Goal: Task Accomplishment & Management: Use online tool/utility

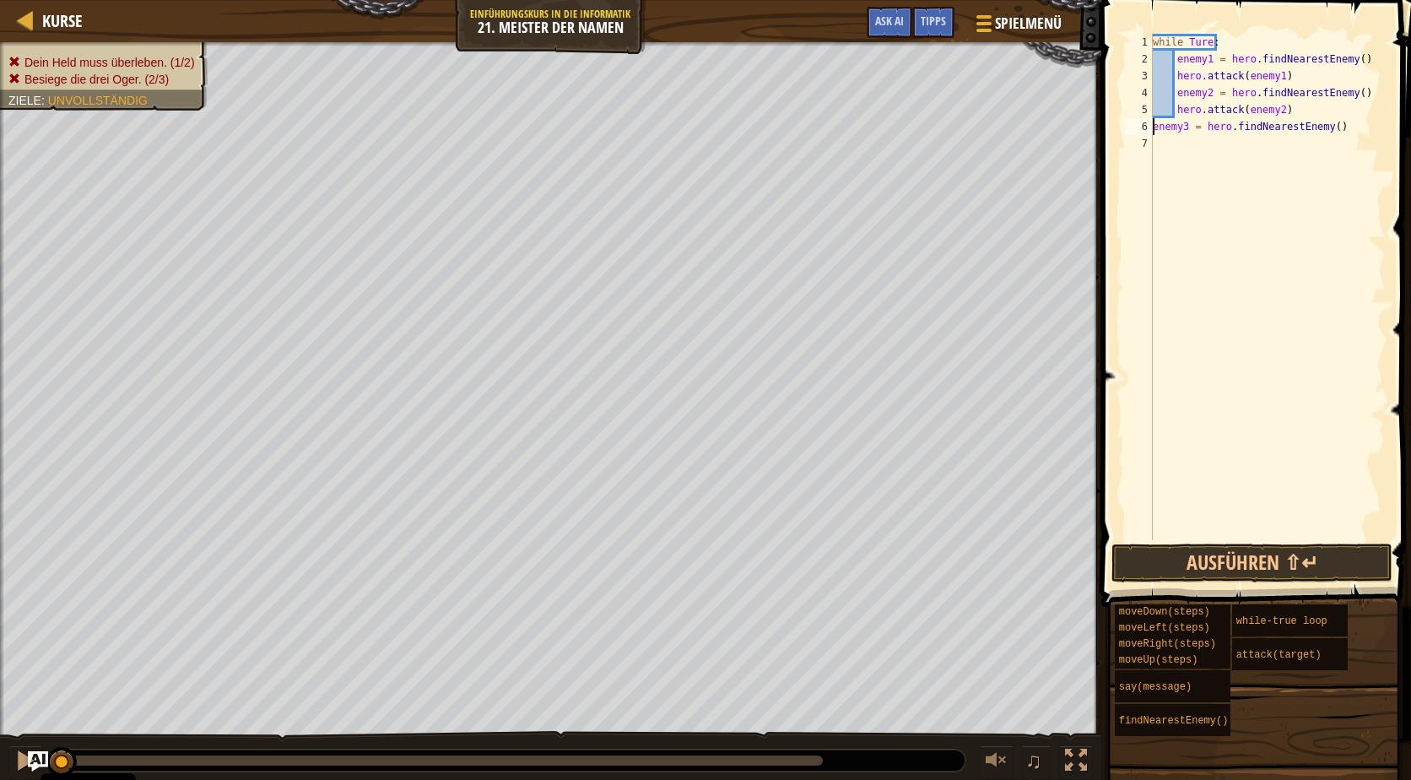
scroll to position [8, 0]
click at [1012, 766] on button at bounding box center [997, 762] width 34 height 35
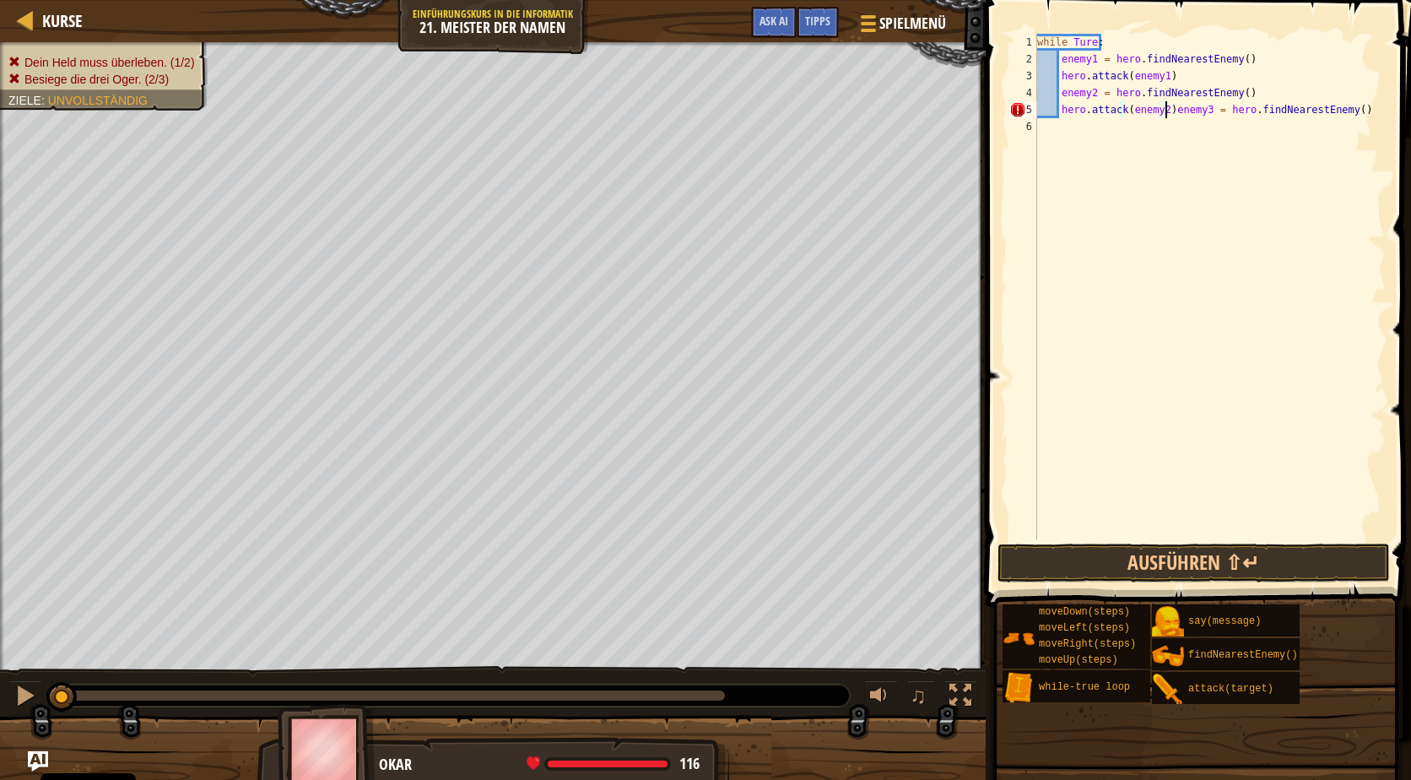
type textarea "enemy3 = hero.findNearestEnemy()"
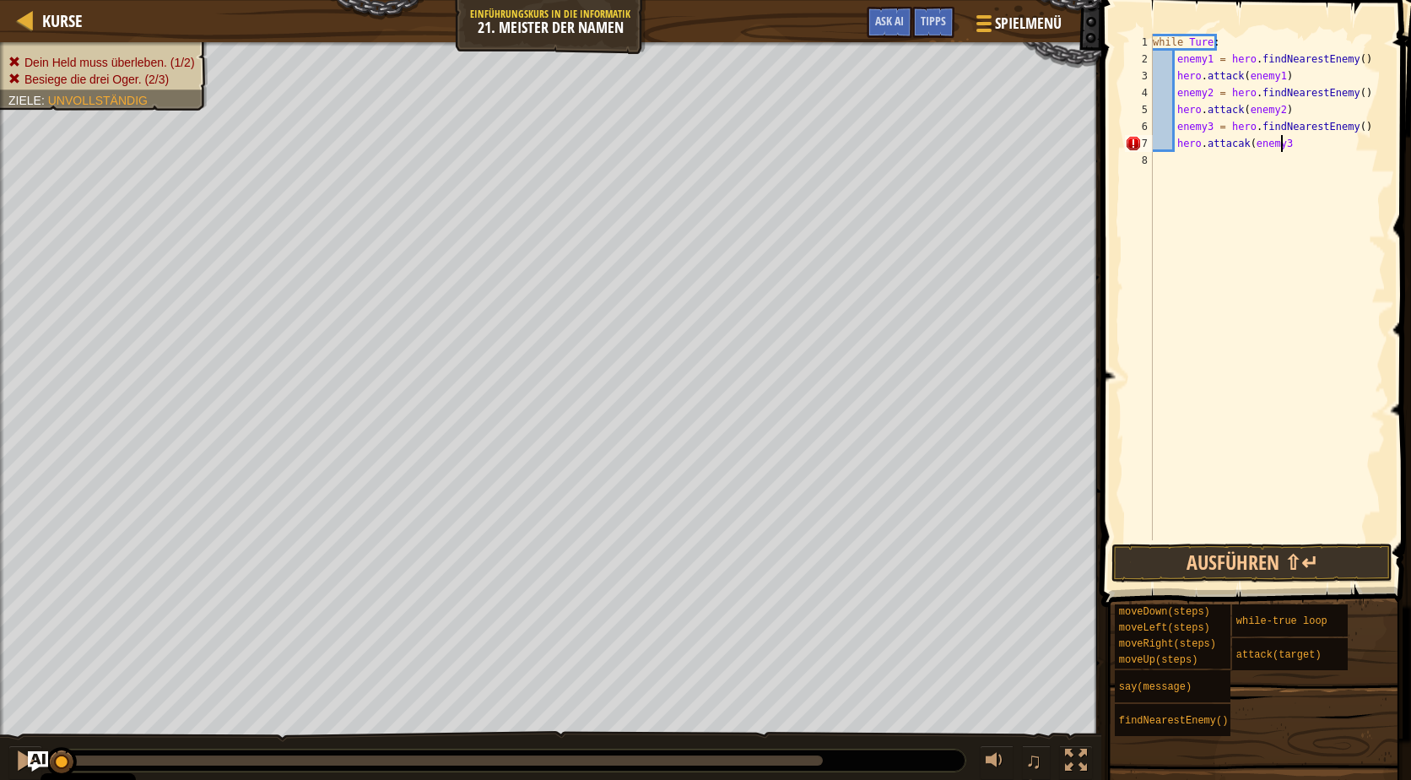
scroll to position [8, 10]
click at [1180, 573] on button "Ausführen ⇧↵" at bounding box center [1251, 562] width 281 height 39
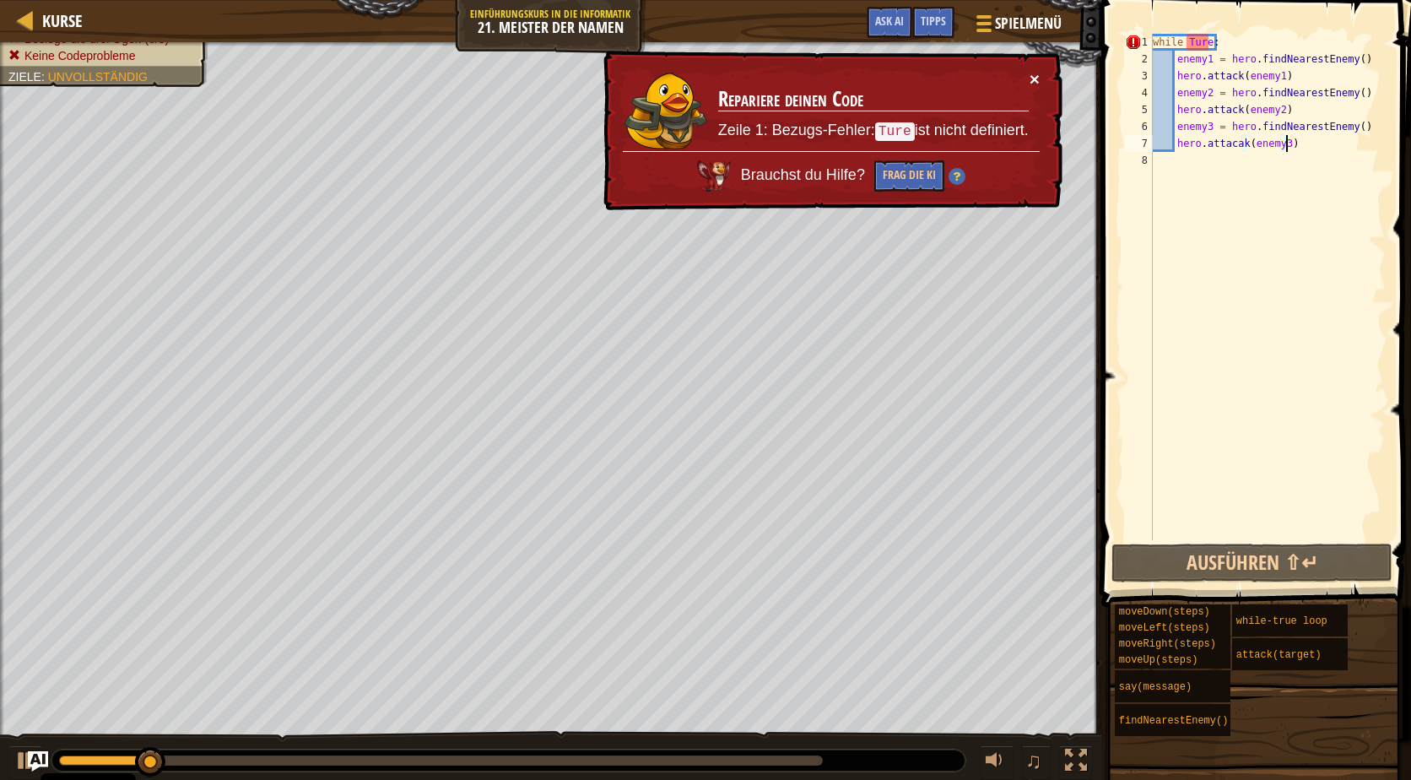
click at [1034, 73] on button "×" at bounding box center [1034, 79] width 10 height 18
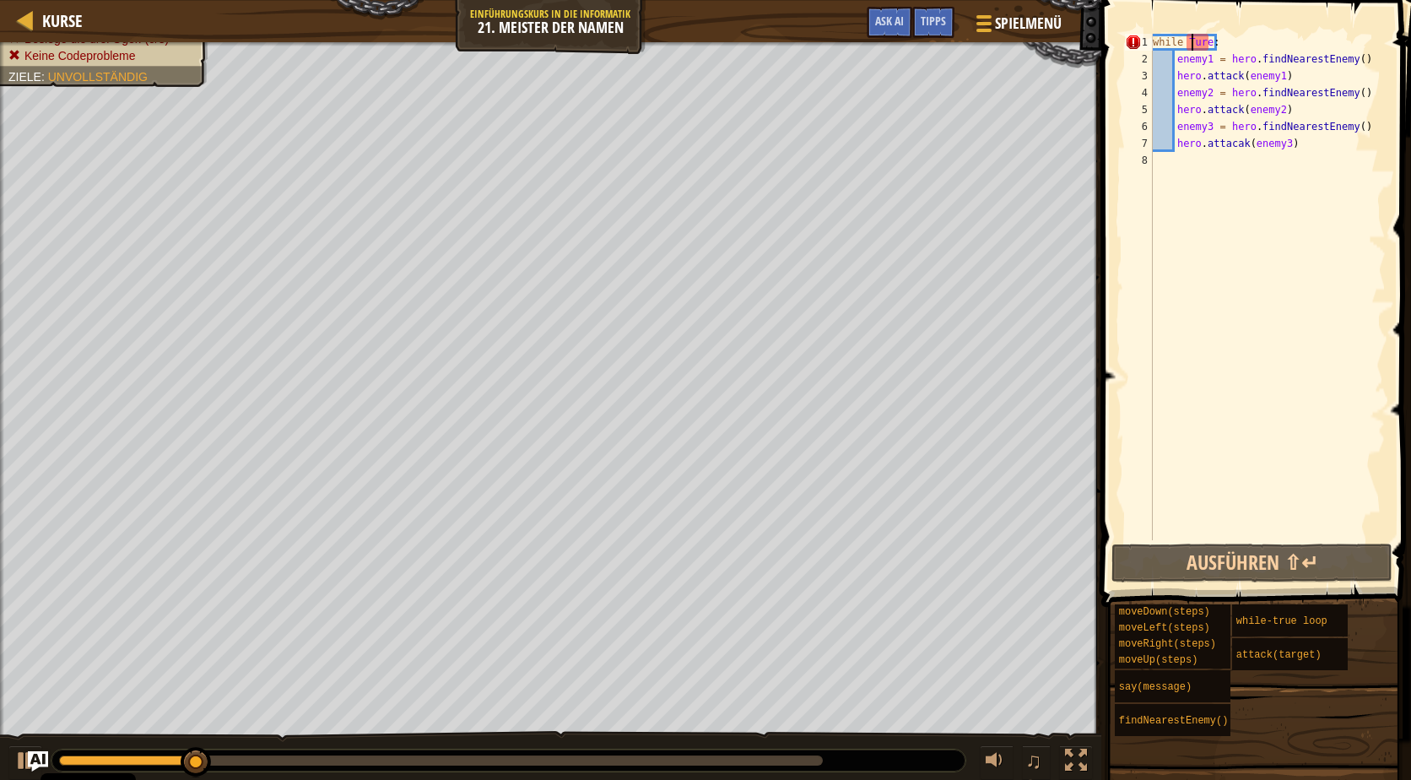
click at [1192, 45] on div "while Ture : enemy1 = hero . findNearestEnemy ( ) hero . attack ( enemy1 ) enem…" at bounding box center [1267, 304] width 236 height 540
click at [1200, 44] on div "while Ture : enemy1 = hero . findNearestEnemy ( ) hero . attack ( enemy1 ) enem…" at bounding box center [1267, 304] width 236 height 540
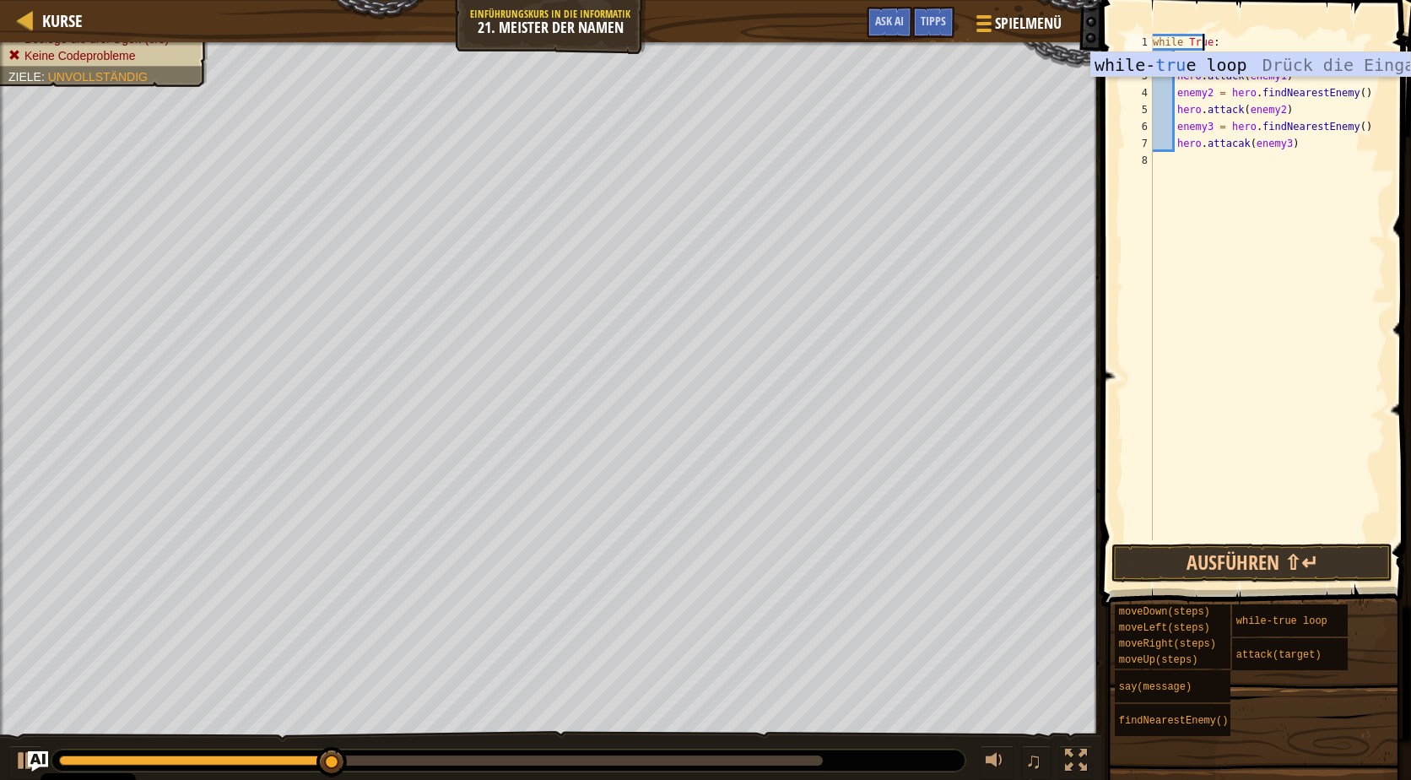
type textarea "while True:"
click at [1245, 268] on div "while True : enemy1 = hero . findNearestEnemy ( ) hero . attack ( enemy1 ) enem…" at bounding box center [1267, 304] width 236 height 540
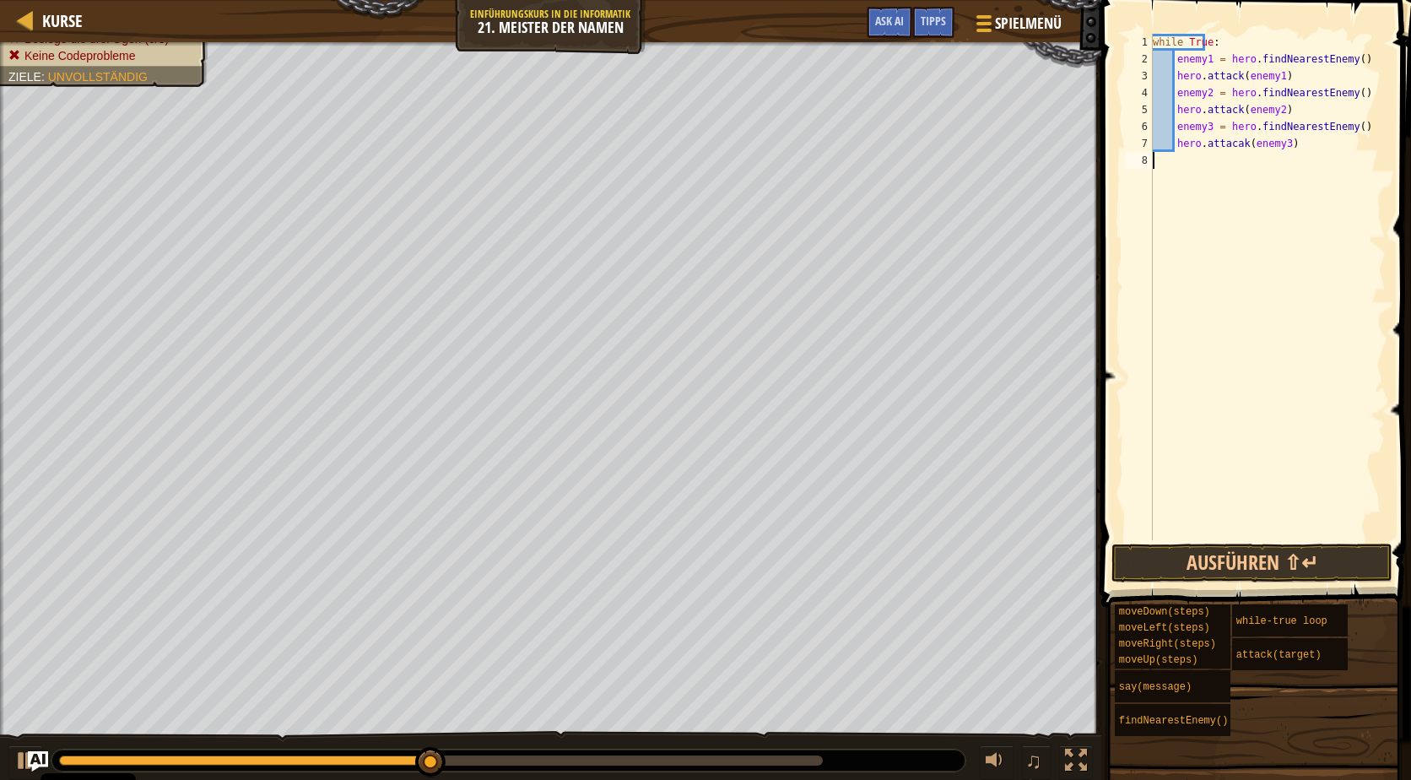
scroll to position [8, 0]
click at [1271, 552] on button "Ausführen ⇧↵" at bounding box center [1251, 562] width 281 height 39
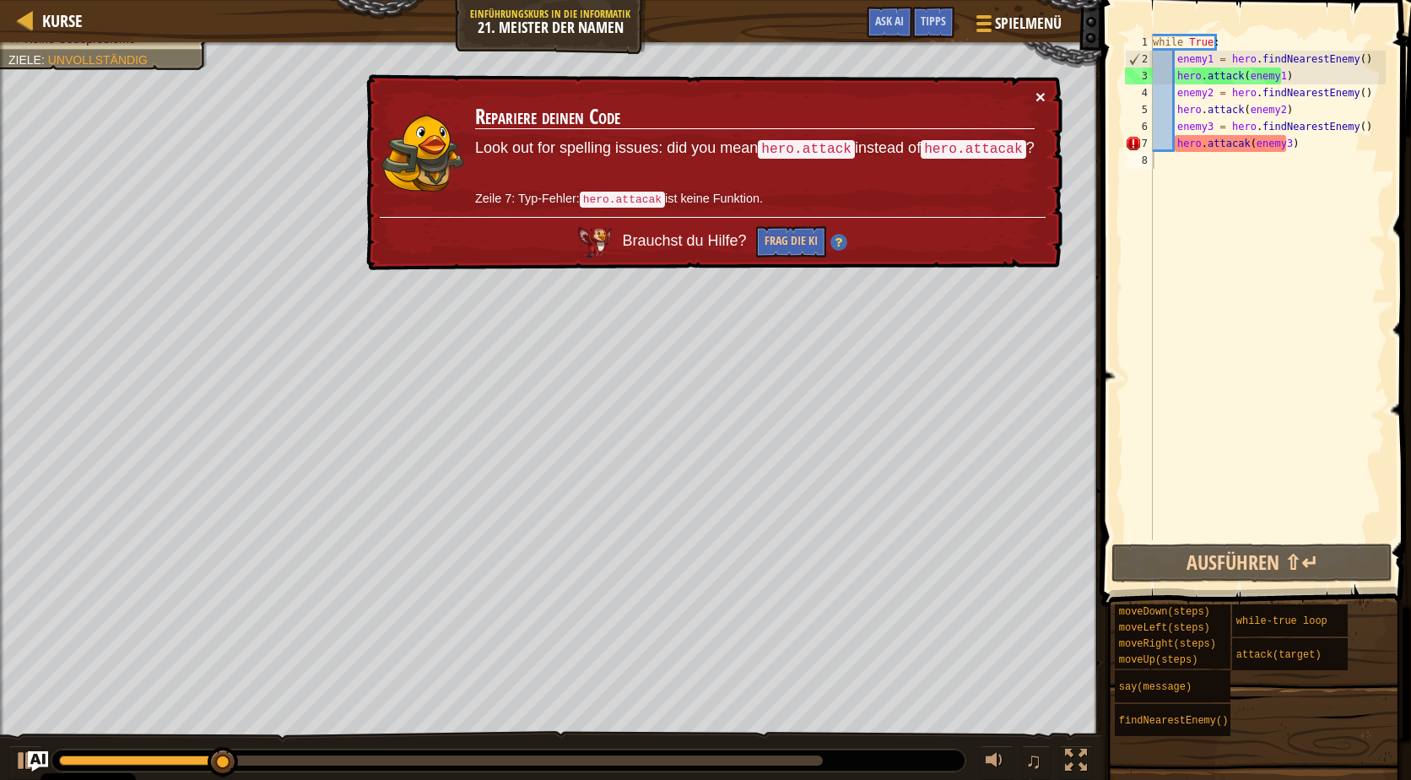
click at [1038, 92] on button "×" at bounding box center [1040, 97] width 10 height 18
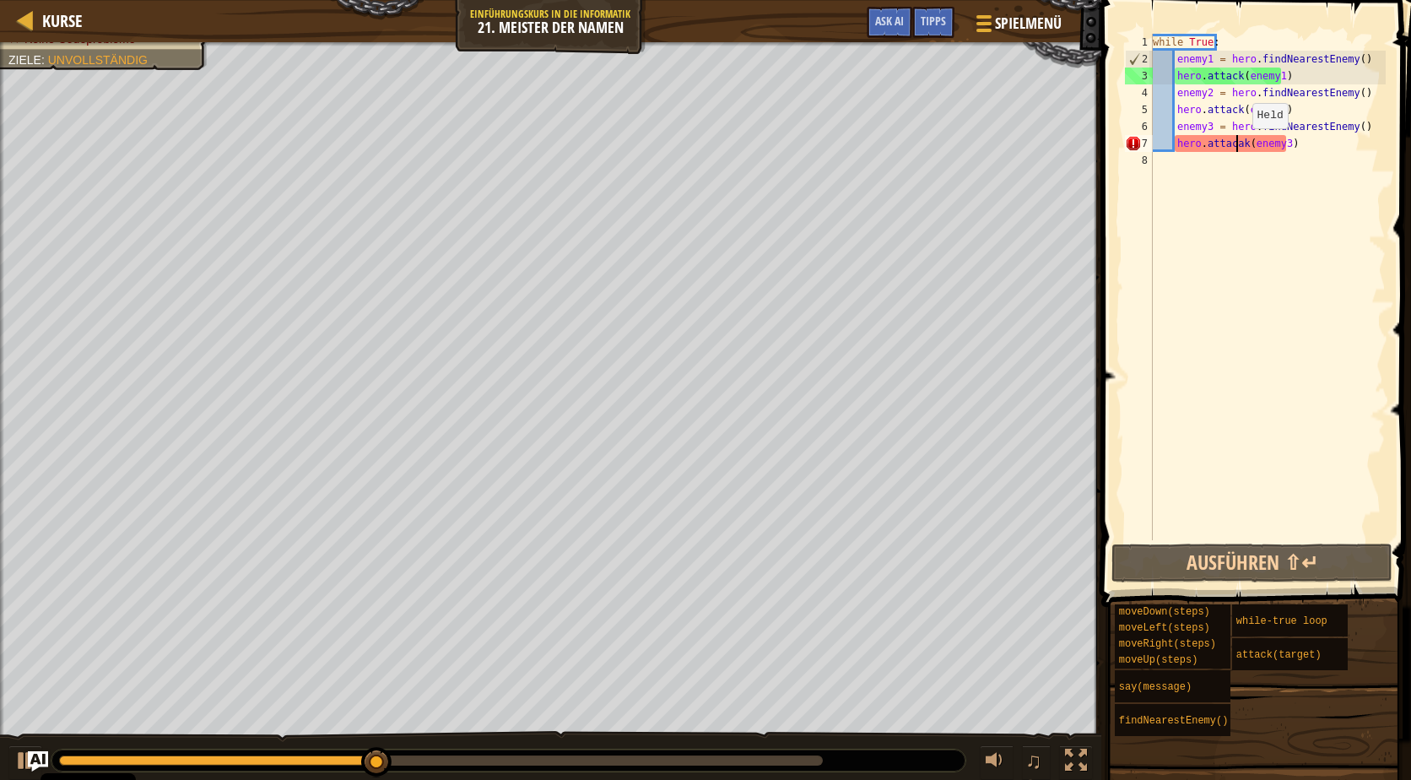
click at [1238, 145] on div "while True : enemy1 = hero . findNearestEnemy ( ) hero . attack ( enemy1 ) enem…" at bounding box center [1267, 304] width 236 height 540
type textarea "hero.attack(enemy3)"
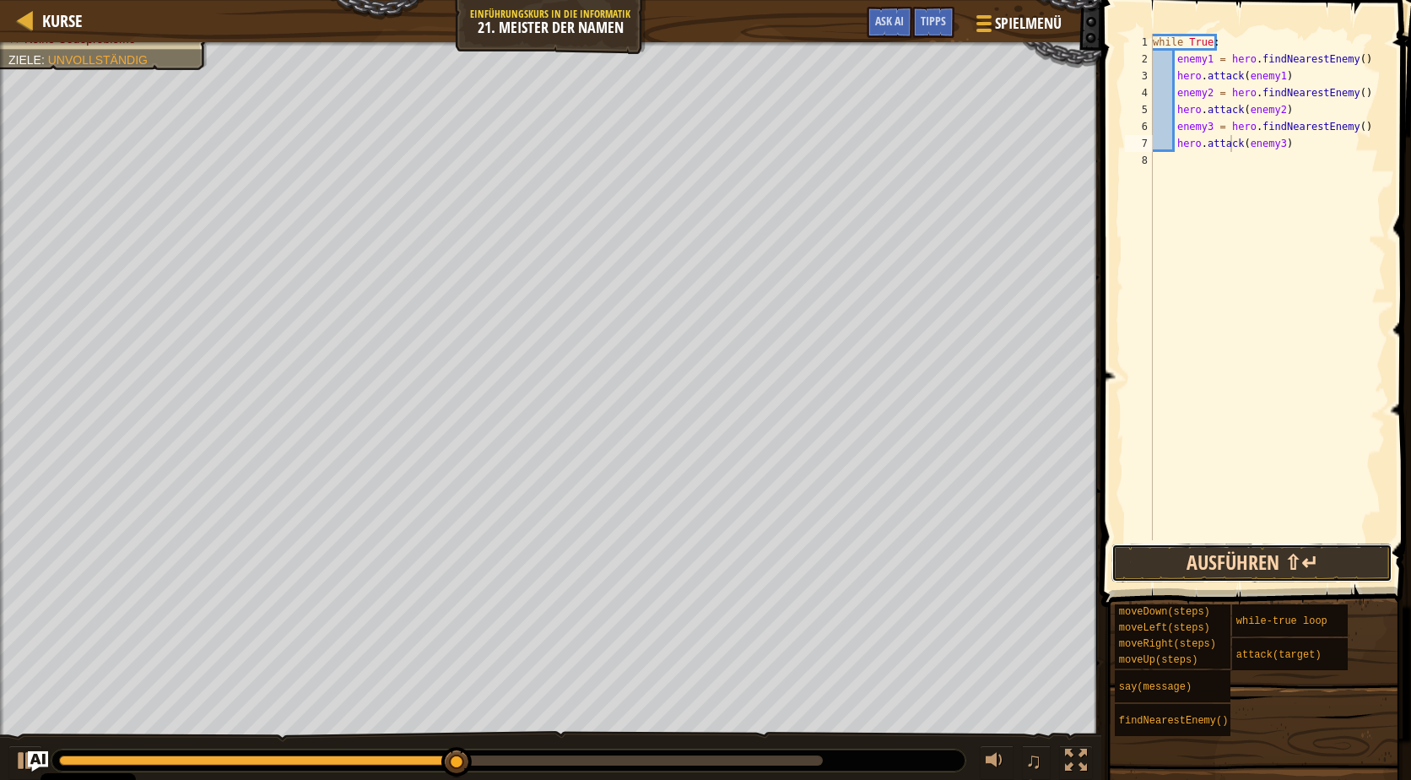
click at [1238, 562] on button "Ausführen ⇧↵" at bounding box center [1251, 562] width 281 height 39
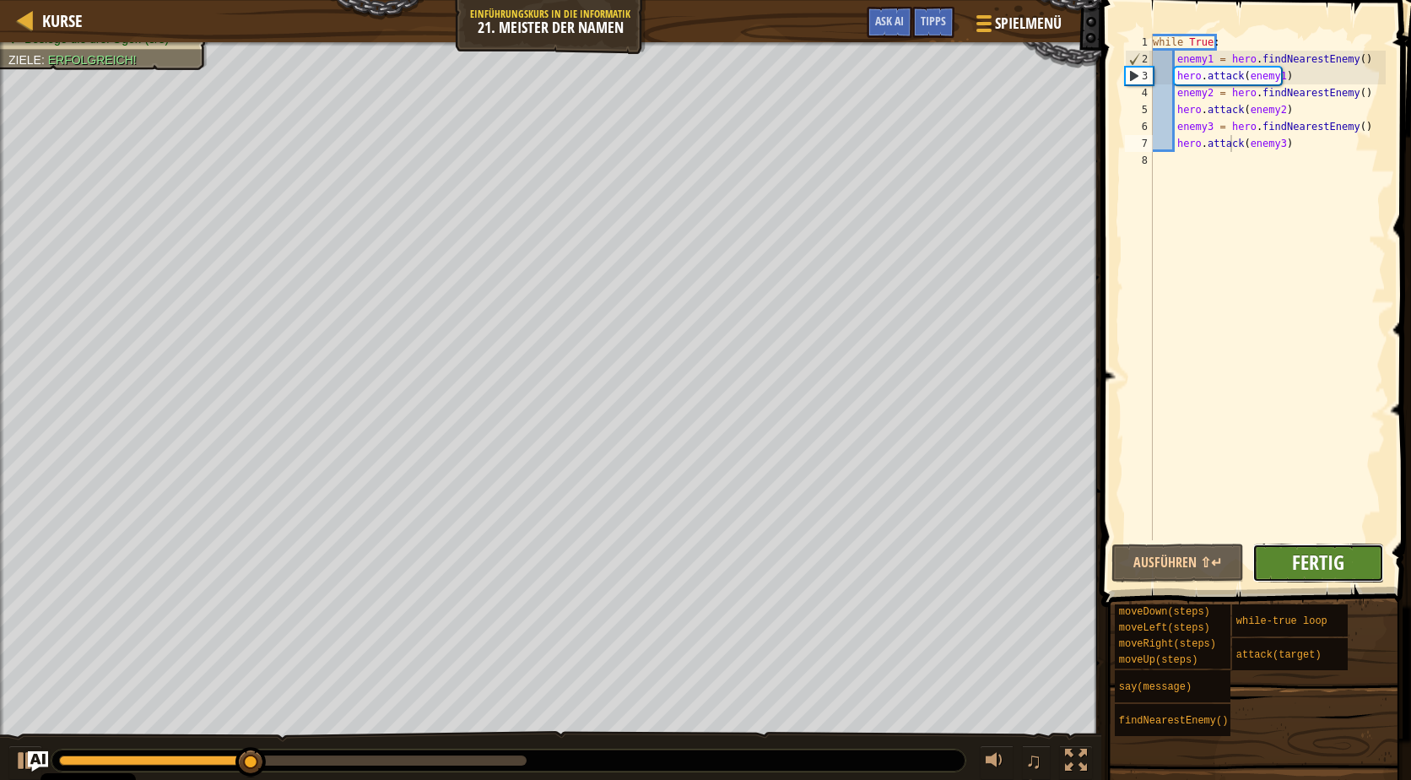
click at [1299, 564] on span "Fertig" at bounding box center [1318, 561] width 52 height 27
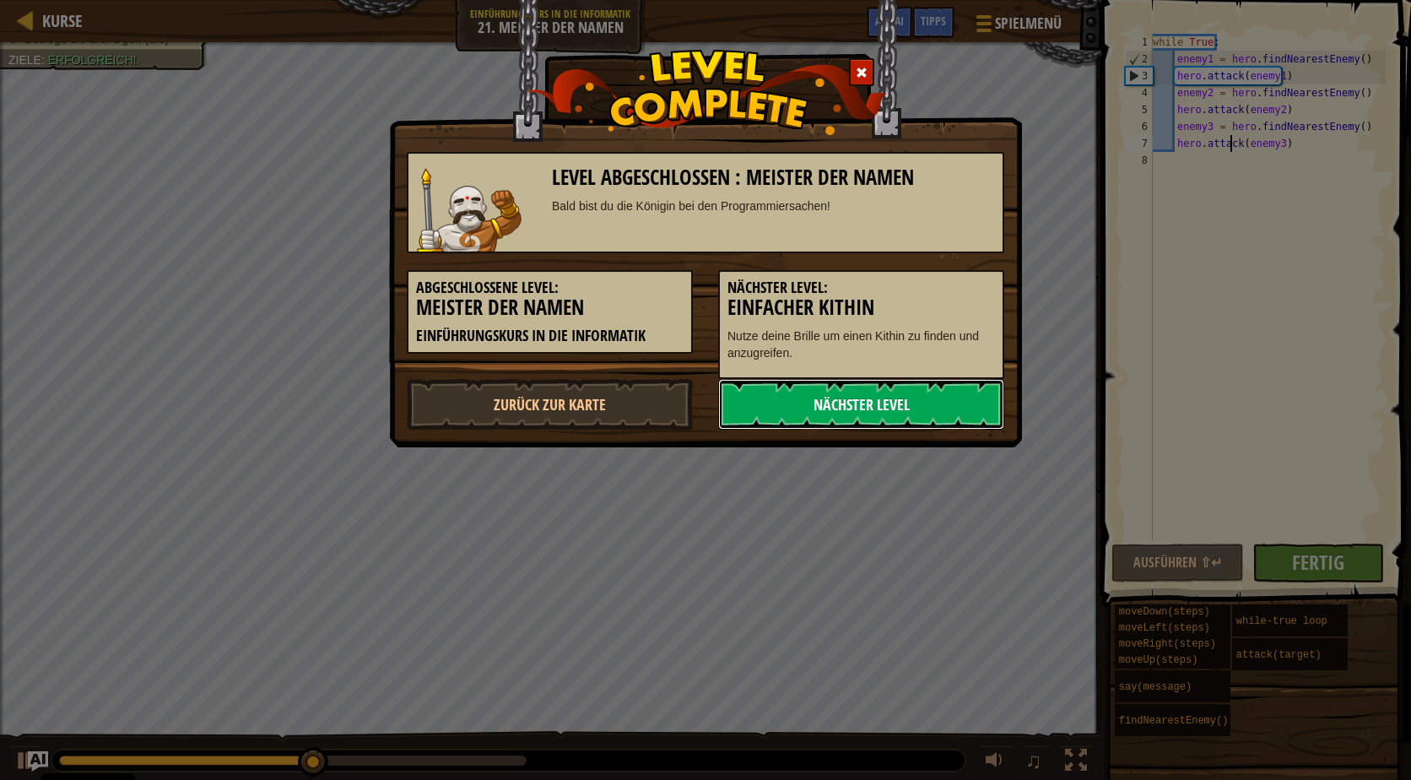
click at [783, 407] on link "Nächster Level" at bounding box center [861, 404] width 286 height 51
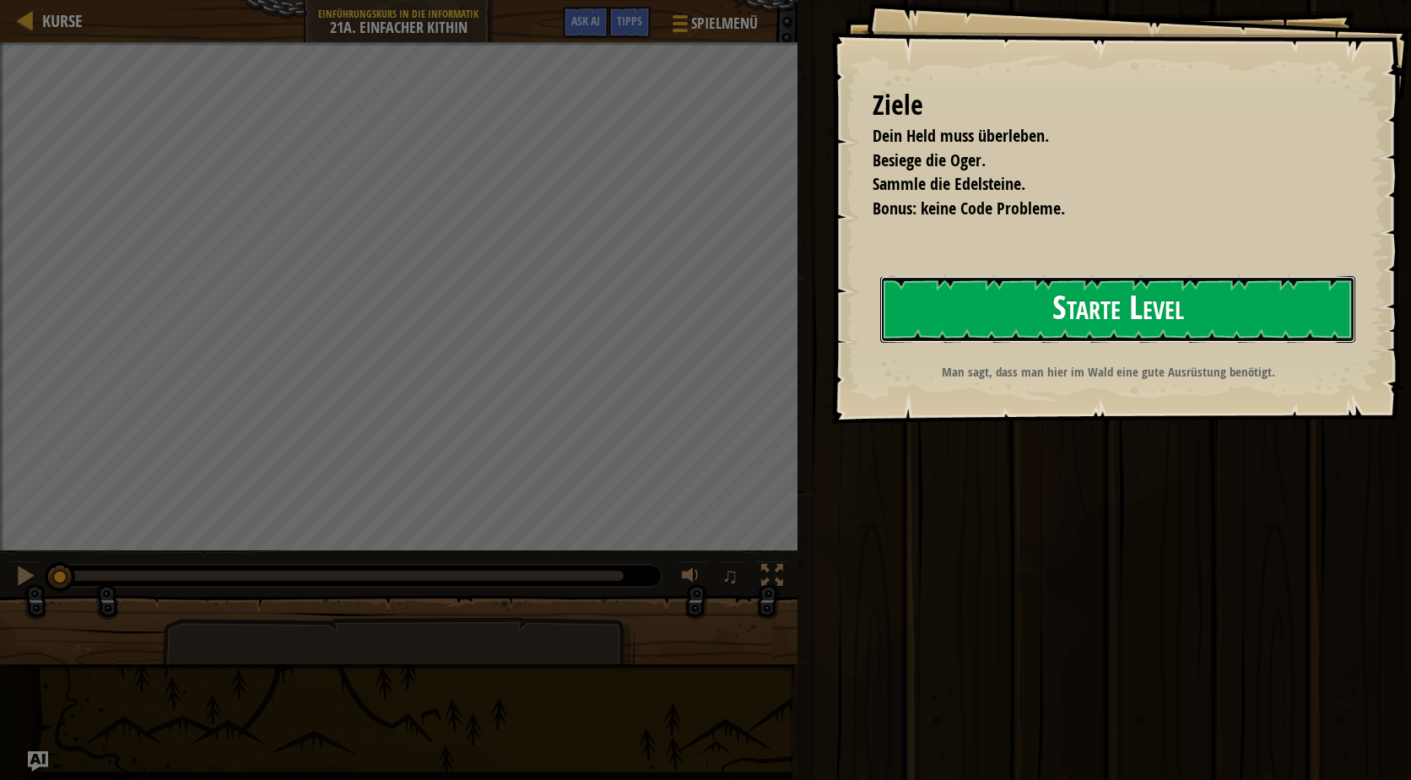
click at [1077, 297] on button "Starte Level" at bounding box center [1117, 309] width 475 height 67
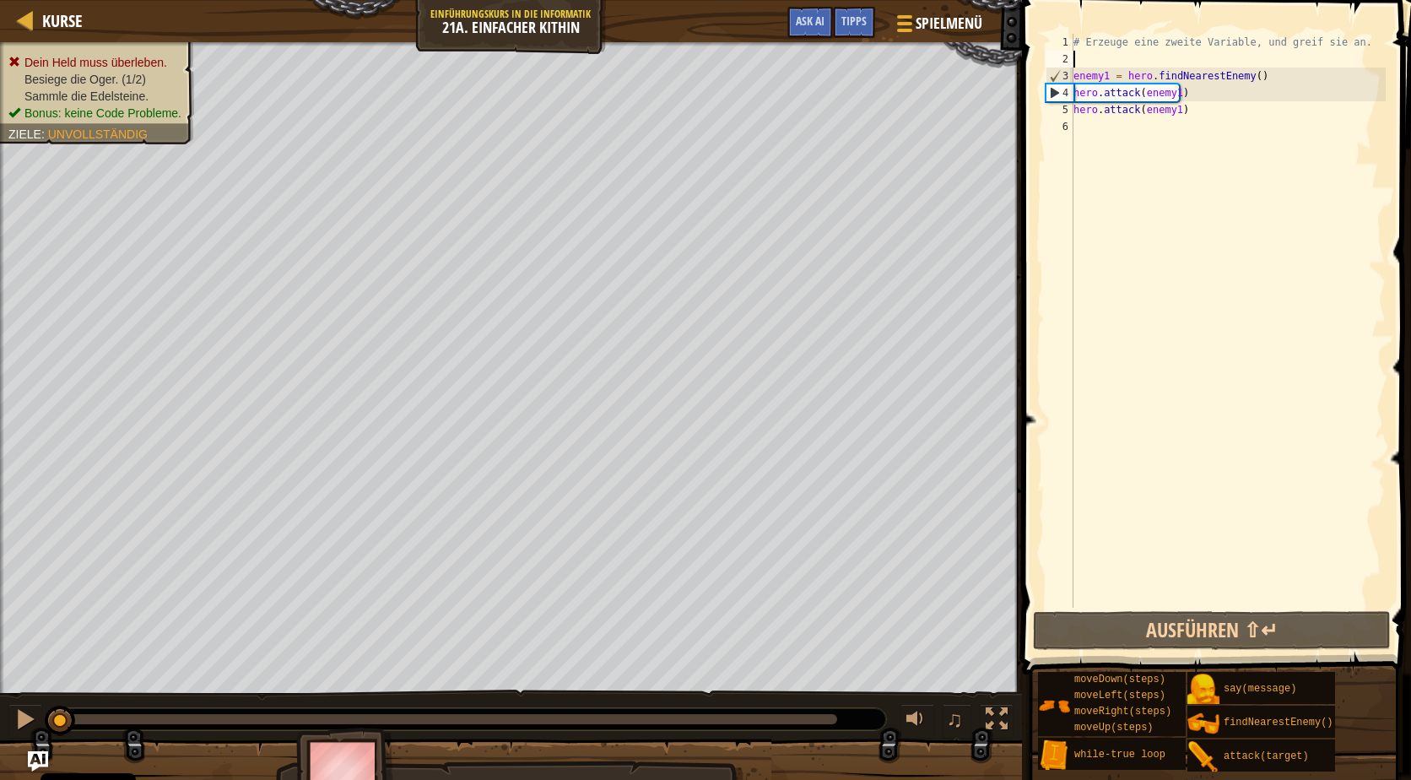
click at [1107, 57] on div "# Erzeuge eine zweite Variable, und greif sie an. enemy1 = hero . findNearestEn…" at bounding box center [1228, 338] width 316 height 608
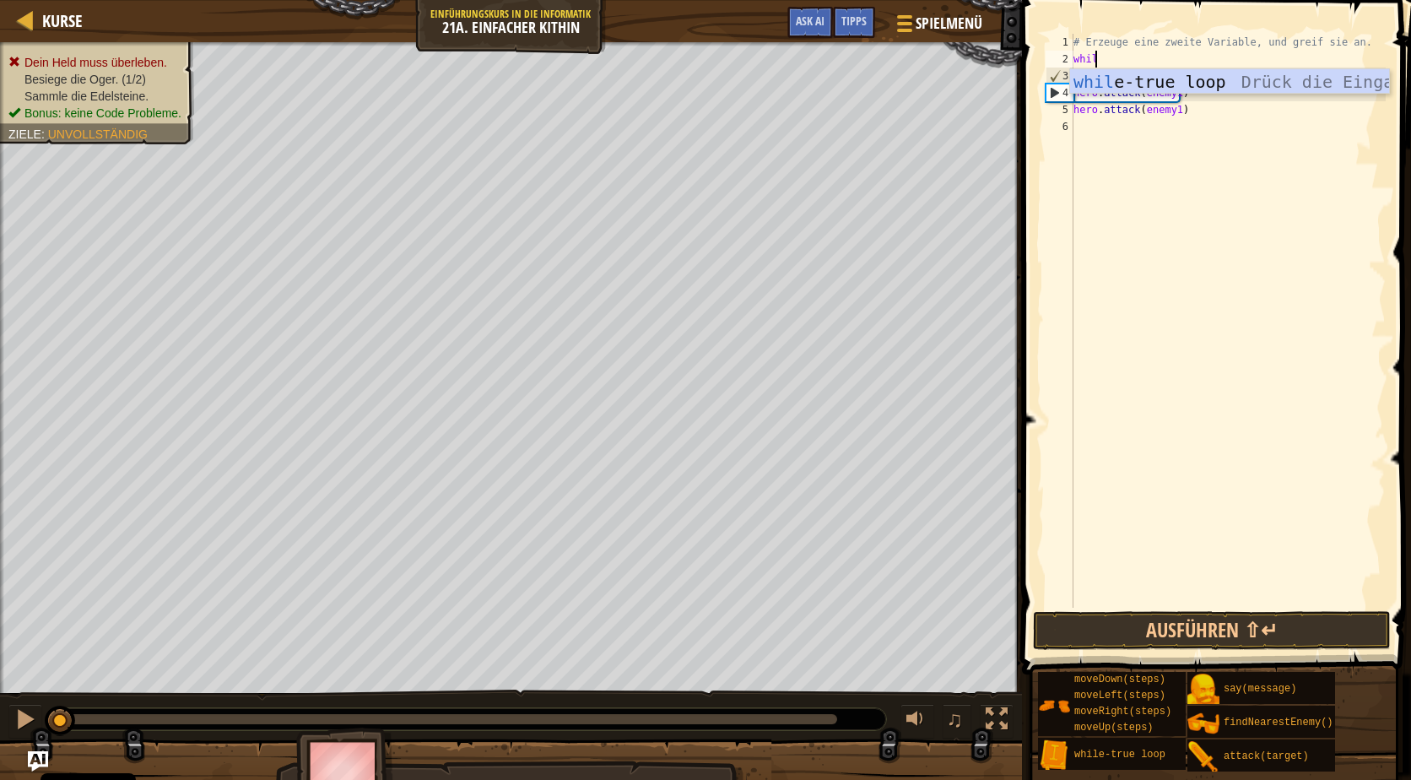
scroll to position [8, 1]
type textarea "while True:"
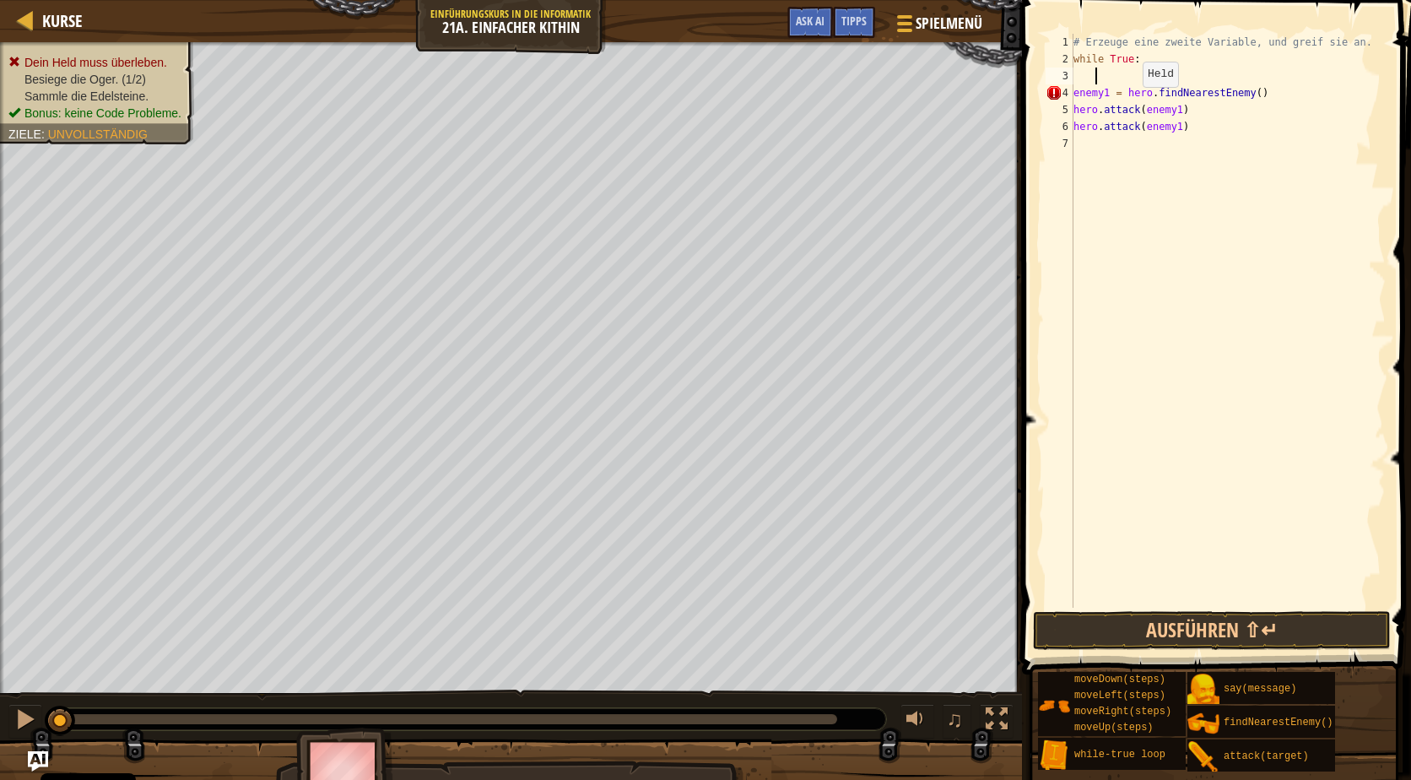
scroll to position [8, 0]
click at [1076, 77] on div "# Erzeuge eine zweite Variable, und greif sie an. while True : enemy1 = hero . …" at bounding box center [1228, 338] width 316 height 608
click at [1074, 91] on div "# Erzeuge eine zweite Variable, und greif sie an. while True : enemy1 = hero . …" at bounding box center [1228, 338] width 316 height 608
click at [1074, 108] on div "# Erzeuge eine zweite Variable, und greif sie an. while True : enemy1 = hero . …" at bounding box center [1228, 338] width 316 height 608
click at [1239, 111] on div "# Erzeuge eine zweite Variable, und greif sie an. while True : enemy1 = hero . …" at bounding box center [1228, 338] width 316 height 608
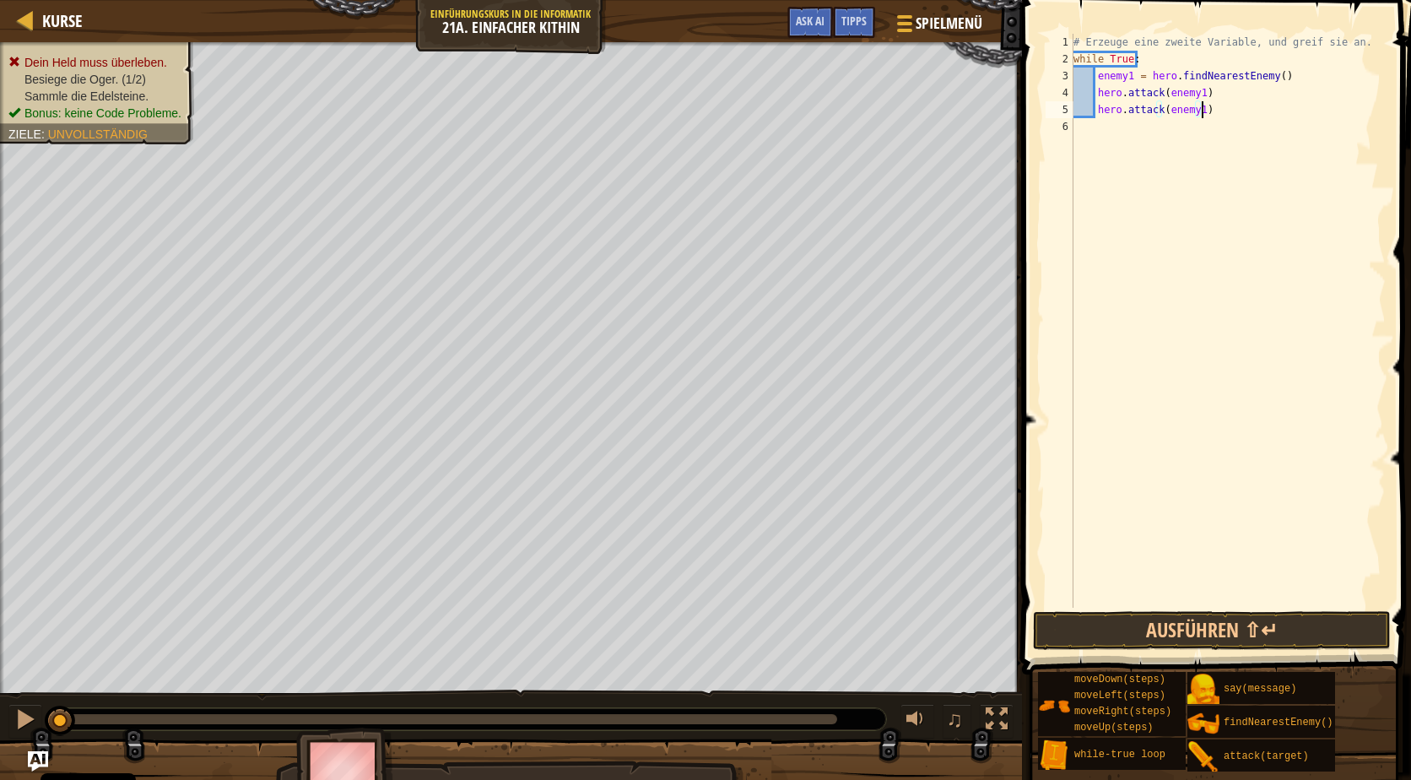
click at [1277, 82] on div "# Erzeuge eine zweite Variable, und greif sie an. while True : enemy1 = hero . …" at bounding box center [1228, 338] width 316 height 608
drag, startPoint x: 1210, startPoint y: 108, endPoint x: 1094, endPoint y: 110, distance: 116.5
click at [1094, 110] on div "# Erzeuge eine zweite Variable, und greif sie an. while True : enemy1 = hero . …" at bounding box center [1228, 338] width 316 height 608
type textarea "hero.attack(enemy1)"
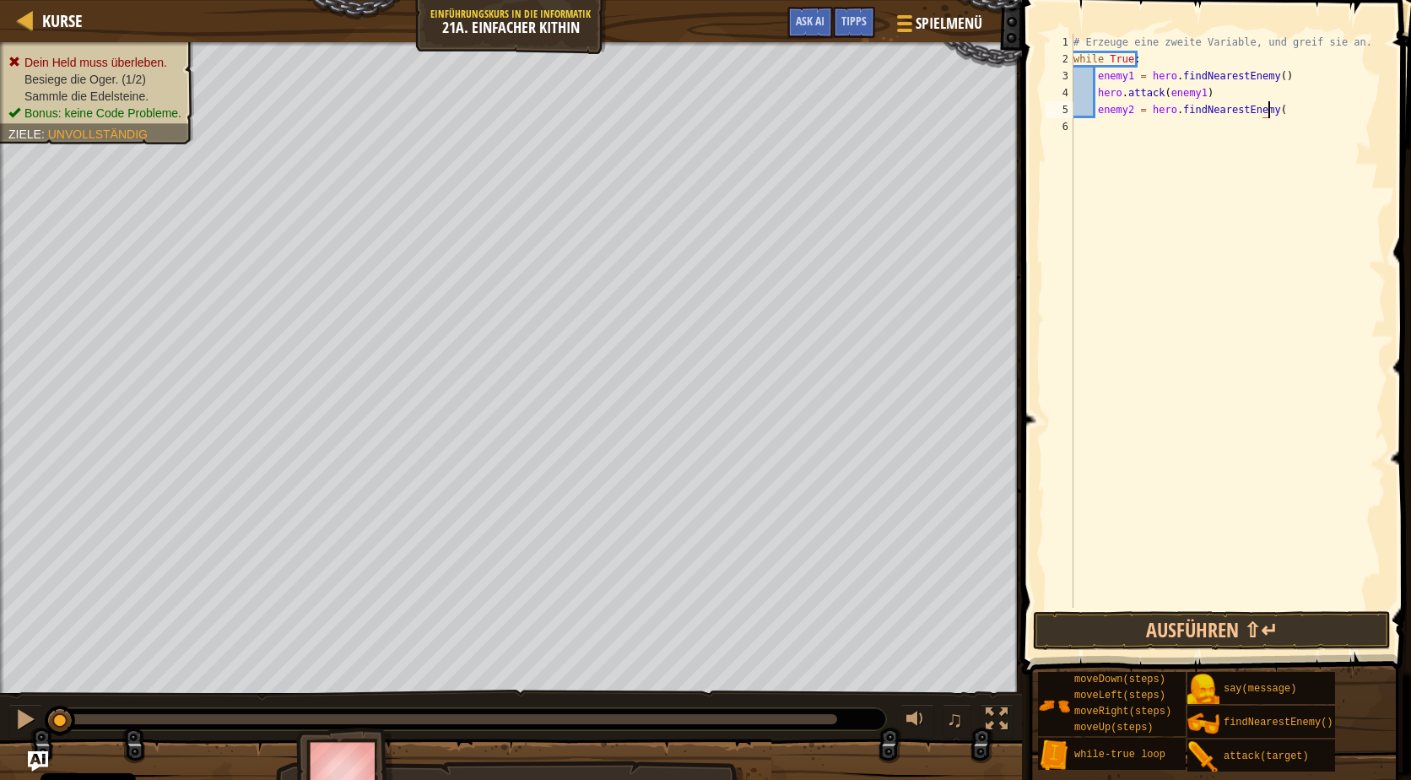
type textarea "enemy2 = hero.findNearestEnemy()"
type textarea "e"
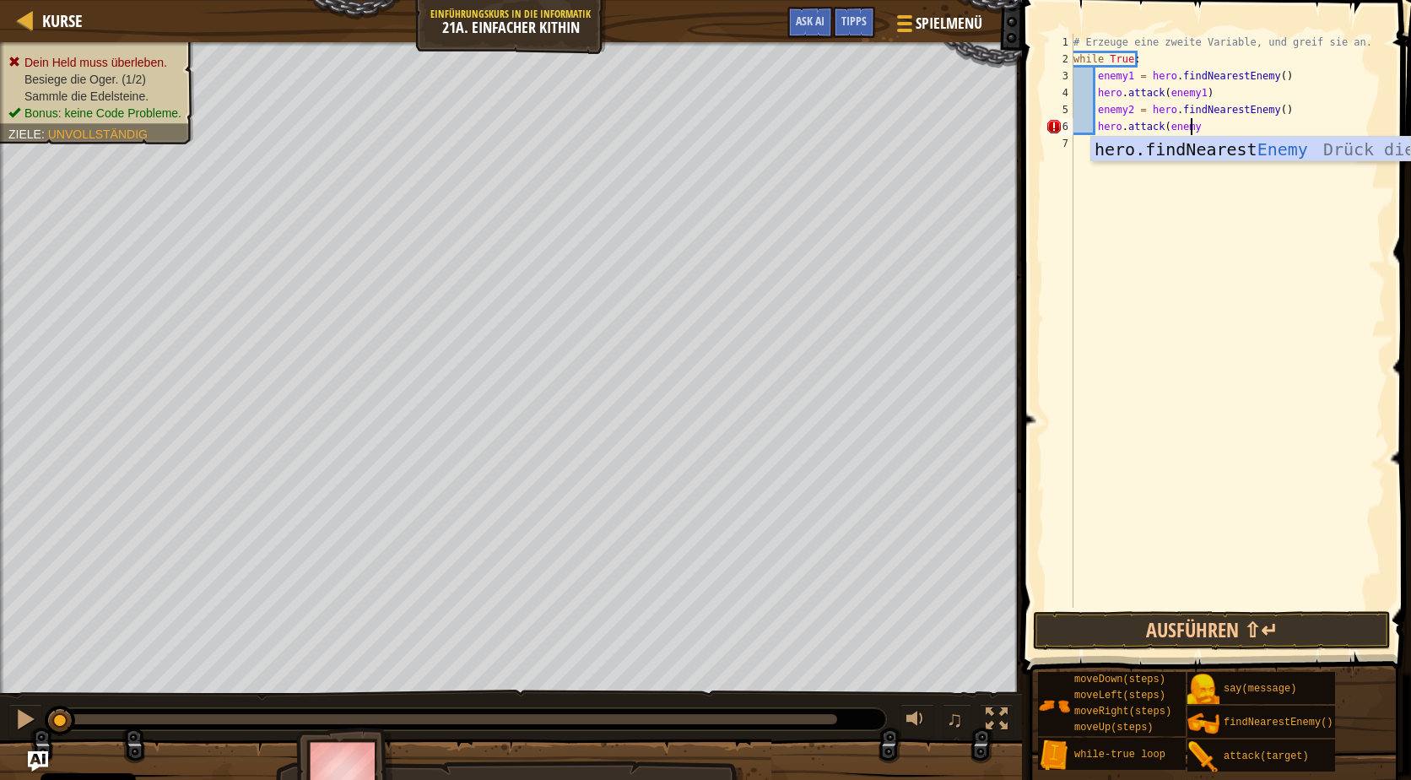
scroll to position [8, 9]
type textarea "hero.attack(enemy2)"
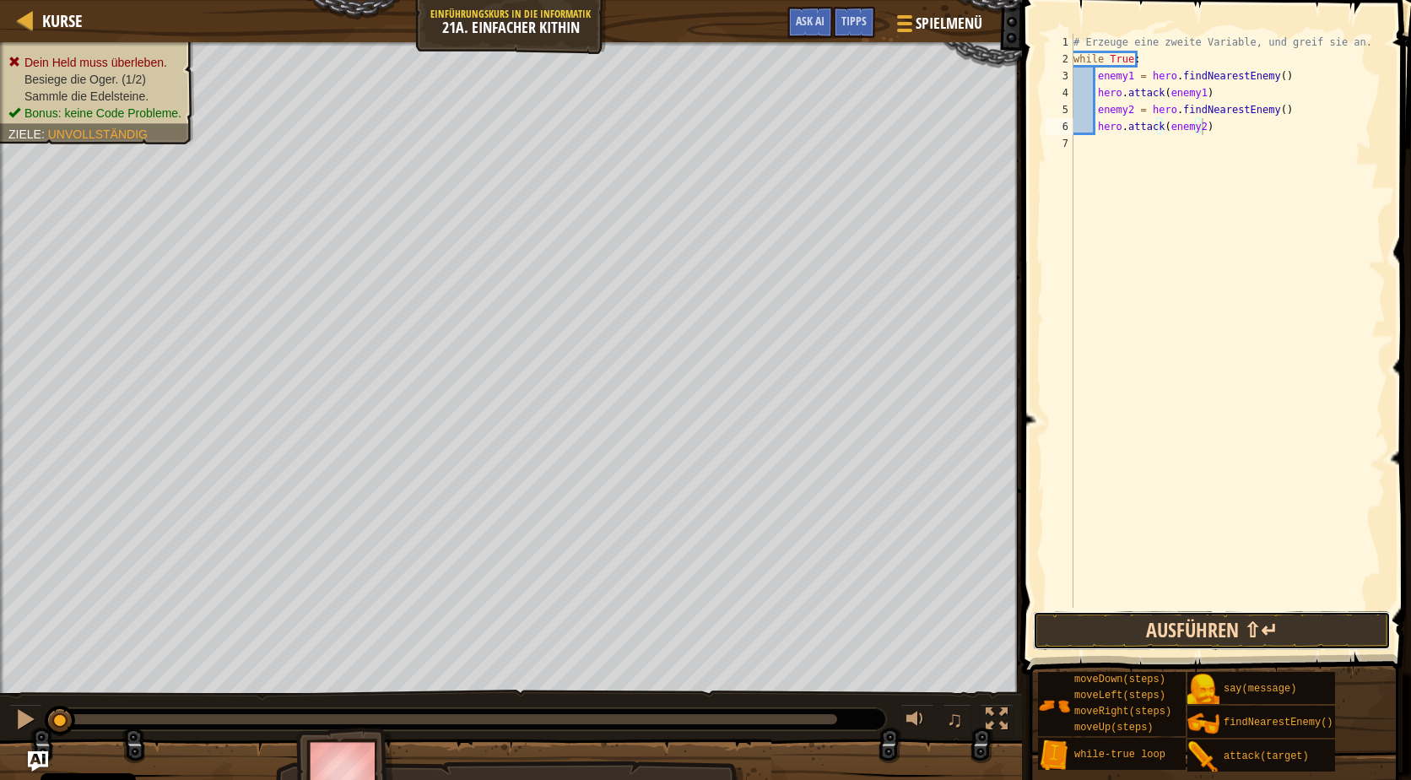
click at [1180, 628] on button "Ausführen ⇧↵" at bounding box center [1212, 630] width 358 height 39
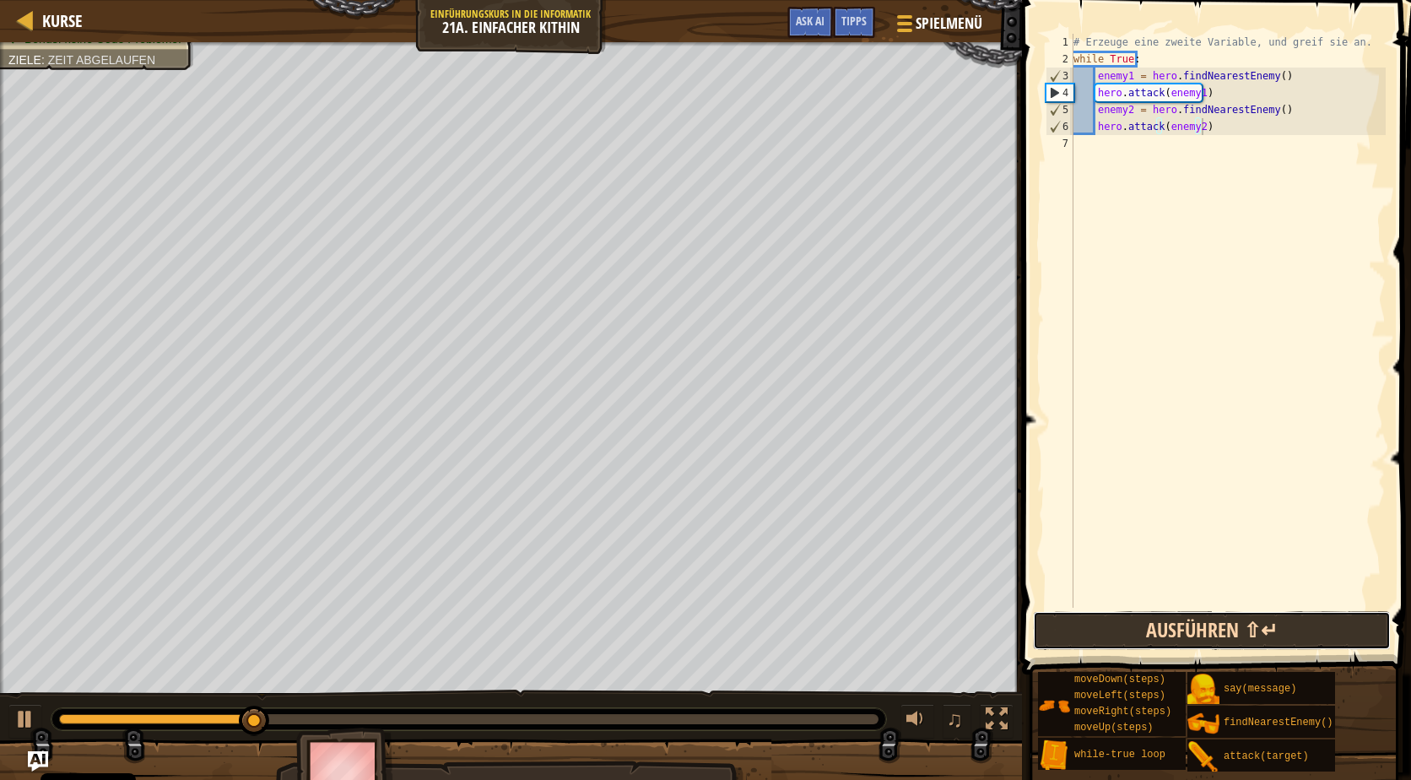
click at [1207, 629] on button "Ausführen ⇧↵" at bounding box center [1212, 630] width 358 height 39
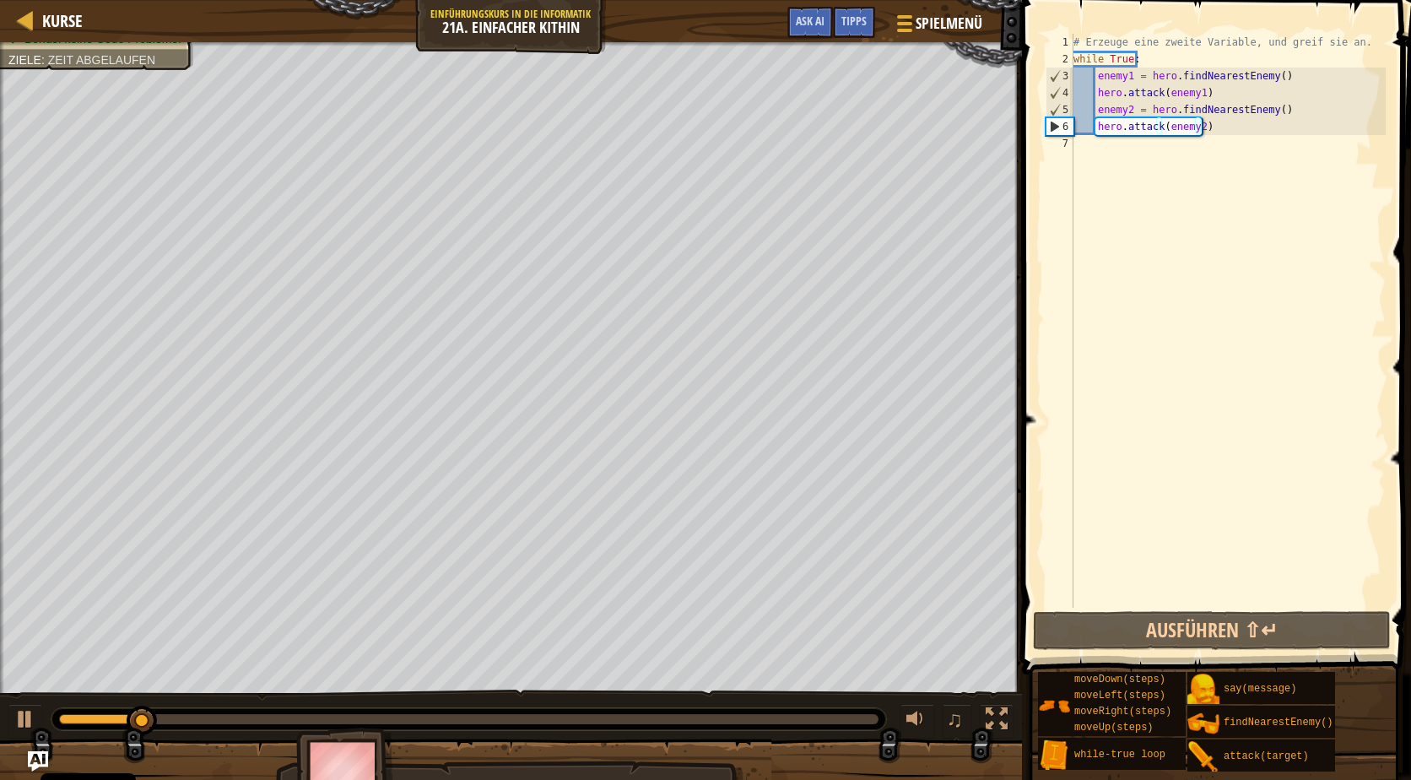
click at [1185, 651] on span at bounding box center [1218, 313] width 402 height 724
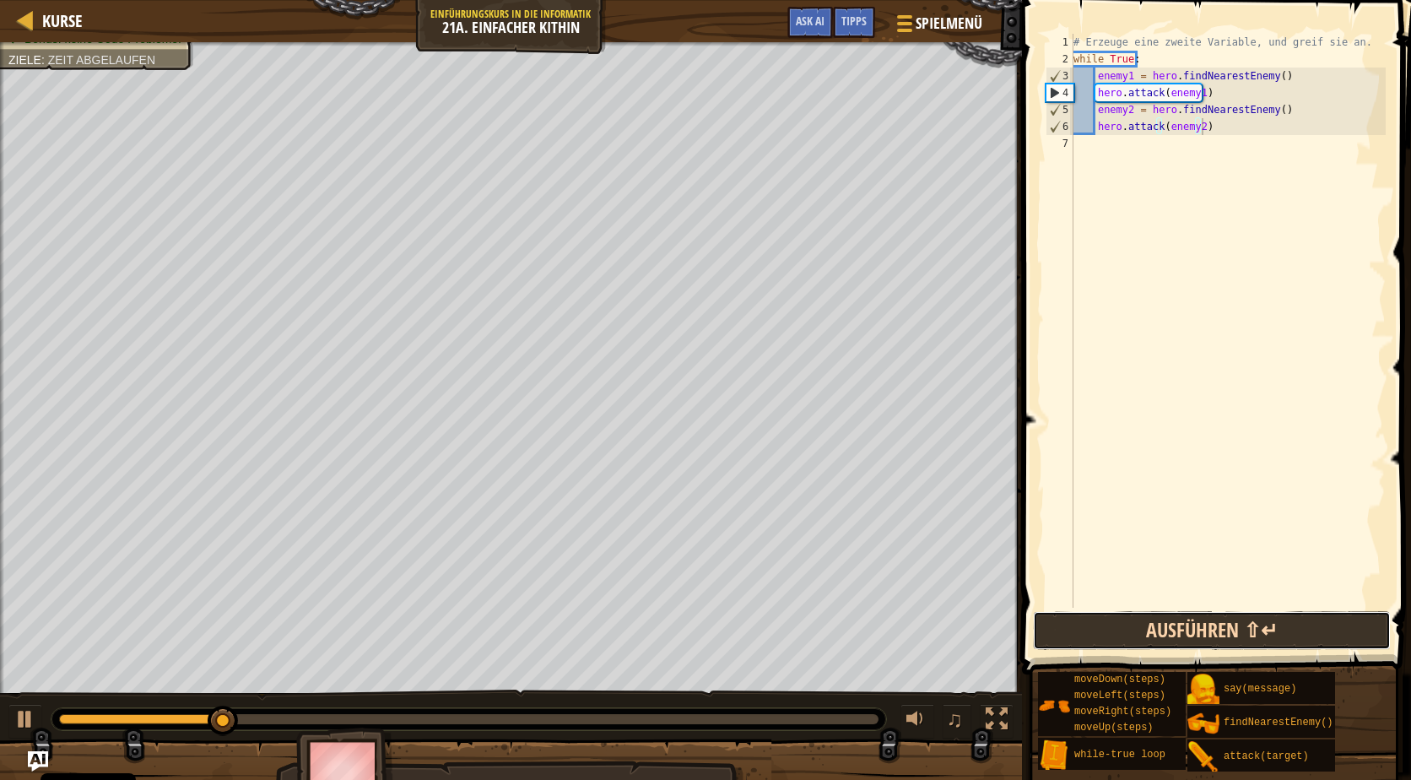
click at [1186, 629] on button "Ausführen ⇧↵" at bounding box center [1212, 630] width 358 height 39
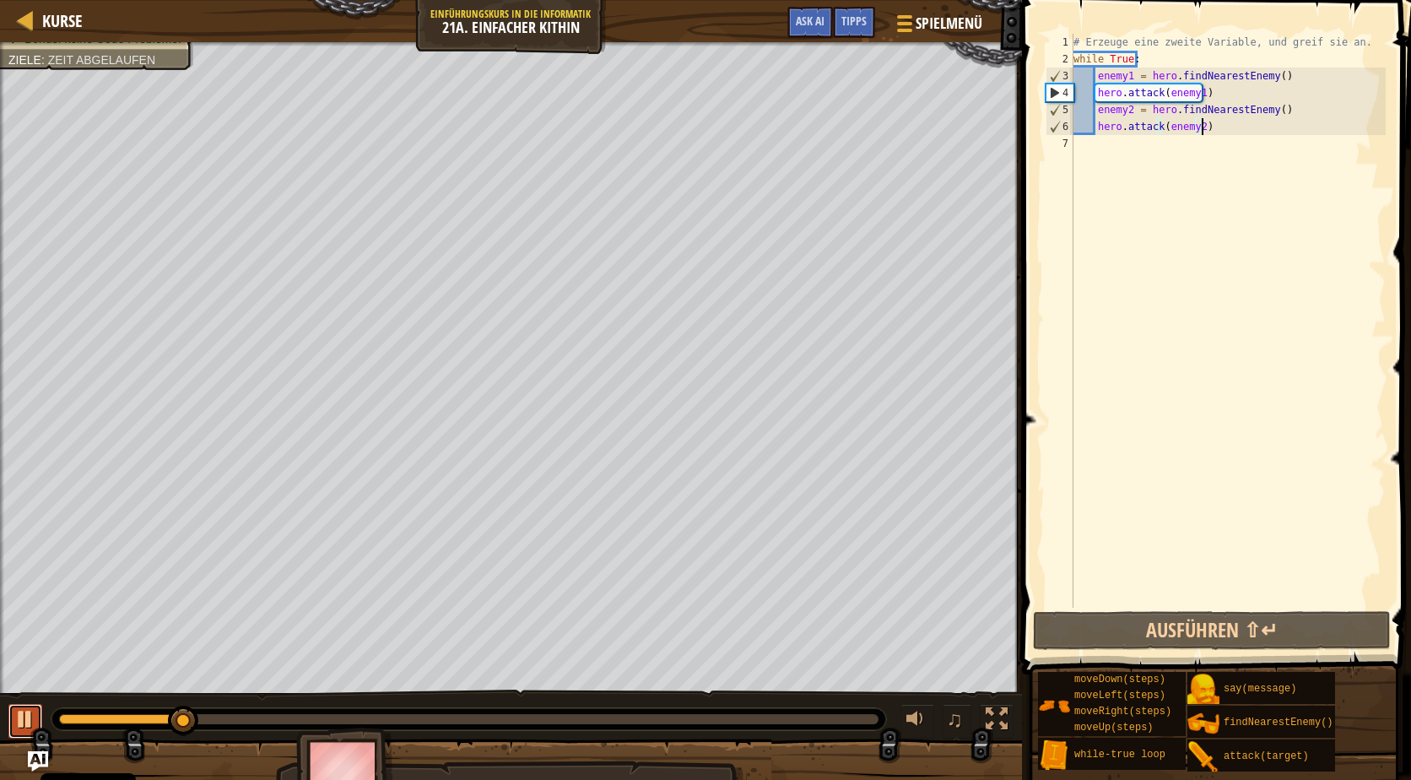
click at [26, 717] on div at bounding box center [25, 719] width 22 height 22
click at [1207, 128] on div "# Erzeuge eine zweite Variable, und greif sie an. while True : enemy1 = hero . …" at bounding box center [1228, 338] width 316 height 608
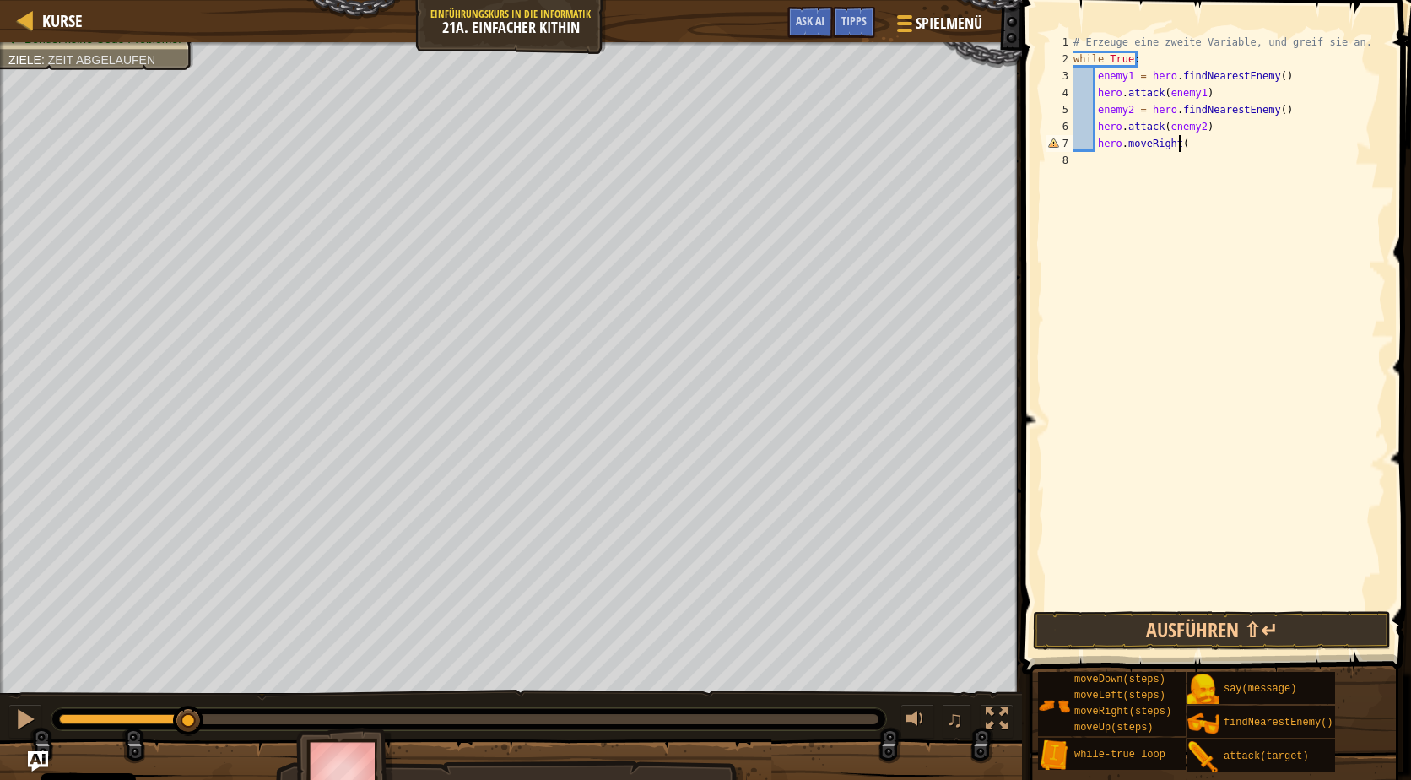
scroll to position [8, 8]
type textarea "hero.moveRight()"
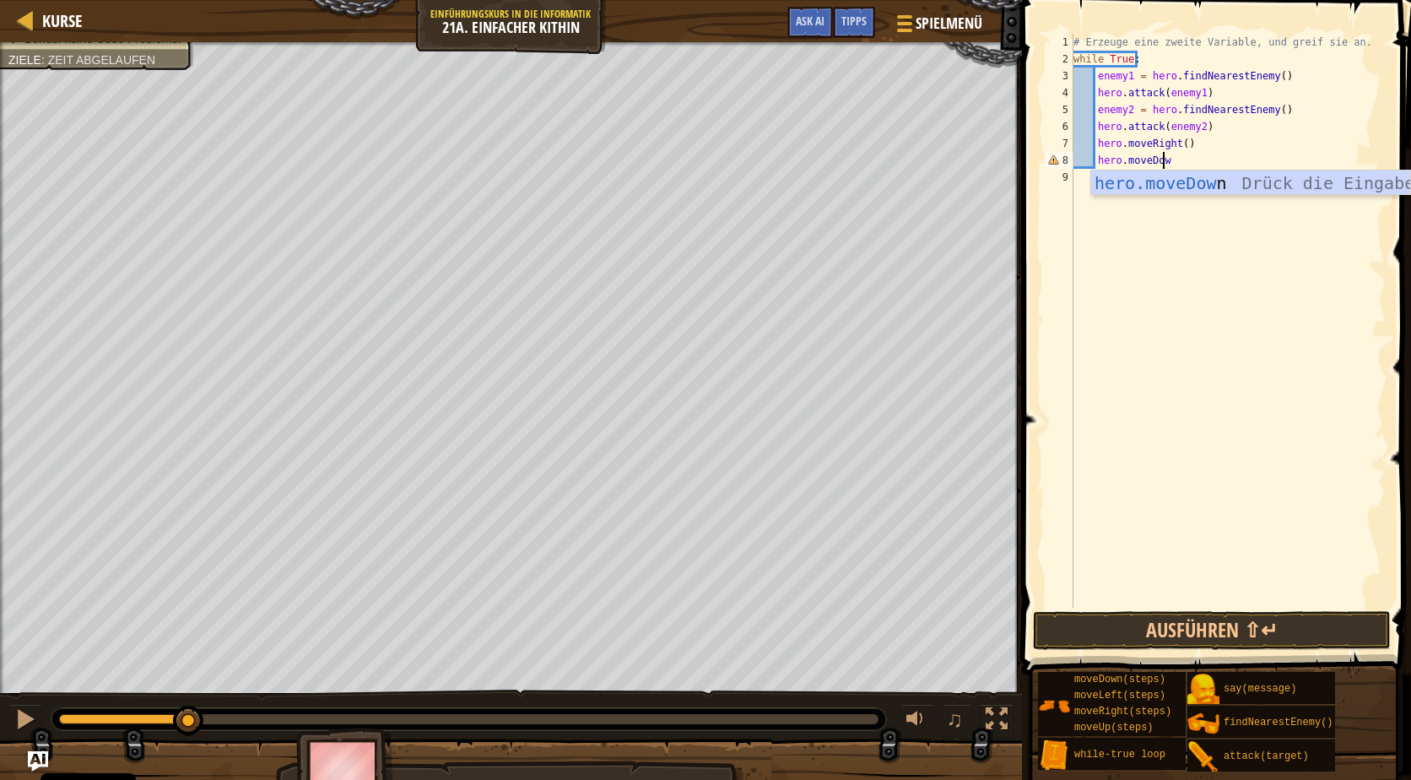
scroll to position [8, 7]
type textarea "hero.moveDown()"
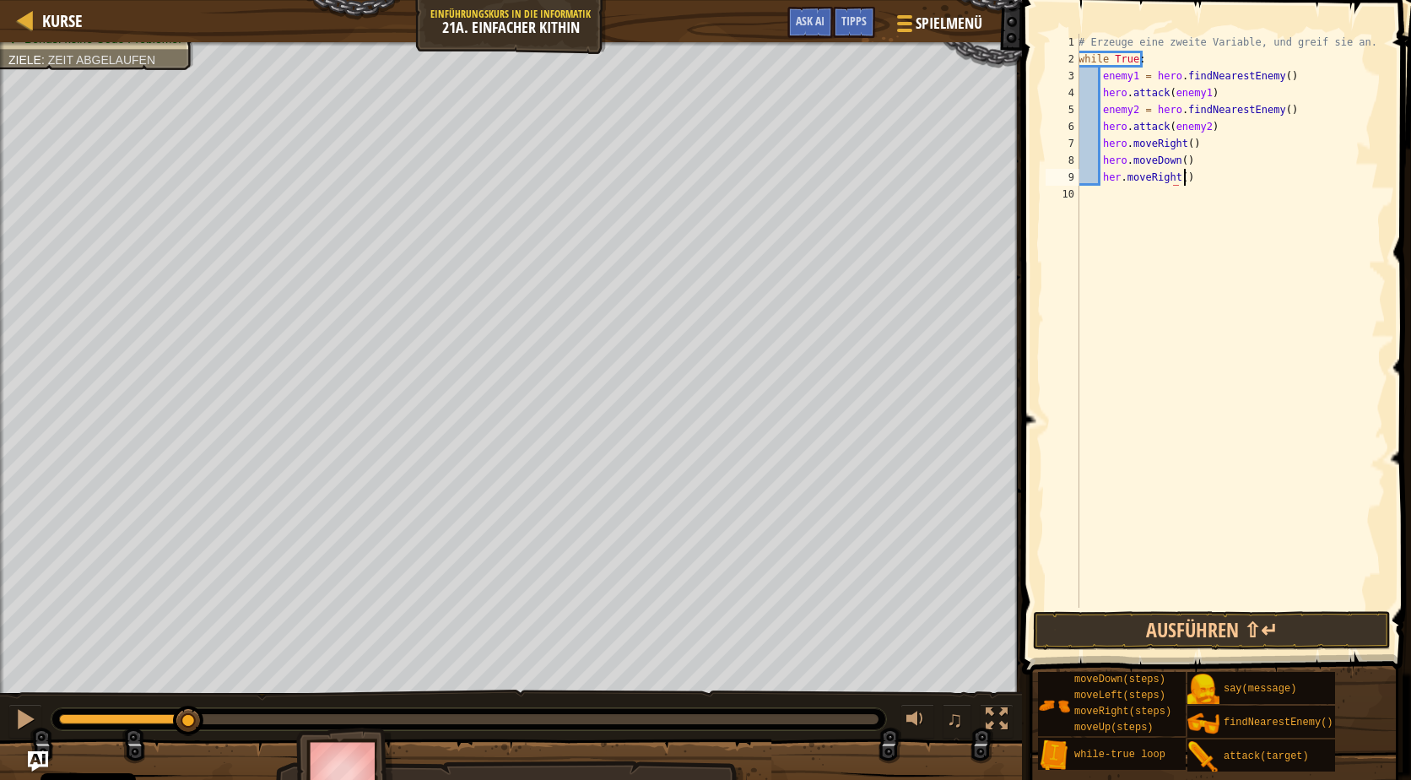
scroll to position [8, 8]
click at [1221, 640] on button "Ausführen ⇧↵" at bounding box center [1212, 630] width 358 height 39
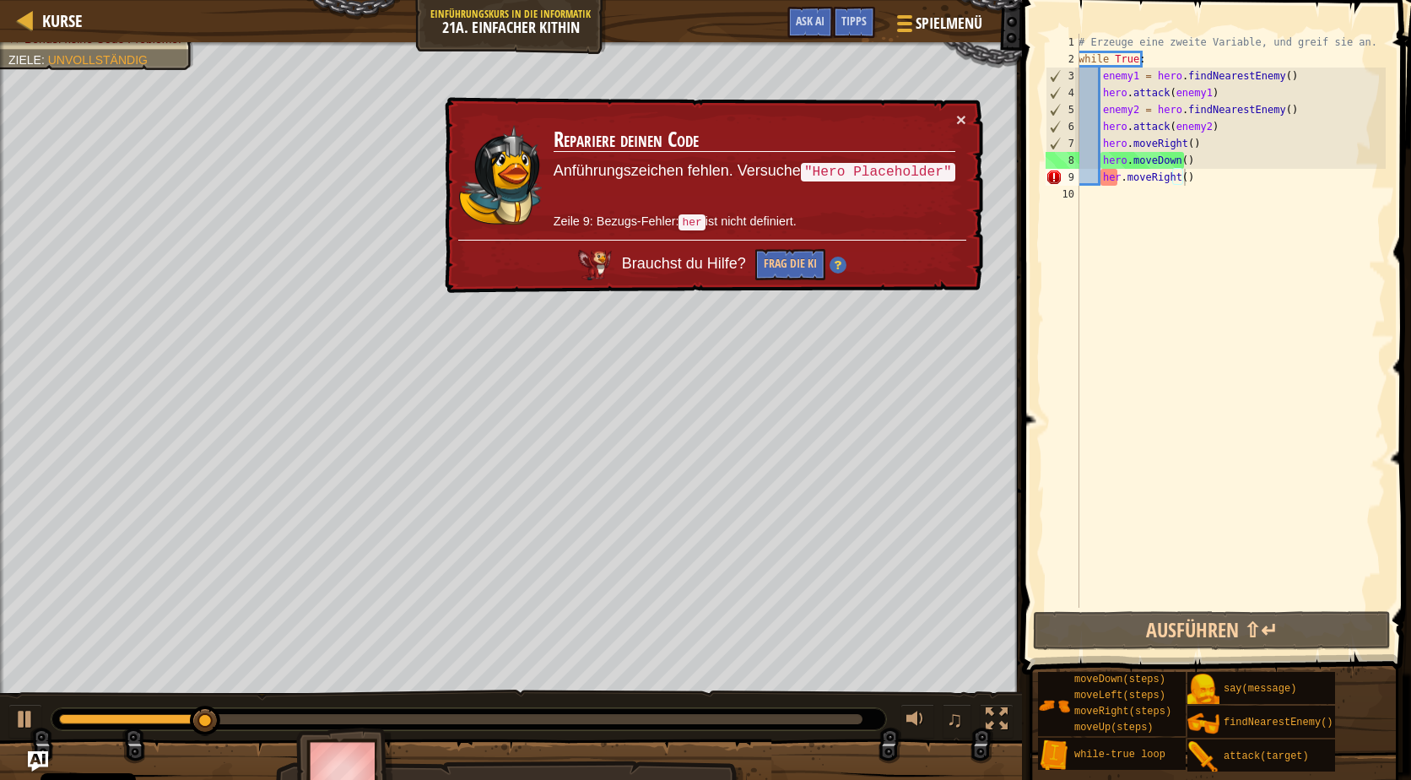
click at [954, 117] on td "Repariere deinen Code Anführungszeichen fehlen. Versuche "Hero Placeholder" Zei…" at bounding box center [754, 175] width 403 height 129
click at [1118, 180] on div "# Erzeuge eine zweite Variable, und greif sie an. while True : enemy1 = hero . …" at bounding box center [1230, 338] width 311 height 608
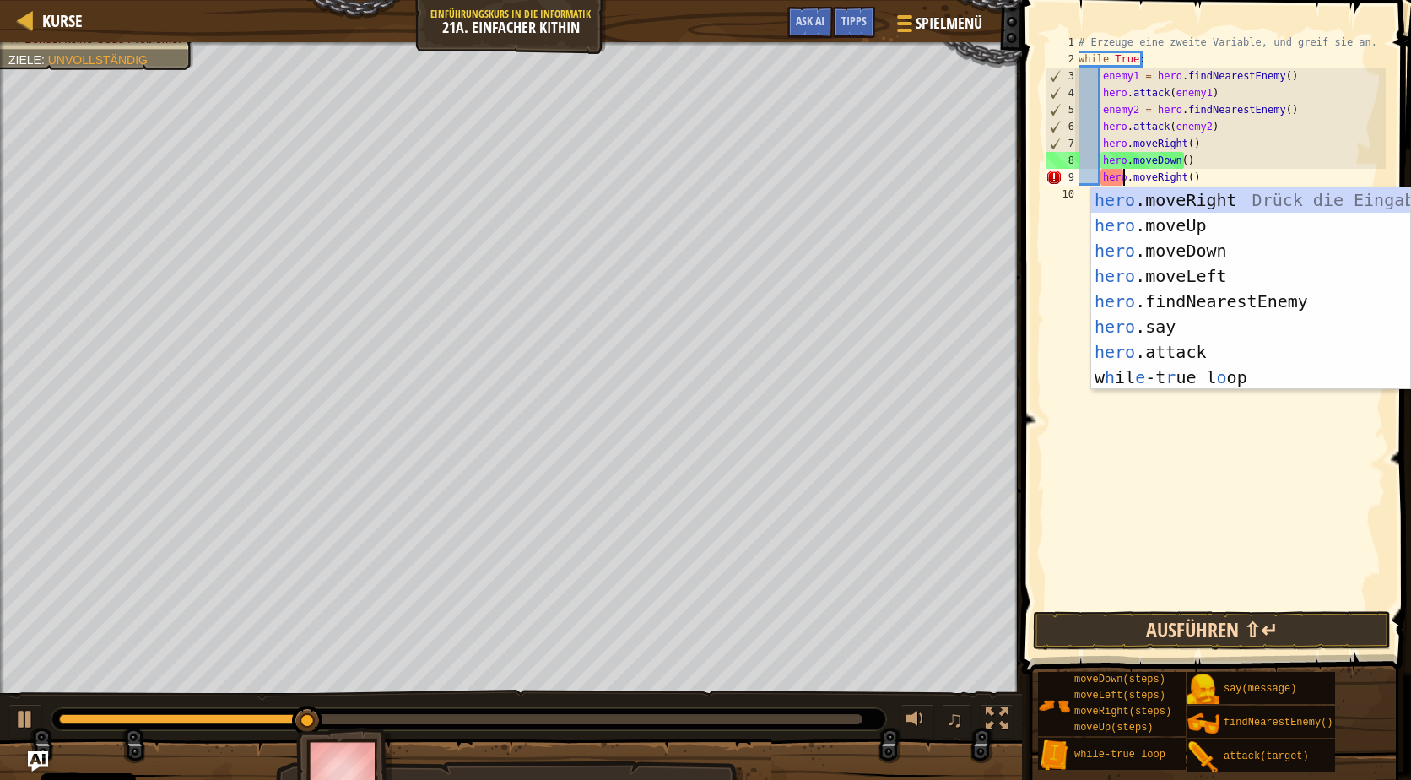
type textarea "hero.moveRight()"
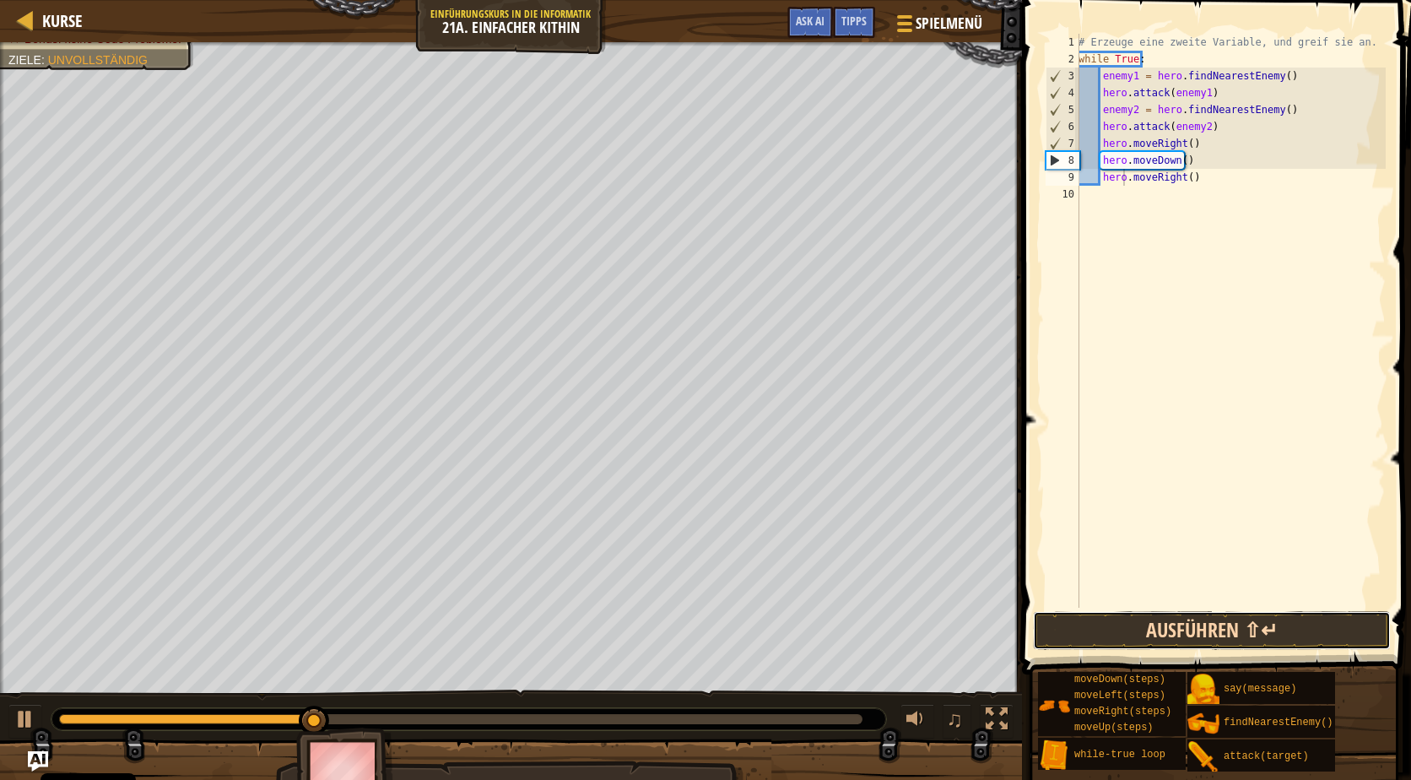
click at [1178, 636] on button "Ausführen ⇧↵" at bounding box center [1212, 630] width 358 height 39
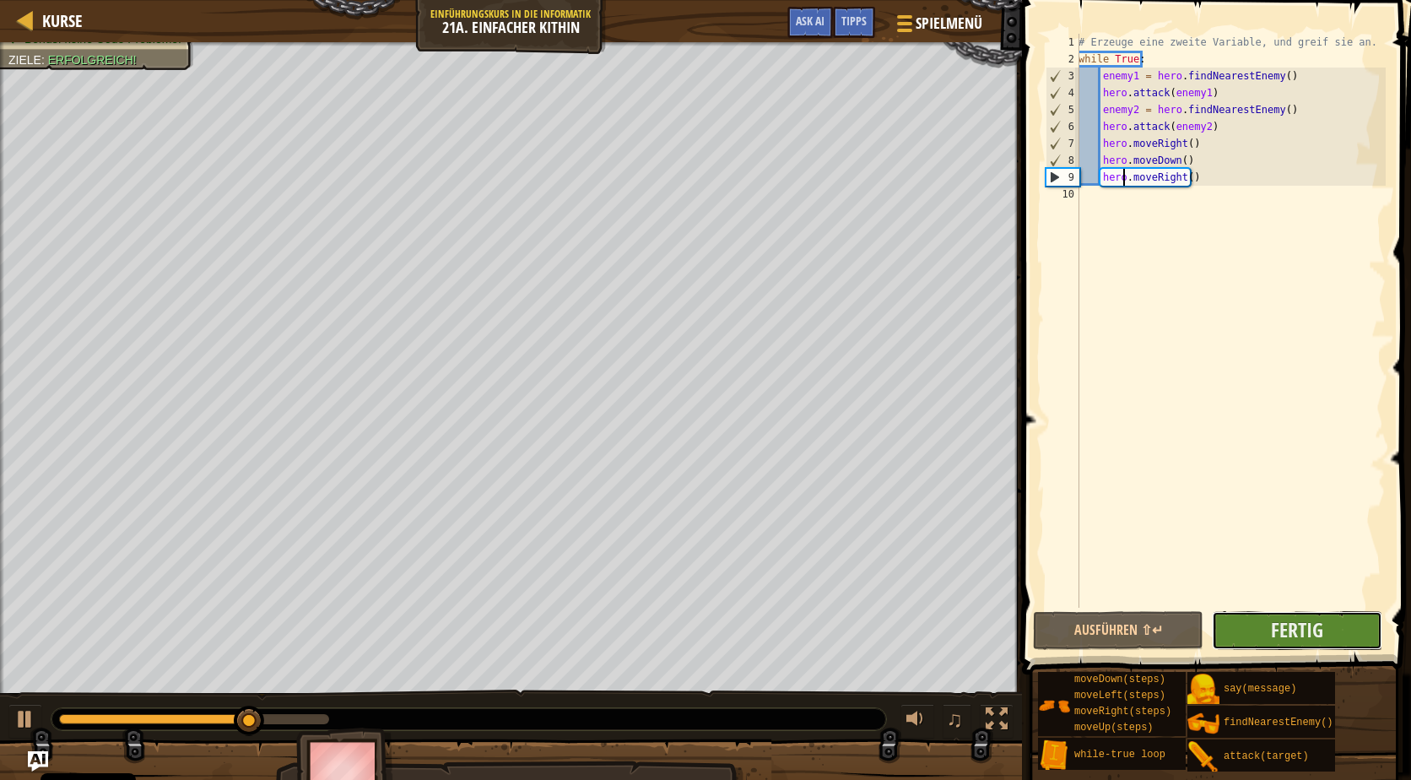
click at [1239, 624] on button "Fertig" at bounding box center [1297, 630] width 170 height 39
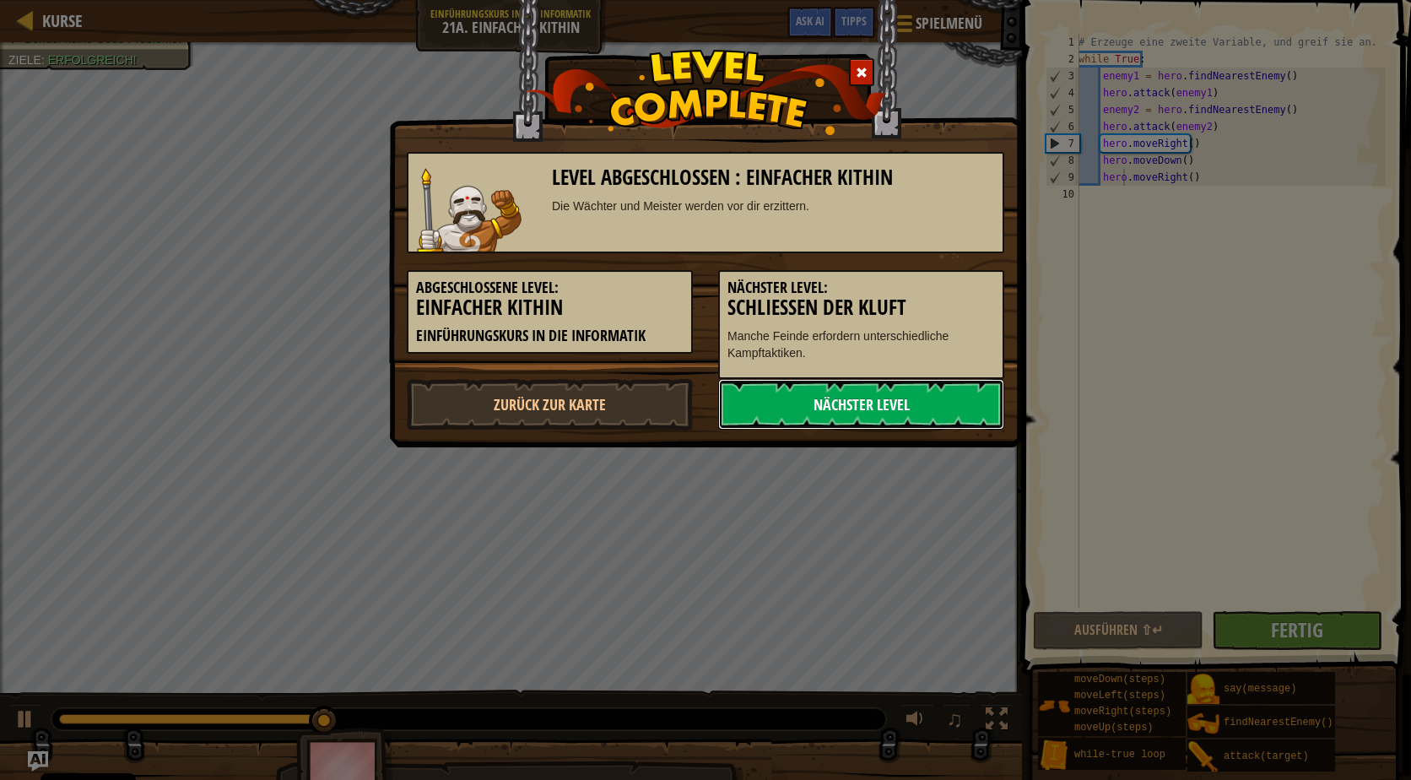
click at [845, 410] on link "Nächster Level" at bounding box center [861, 404] width 286 height 51
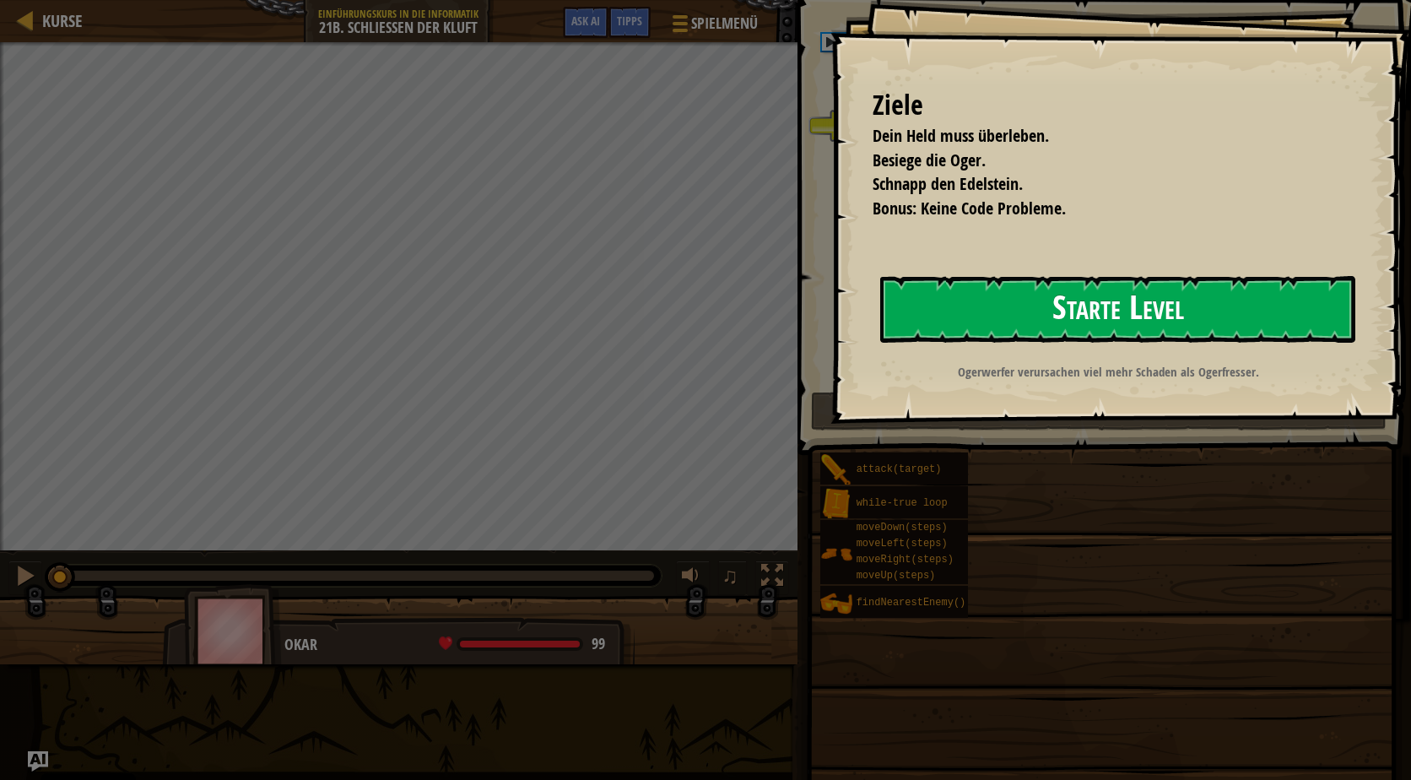
click at [1084, 305] on button "Starte Level" at bounding box center [1117, 309] width 475 height 67
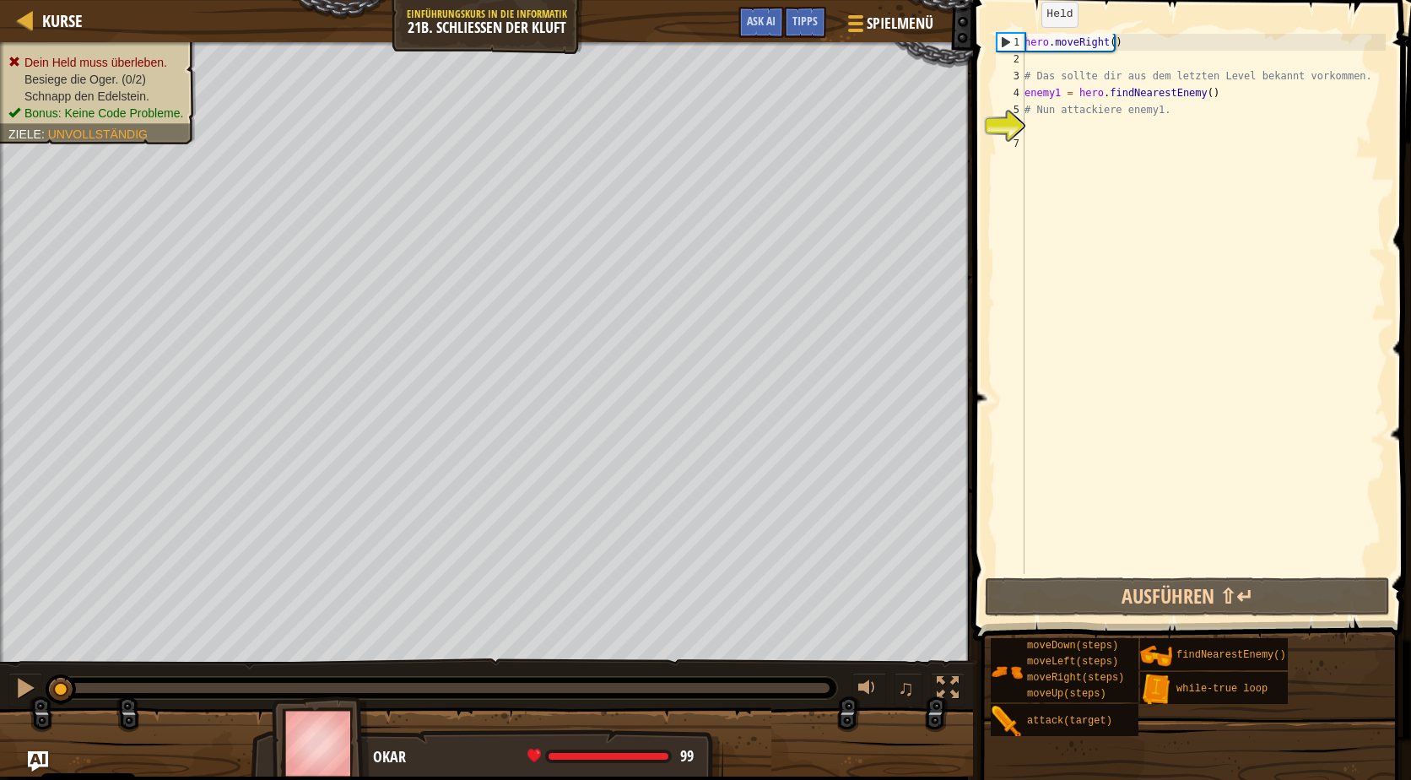
click at [1027, 44] on div "hero . moveRight ( ) # Das sollte dir aus dem letzten Level bekannt vorkommen. …" at bounding box center [1203, 321] width 365 height 574
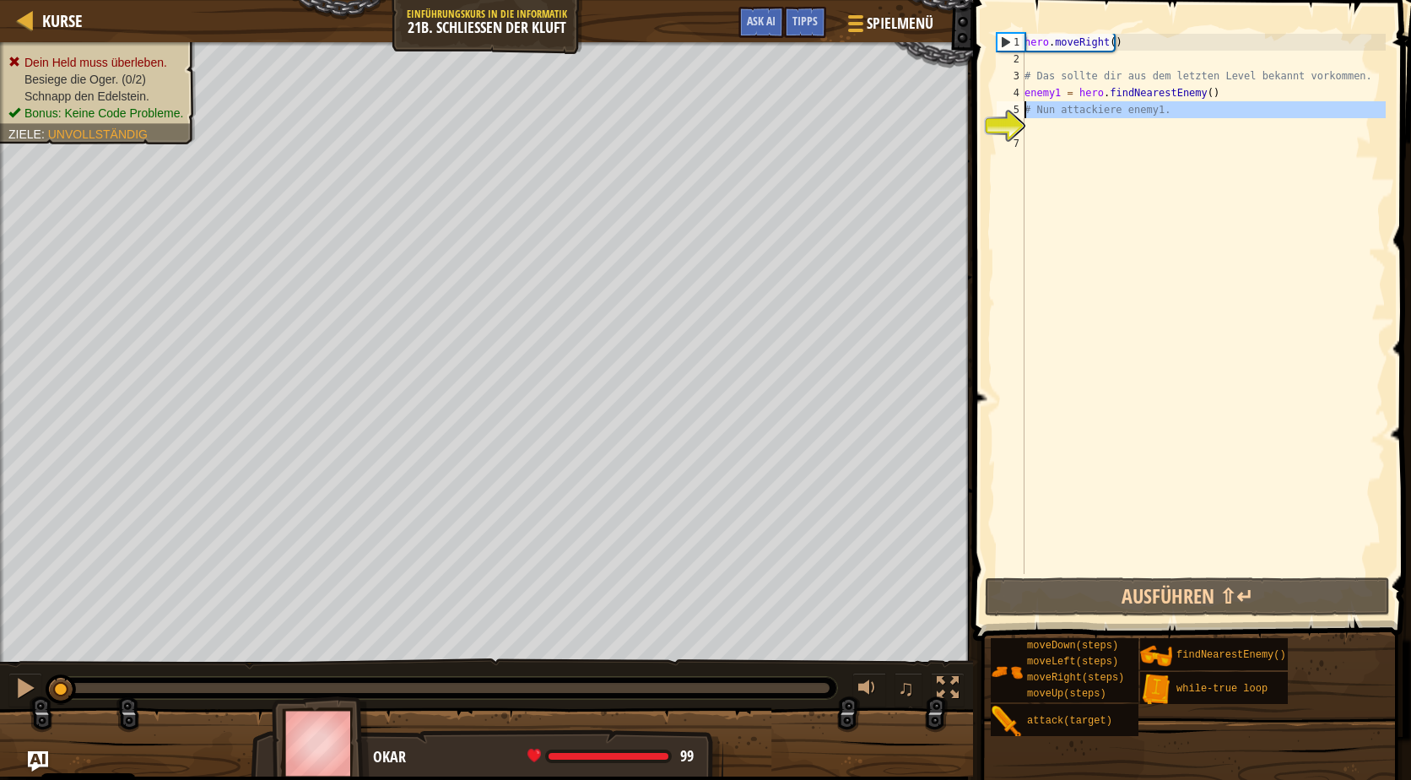
drag, startPoint x: 1186, startPoint y: 120, endPoint x: 1173, endPoint y: 99, distance: 25.0
click at [1025, 116] on div "hero . moveRight ( ) # Das sollte dir aus dem letzten Level bekannt vorkommen. …" at bounding box center [1203, 321] width 365 height 574
type textarea "# Nun attackiere enemy1."
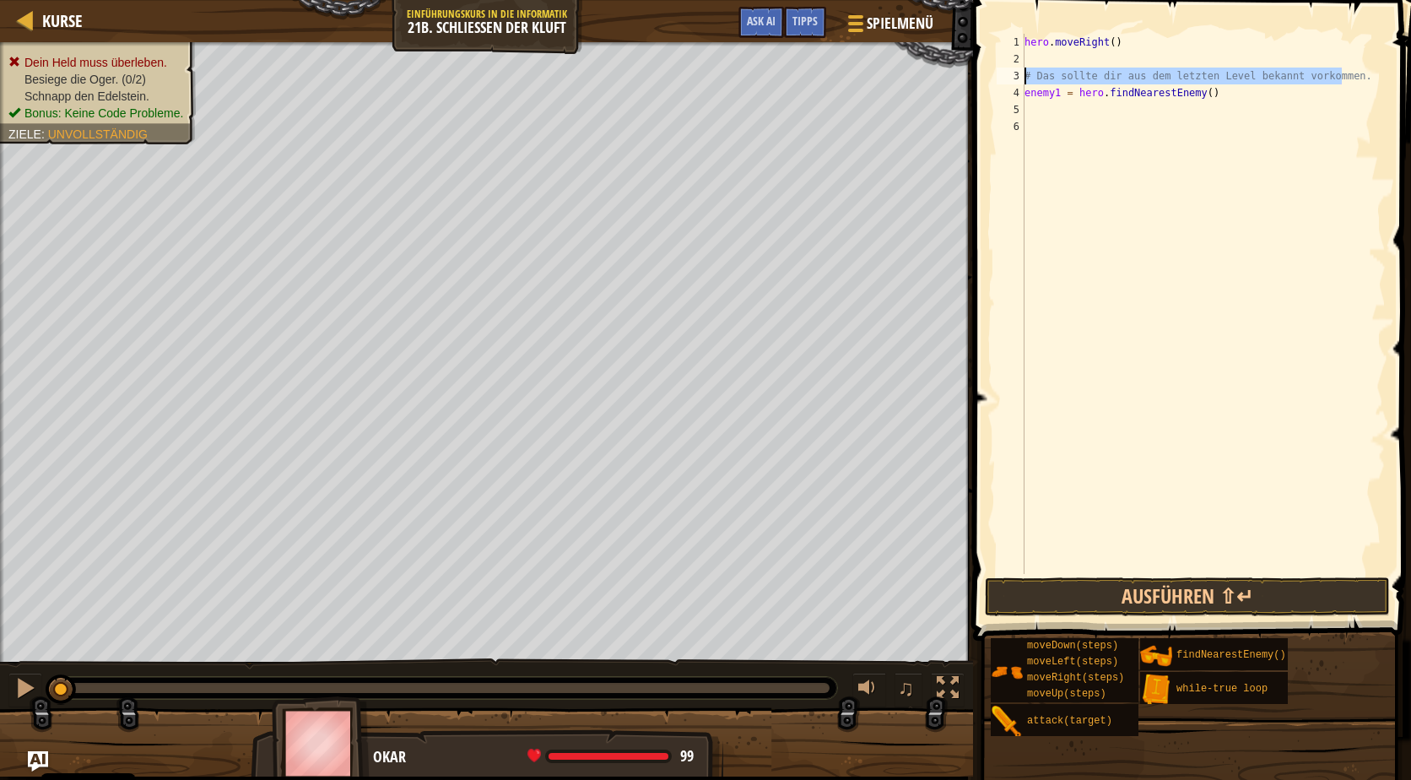
drag, startPoint x: 1349, startPoint y: 80, endPoint x: 992, endPoint y: 78, distance: 356.9
click at [992, 78] on div "1 2 3 4 5 6 hero . moveRight ( ) # Das sollte dir aus dem letzten Level bekannt…" at bounding box center [1189, 353] width 443 height 690
type textarea "# Das sollte dir aus dem letzten Level bekannt vorkommen."
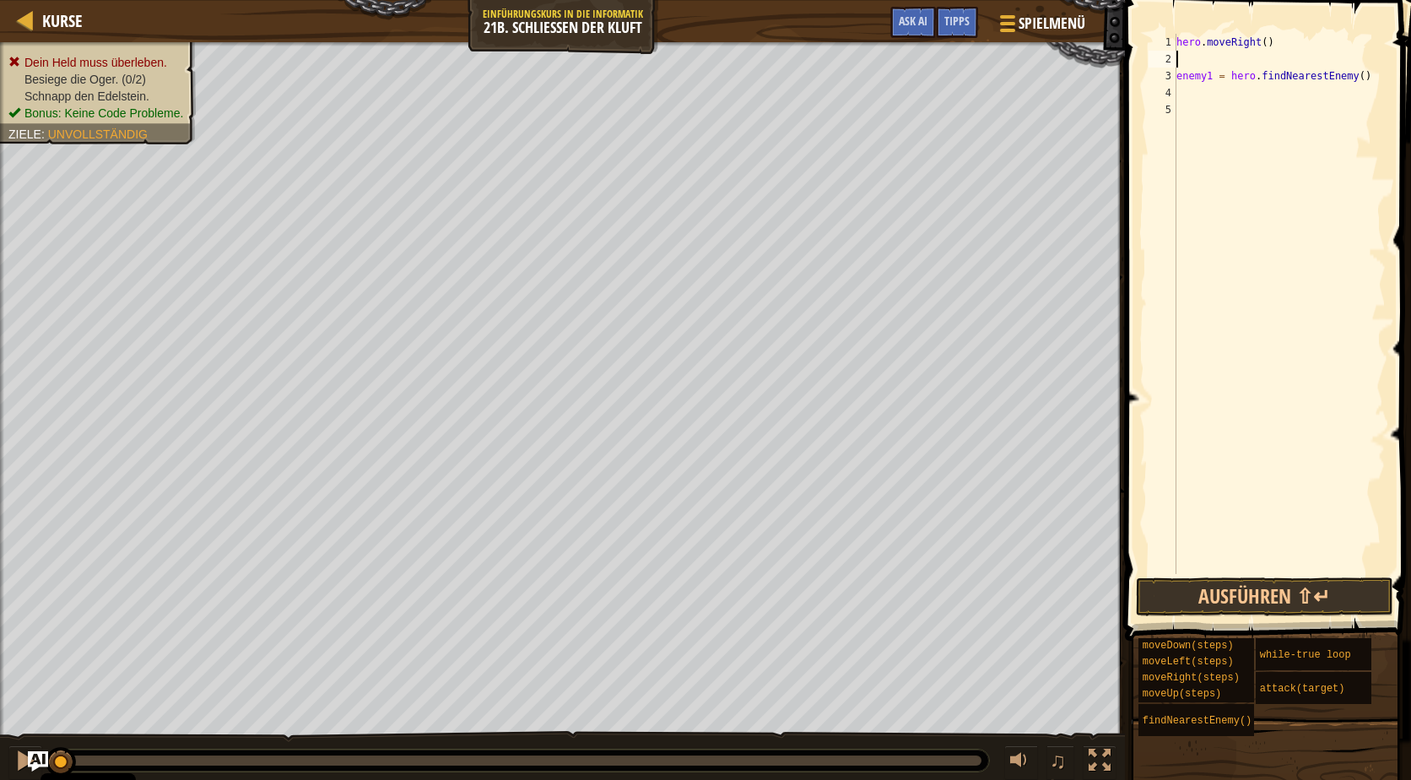
click at [1240, 85] on div "hero . moveRight ( ) enemy1 = hero . findNearestEnemy ( )" at bounding box center [1279, 321] width 213 height 574
click at [1178, 41] on div "hero . moveRight ( ) enemy1 = hero . findNearestEnemy ( )" at bounding box center [1279, 321] width 213 height 574
type textarea "hero.moveRight()"
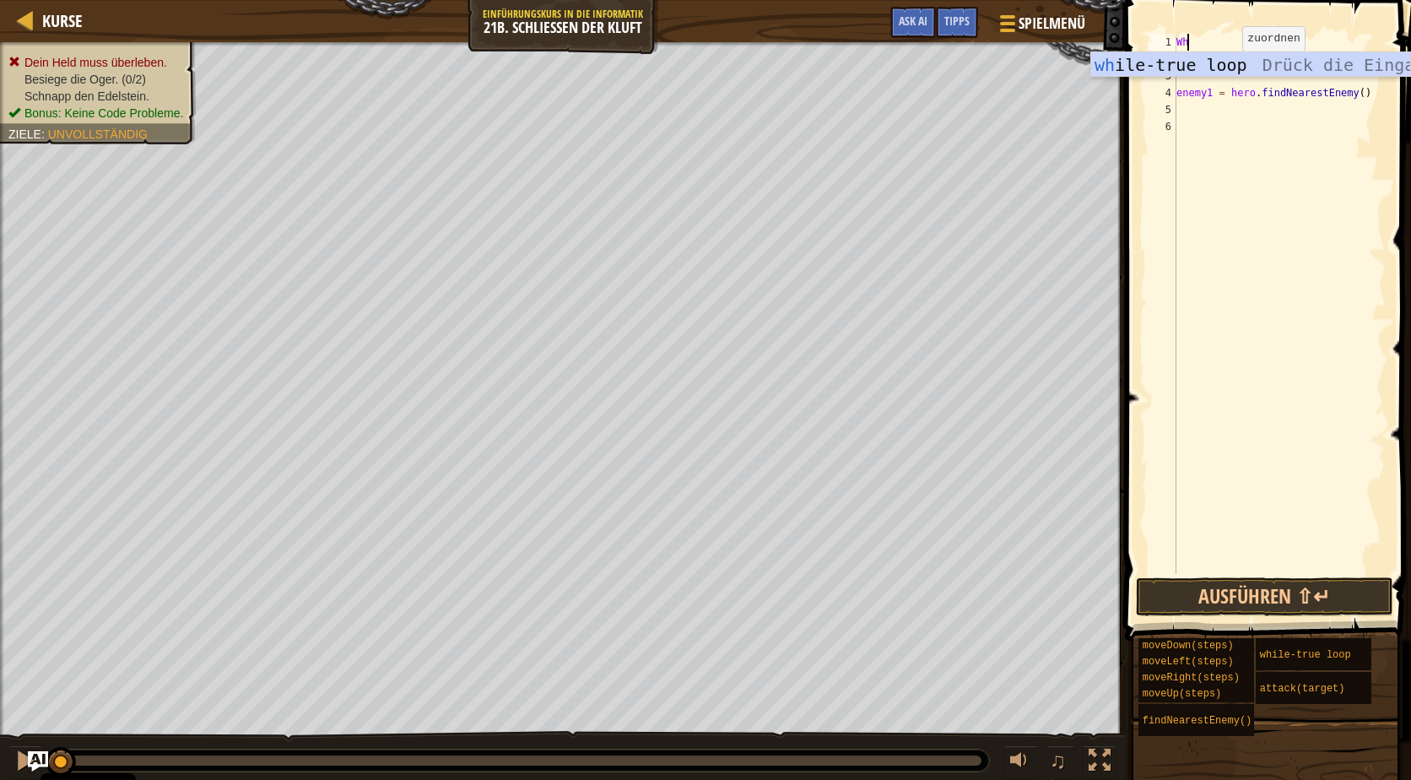
scroll to position [8, 0]
type textarea "W"
type textarea "while True:"
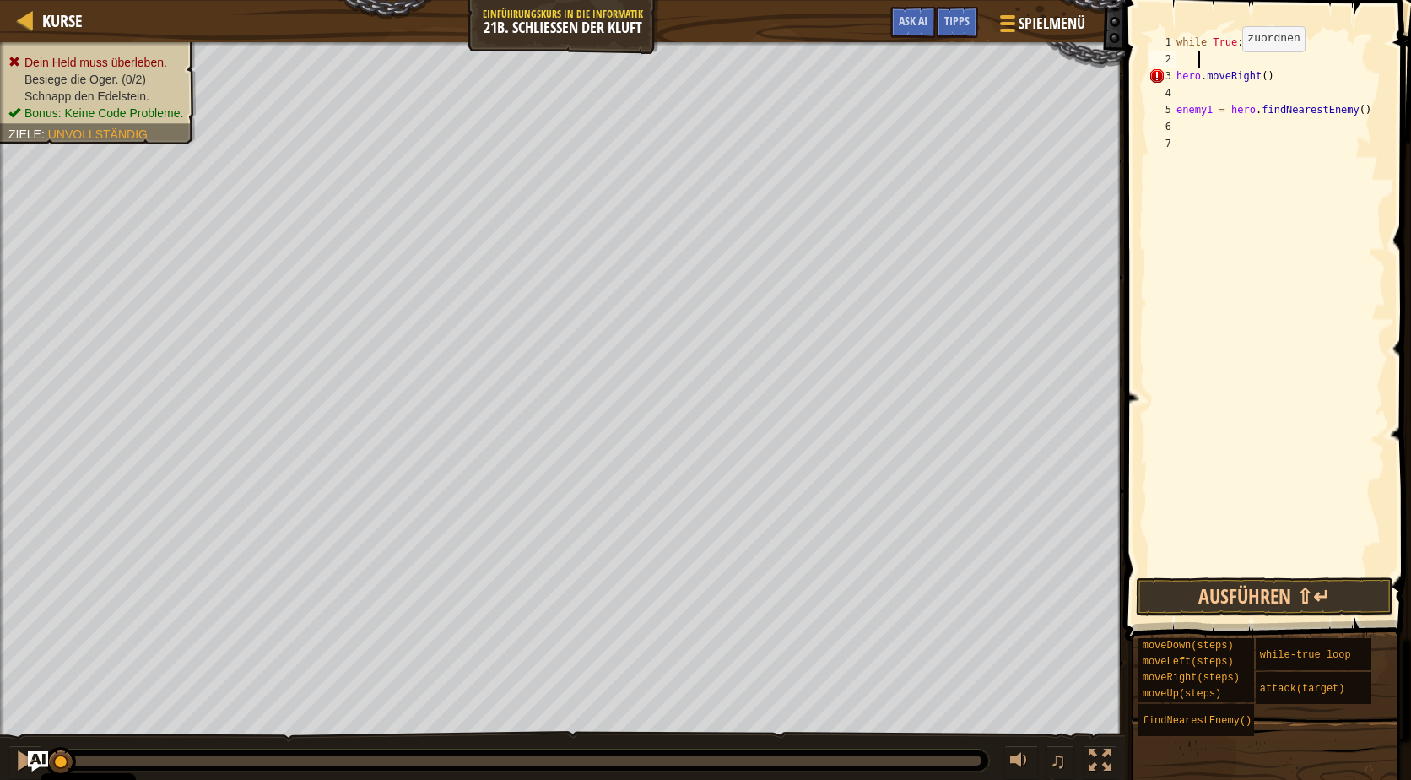
scroll to position [8, 0]
click at [1322, 63] on div "while True : hero . moveRight ( ) enemy1 = hero . findNearestEnemy ( )" at bounding box center [1279, 321] width 213 height 574
drag, startPoint x: 1361, startPoint y: 94, endPoint x: 1176, endPoint y: 93, distance: 184.8
click at [1176, 93] on div "while True : hero . moveRight ( ) enemy1 = hero . findNearestEnemy ( )" at bounding box center [1279, 321] width 213 height 574
type textarea "enemy1 = hero.findNearestEnemy()"
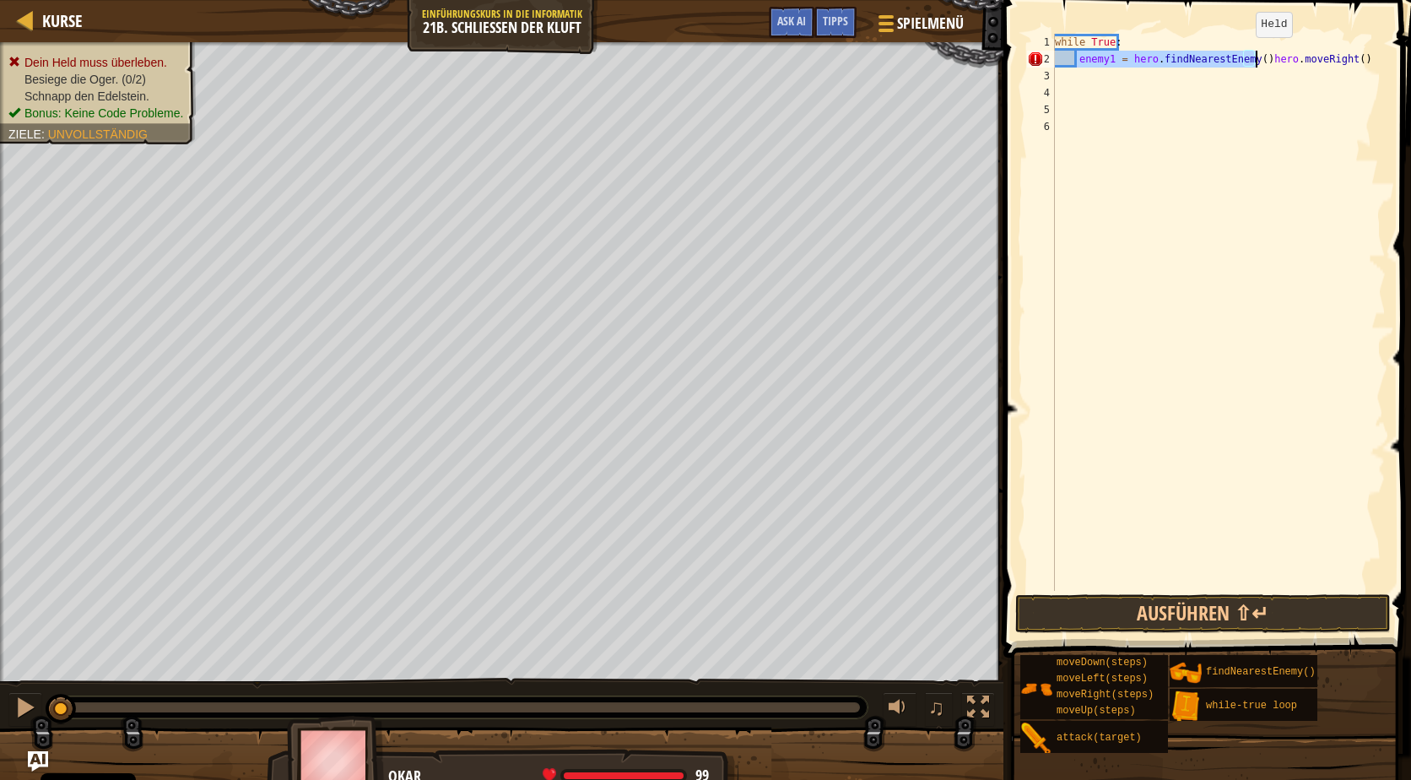
click at [1243, 51] on div "while True : enemy1 = hero . findNearestEnemy ( ) hero . moveRight ( )" at bounding box center [1218, 312] width 334 height 557
click at [1154, 57] on div "while True : enemy1 = hero . findNearestEnemy ( ) hero . moveRight ( )" at bounding box center [1218, 329] width 334 height 591
click at [1251, 61] on div "while True : enemy1 = hero . findNearestEnemy ( ) hero . moveRight ( )" at bounding box center [1218, 329] width 334 height 591
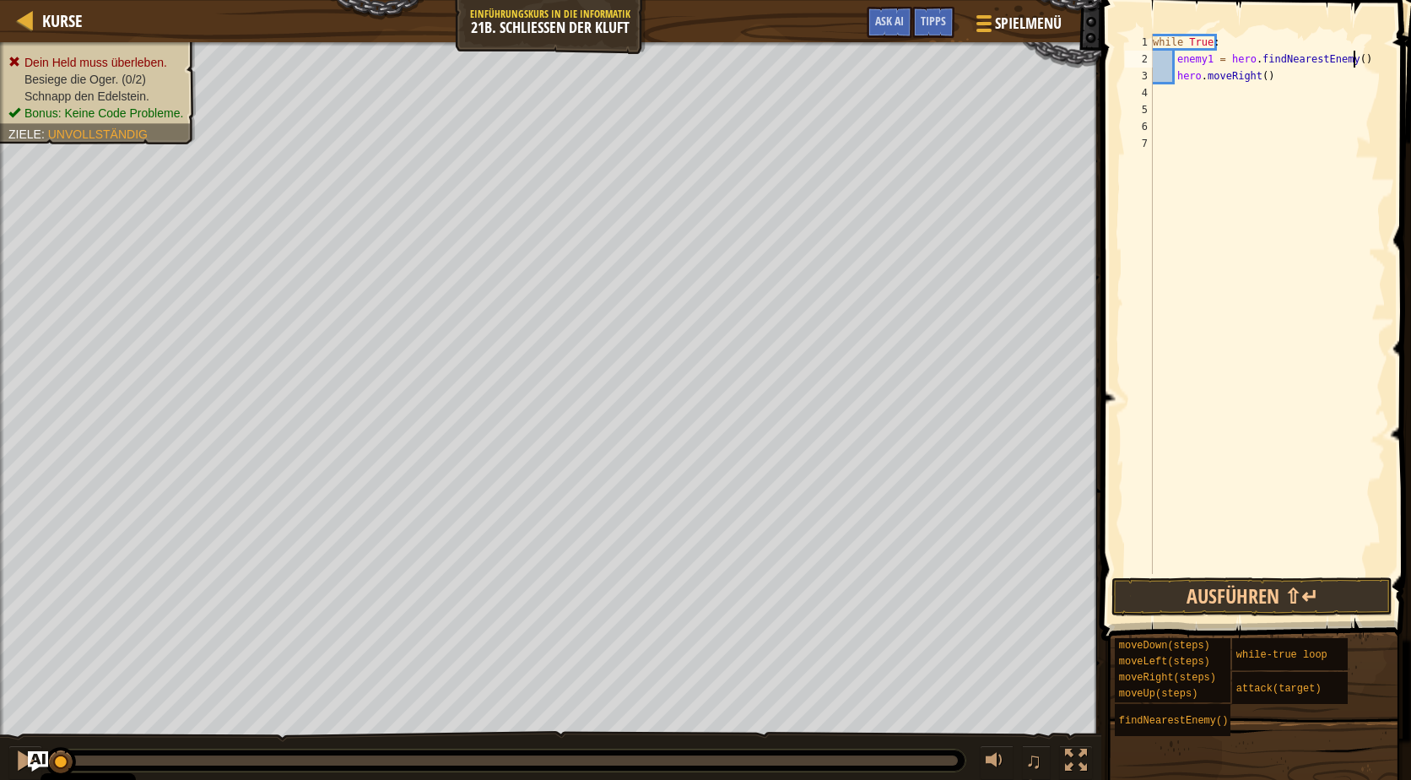
click at [1362, 57] on div "while True : enemy1 = hero . findNearestEnemy ( ) hero . moveRight ( )" at bounding box center [1267, 321] width 236 height 574
type textarea "enemy1 = hero.findNearestEnemy()"
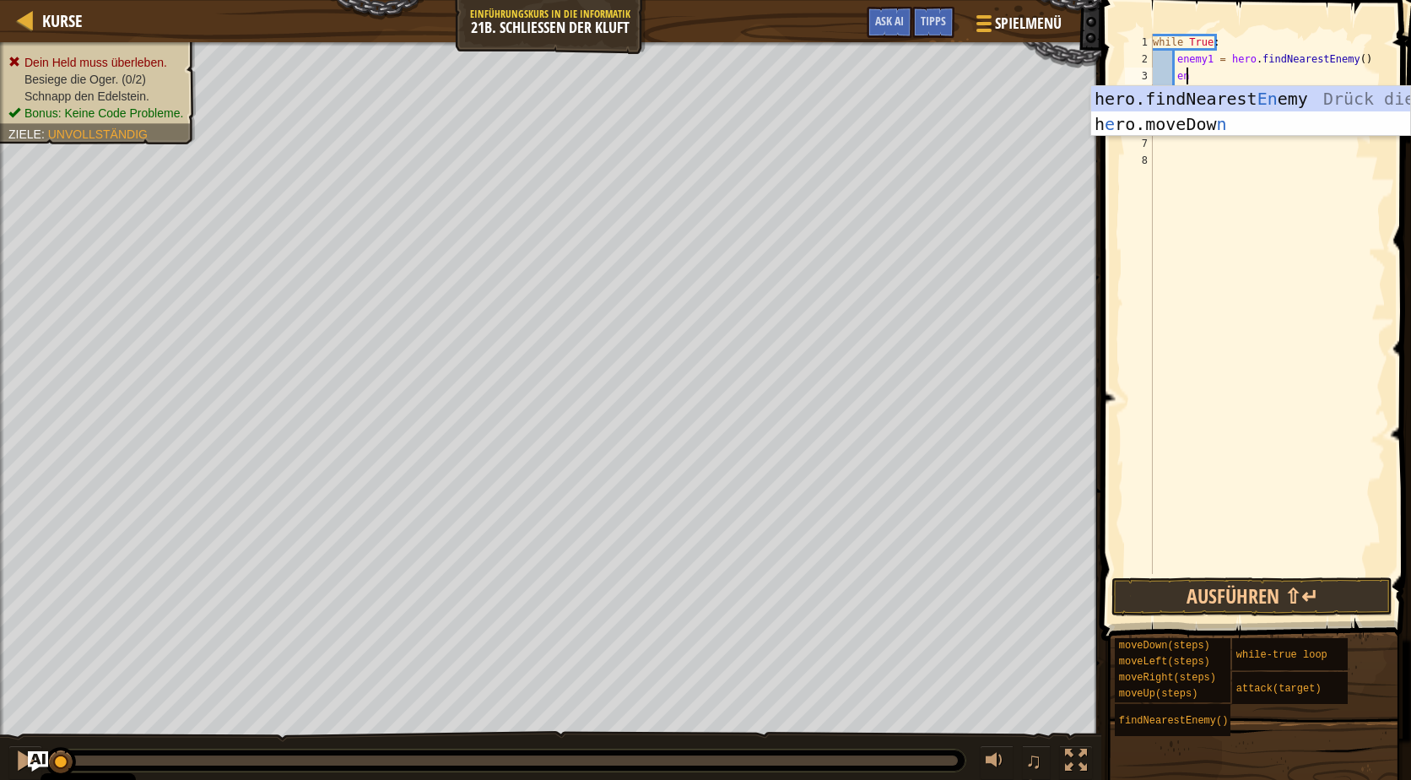
type textarea "e"
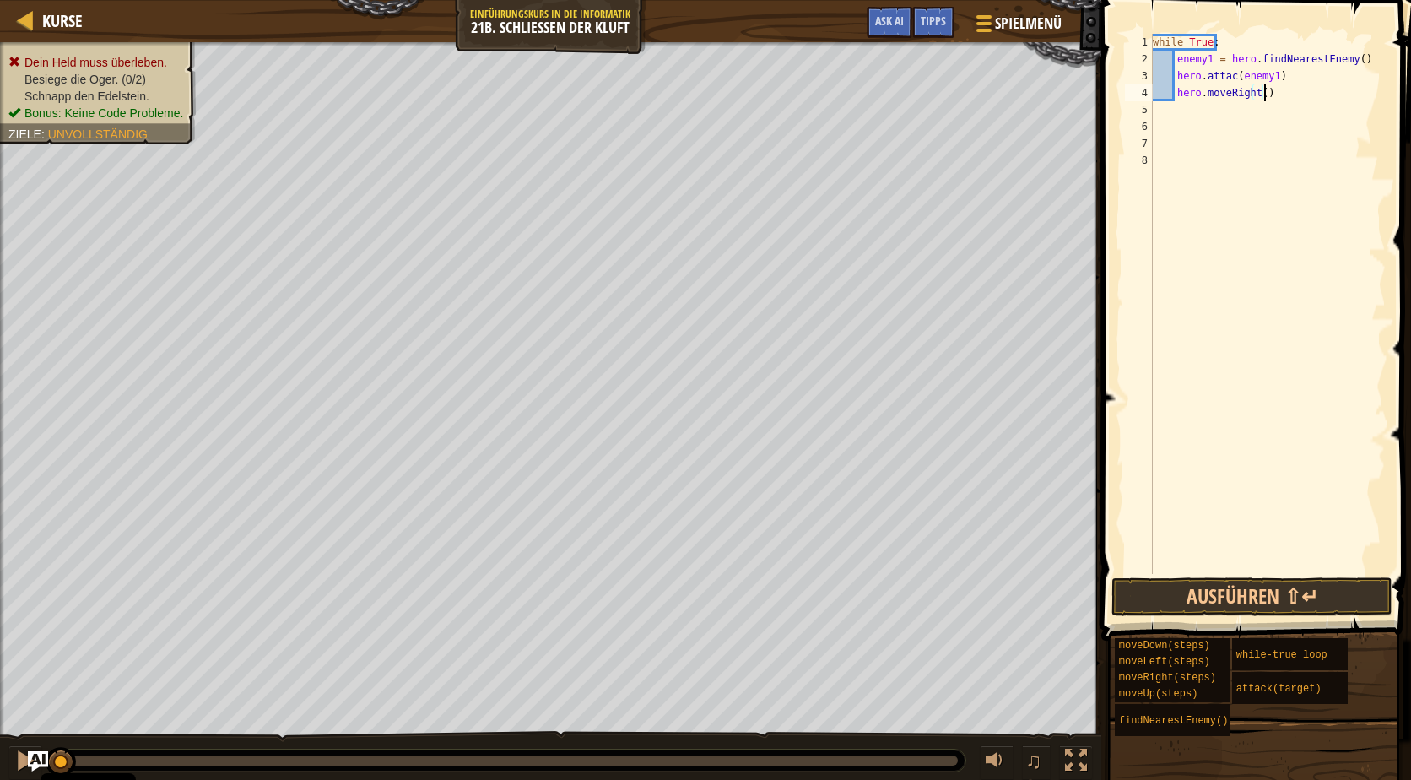
scroll to position [8, 8]
type textarea "hero.moveRight(3)"
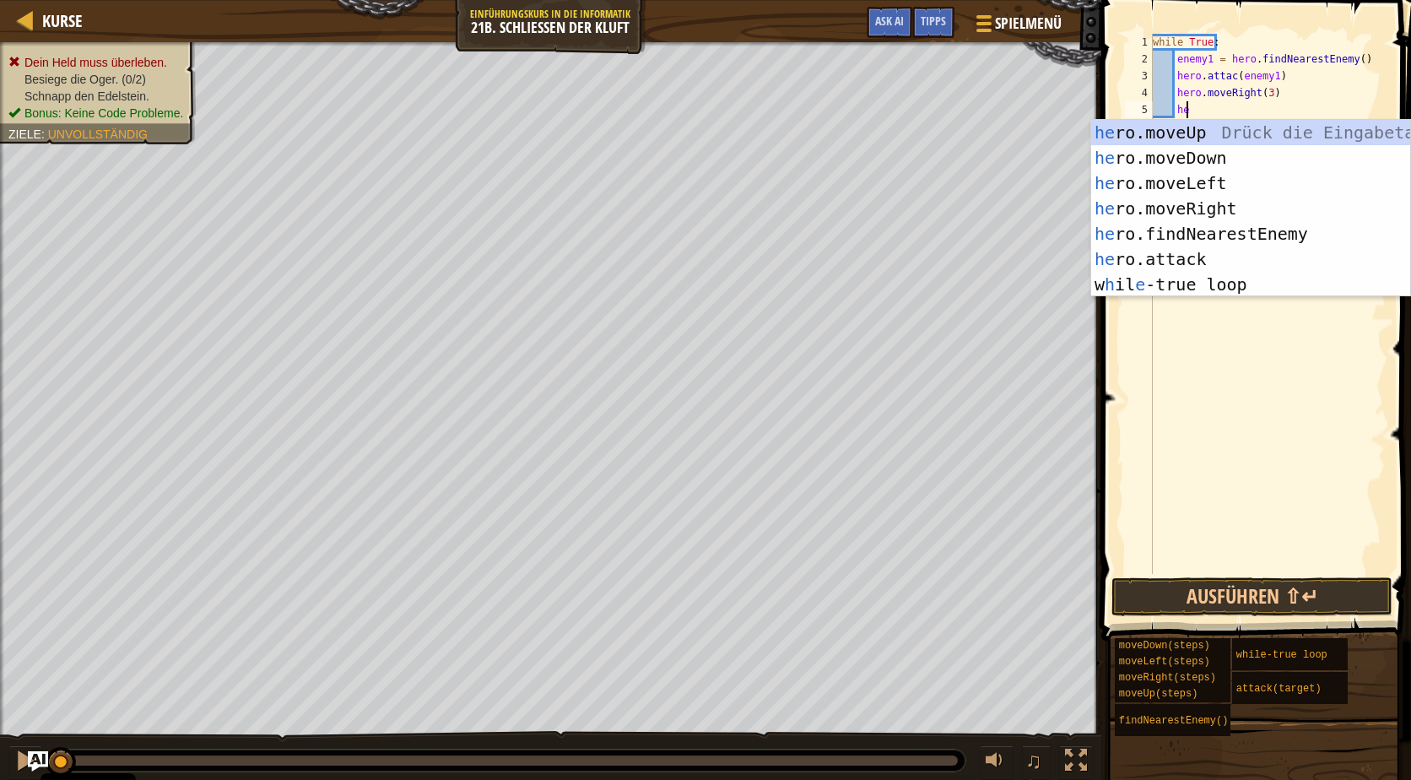
type textarea "h"
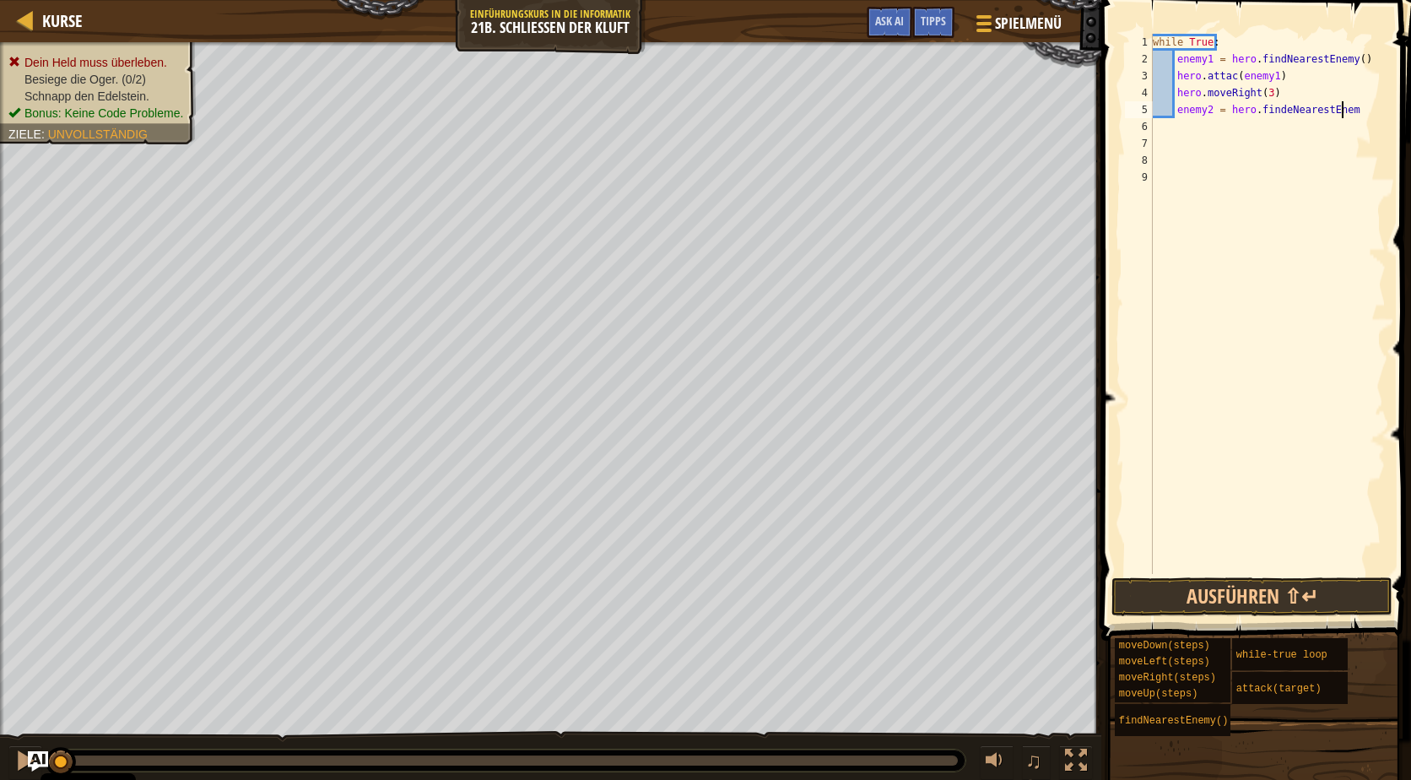
scroll to position [8, 15]
type textarea "enemy2 = hero.findeNearestEnemy()"
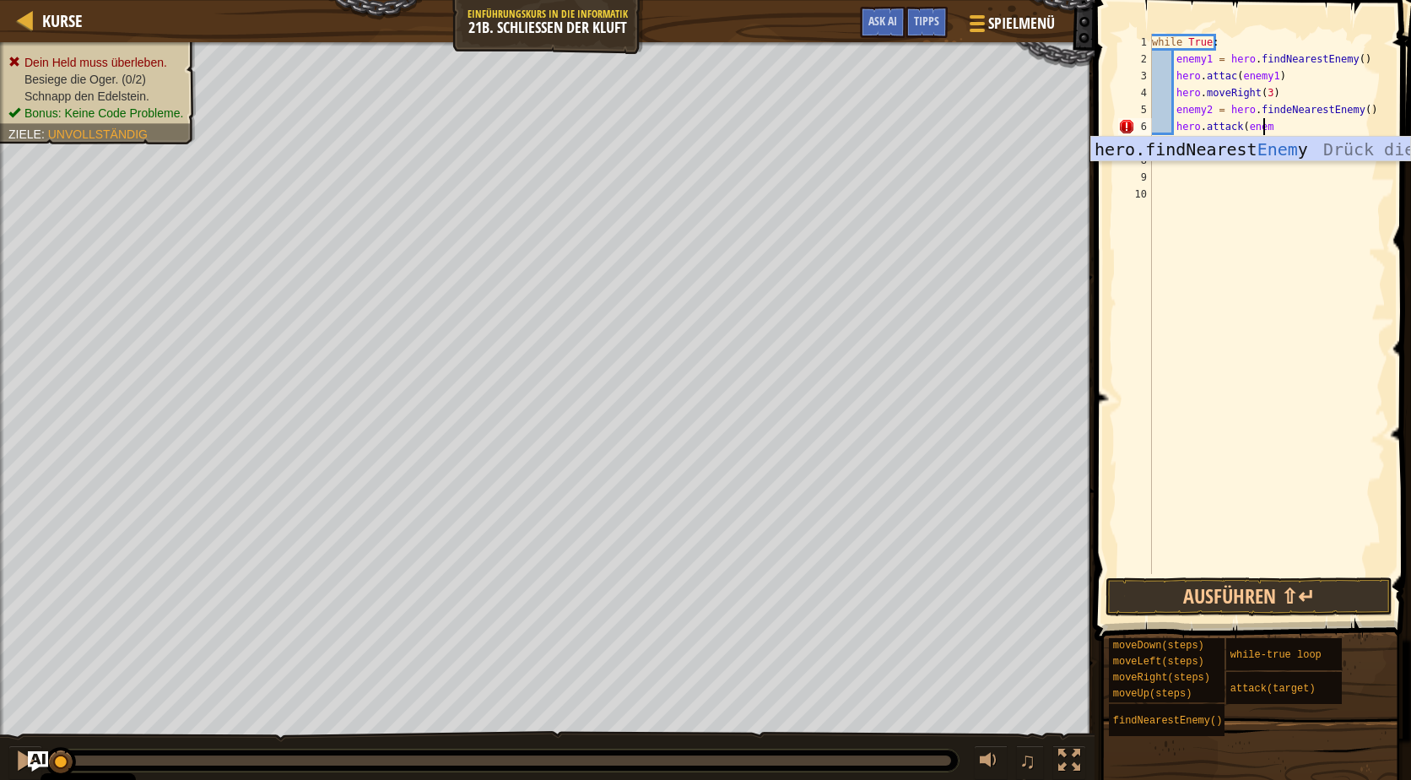
scroll to position [8, 9]
type textarea "hero.attack(enemy2)"
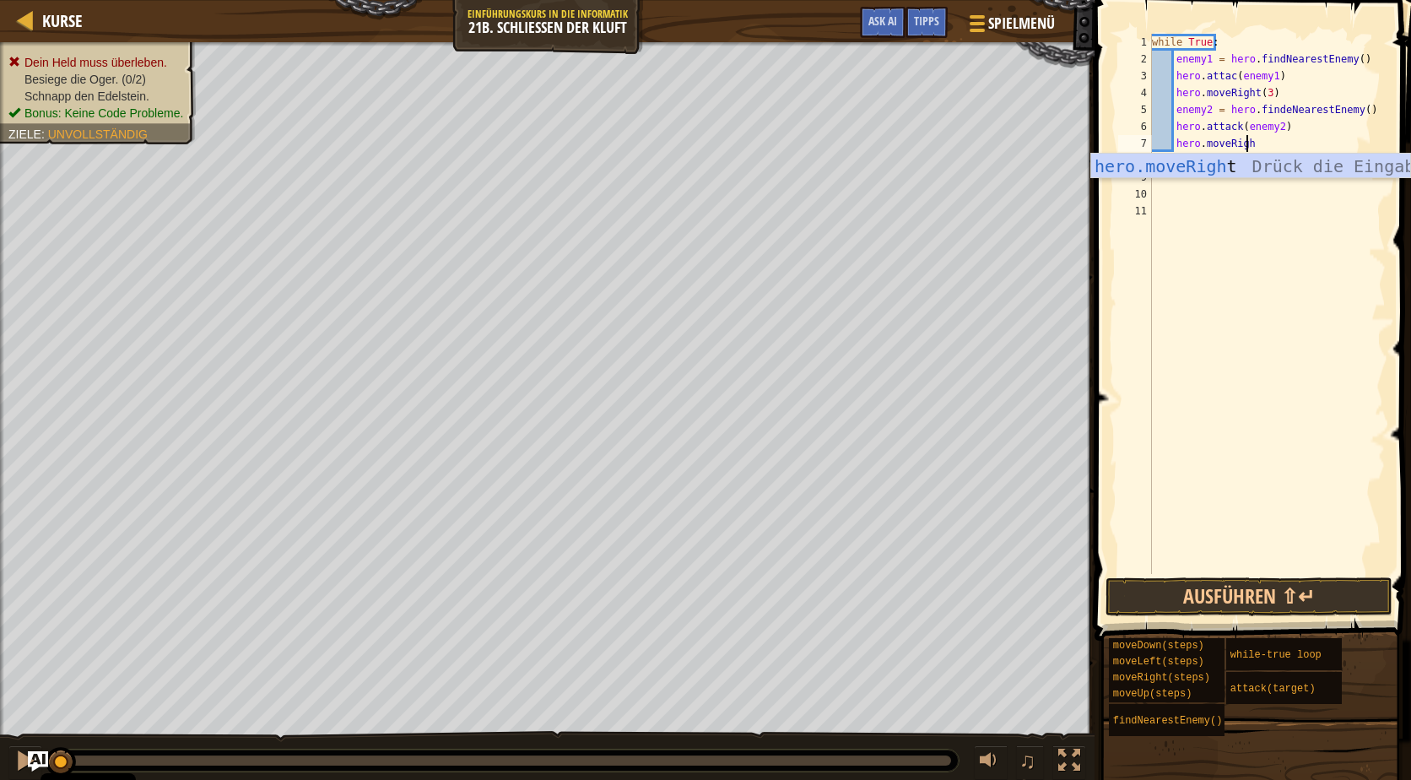
scroll to position [8, 8]
click at [1265, 94] on div "while True : enemy1 = hero . findNearestEnemy ( ) hero . attac ( enemy1 ) hero …" at bounding box center [1267, 321] width 238 height 574
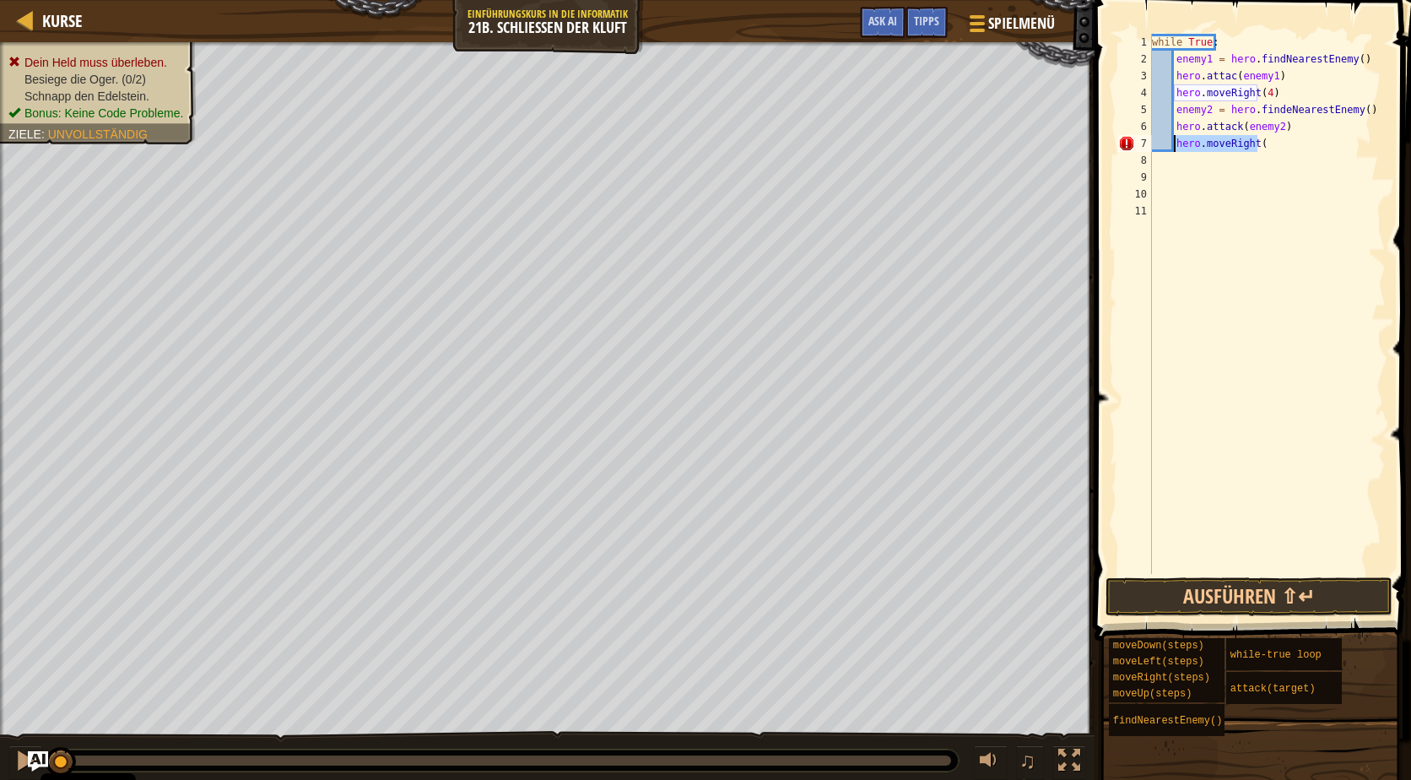
drag, startPoint x: 1273, startPoint y: 141, endPoint x: 1172, endPoint y: 140, distance: 101.3
click at [1172, 140] on div "while True : enemy1 = hero . findNearestEnemy ( ) hero . attac ( enemy1 ) hero …" at bounding box center [1267, 321] width 238 height 574
type textarea "hero.moveRight("
click at [1172, 589] on button "Ausführen ⇧↵" at bounding box center [1248, 596] width 287 height 39
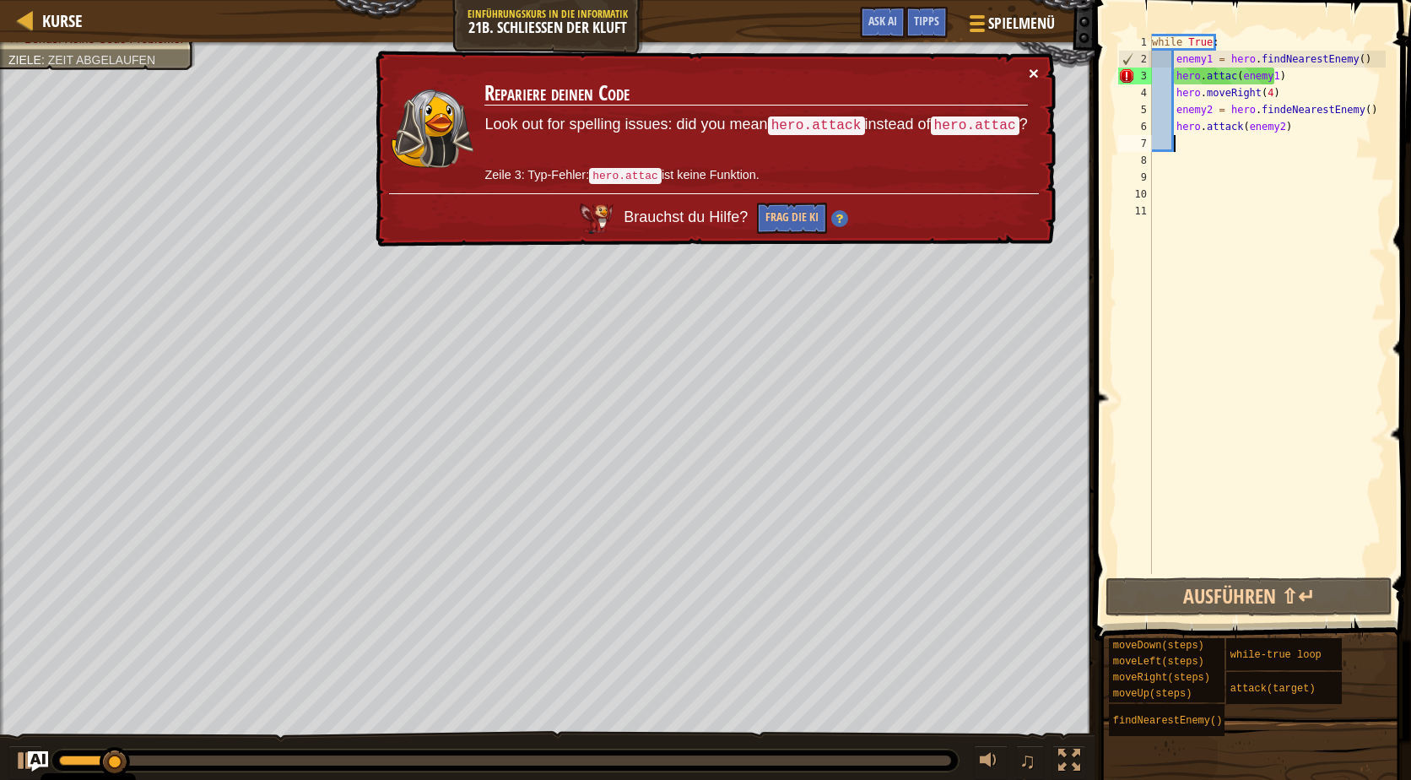
click at [1038, 74] on button "×" at bounding box center [1034, 73] width 10 height 18
click at [1226, 71] on div "while True : enemy1 = hero . findNearestEnemy ( ) hero . attac ( enemy1 ) hero …" at bounding box center [1267, 321] width 238 height 574
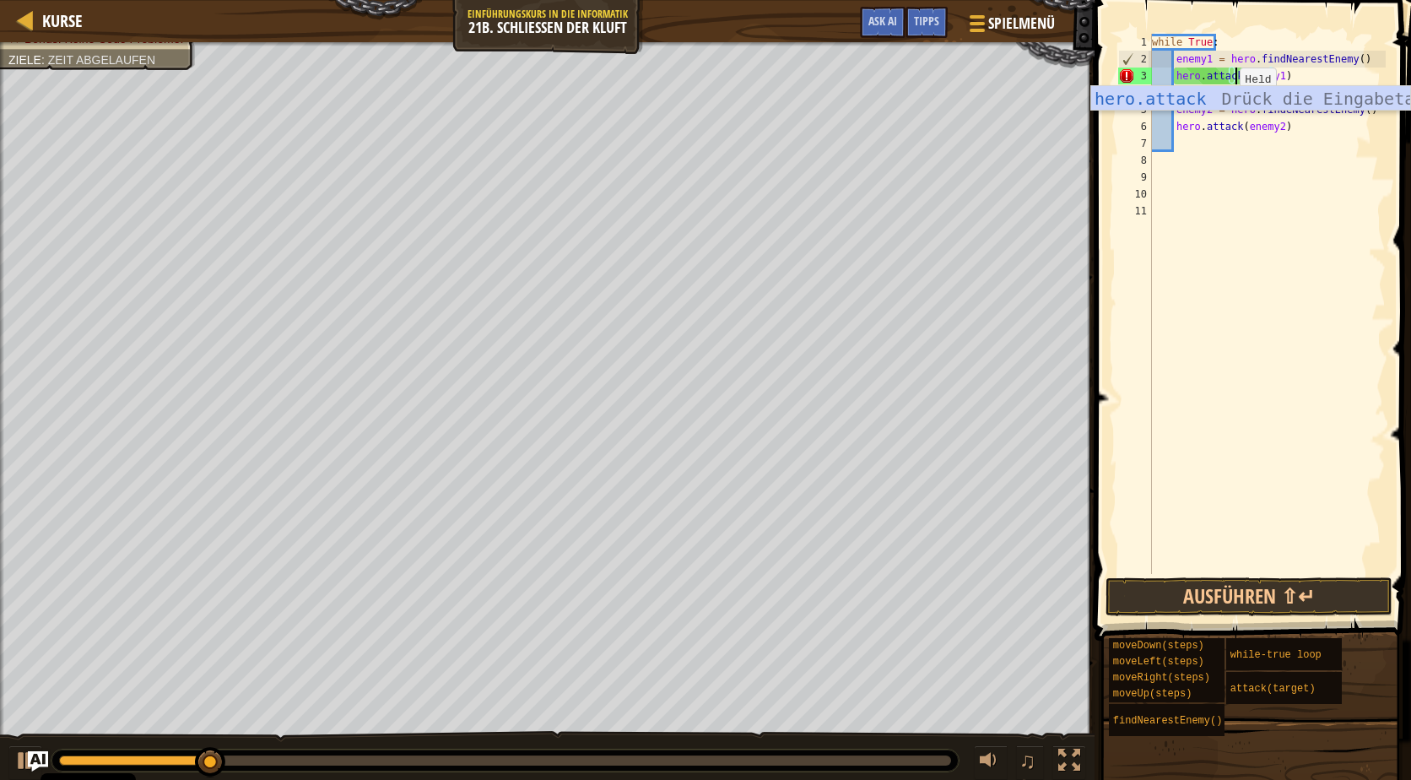
scroll to position [8, 8]
click at [1186, 594] on button "Ausführen ⇧↵" at bounding box center [1248, 596] width 287 height 39
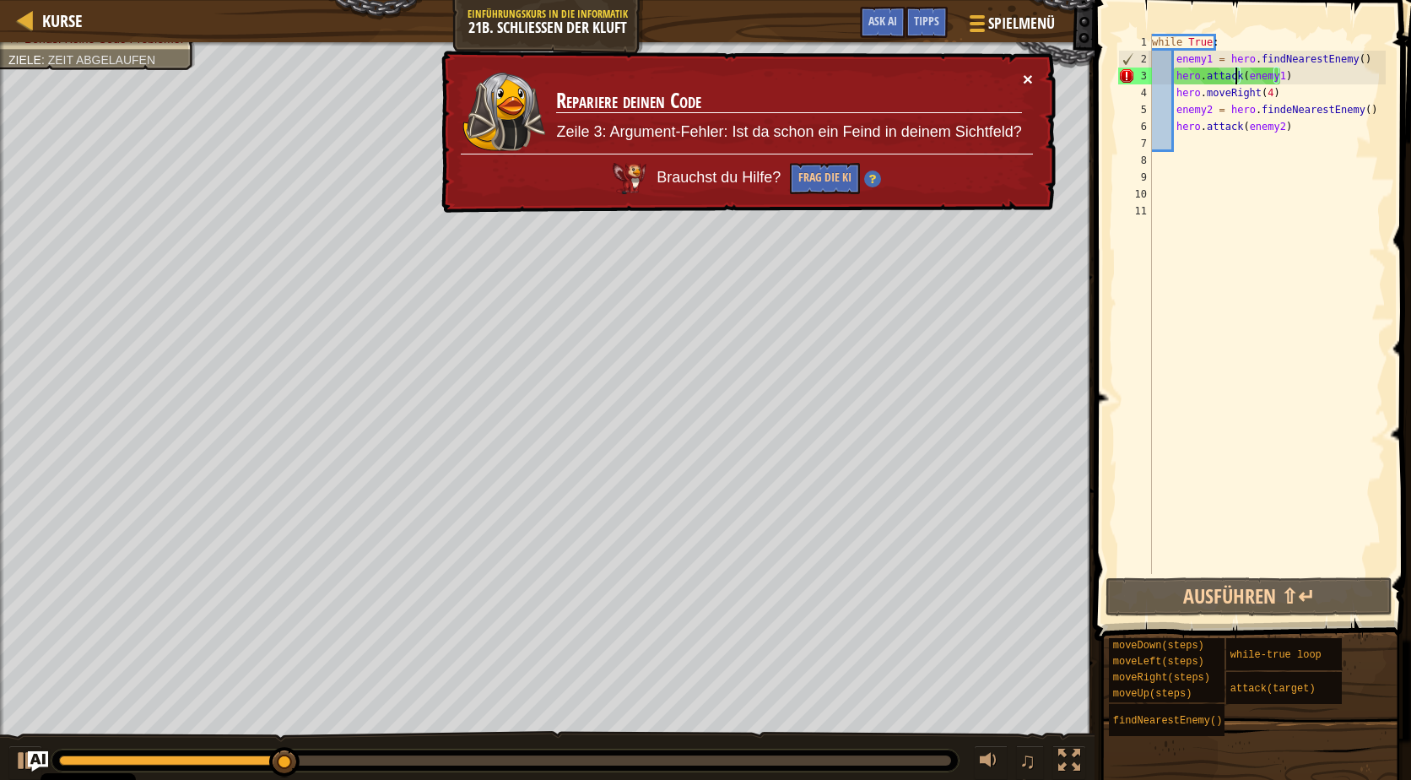
click at [1032, 70] on button "×" at bounding box center [1028, 79] width 10 height 18
click at [1174, 63] on div "while True : enemy1 = hero . findNearestEnemy ( ) hero . attack ( enemy1 ) hero…" at bounding box center [1267, 321] width 238 height 574
type textarea "enemy1 = hero.findNearestEnemy()"
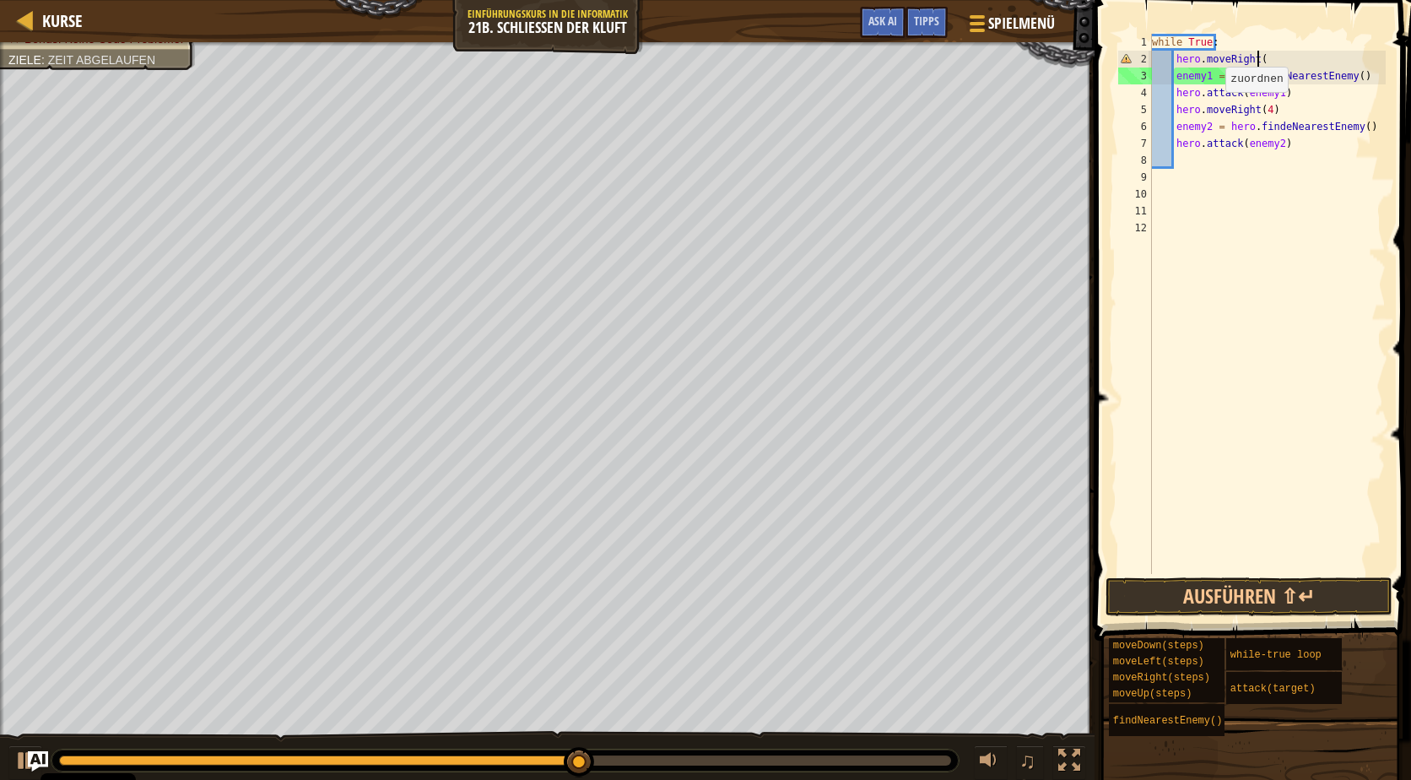
scroll to position [8, 8]
click at [1256, 113] on div "while True : hero . moveRight ( ) enemy1 = hero . findNearestEnemy ( ) hero . a…" at bounding box center [1267, 321] width 238 height 574
click at [1261, 111] on div "while True : hero . moveRight ( ) enemy1 = hero . findNearestEnemy ( ) hero . a…" at bounding box center [1267, 321] width 238 height 574
click at [1249, 600] on button "Ausführen ⇧↵" at bounding box center [1248, 596] width 287 height 39
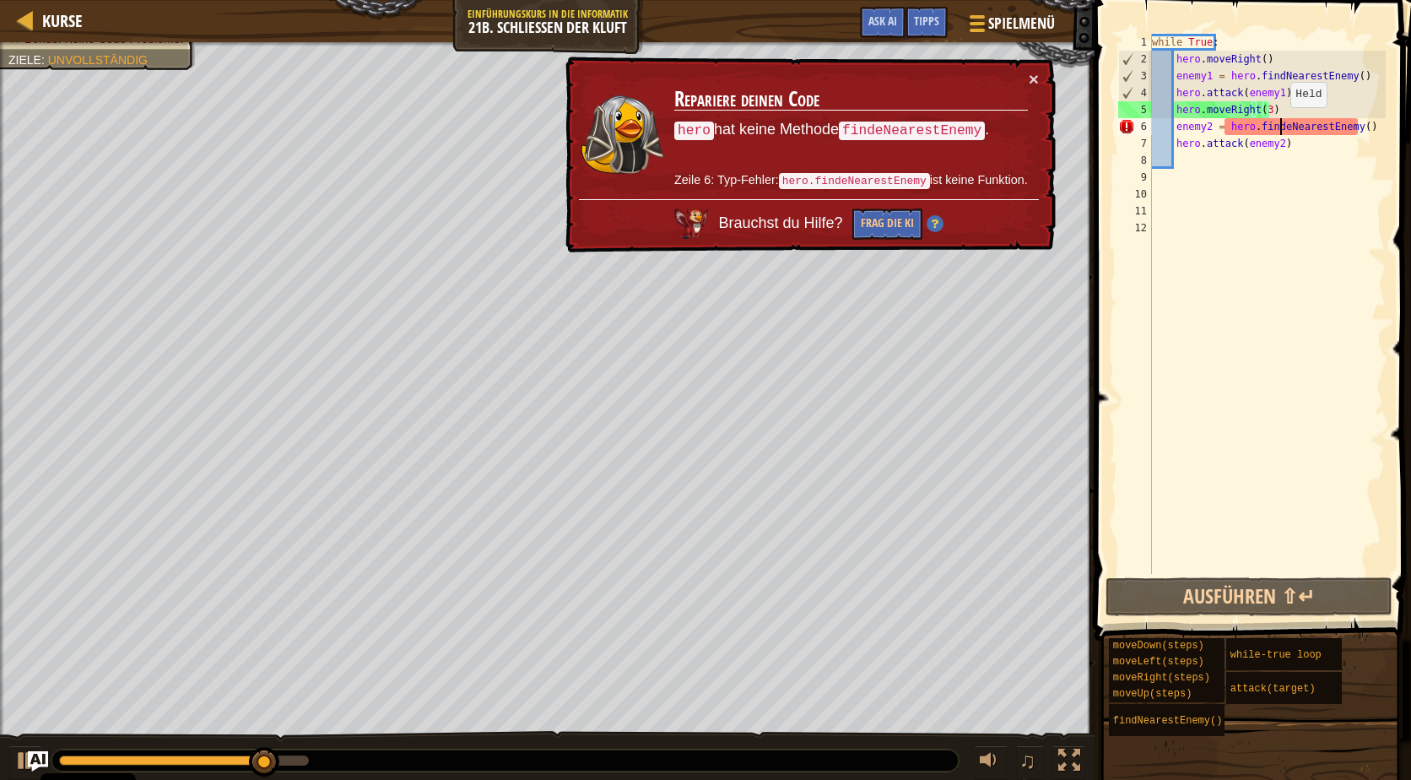
click at [1282, 124] on div "while True : hero . moveRight ( ) enemy1 = hero . findNearestEnemy ( ) hero . a…" at bounding box center [1267, 321] width 238 height 574
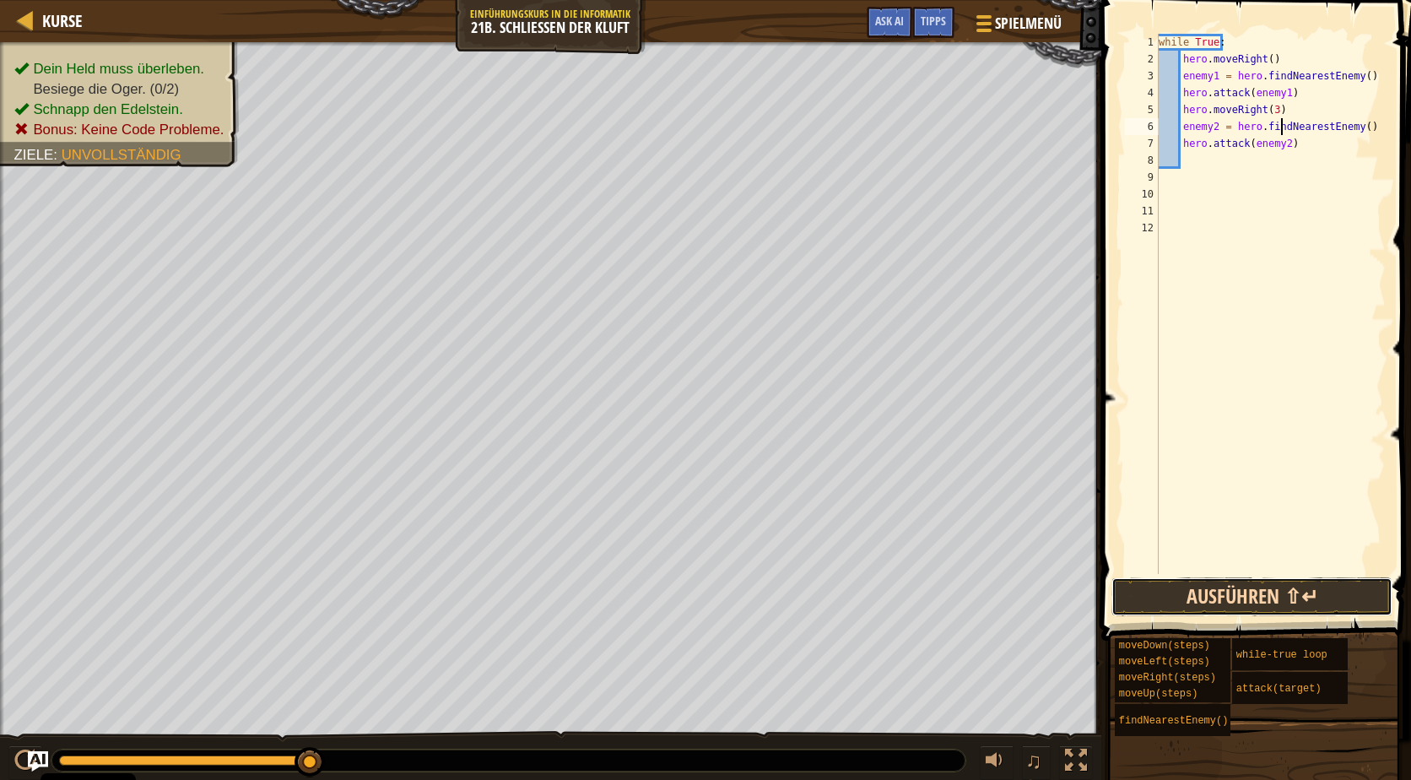
click at [1229, 593] on button "Ausführen ⇧↵" at bounding box center [1251, 596] width 281 height 39
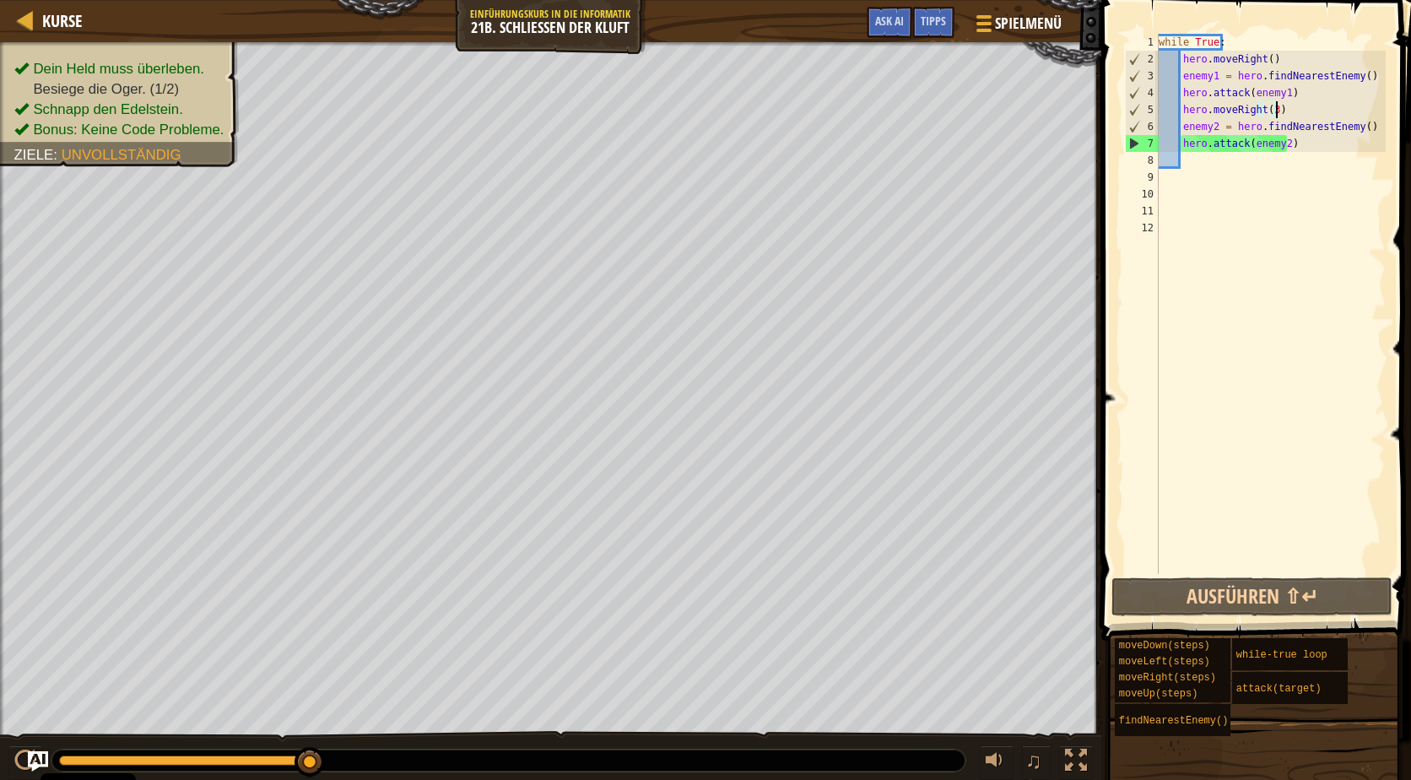
click at [1282, 106] on div "while True : hero . moveRight ( ) enemy1 = hero . findNearestEnemy ( ) hero . a…" at bounding box center [1270, 321] width 230 height 574
drag, startPoint x: 1268, startPoint y: 107, endPoint x: 1291, endPoint y: 128, distance: 31.0
click at [1268, 110] on div "while True : hero . moveRight ( ) enemy1 = hero . findNearestEnemy ( ) hero . a…" at bounding box center [1270, 321] width 230 height 574
click at [1310, 139] on div "while True : hero . moveRight ( ) enemy1 = hero . findNearestEnemy ( ) hero . a…" at bounding box center [1270, 321] width 230 height 574
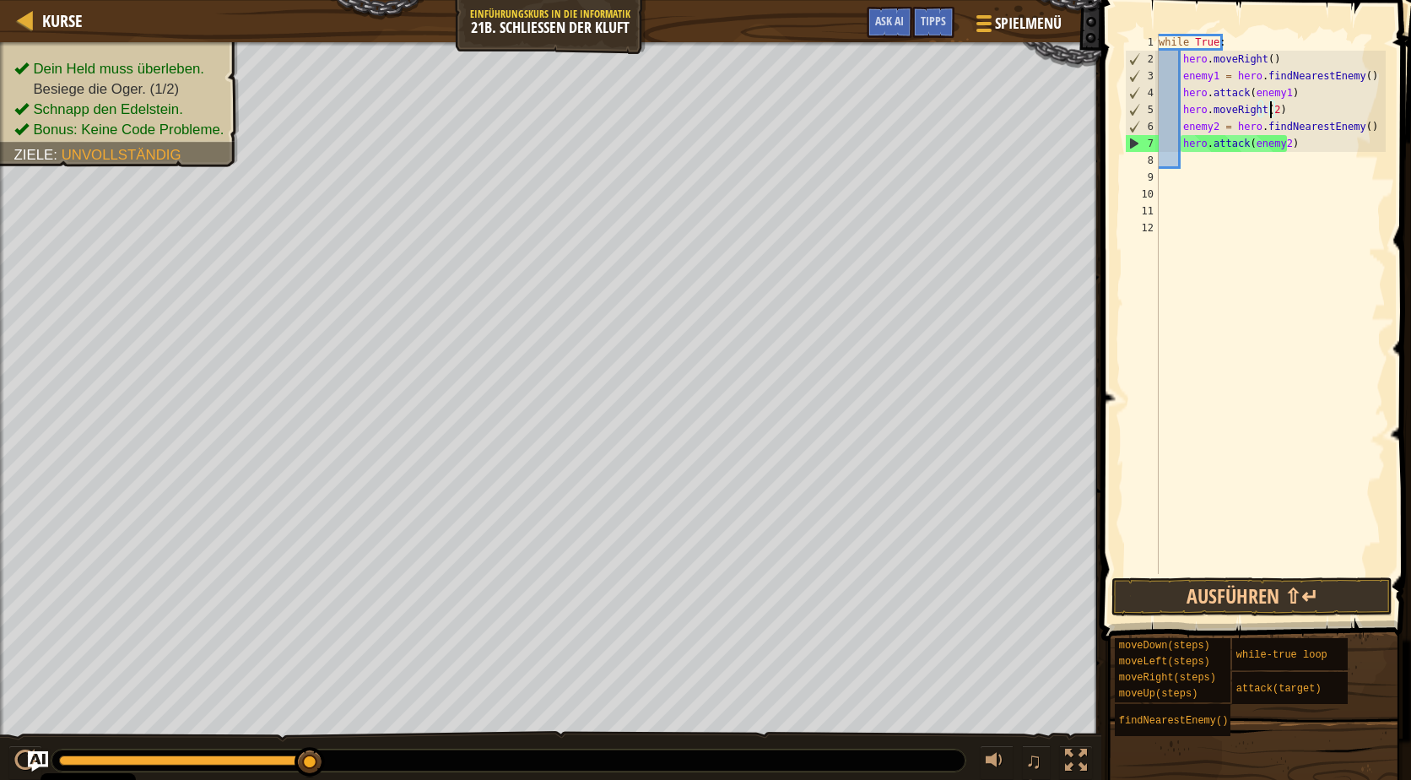
type textarea "hero.attack(enemy2)"
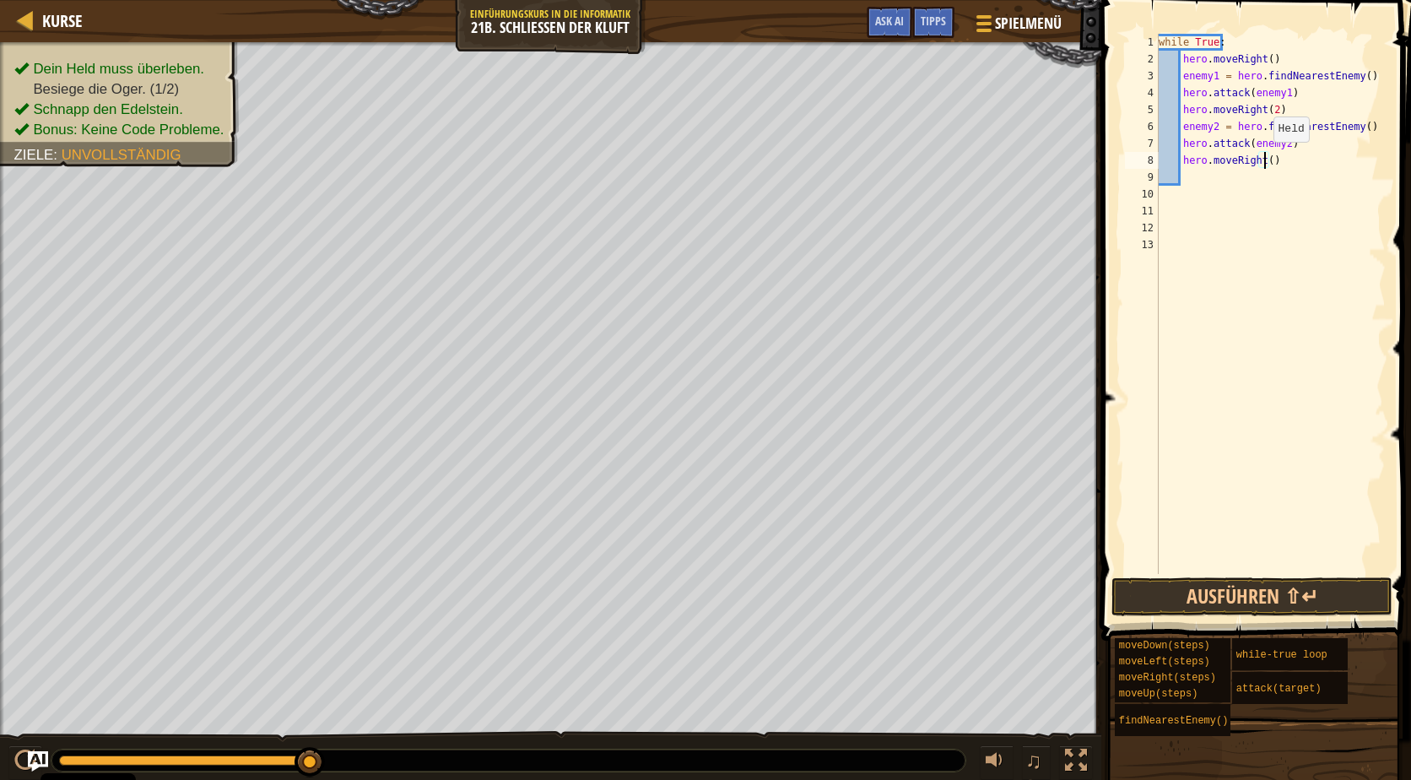
click at [1265, 159] on div "while True : hero . moveRight ( ) enemy1 = hero . findNearestEnemy ( ) hero . a…" at bounding box center [1270, 321] width 230 height 574
type textarea "hero.moveRight(2)"
click at [1295, 591] on button "Ausführen ⇧↵" at bounding box center [1251, 596] width 281 height 39
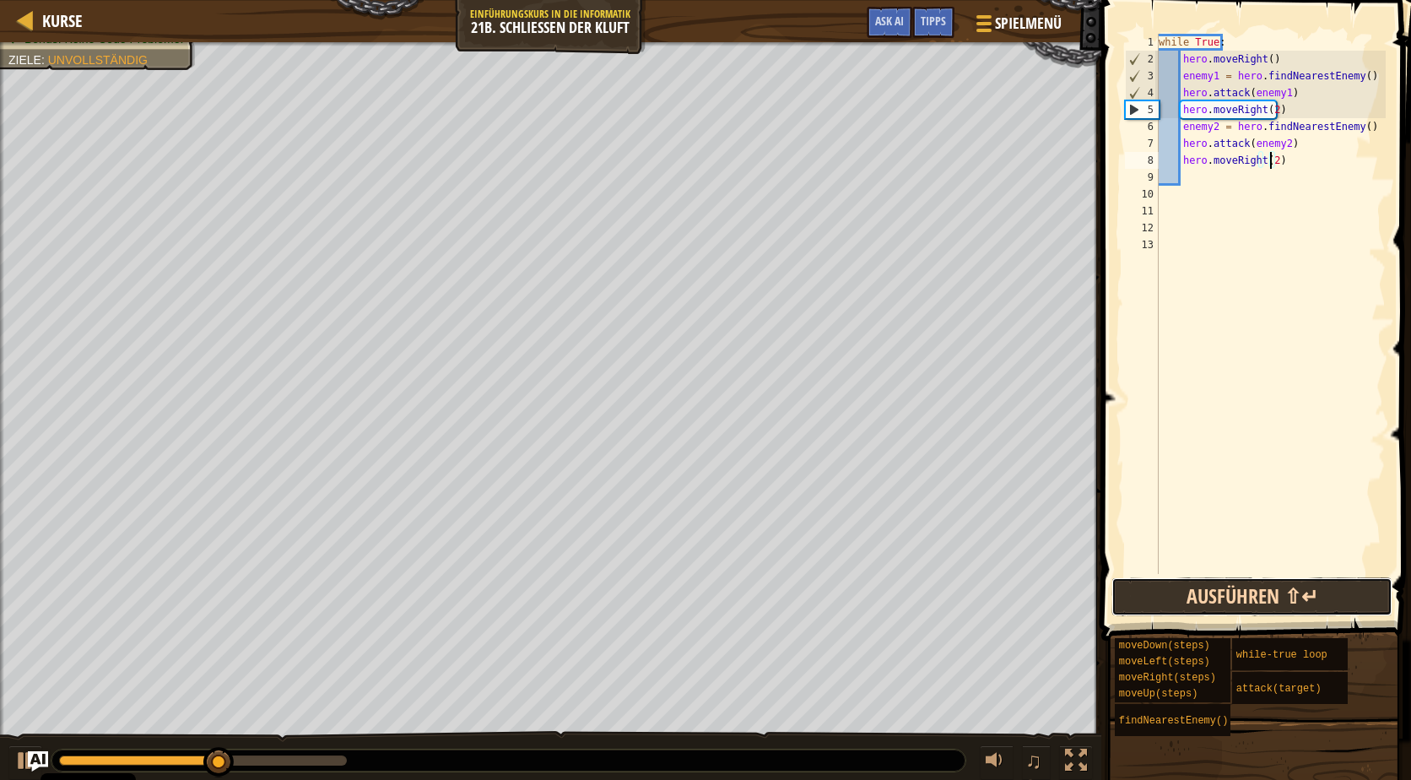
click at [1175, 586] on button "Ausführen ⇧↵" at bounding box center [1251, 596] width 281 height 39
click at [1176, 578] on button "Ausführen ⇧↵" at bounding box center [1251, 596] width 281 height 39
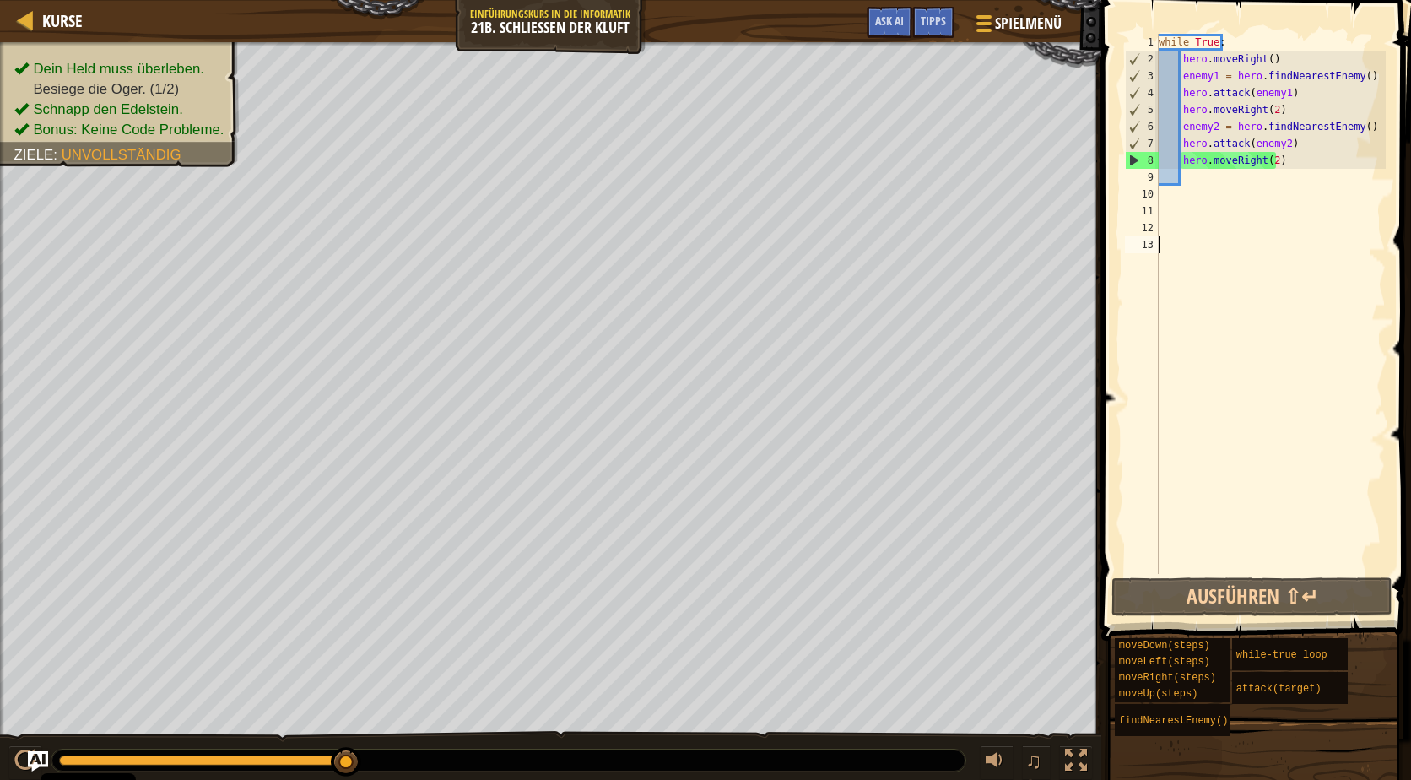
click at [1189, 240] on div "while True : hero . moveRight ( ) enemy1 = hero . findNearestEnemy ( ) hero . a…" at bounding box center [1270, 321] width 230 height 574
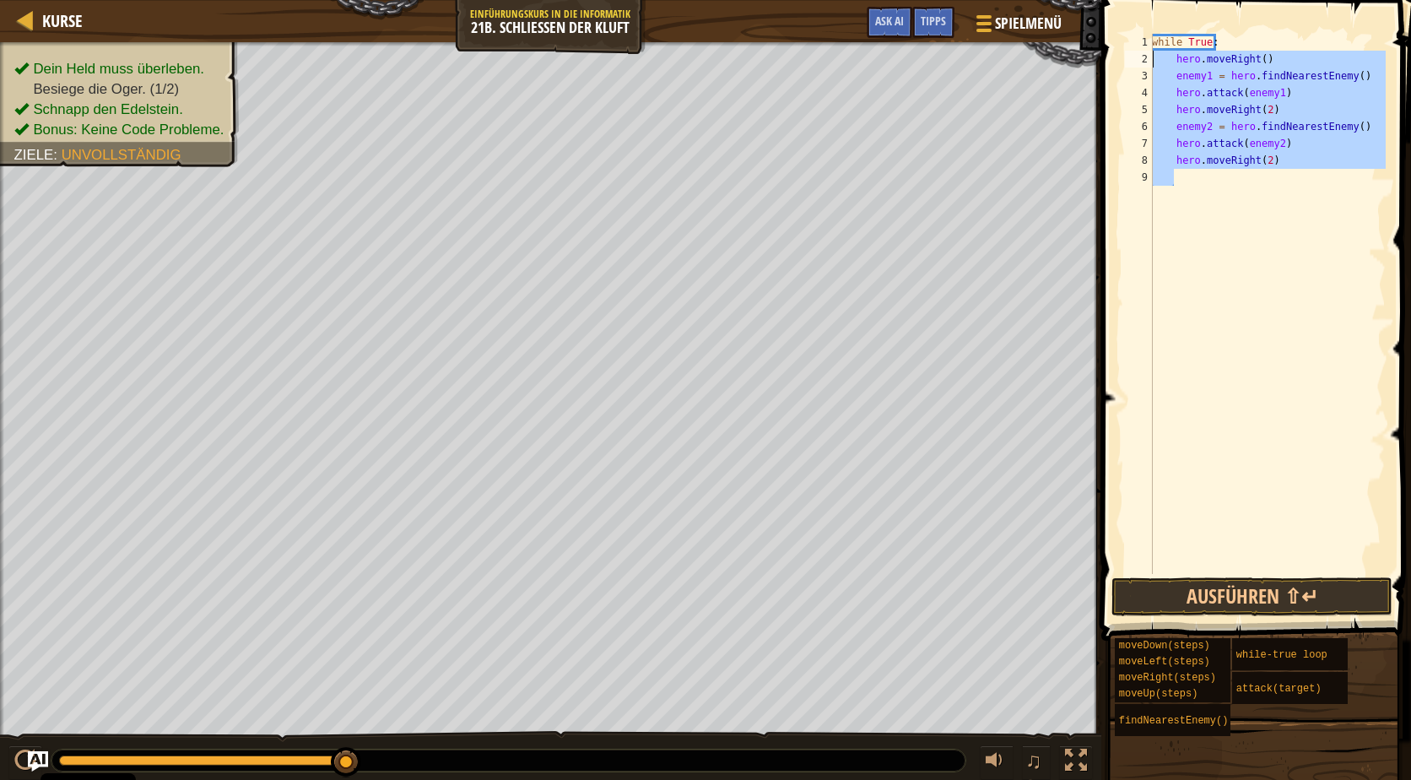
drag, startPoint x: 1229, startPoint y: 176, endPoint x: 1128, endPoint y: 25, distance: 181.4
click at [1128, 25] on div "1 2 3 4 5 6 7 8 9 while True : hero . moveRight ( ) enemy1 = hero . findNearest…" at bounding box center [1253, 353] width 315 height 690
type textarea "while True: hero.moveRight()"
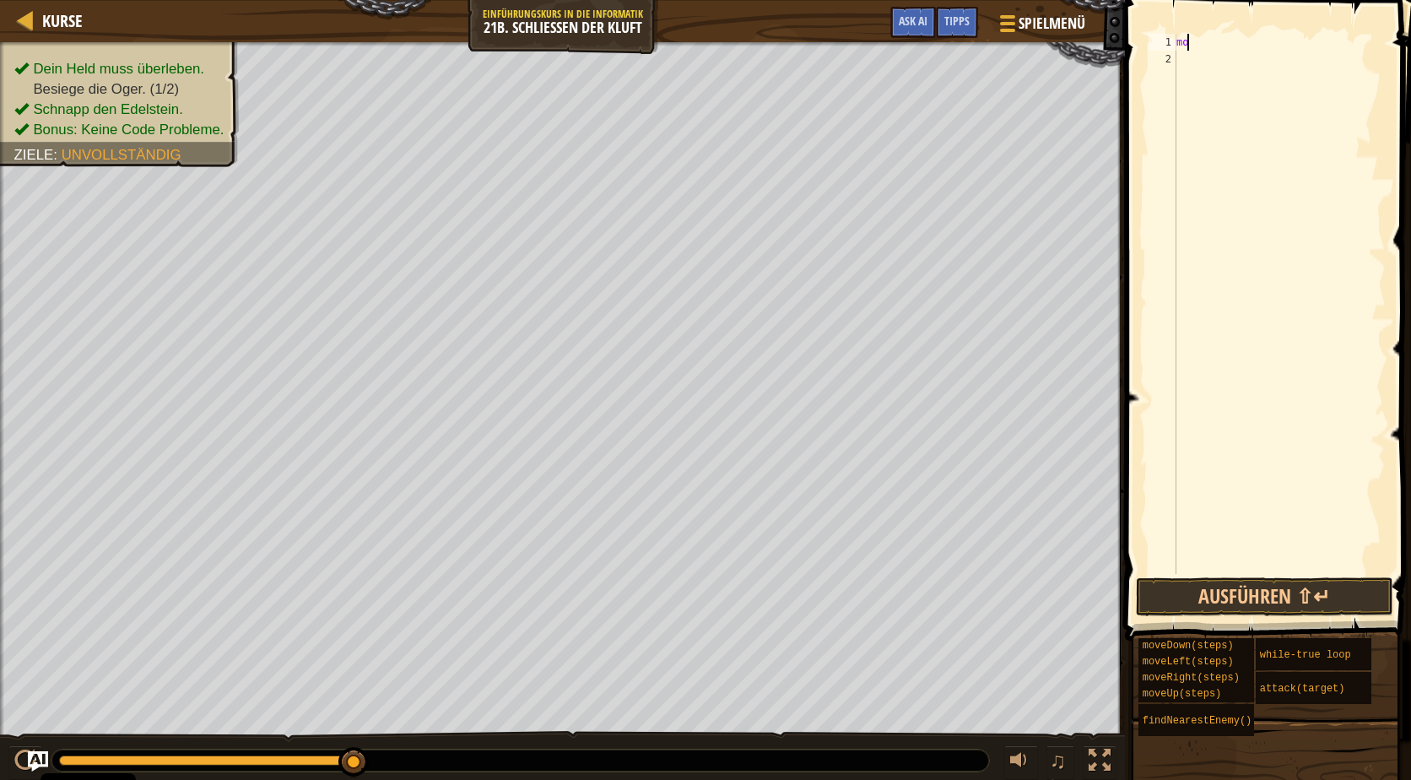
type textarea "m"
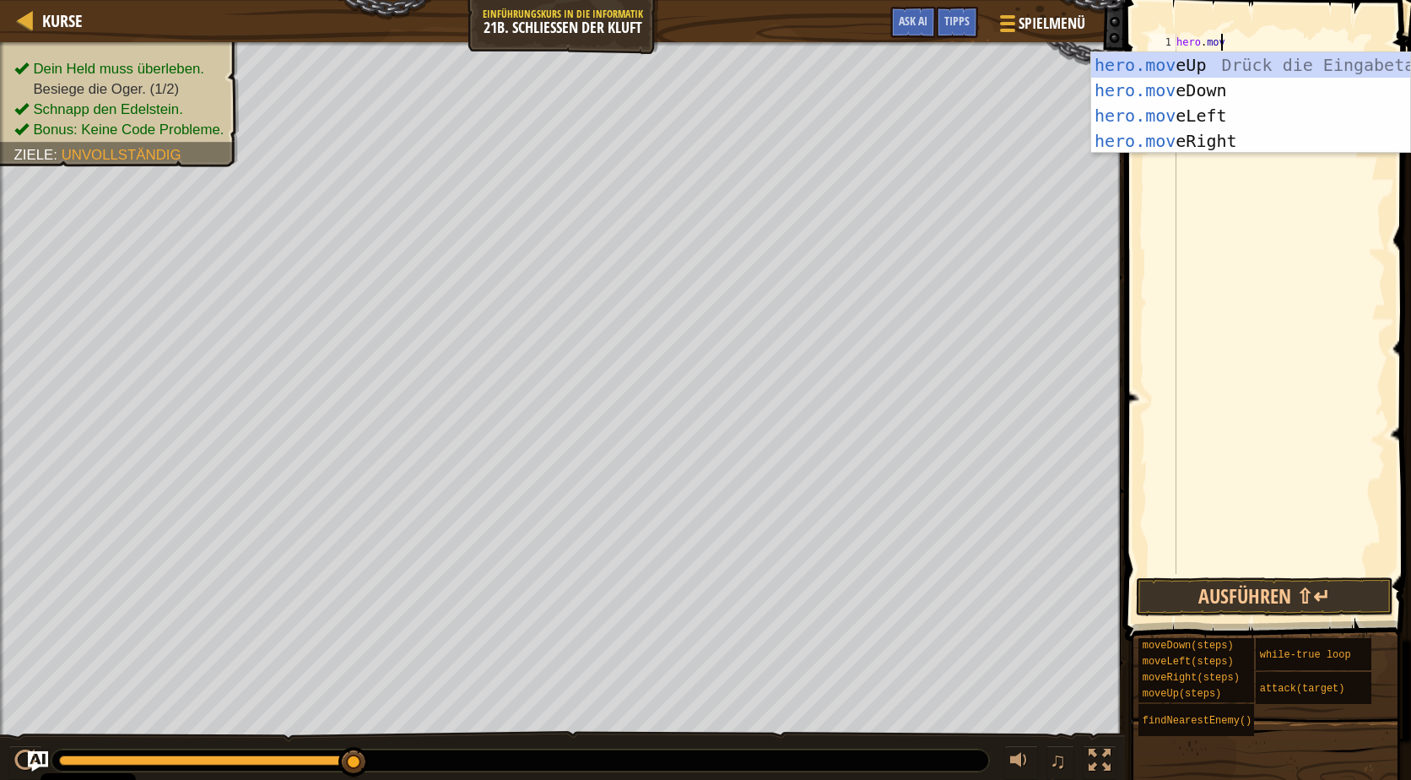
scroll to position [8, 3]
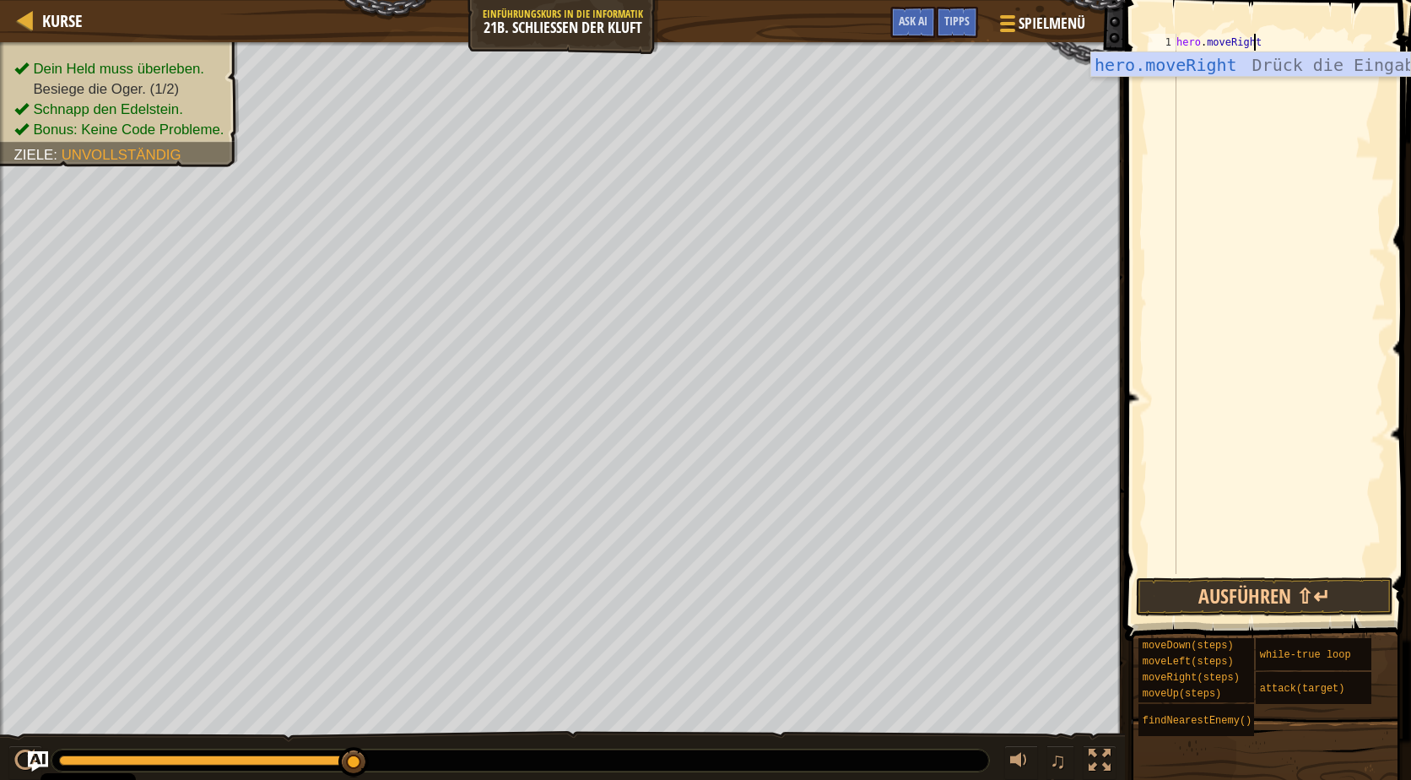
type textarea "hero.moveRight()"
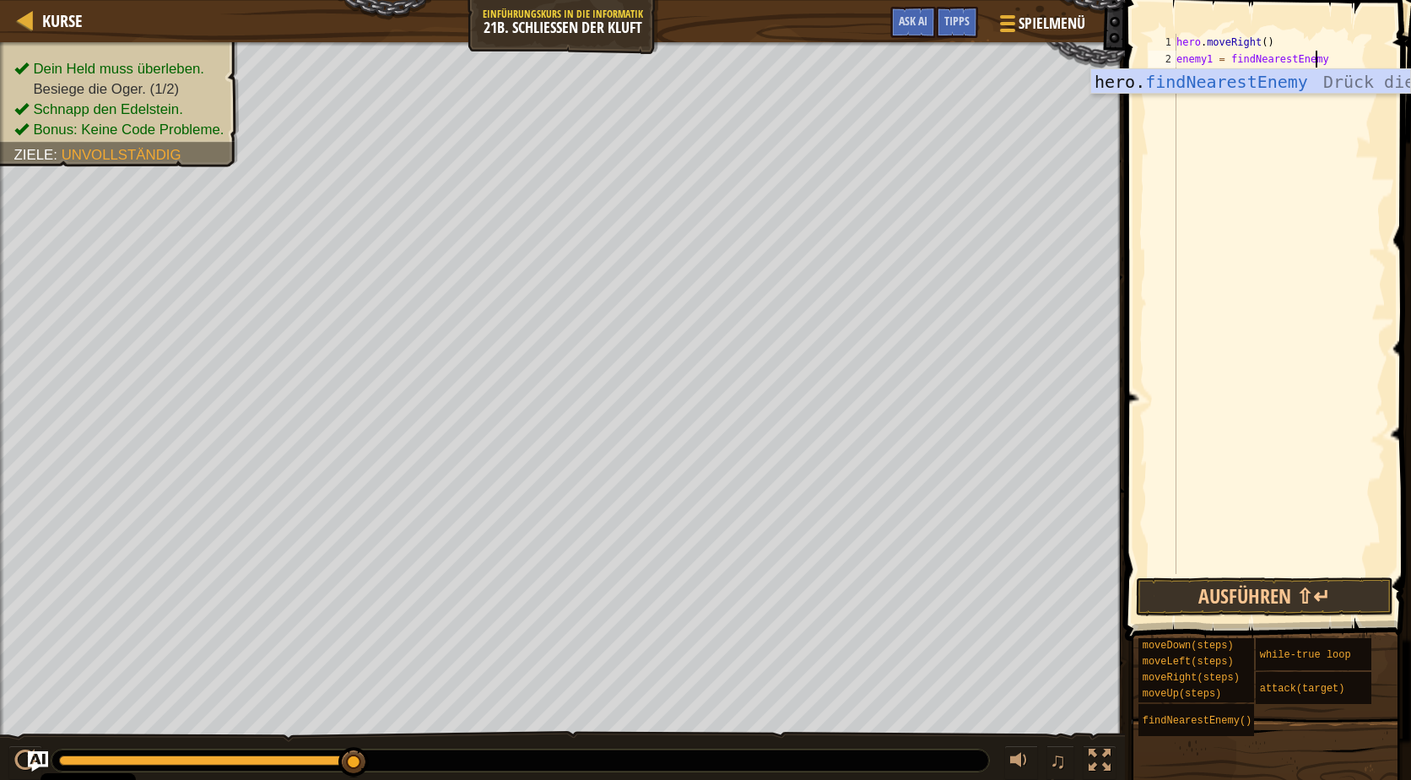
scroll to position [8, 11]
type textarea "enemy1 = findNearestEnemy()"
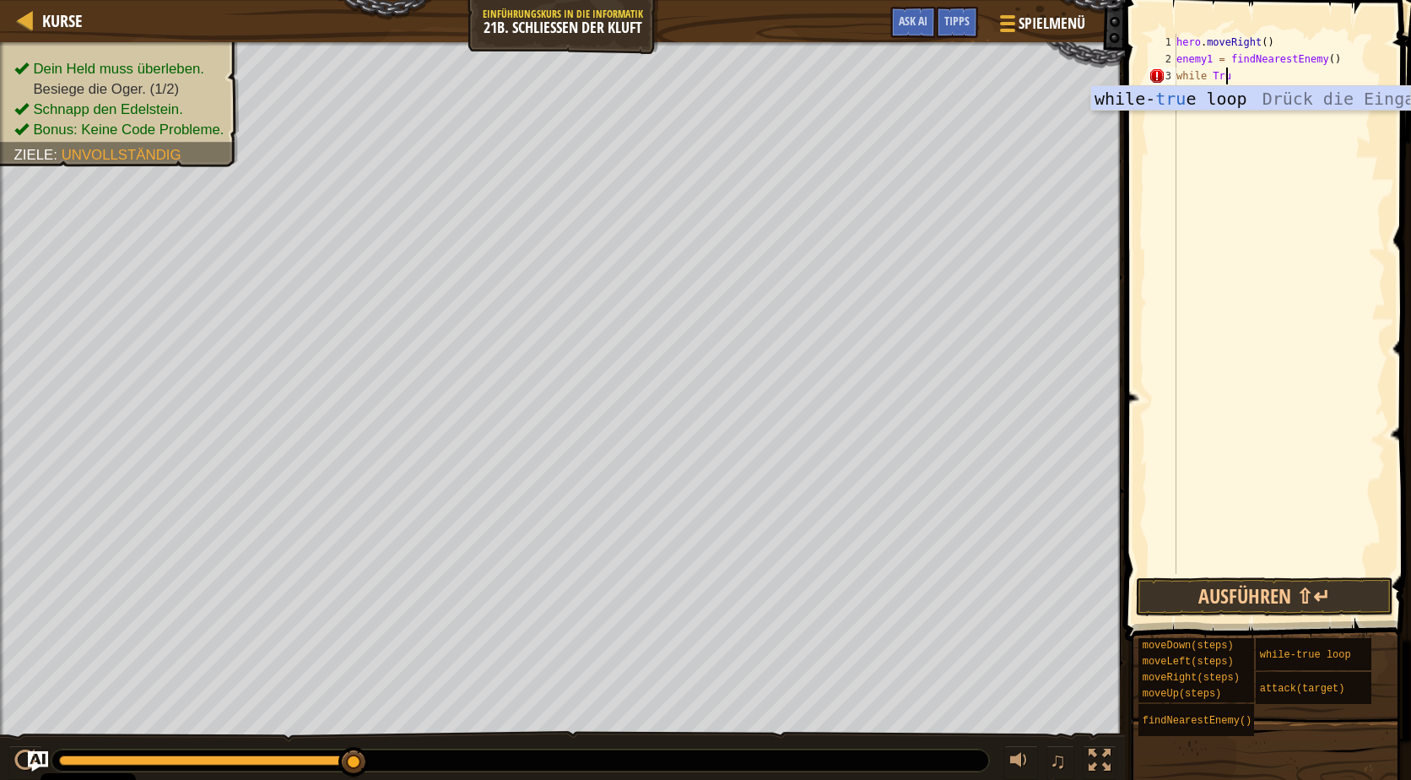
scroll to position [8, 4]
type textarea "while True:"
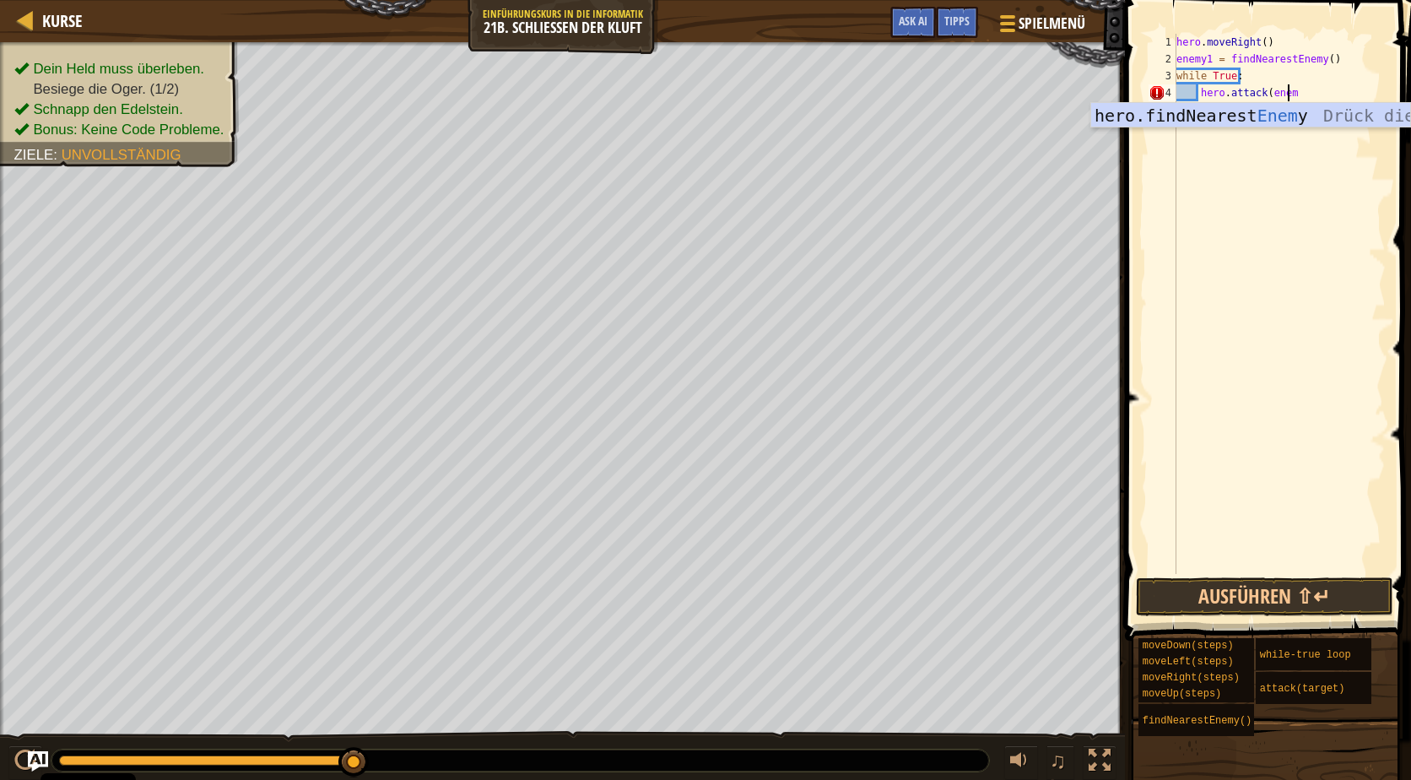
scroll to position [8, 9]
type textarea "hero.attack(enemy1)"
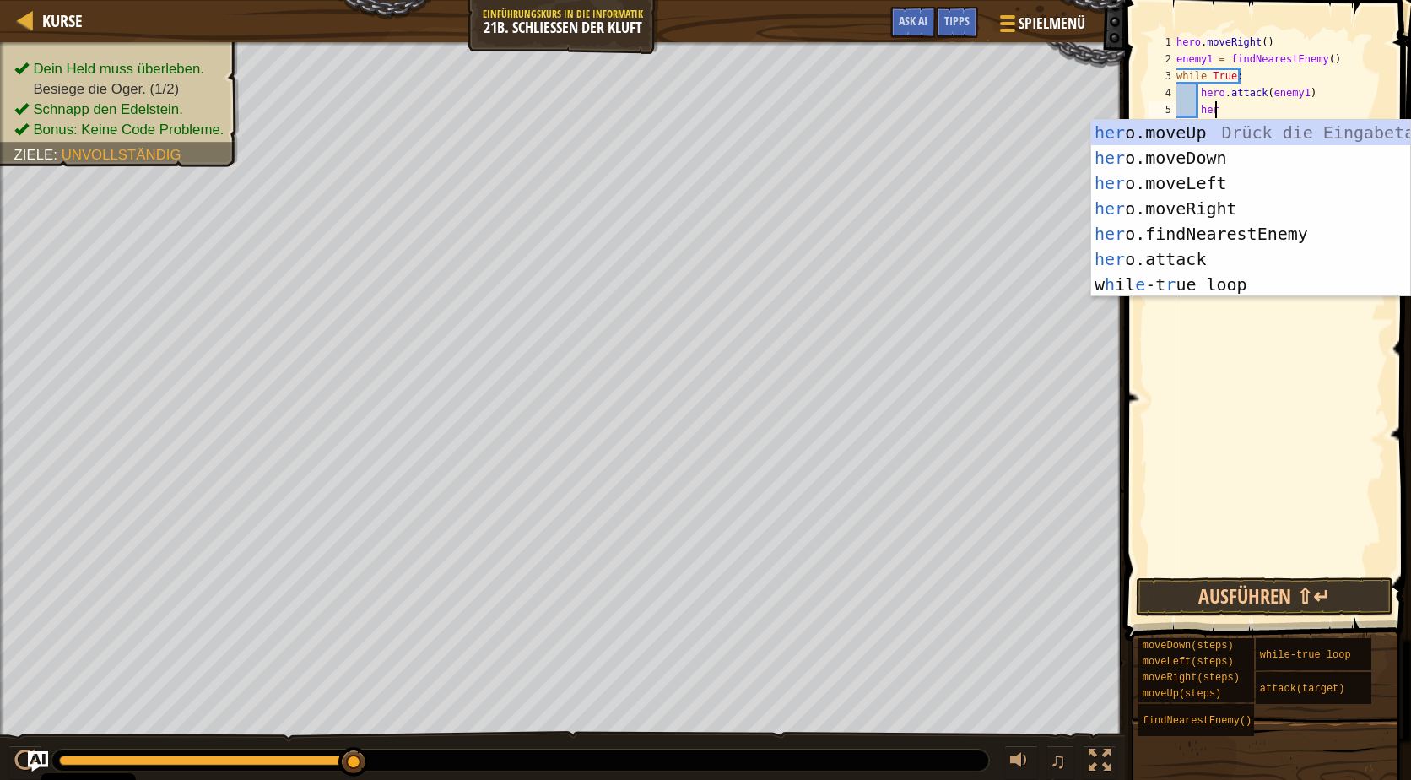
scroll to position [8, 2]
type textarea "h"
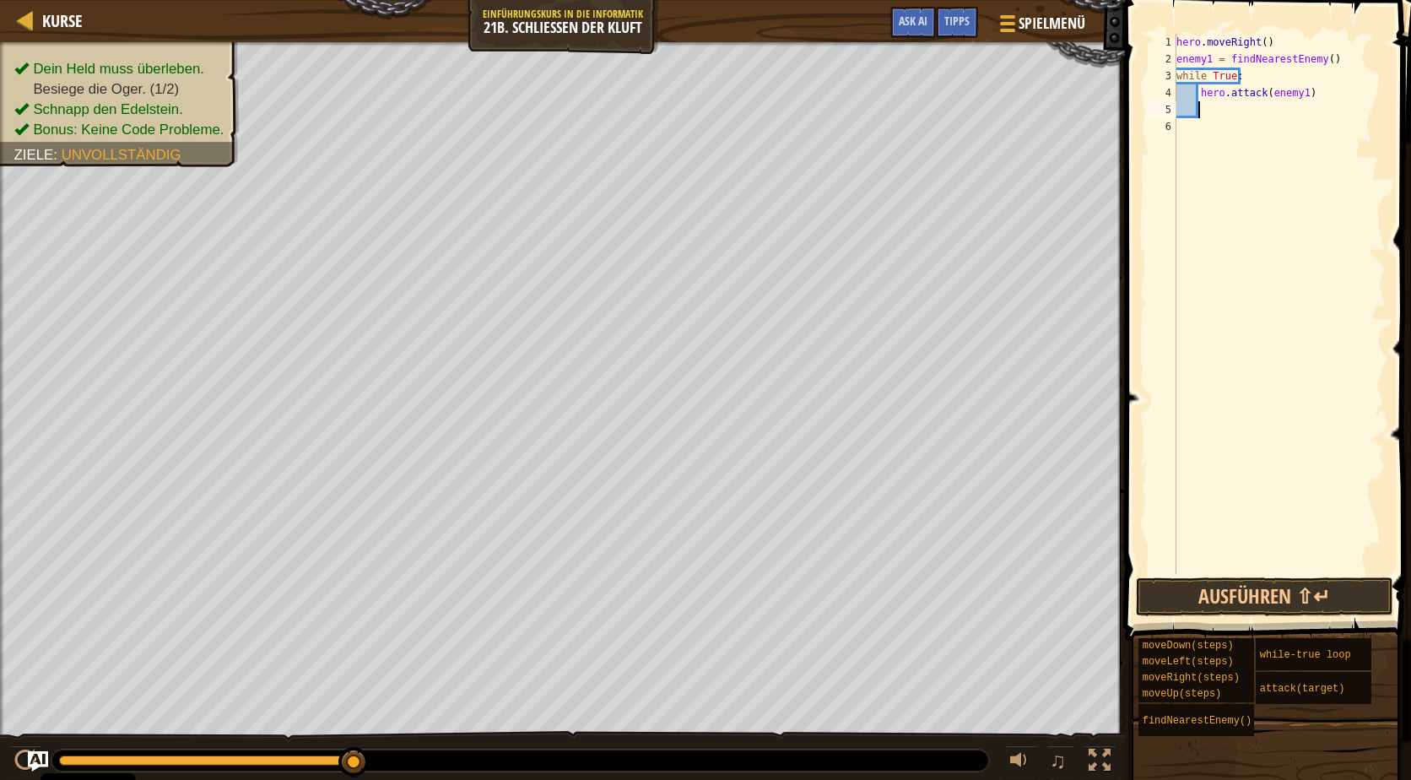
scroll to position [8, 1]
type textarea "r"
type textarea "m"
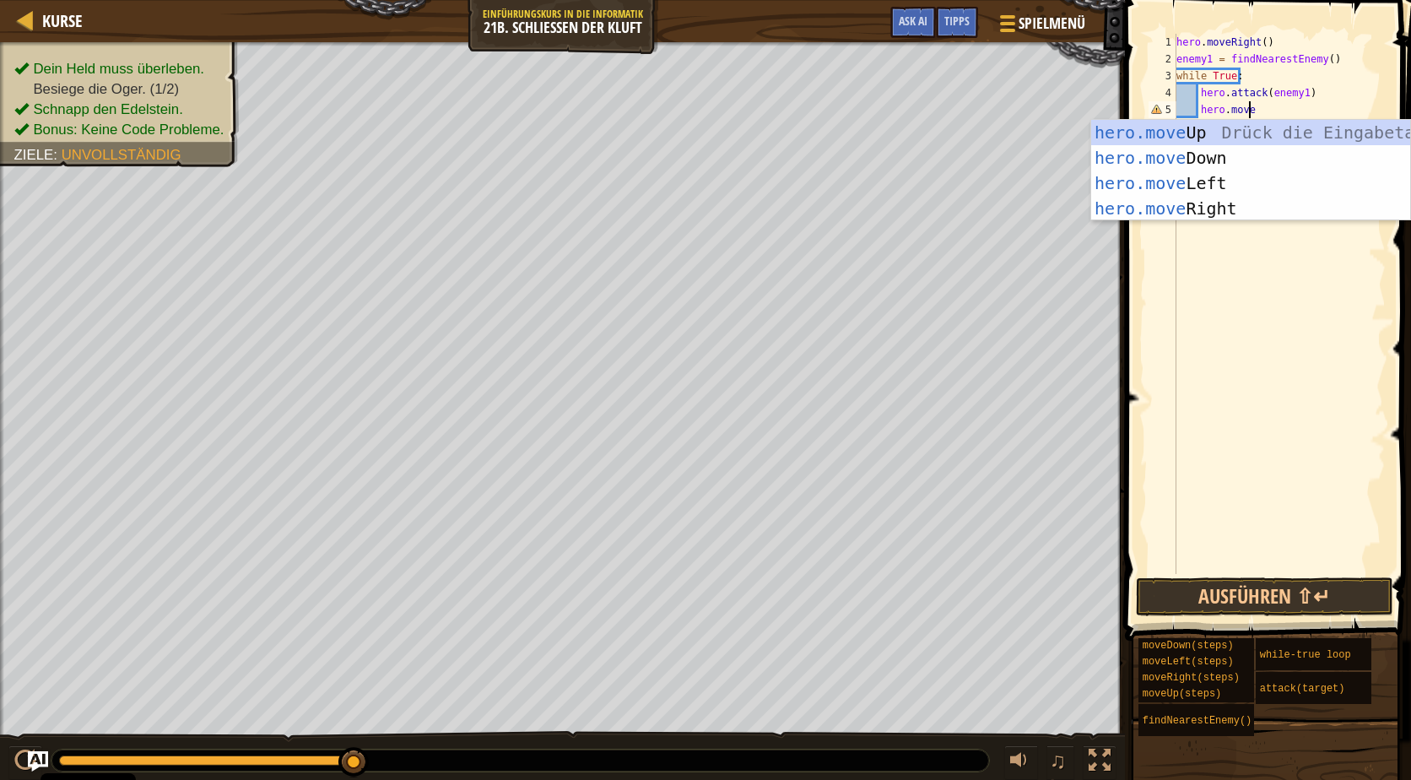
scroll to position [8, 6]
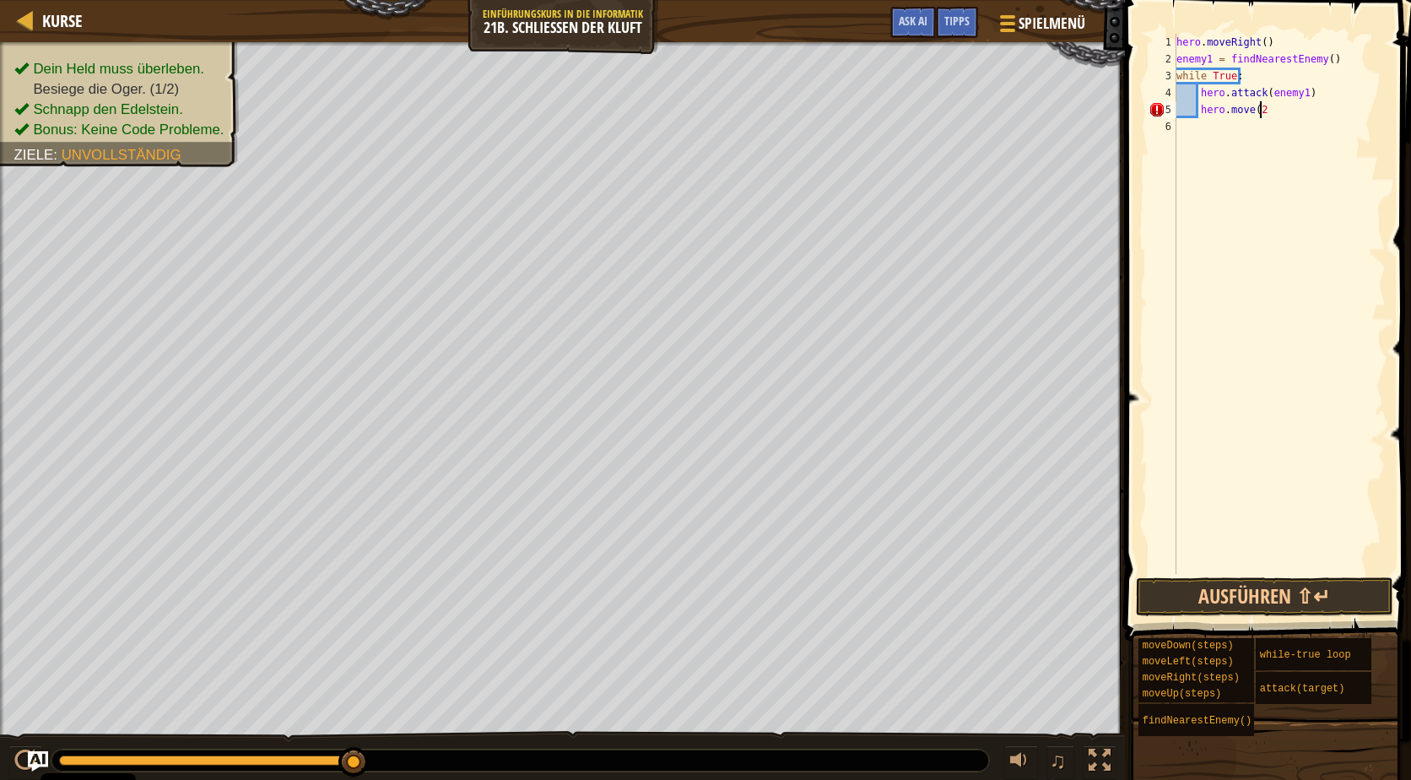
type textarea "hero.move(2)"
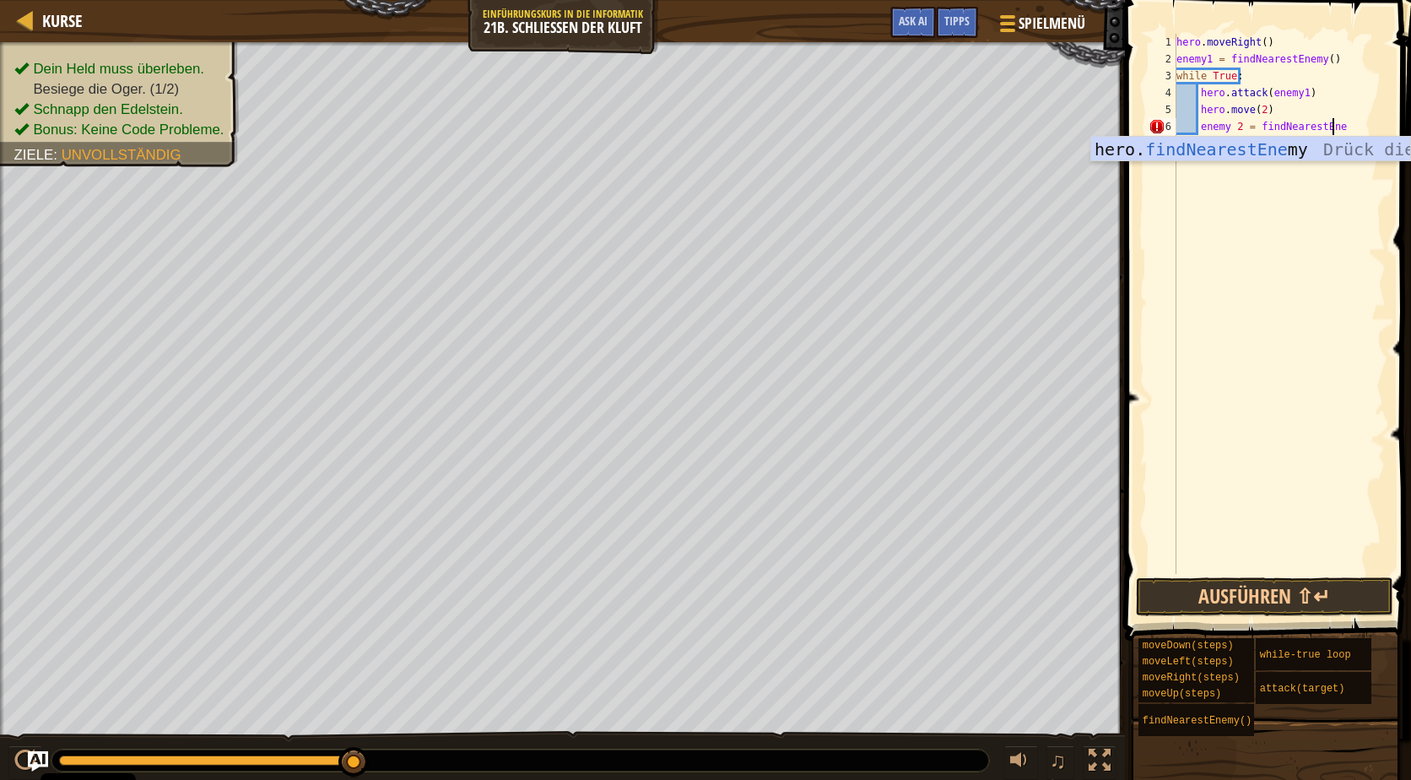
scroll to position [8, 14]
type textarea "enemy 2 = findNearestEnemy()"
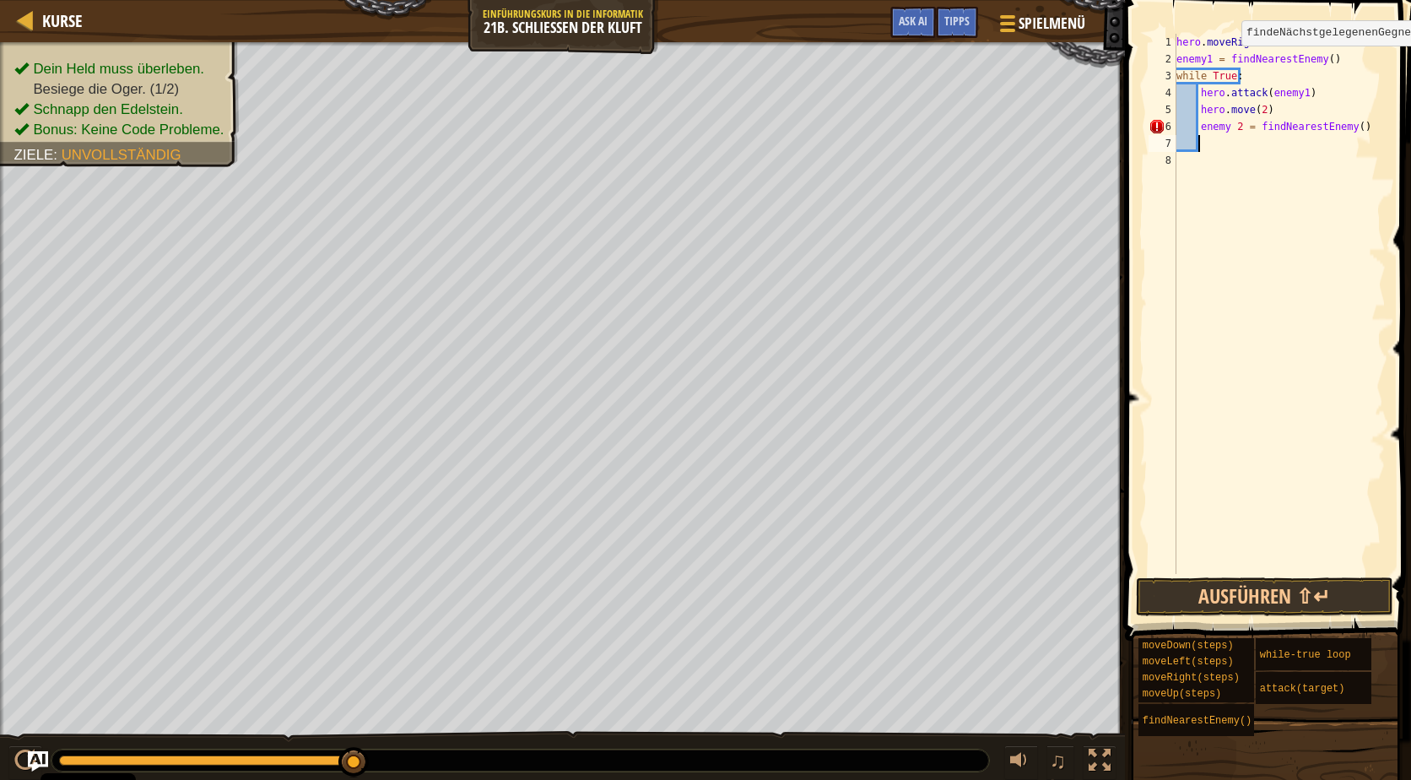
click at [1307, 62] on div "hero . moveRight ( ) enemy1 = findNearestEnemy ( ) while True : hero . attack (…" at bounding box center [1279, 321] width 213 height 574
type textarea "enemy1 = findNearestEnemy()"
click at [1304, 149] on div "hero . moveRight ( ) enemy1 = findNearestEnemy ( ) while True : hero . attack (…" at bounding box center [1279, 321] width 213 height 574
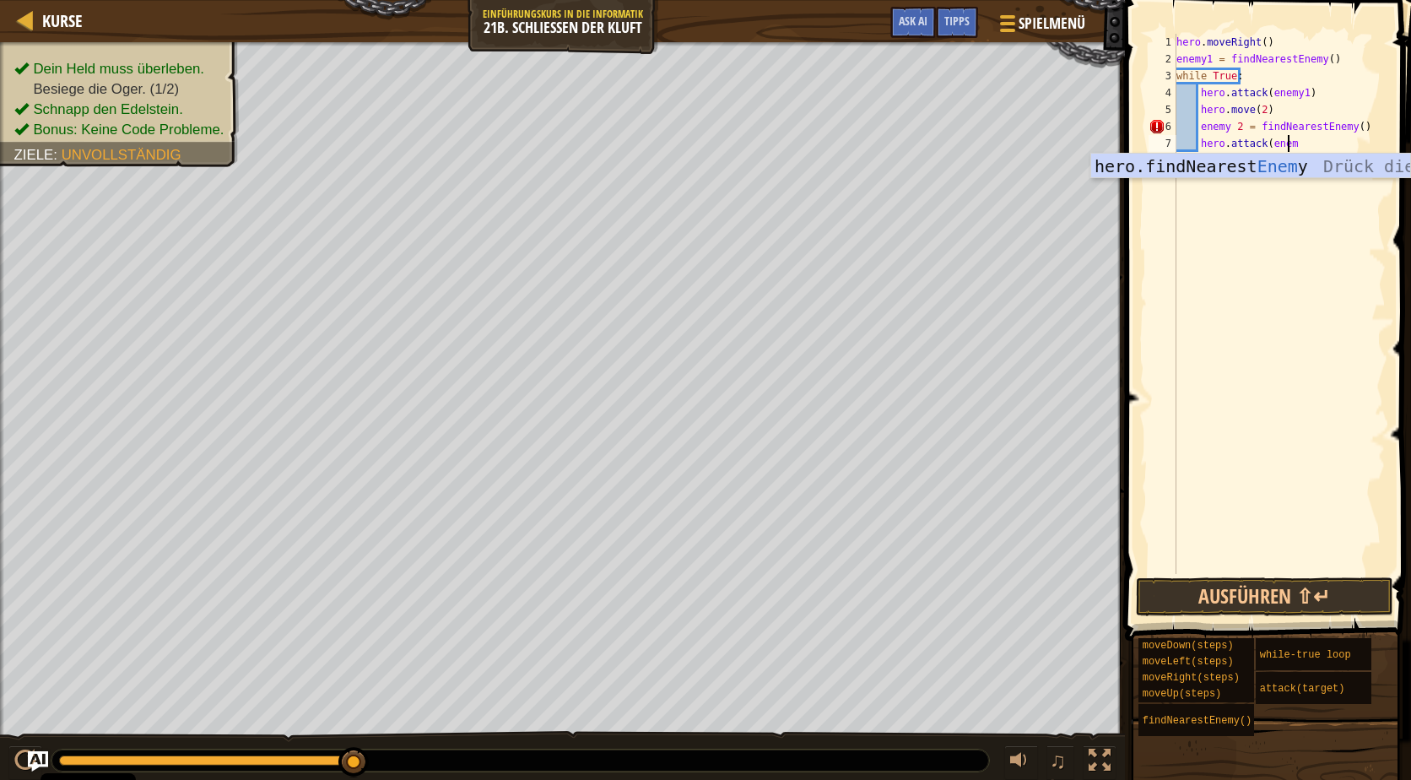
scroll to position [8, 9]
type textarea "hero.attack(enemy2)"
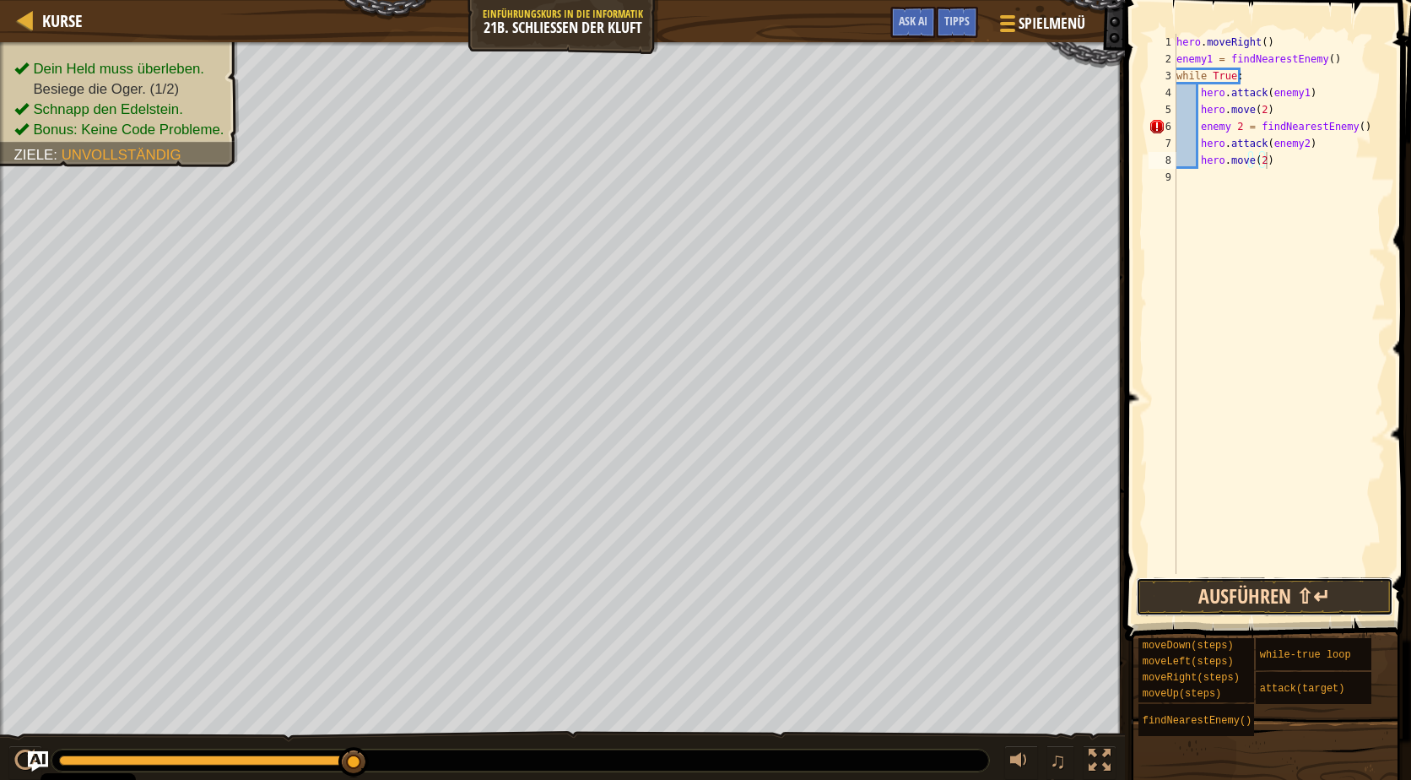
click at [1234, 586] on button "Ausführen ⇧↵" at bounding box center [1264, 596] width 257 height 39
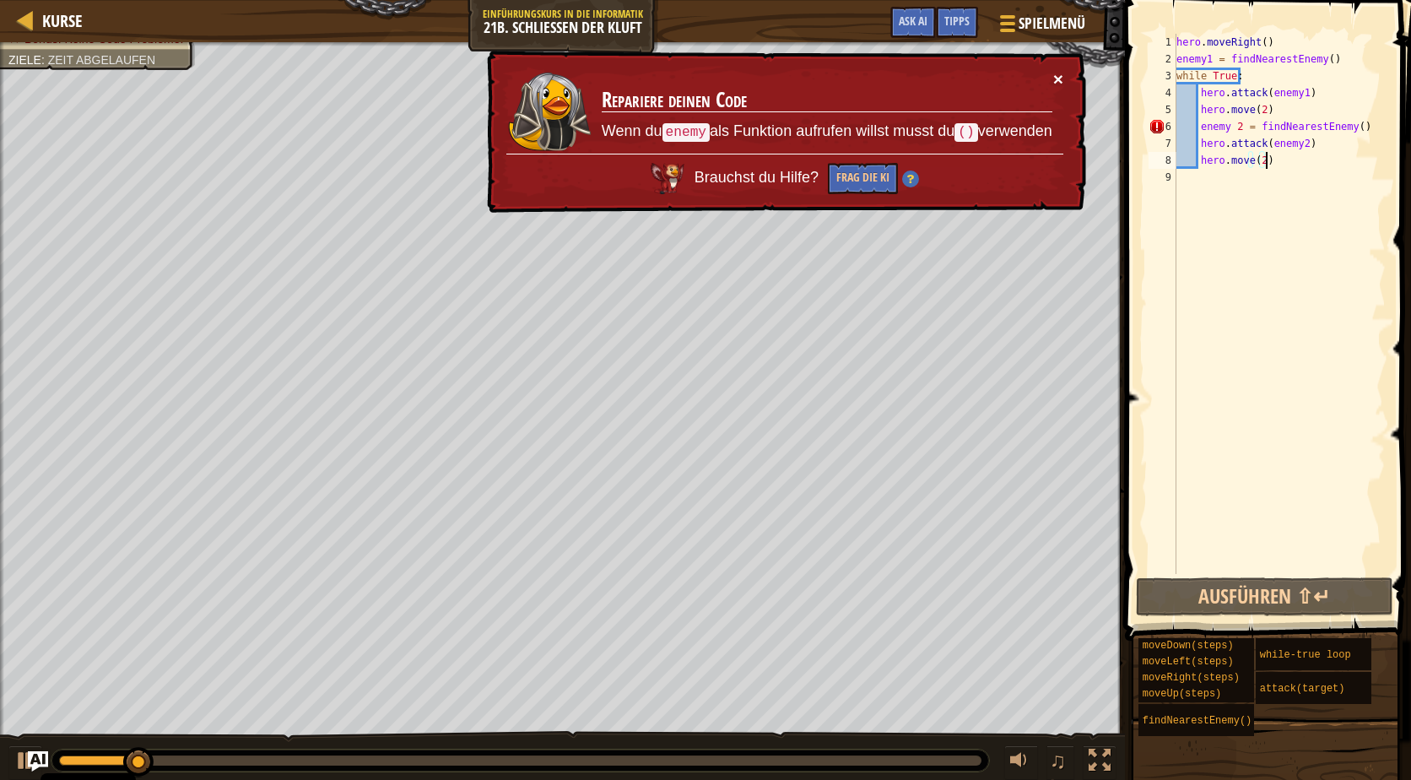
click at [1061, 81] on button "×" at bounding box center [1058, 79] width 10 height 18
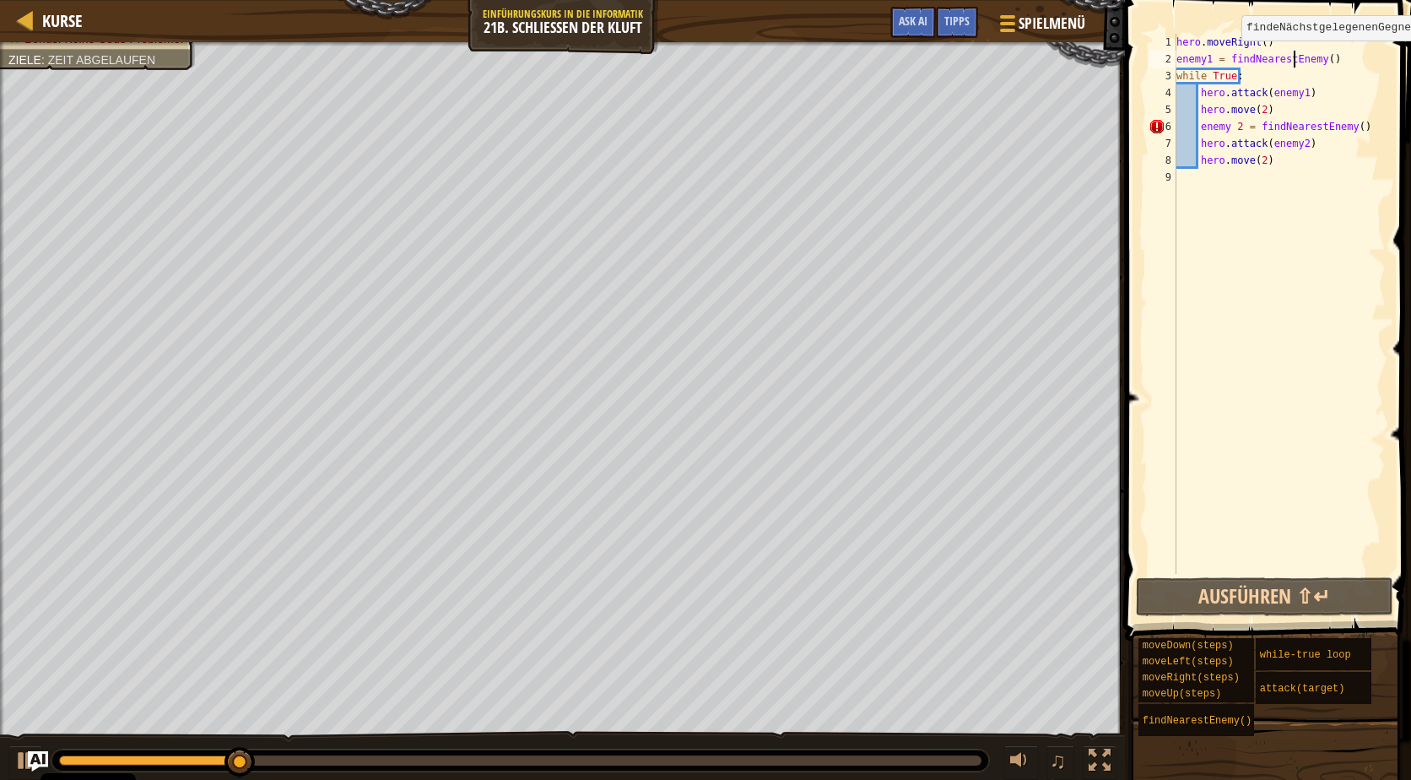
click at [1295, 57] on div "hero . moveRight ( ) enemy1 = findNearestEnemy ( ) while True : hero . attack (…" at bounding box center [1279, 321] width 213 height 574
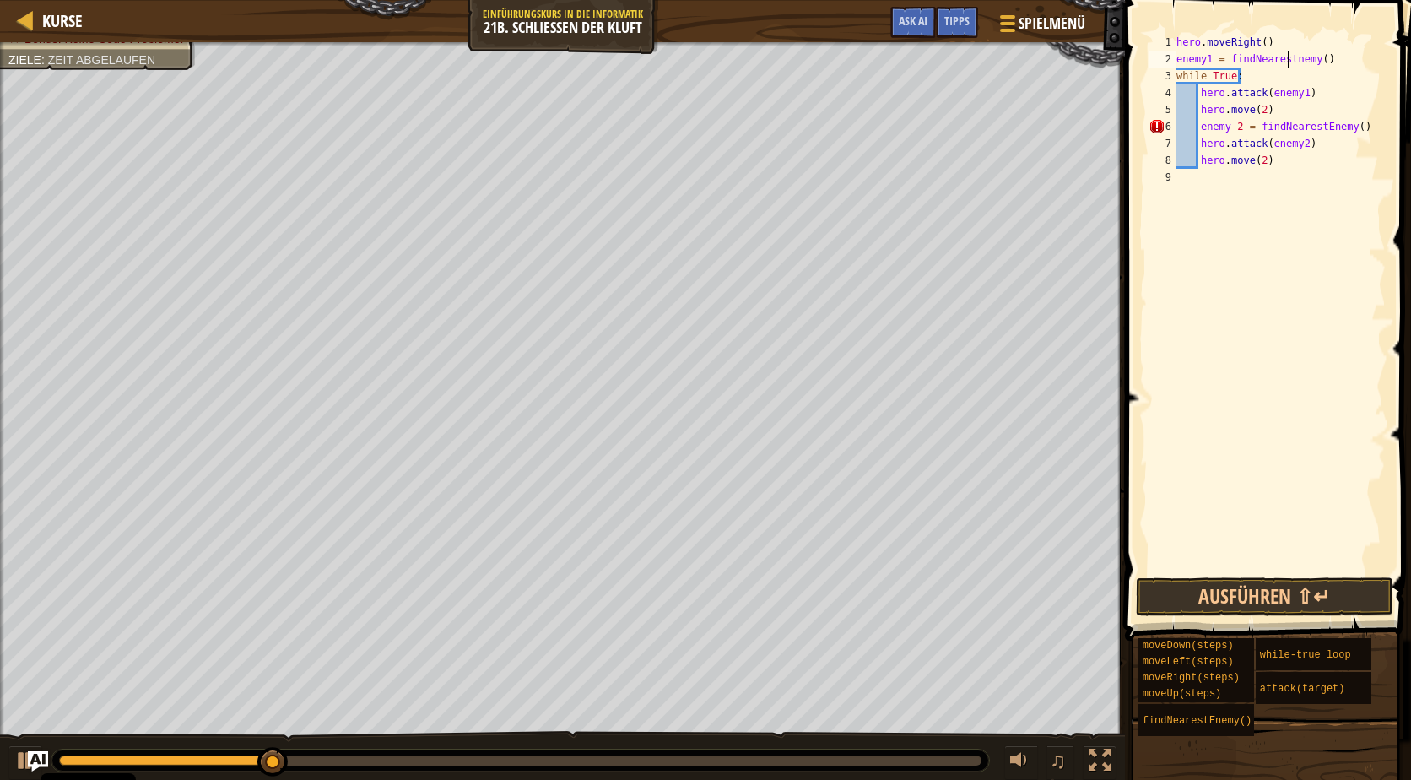
scroll to position [8, 10]
type textarea "enemy1 = findNearestEnemy()"
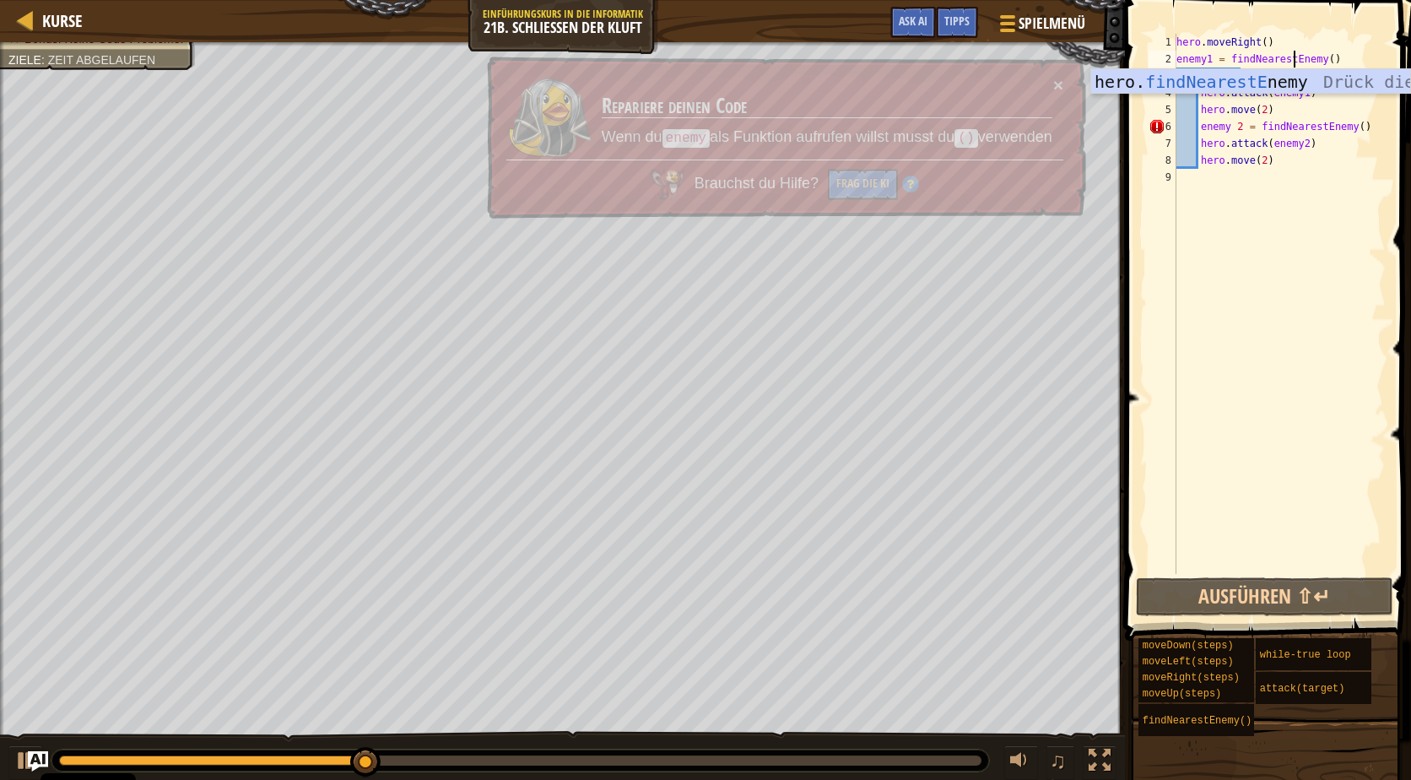
click at [1287, 208] on div "hero . moveRight ( ) enemy1 = findNearestEnemy ( ) while True : hero . attack (…" at bounding box center [1279, 321] width 213 height 574
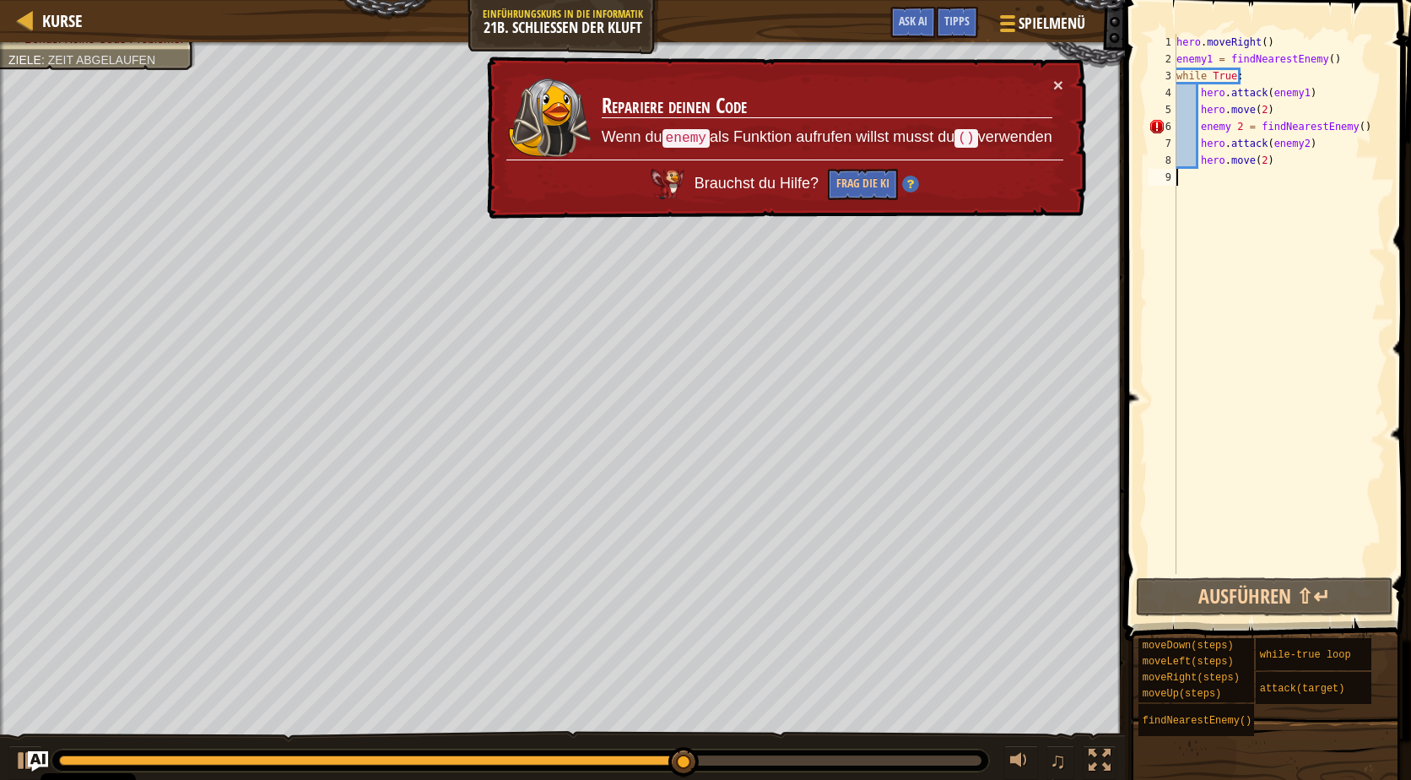
click at [1230, 127] on div "hero . moveRight ( ) enemy1 = findNearestEnemy ( ) while True : hero . attack (…" at bounding box center [1279, 321] width 213 height 574
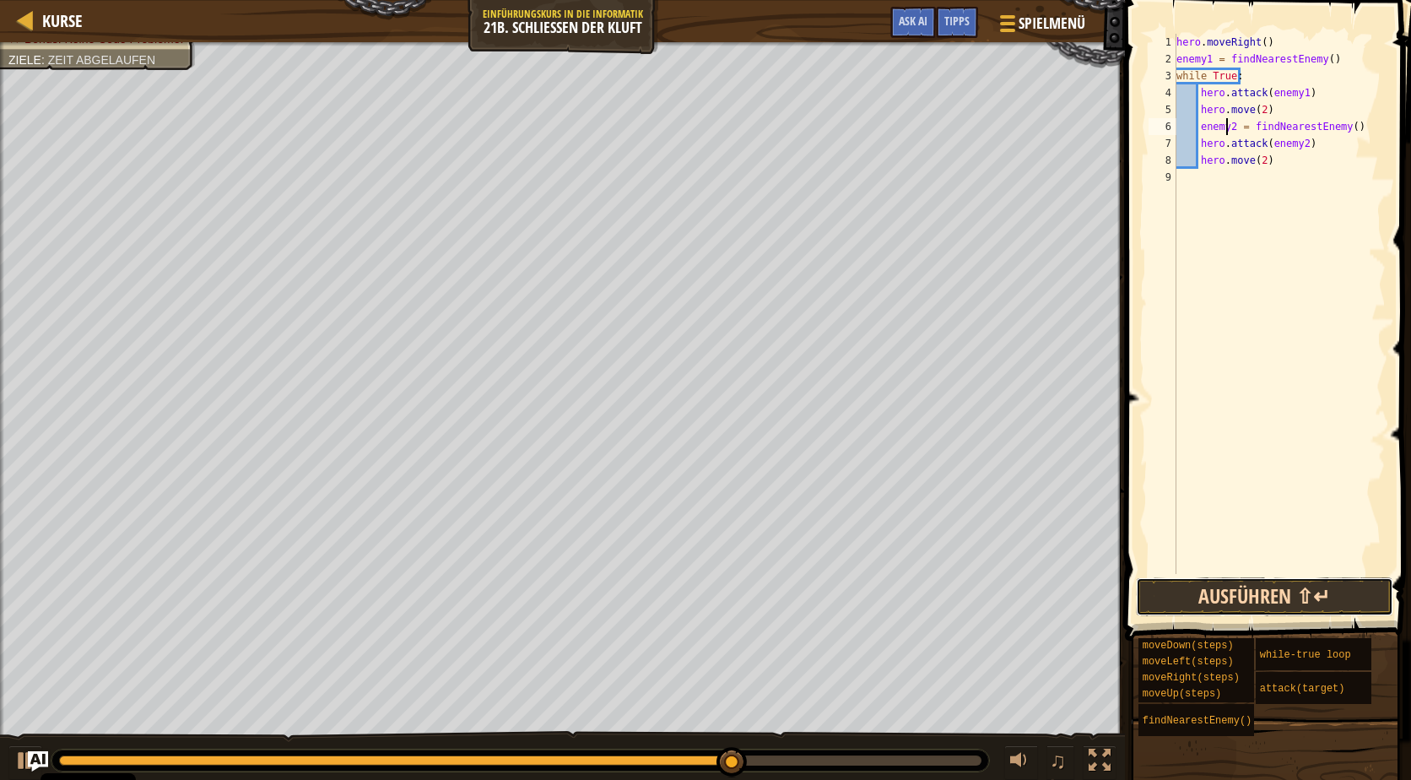
click at [1310, 603] on button "Ausführen ⇧↵" at bounding box center [1264, 596] width 257 height 39
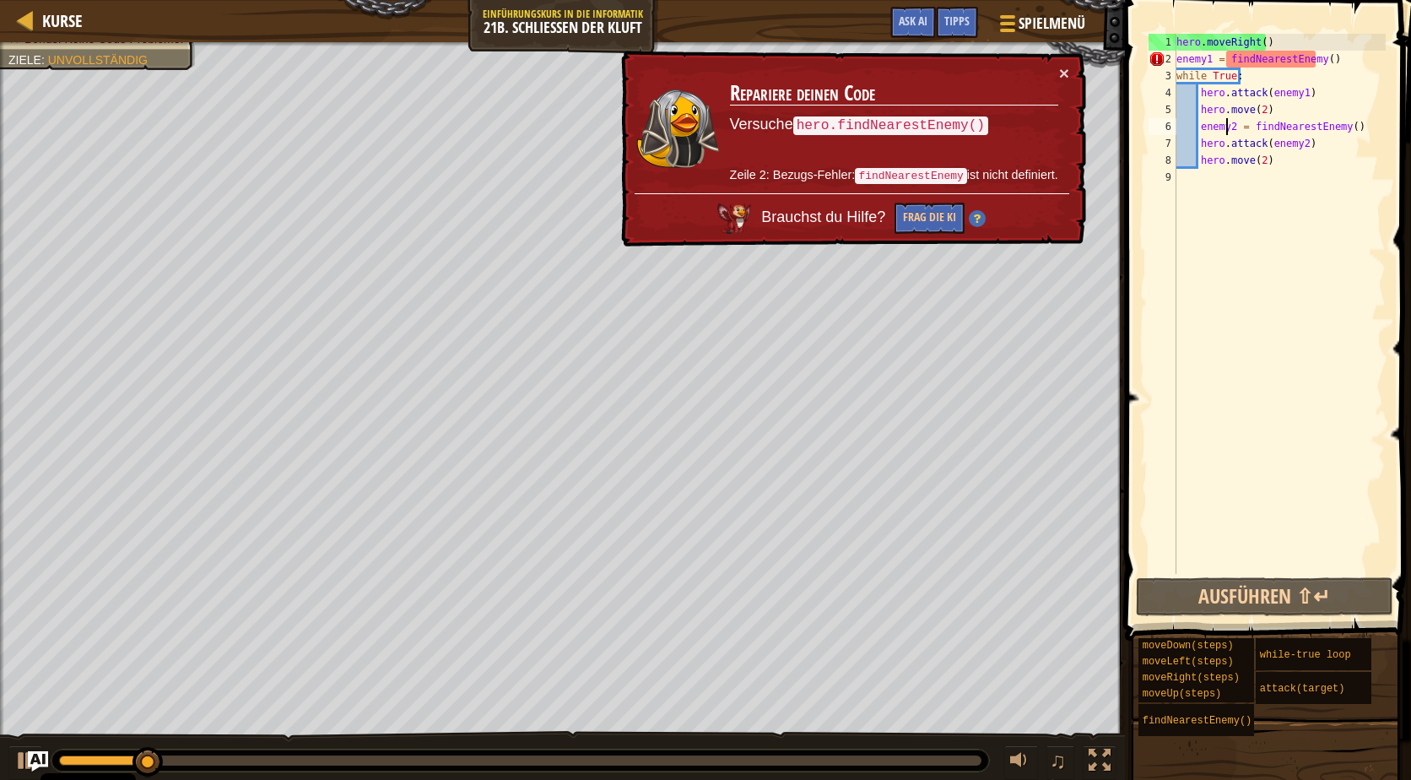
click at [1070, 58] on div "× Repariere deinen Code Versuche hero.findNearestEnemy() Zeile 2: Bezugs-Fehler…" at bounding box center [852, 149] width 472 height 204
click at [1068, 65] on button "×" at bounding box center [1064, 73] width 10 height 18
click at [1224, 58] on div "hero . moveRight ( ) enemy1 = findNearestEnemy ( ) while True : hero . attack (…" at bounding box center [1279, 321] width 213 height 574
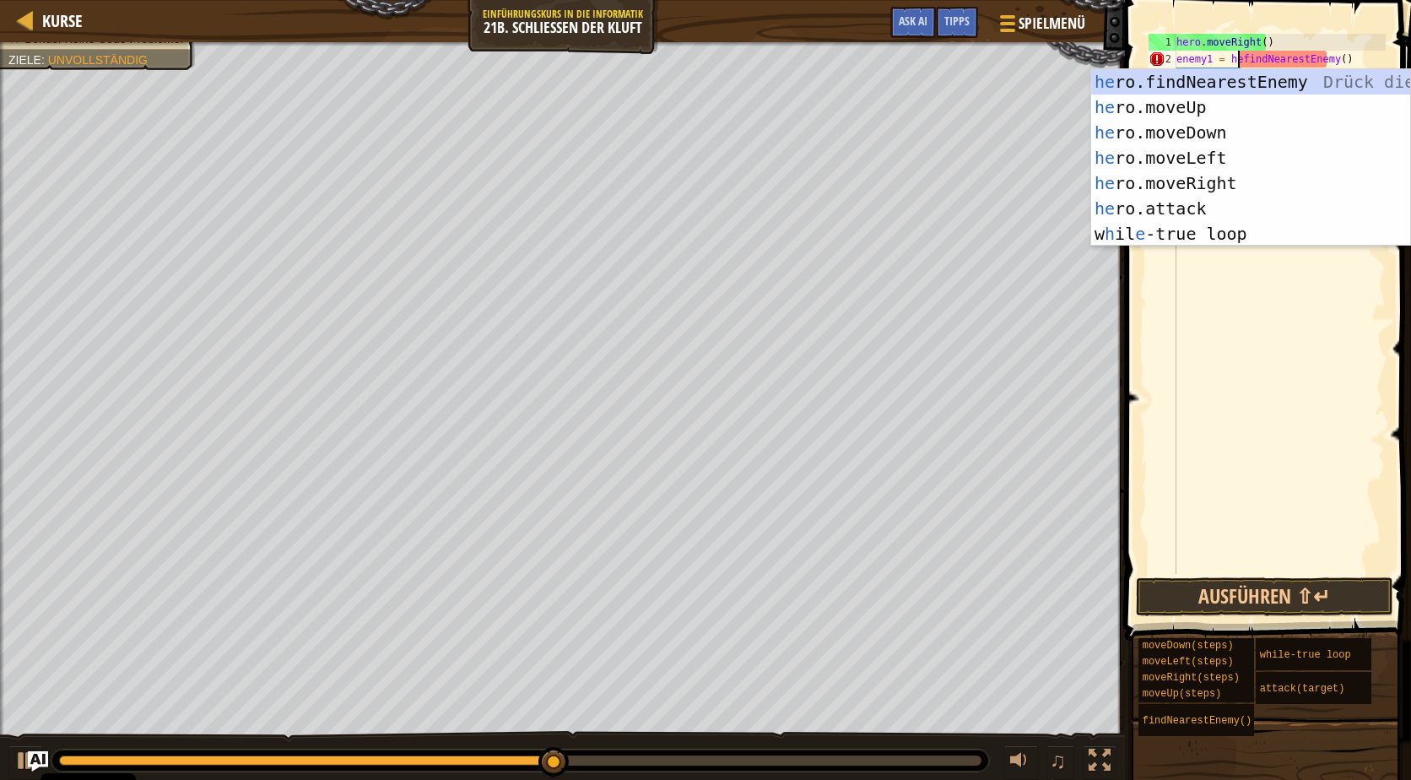
scroll to position [8, 7]
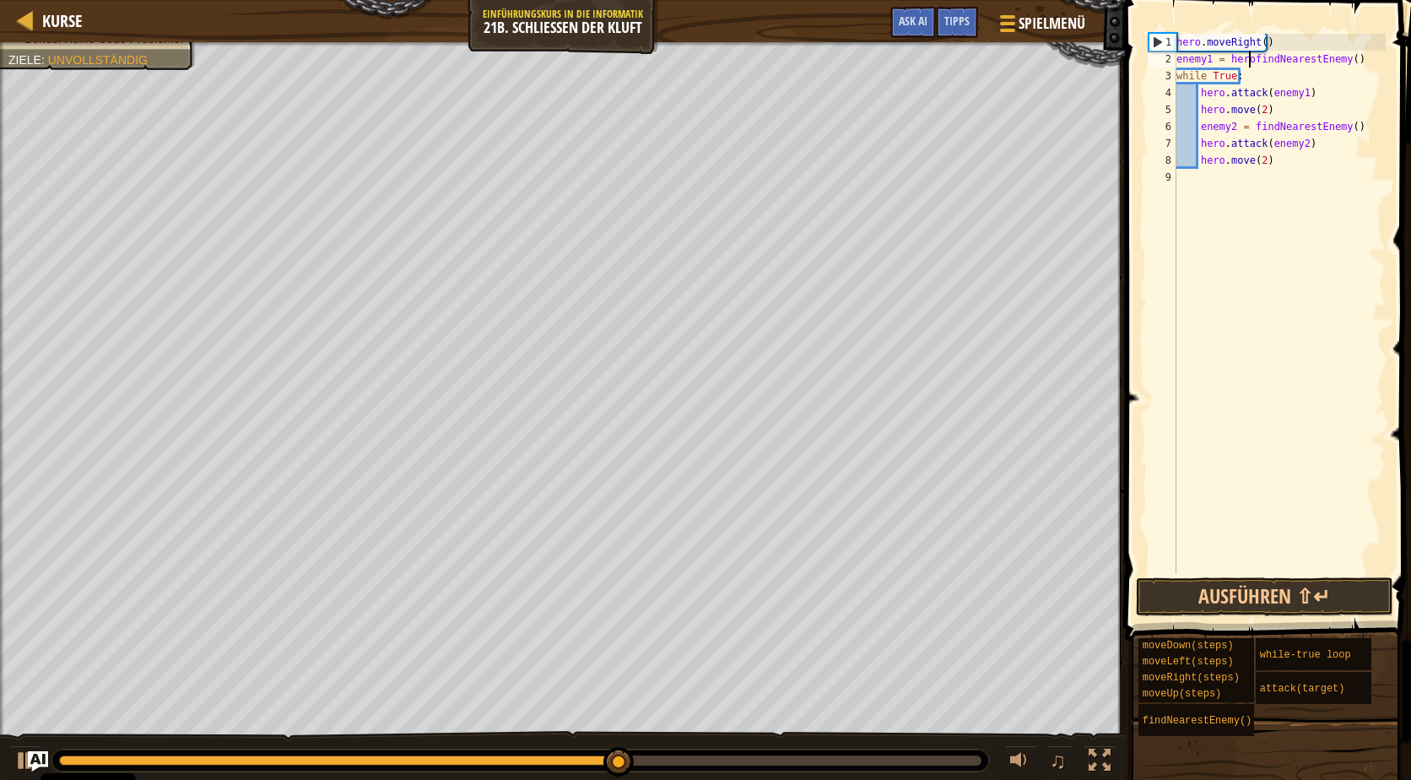
type textarea "enemy1 = hero.findNearestEnemy()"
click at [1263, 315] on div "hero . moveRight ( ) enemy1 = hero . findNearestEnemy ( ) while True : hero . a…" at bounding box center [1279, 321] width 213 height 574
click at [1250, 131] on div "hero . moveRight ( ) enemy1 = hero . findNearestEnemy ( ) while True : hero . a…" at bounding box center [1279, 321] width 213 height 574
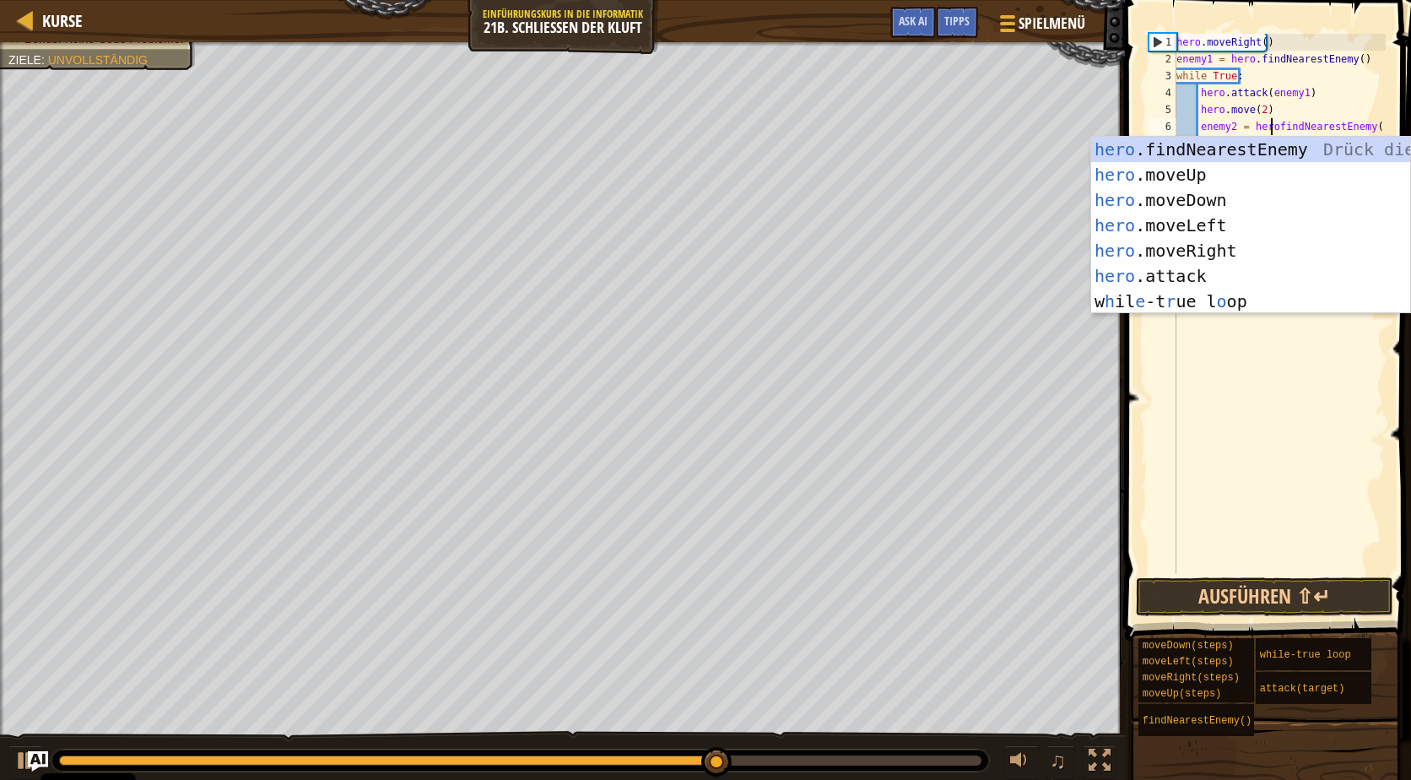
scroll to position [8, 8]
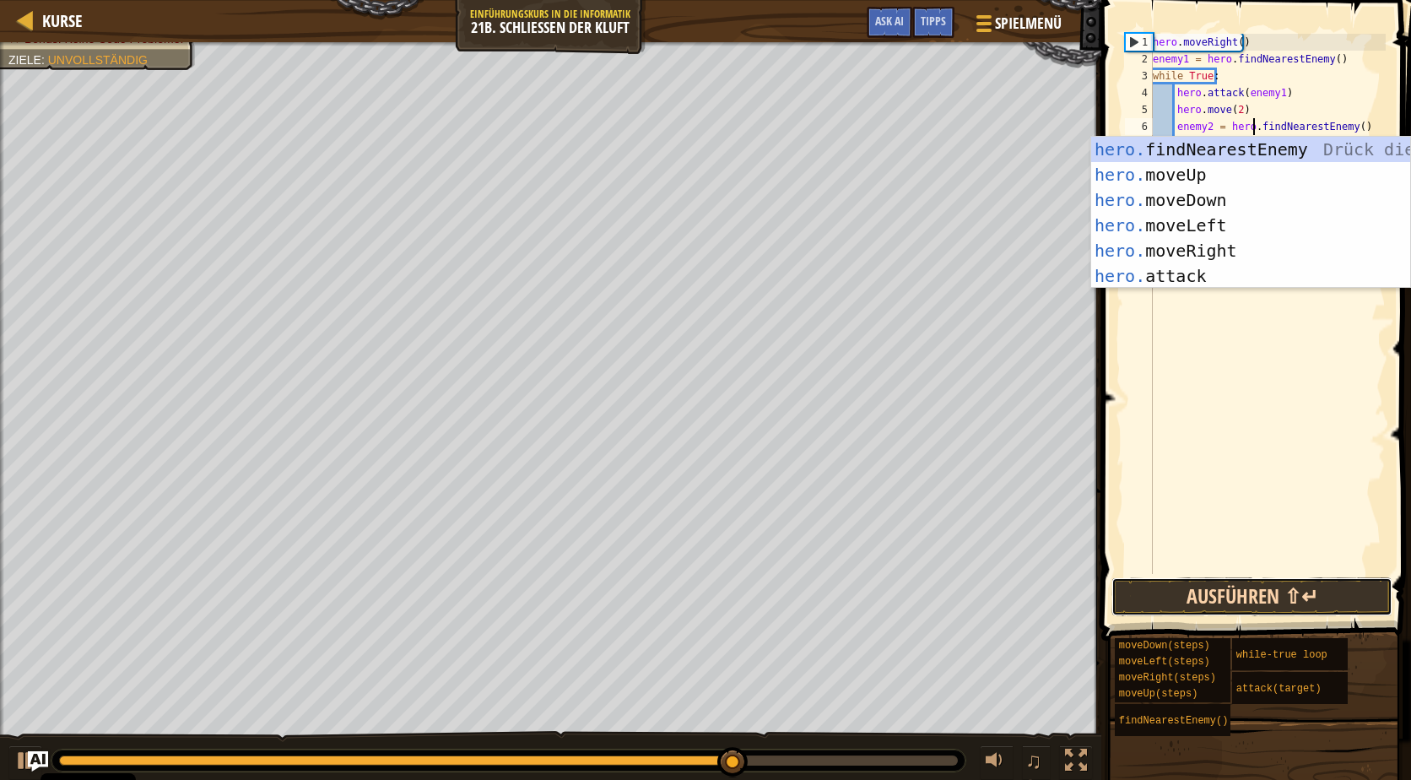
click at [1225, 597] on button "Ausführen ⇧↵" at bounding box center [1251, 596] width 281 height 39
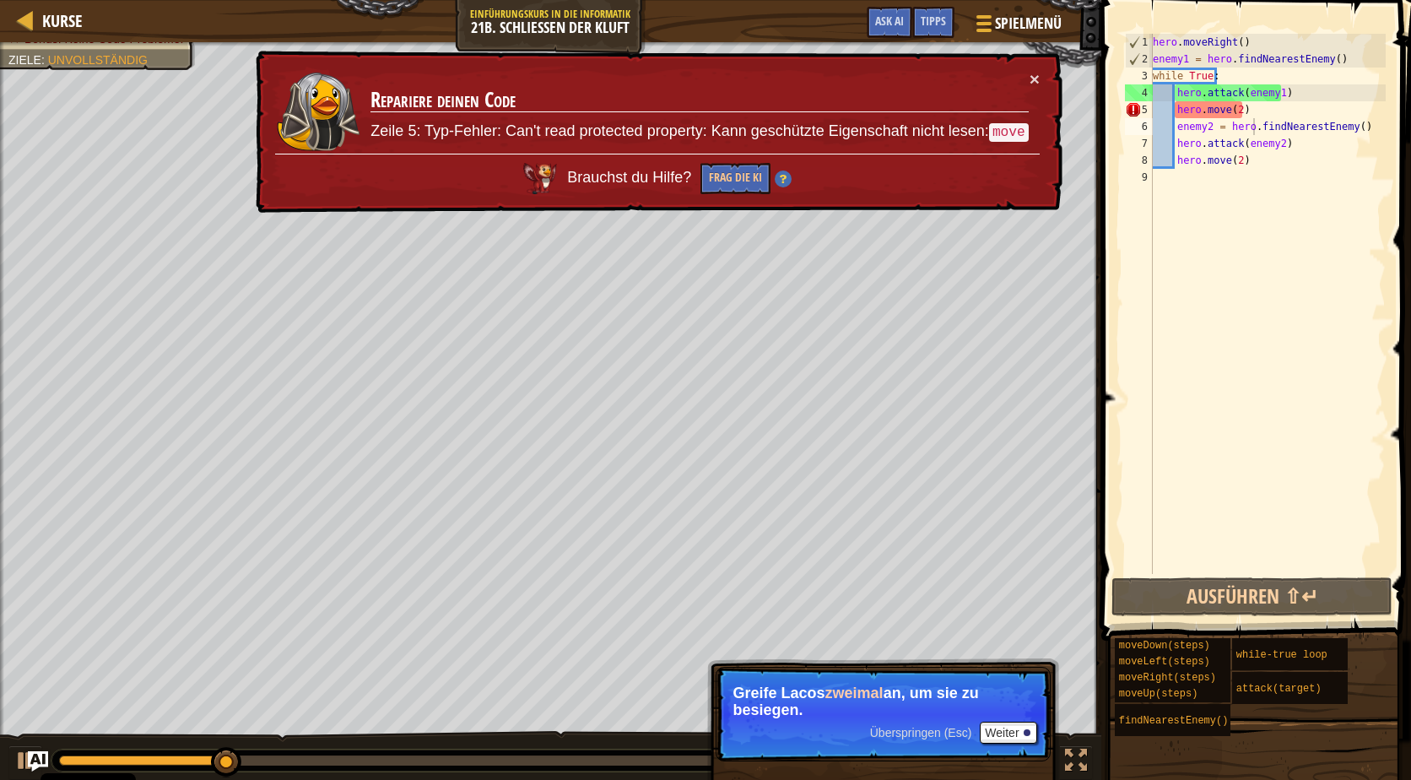
click at [1027, 78] on td "Repariere deinen Code Zeile 5: Typ-Fehler: Can't read protected property: Kann …" at bounding box center [700, 112] width 660 height 88
click at [1031, 75] on button "×" at bounding box center [1034, 82] width 10 height 18
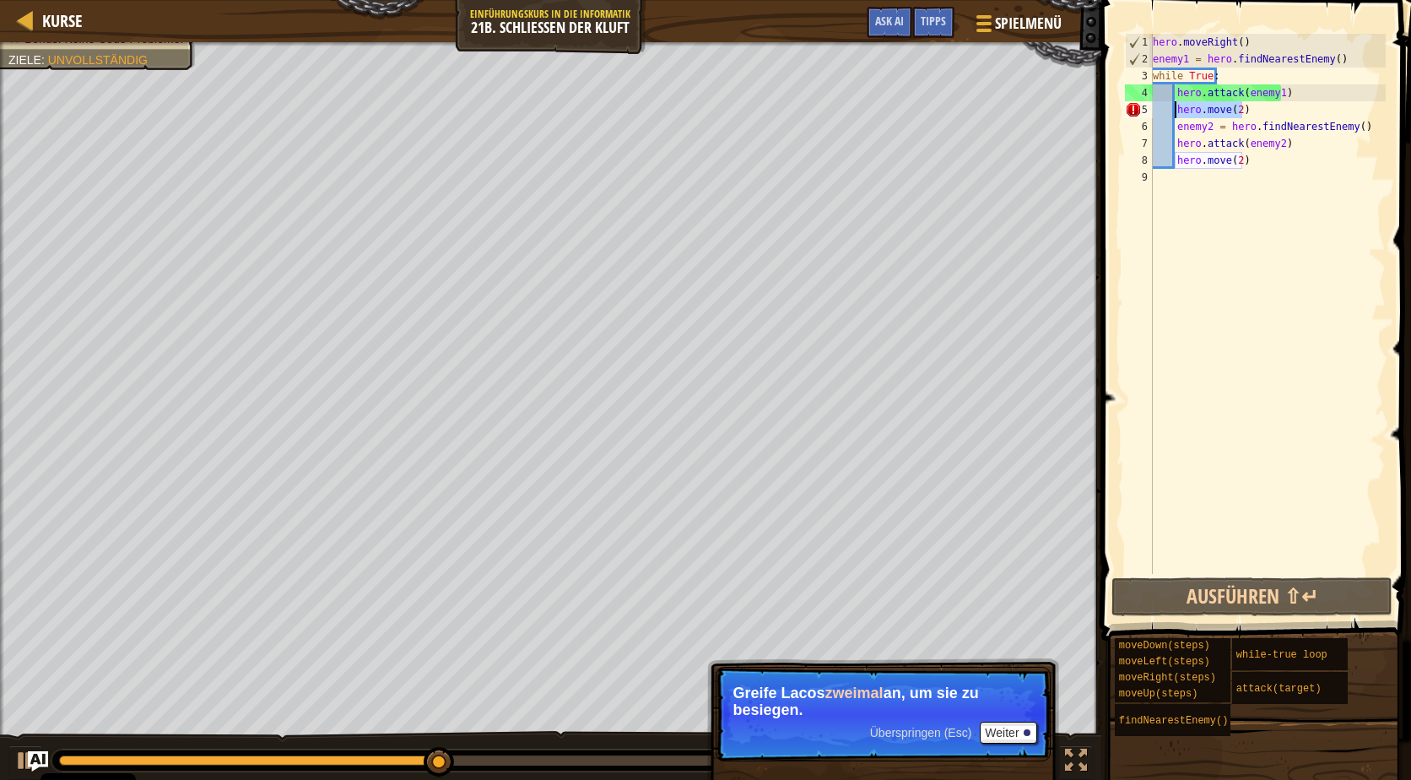
drag, startPoint x: 1263, startPoint y: 107, endPoint x: 1175, endPoint y: 109, distance: 87.8
click at [1175, 109] on div "hero . moveRight ( ) enemy1 = hero . findNearestEnemy ( ) while True : hero . a…" at bounding box center [1267, 321] width 236 height 574
click at [1175, 109] on div "hero . moveRight ( ) enemy1 = hero . findNearestEnemy ( ) while True : hero . a…" at bounding box center [1267, 304] width 236 height 540
click at [1223, 110] on div "hero . moveRight ( ) enemy1 = hero . findNearestEnemy ( ) while True : hero . a…" at bounding box center [1267, 321] width 236 height 574
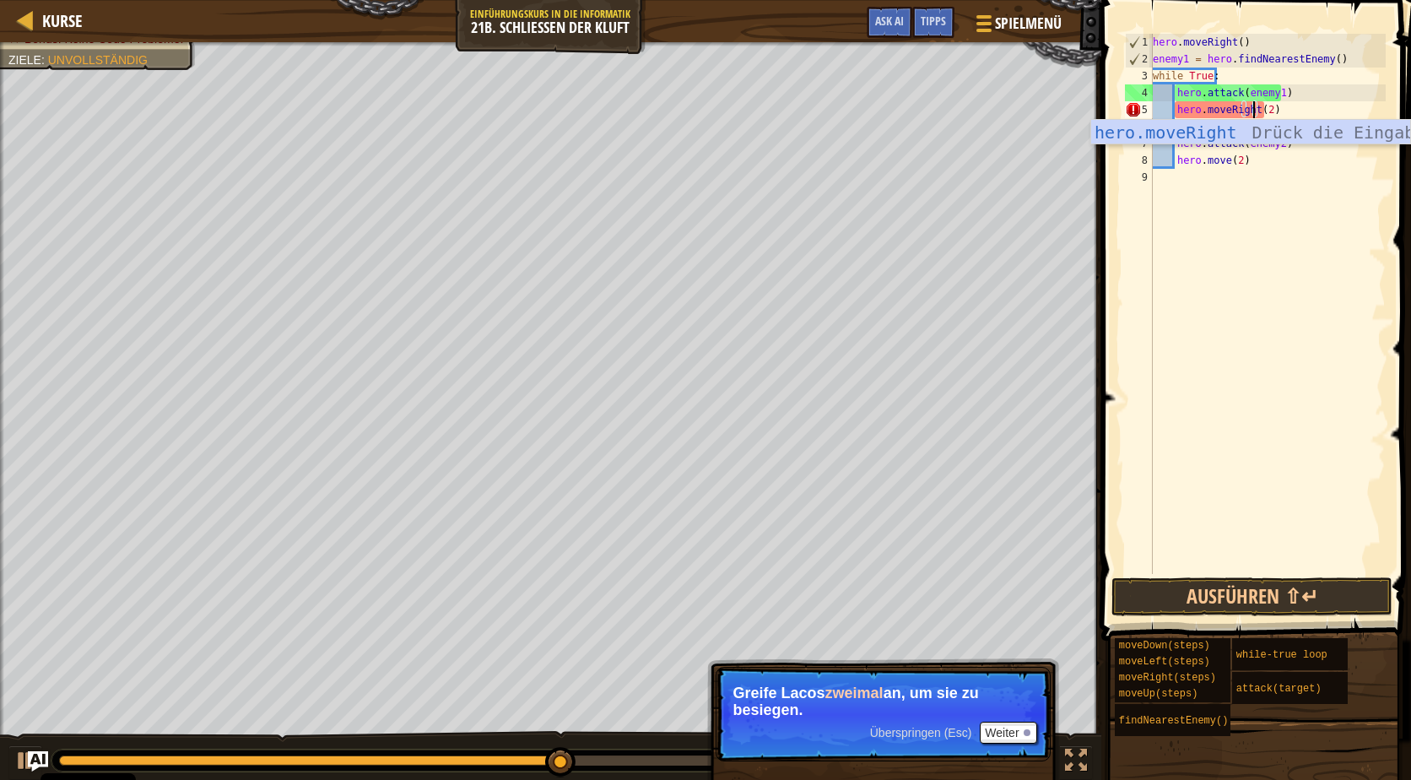
scroll to position [8, 8]
click at [1264, 593] on button "Ausführen ⇧↵" at bounding box center [1251, 596] width 281 height 39
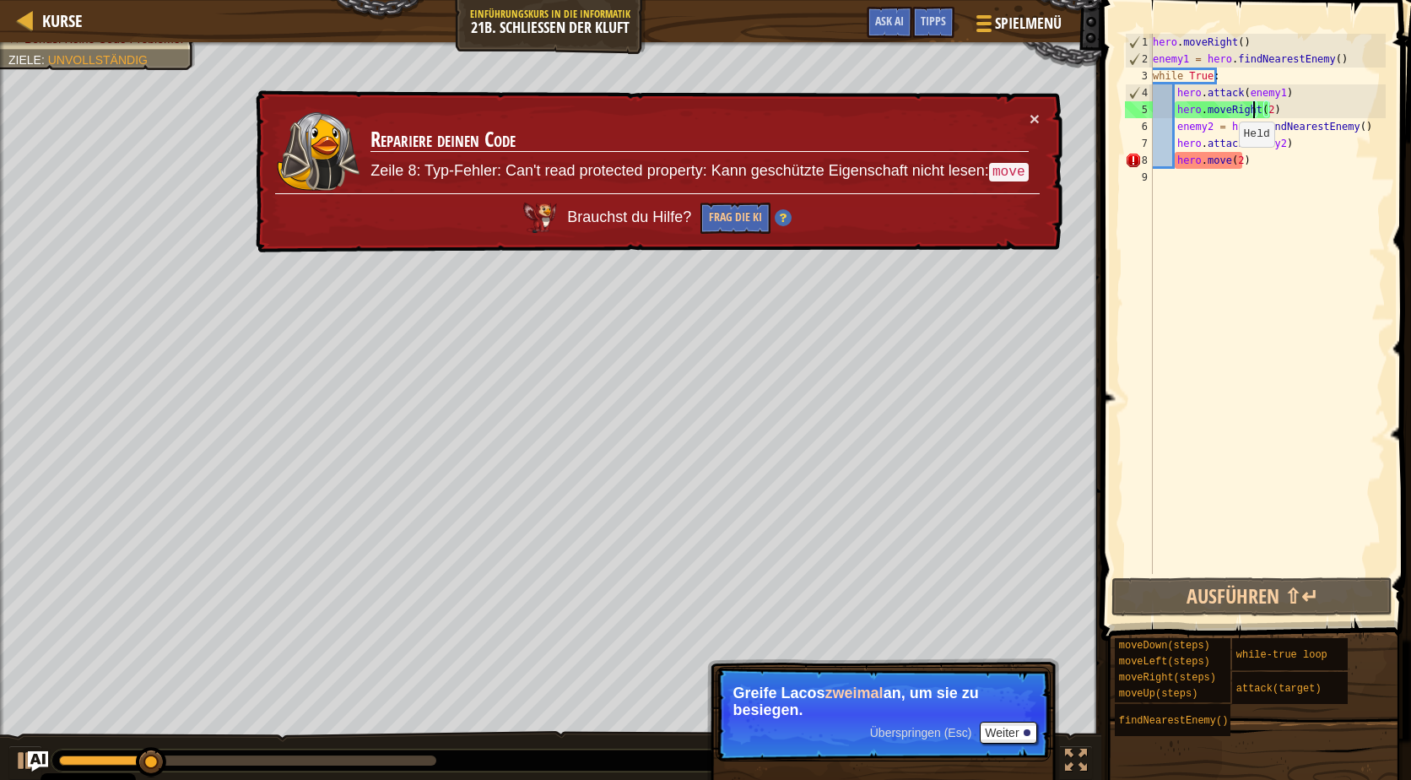
click at [1220, 161] on div "hero . moveRight ( ) enemy1 = hero . findNearestEnemy ( ) while True : hero . a…" at bounding box center [1267, 321] width 236 height 574
click at [1224, 167] on div "hero . moveRight ( ) enemy1 = hero . findNearestEnemy ( ) while True : hero . a…" at bounding box center [1267, 321] width 236 height 574
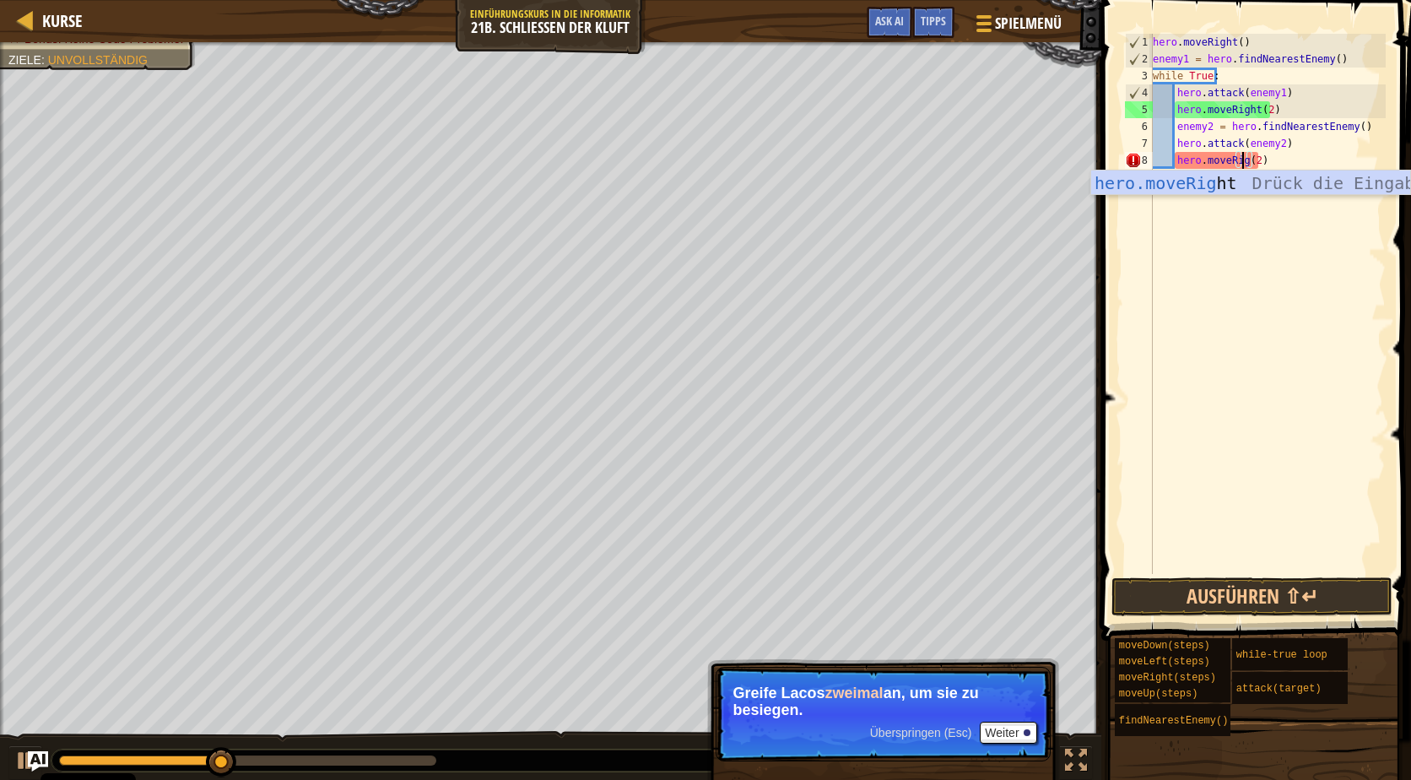
scroll to position [8, 8]
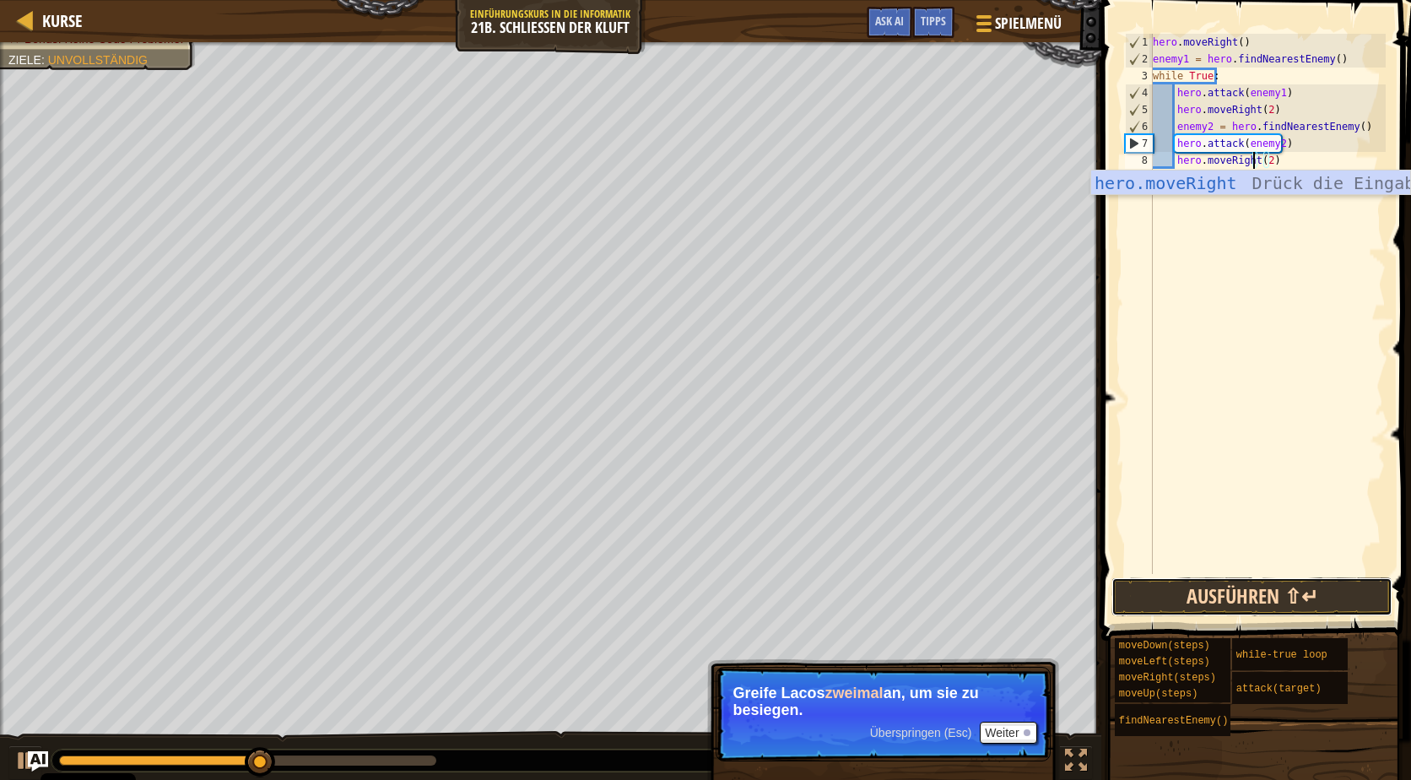
click at [1265, 598] on button "Ausführen ⇧↵" at bounding box center [1251, 596] width 281 height 39
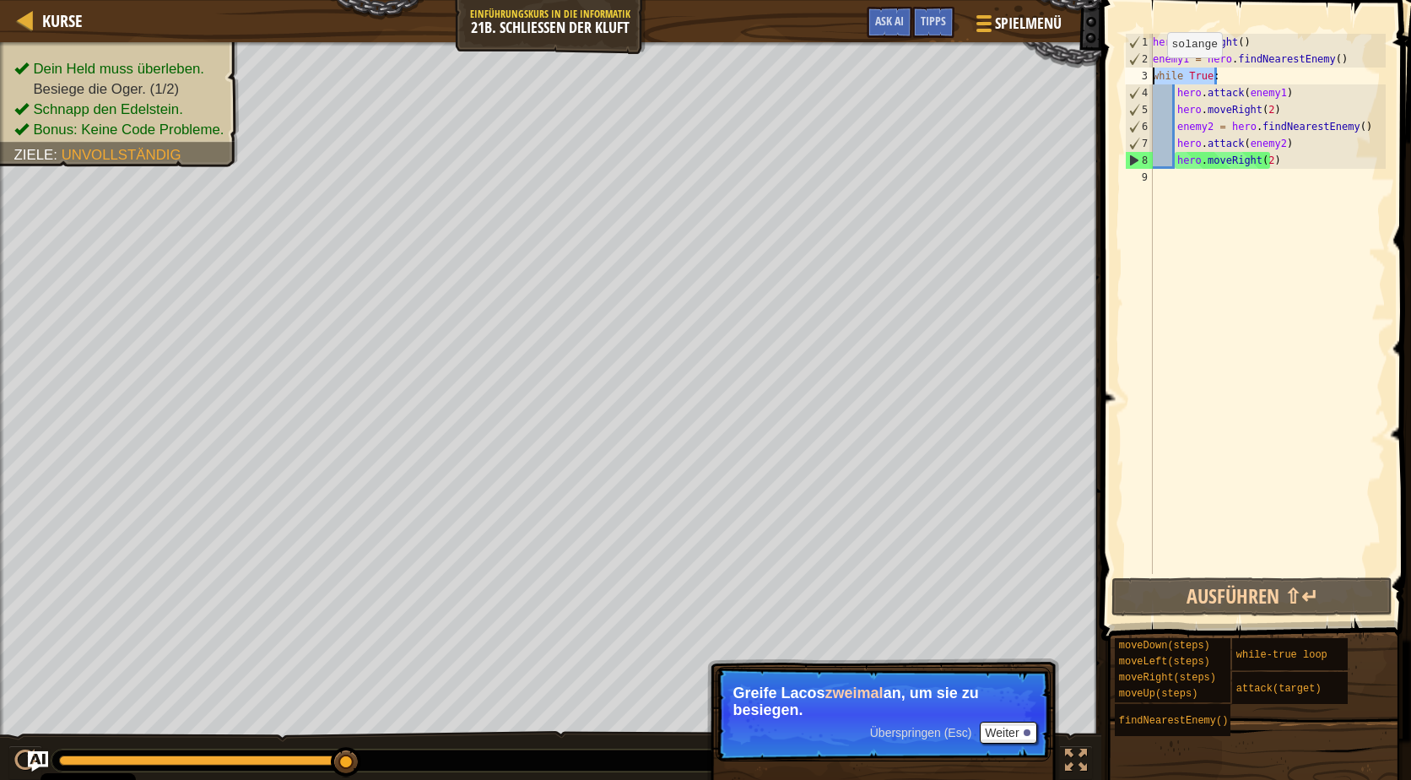
drag, startPoint x: 1260, startPoint y: 78, endPoint x: 1147, endPoint y: 74, distance: 113.1
click at [1147, 74] on div "hero.moveRight(2) 1 2 3 4 5 6 7 8 9 hero . moveRight ( ) enemy1 = hero . findNe…" at bounding box center [1253, 304] width 264 height 540
click at [1155, 75] on div "while True: 1 2 3 4 5 6 7 8 9 hero . moveRight ( ) enemy1 = hero . findNearestE…" at bounding box center [1253, 304] width 264 height 540
click at [1154, 75] on div "hero . moveRight ( ) enemy1 = hero . findNearestEnemy ( ) while True : hero . a…" at bounding box center [1267, 304] width 236 height 540
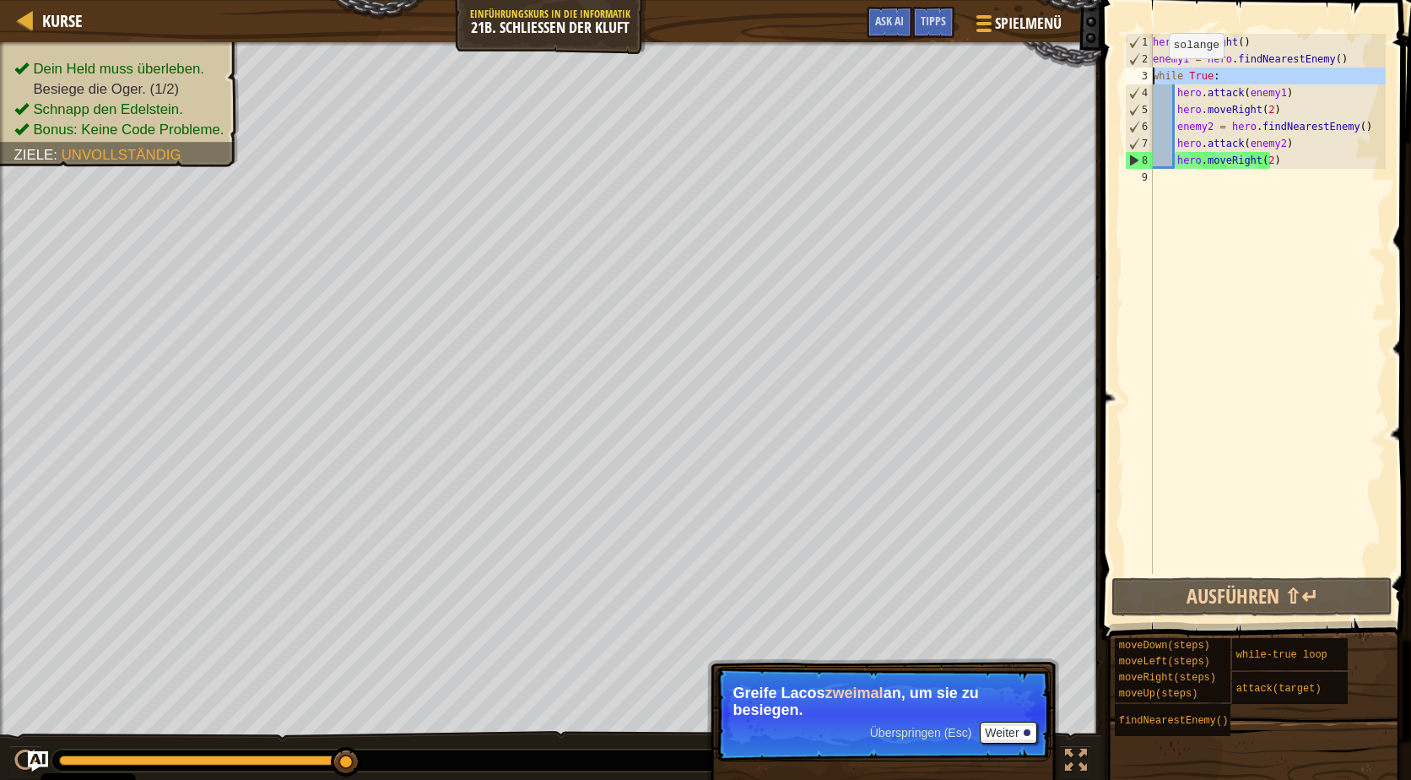
type textarea "while True:"
click at [1155, 73] on div "hero . moveRight ( ) enemy1 = hero . findNearestEnemy ( ) while True : hero . a…" at bounding box center [1267, 321] width 236 height 574
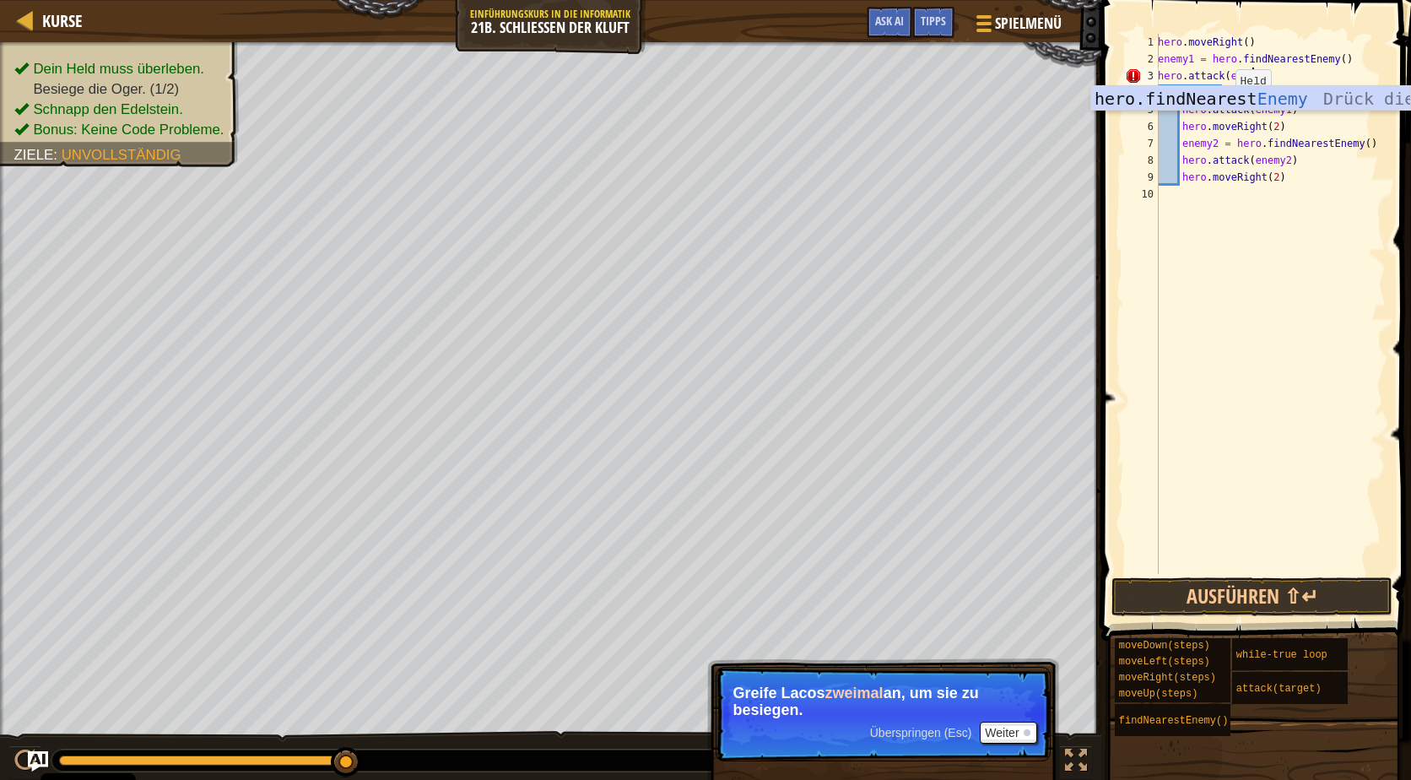
scroll to position [8, 7]
type textarea "hero.attack(enemy1)"
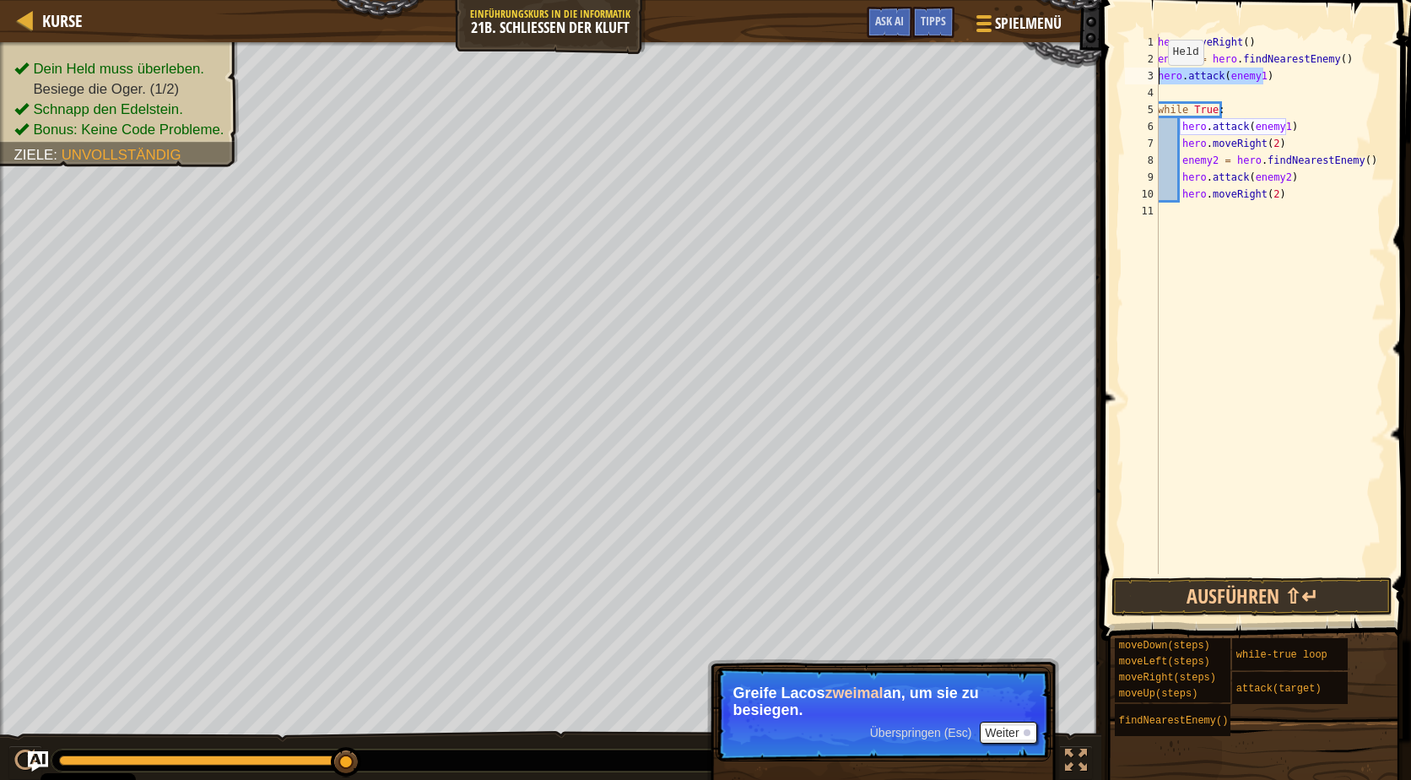
drag, startPoint x: 1263, startPoint y: 78, endPoint x: 1155, endPoint y: 82, distance: 108.1
click at [1155, 82] on div "1 2 3 4 5 6 7 8 9 10 11 hero . moveRight ( ) enemy1 = hero . findNearestEnemy (…" at bounding box center [1253, 304] width 264 height 540
type textarea "hero.attack(enemy1)"
click at [1172, 89] on div "hero . moveRight ( ) enemy1 = hero . findNearestEnemy ( ) hero . attack ( enemy…" at bounding box center [1269, 321] width 231 height 574
paste textarea "hero.attack(enemy1)"
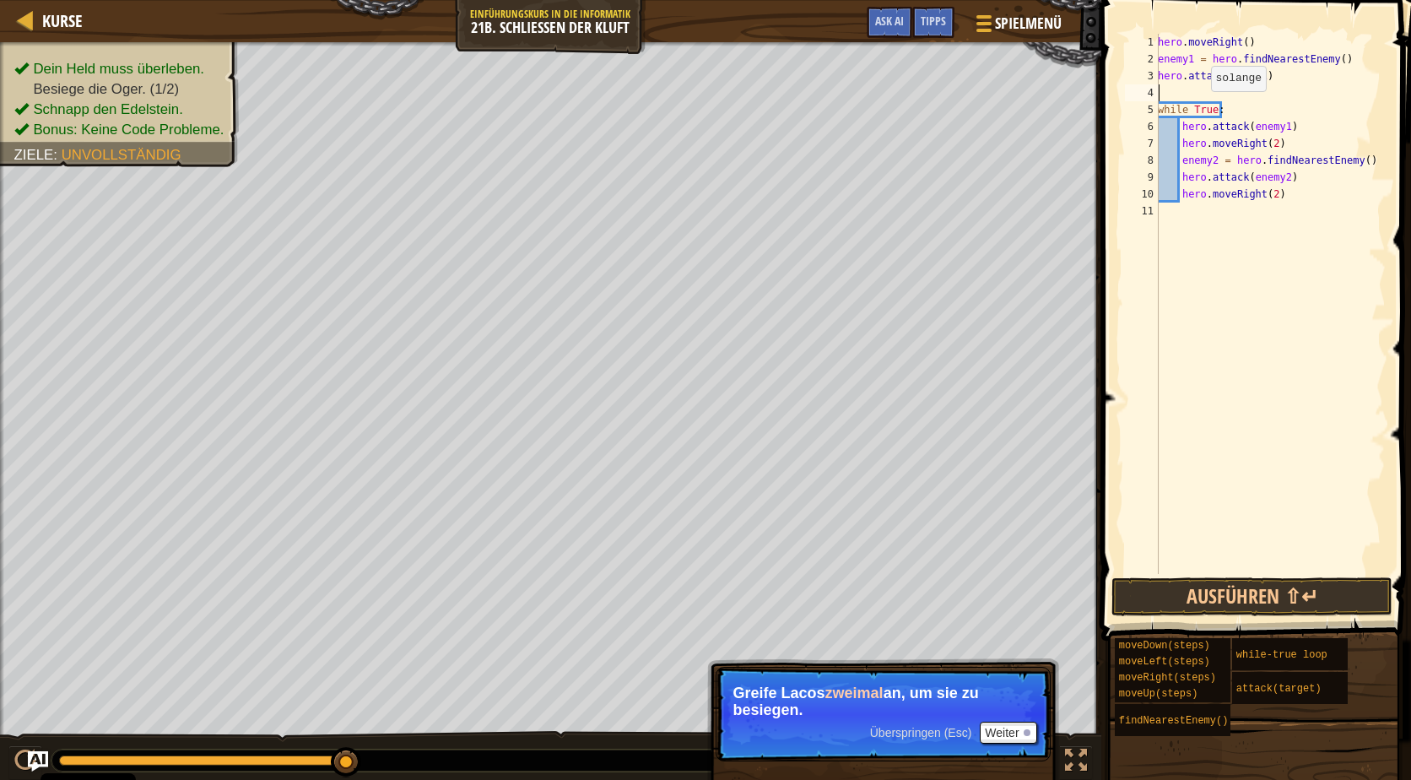
type textarea "hero.attack(enemy1)"
paste textarea "hero.attack(enemy1)"
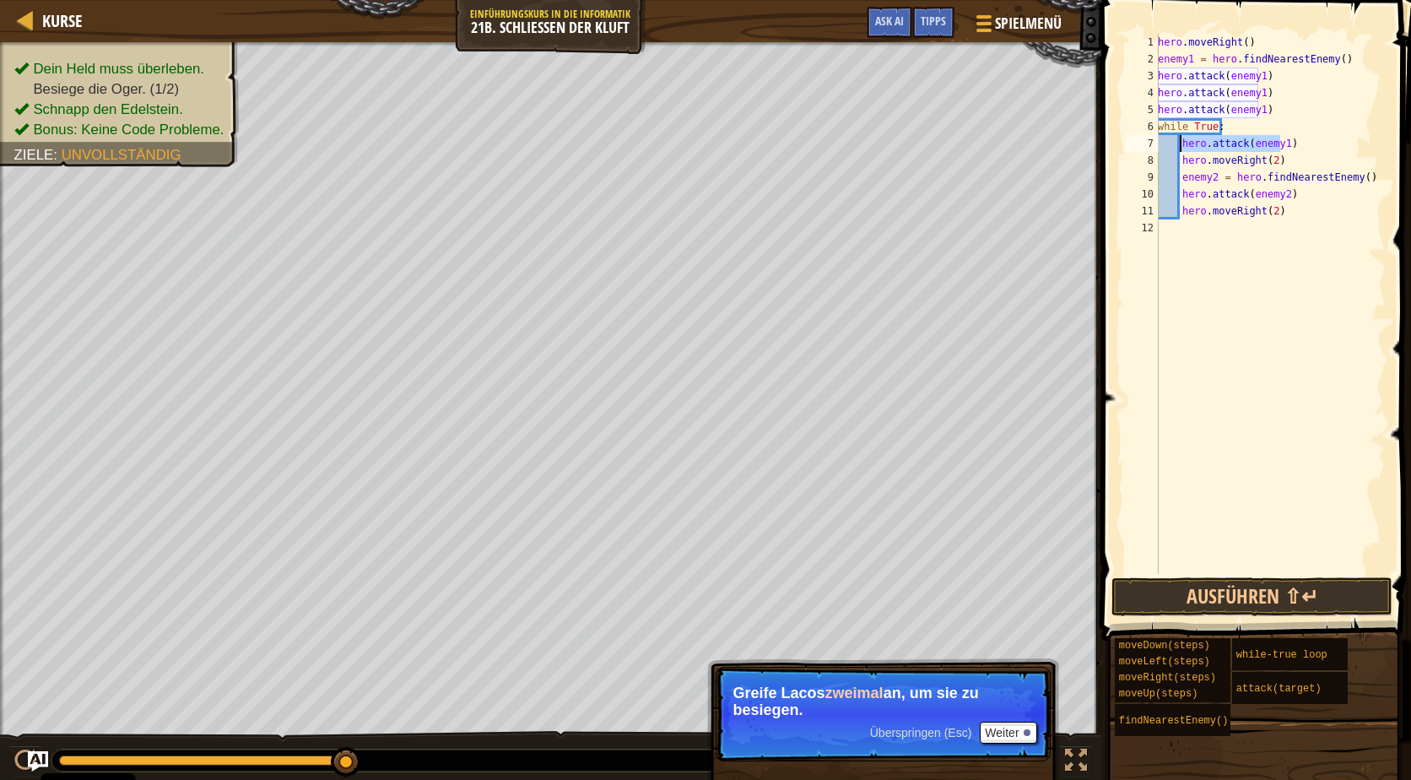
drag, startPoint x: 1278, startPoint y: 150, endPoint x: 1180, endPoint y: 145, distance: 98.0
click at [1180, 145] on div "hero . moveRight ( ) enemy1 = hero . findNearestEnemy ( ) hero . attack ( enemy…" at bounding box center [1269, 321] width 231 height 574
type textarea ")"
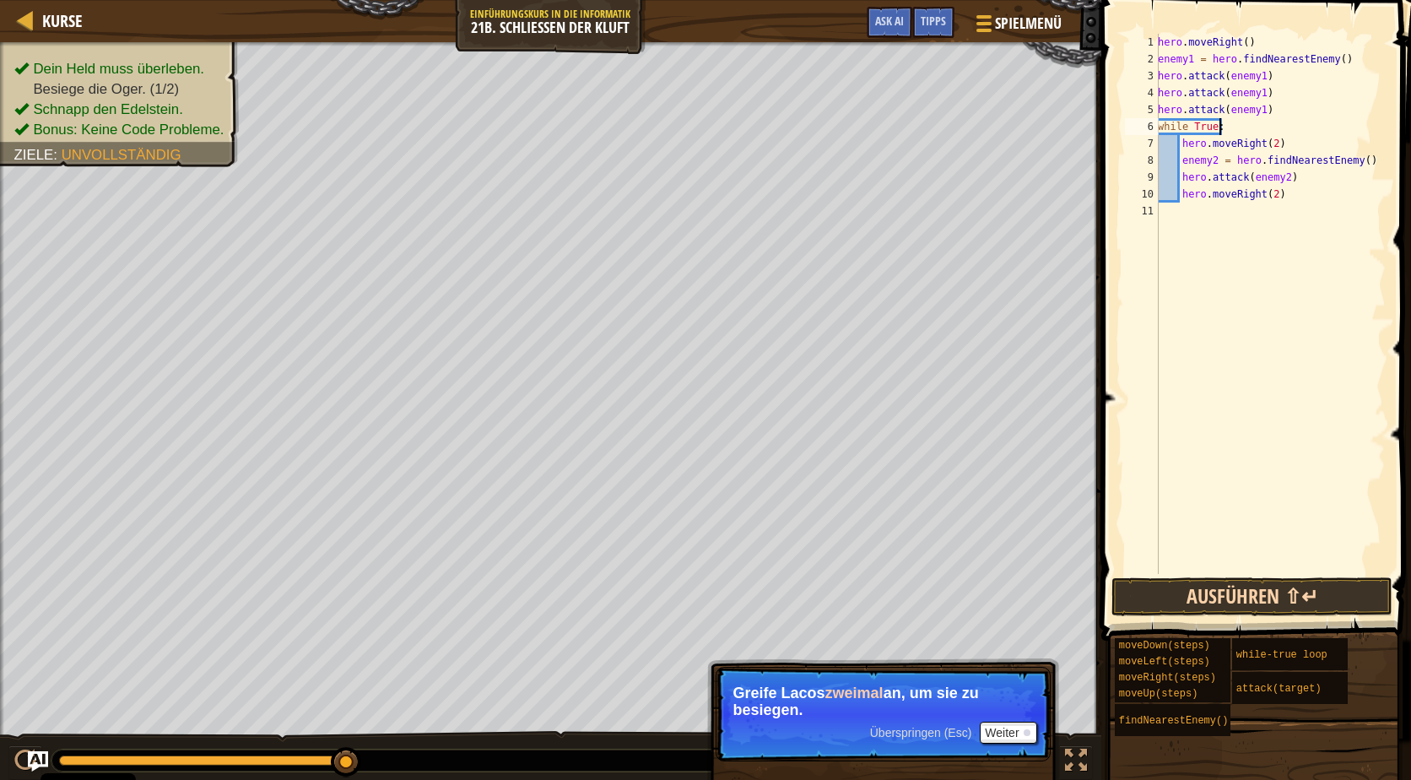
type textarea "while True:"
click at [1265, 603] on button "Ausführen ⇧↵" at bounding box center [1251, 596] width 281 height 39
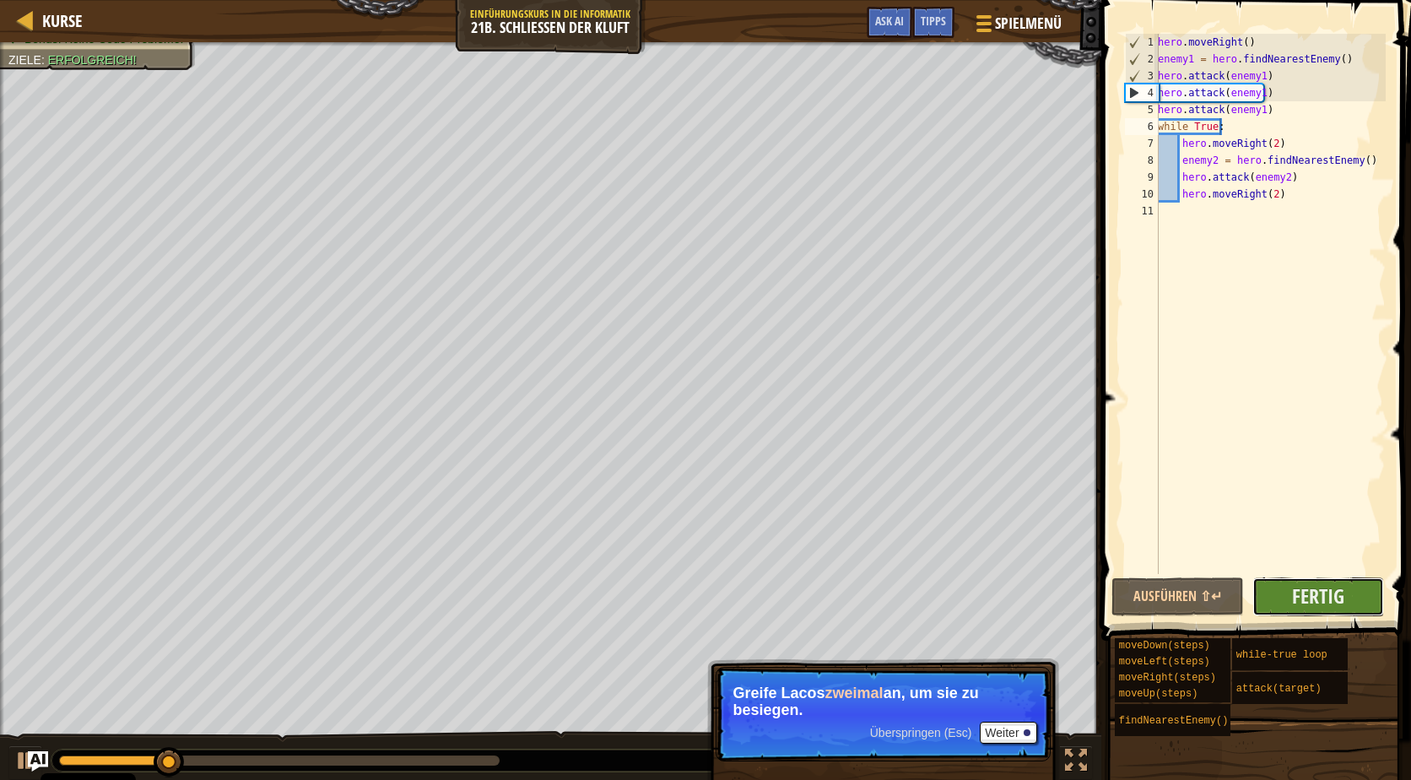
click at [1284, 607] on button "Fertig" at bounding box center [1318, 596] width 132 height 39
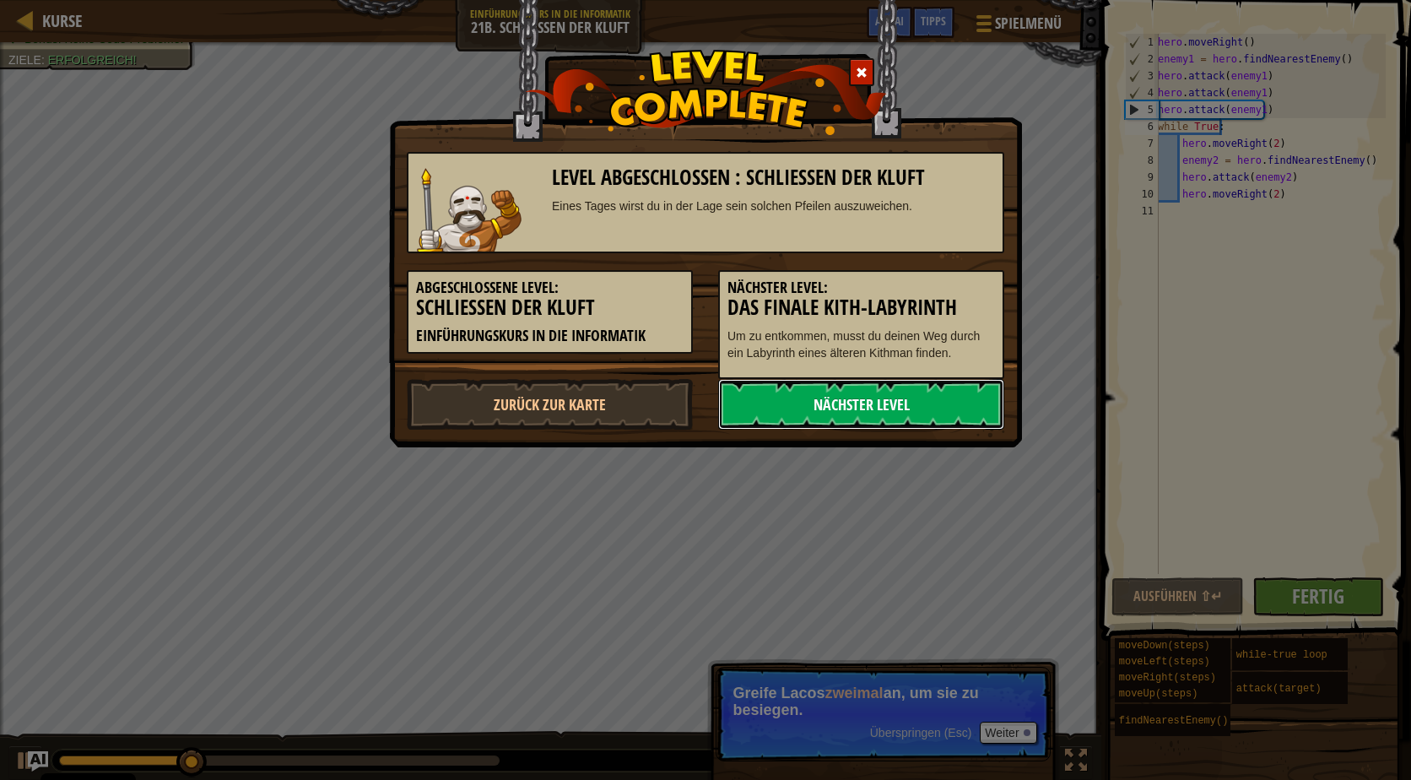
click at [851, 408] on link "Nächster Level" at bounding box center [861, 404] width 286 height 51
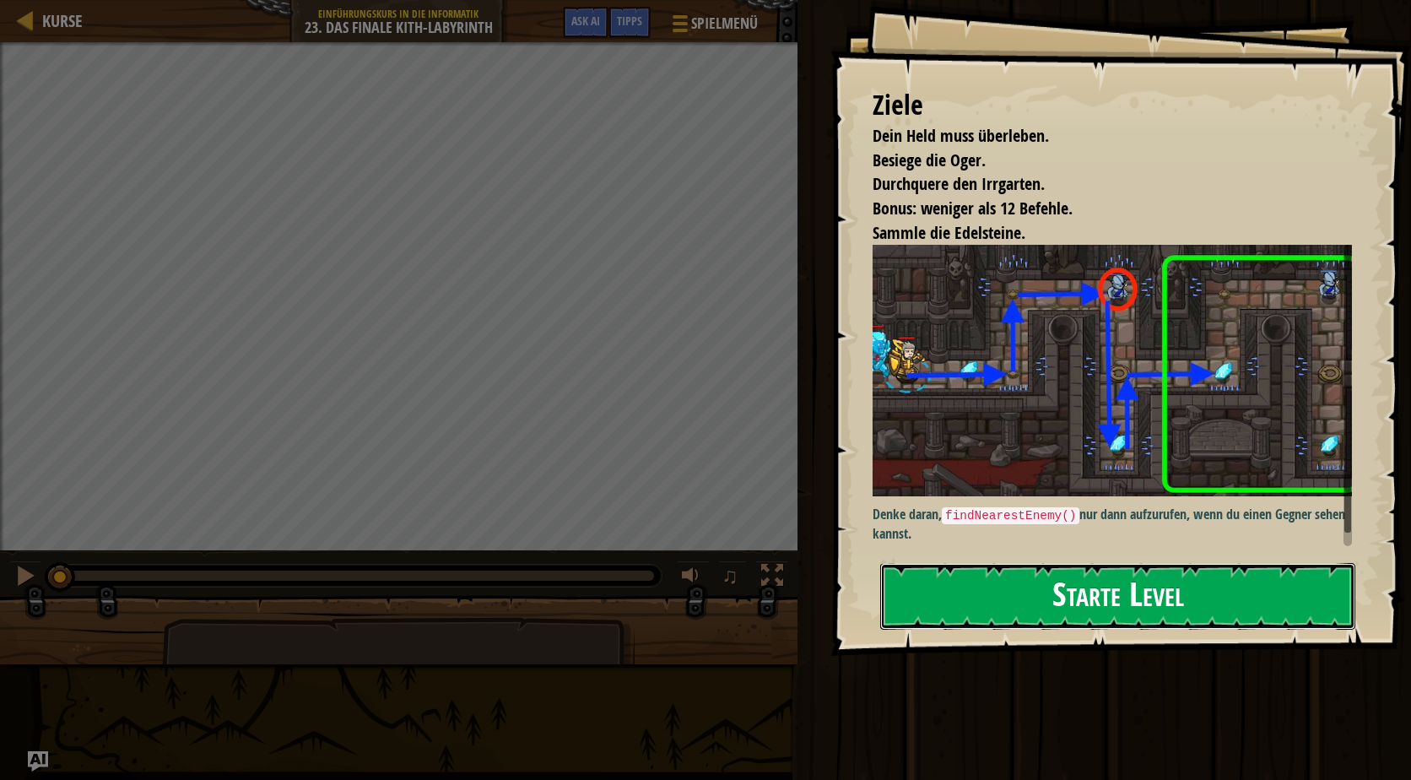
click at [1179, 591] on button "Starte Level" at bounding box center [1117, 596] width 475 height 67
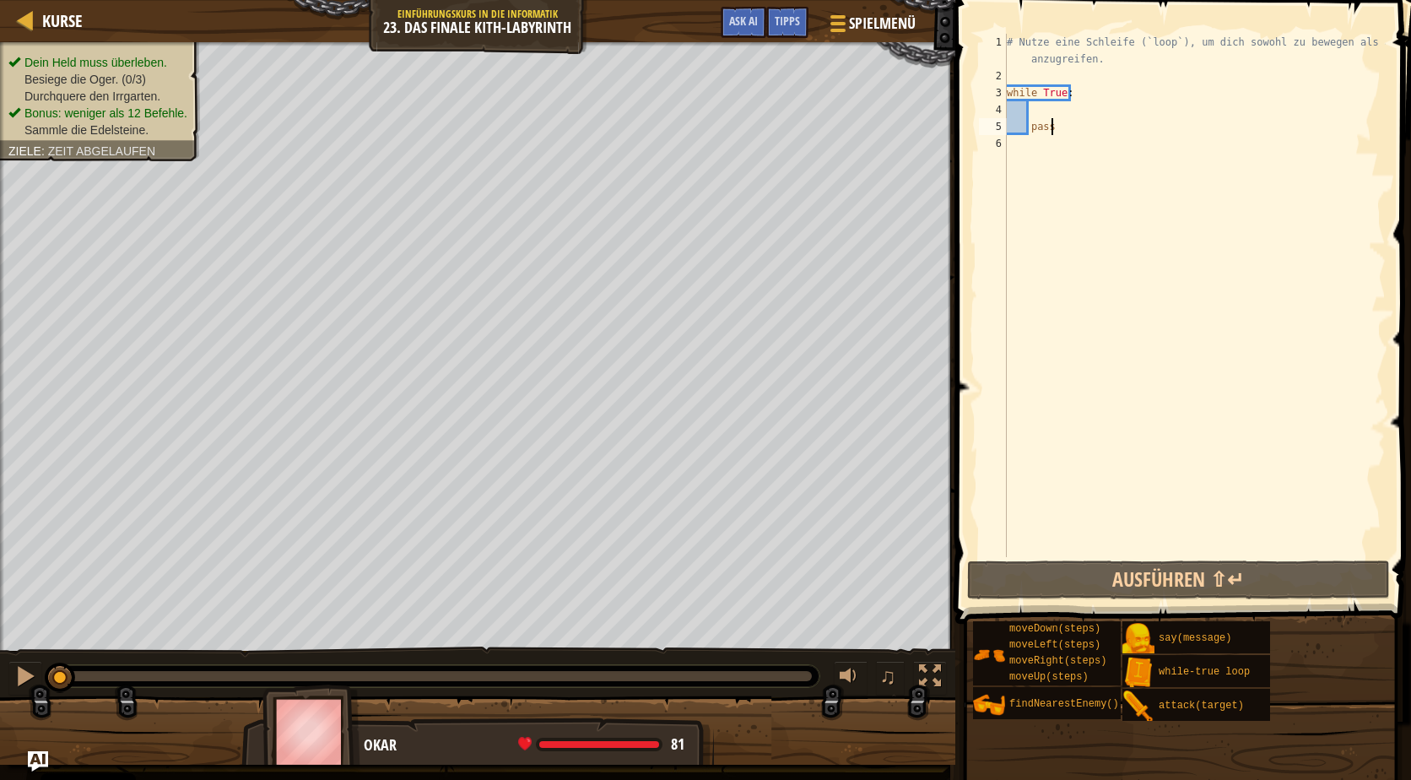
click at [0, 0] on html "Cookie Policy CodeCombat nutzt essentielle und einige nicht-essentielle Cookies…" at bounding box center [705, 0] width 1411 height 0
click at [1145, 415] on div "Kurse Einführungskurs in die Informatik 23. Das finale Kith-Labyrinth Spielmenü…" at bounding box center [705, 390] width 1411 height 780
click at [1092, 117] on div "# Nutze eine Schleife (`loop`), um dich sowohl zu bewegen als auch anzugreifen.…" at bounding box center [1194, 321] width 382 height 574
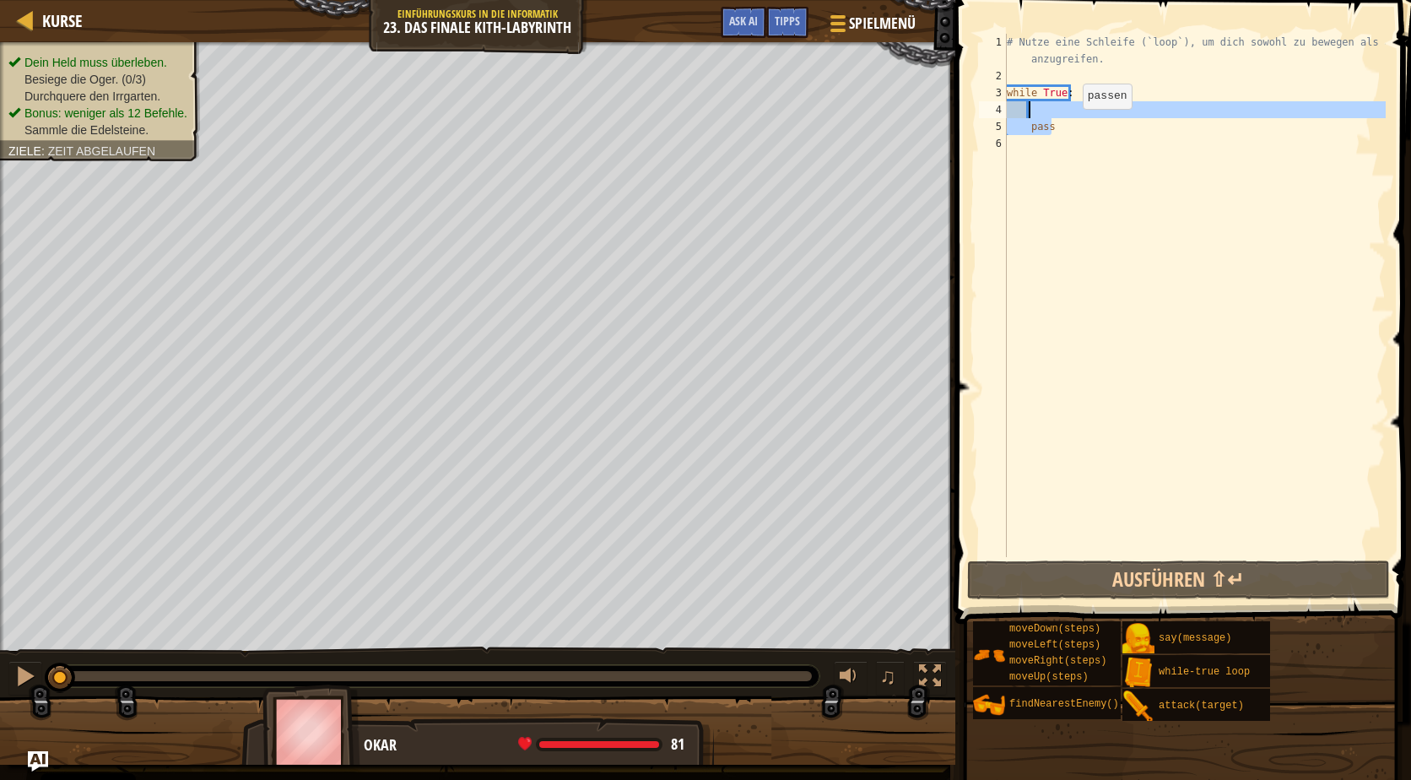
click at [1068, 126] on div "# Nutze eine Schleife (`loop`), um dich sowohl zu bewegen als auch anzugreifen.…" at bounding box center [1194, 295] width 382 height 523
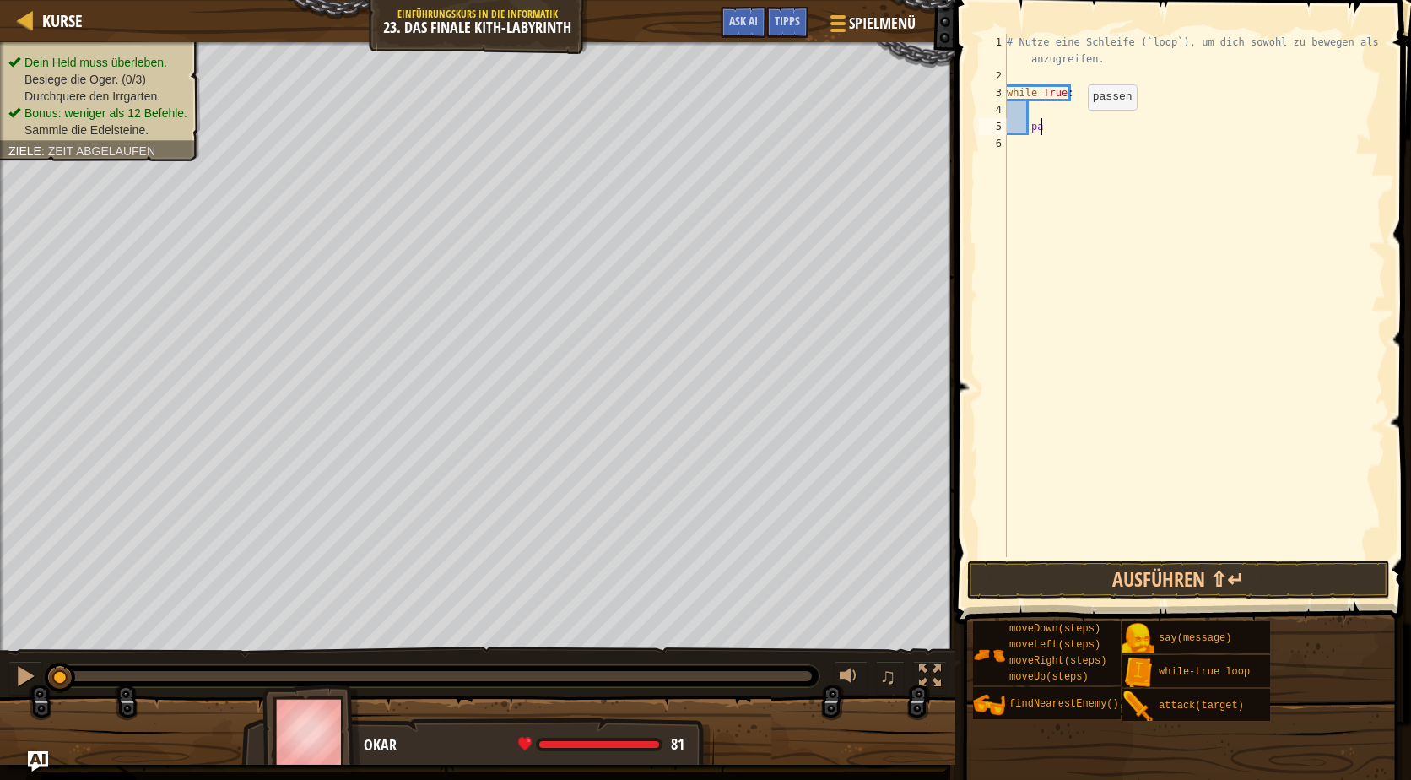
type textarea "p"
type textarea "while True:"
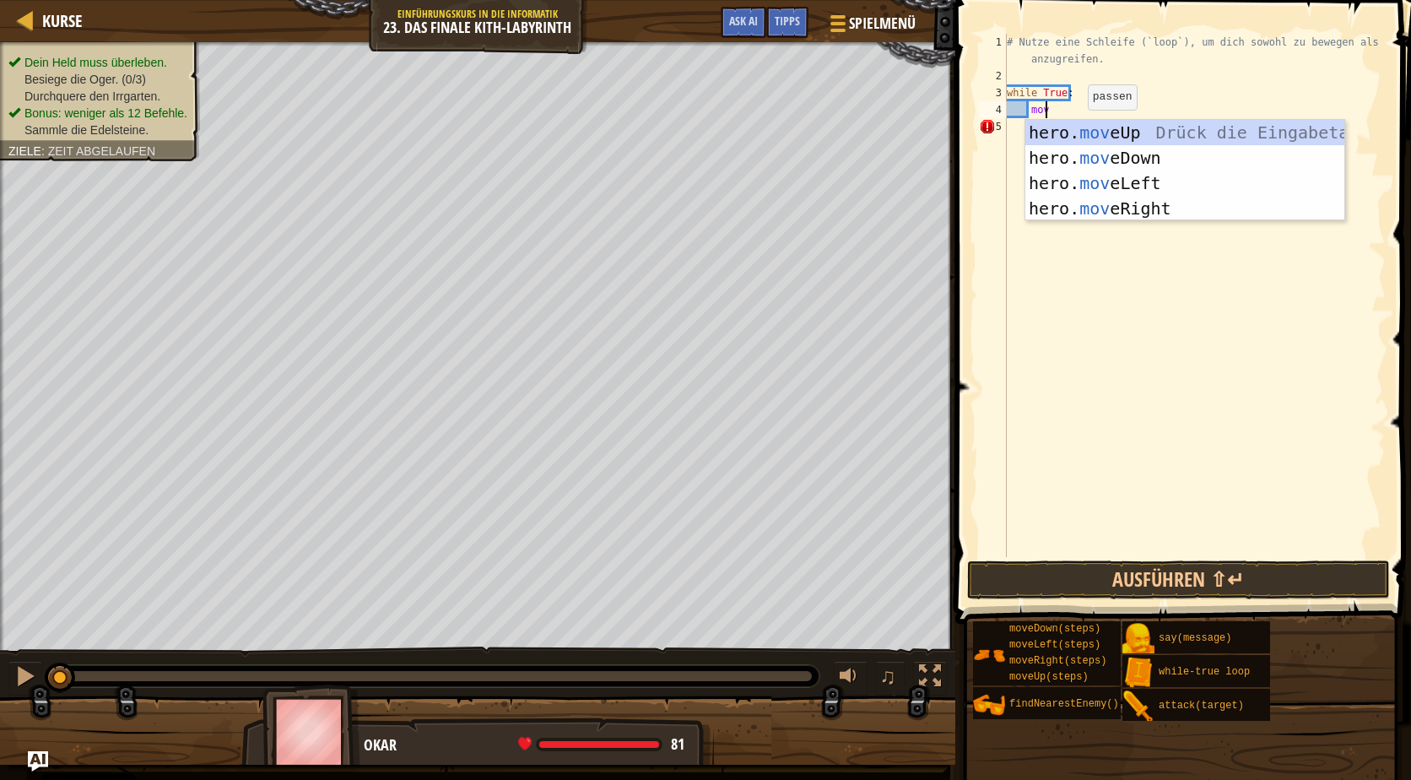
type textarea "m"
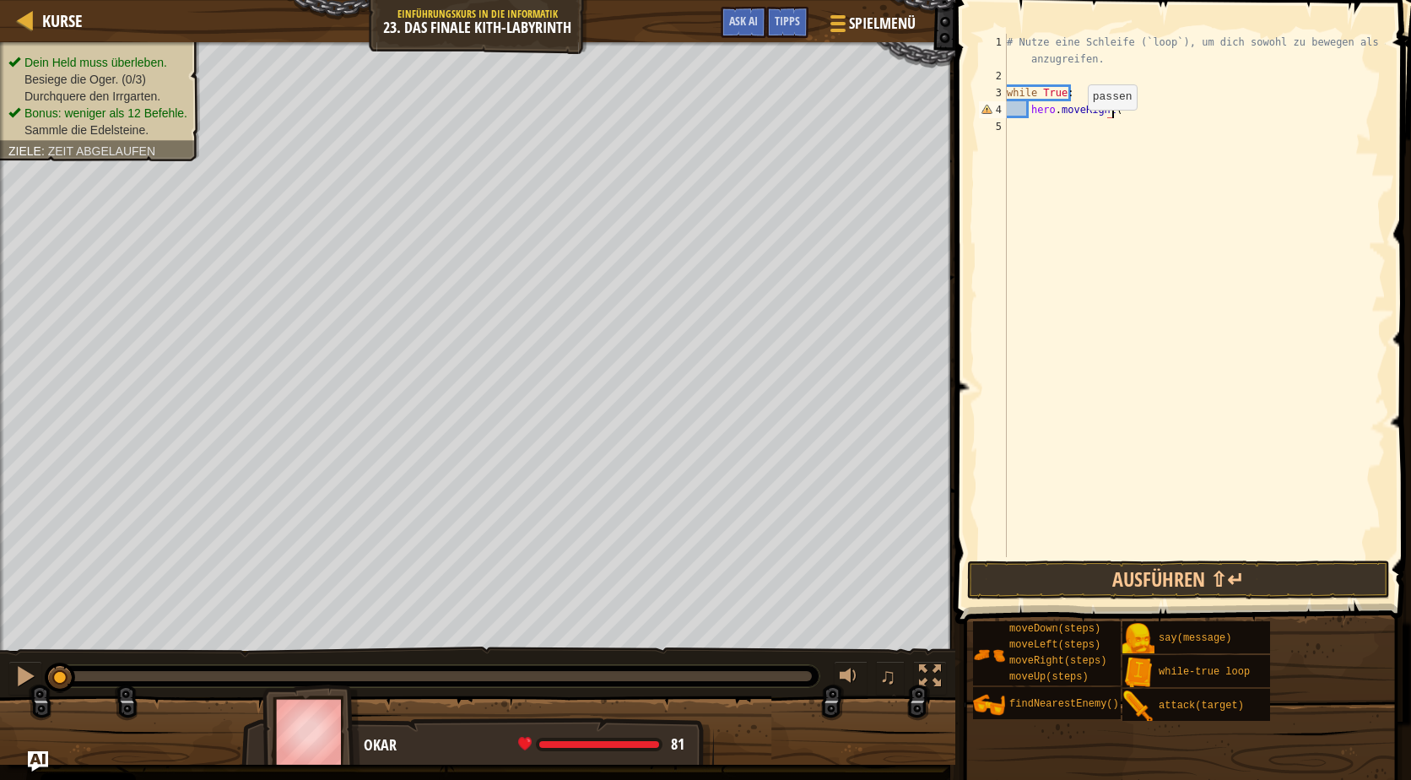
type textarea "hero.moveRight(9"
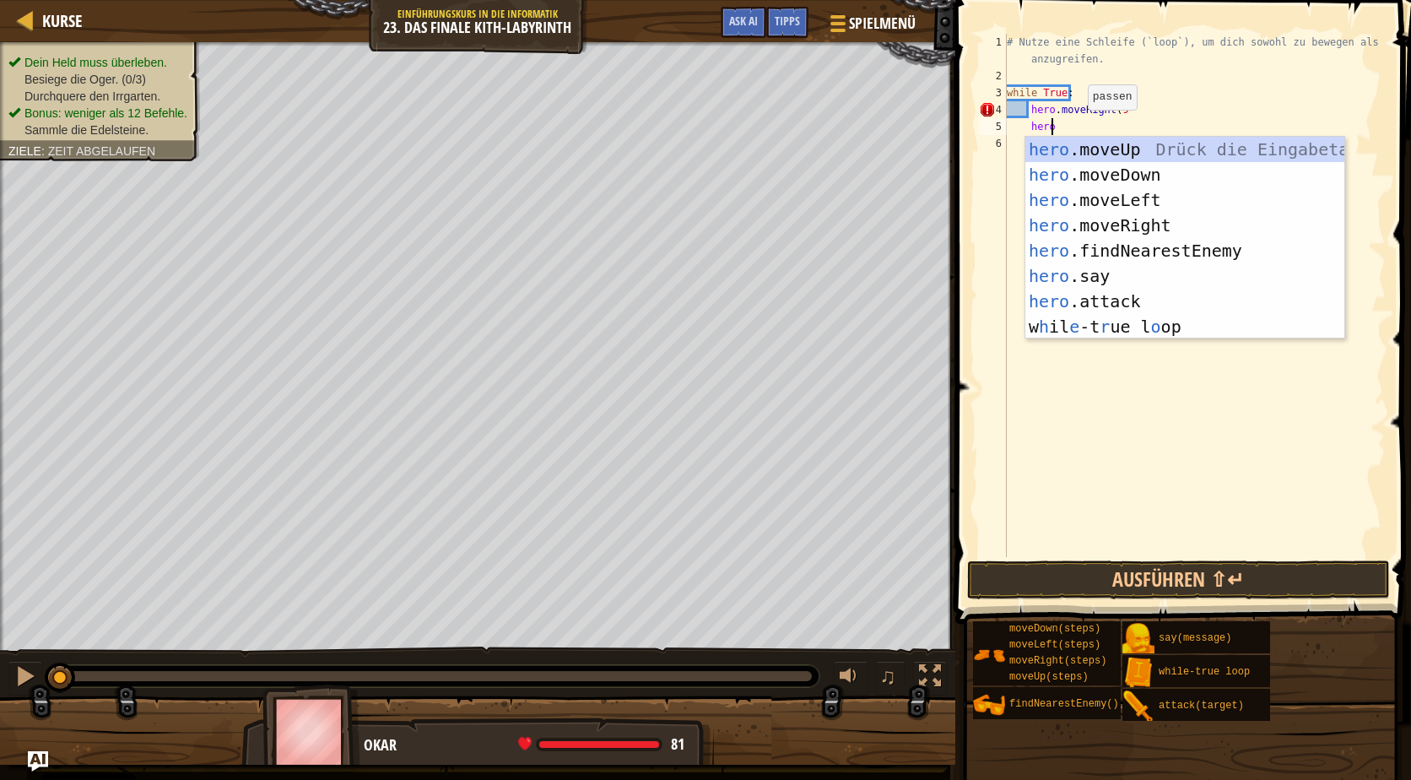
scroll to position [8, 3]
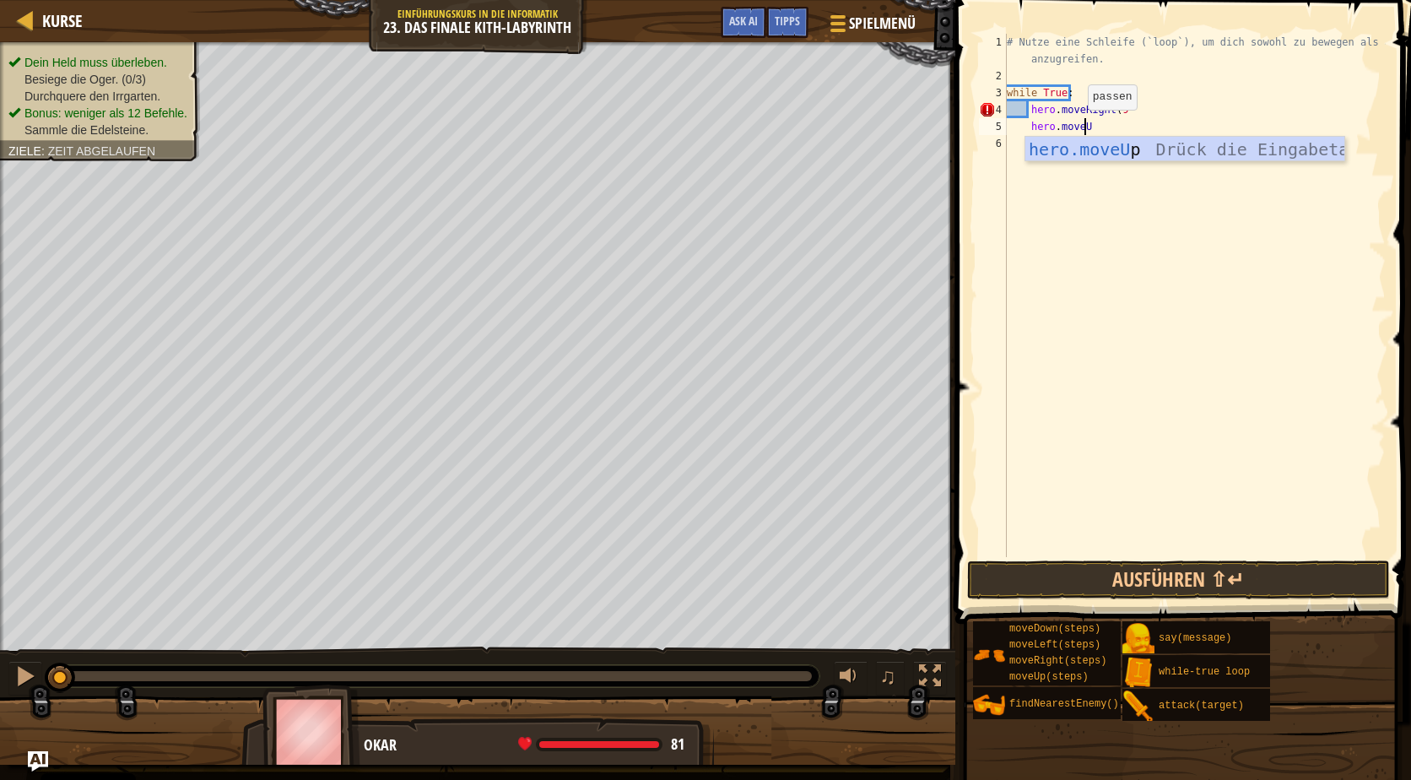
type textarea "hero.moveUp"
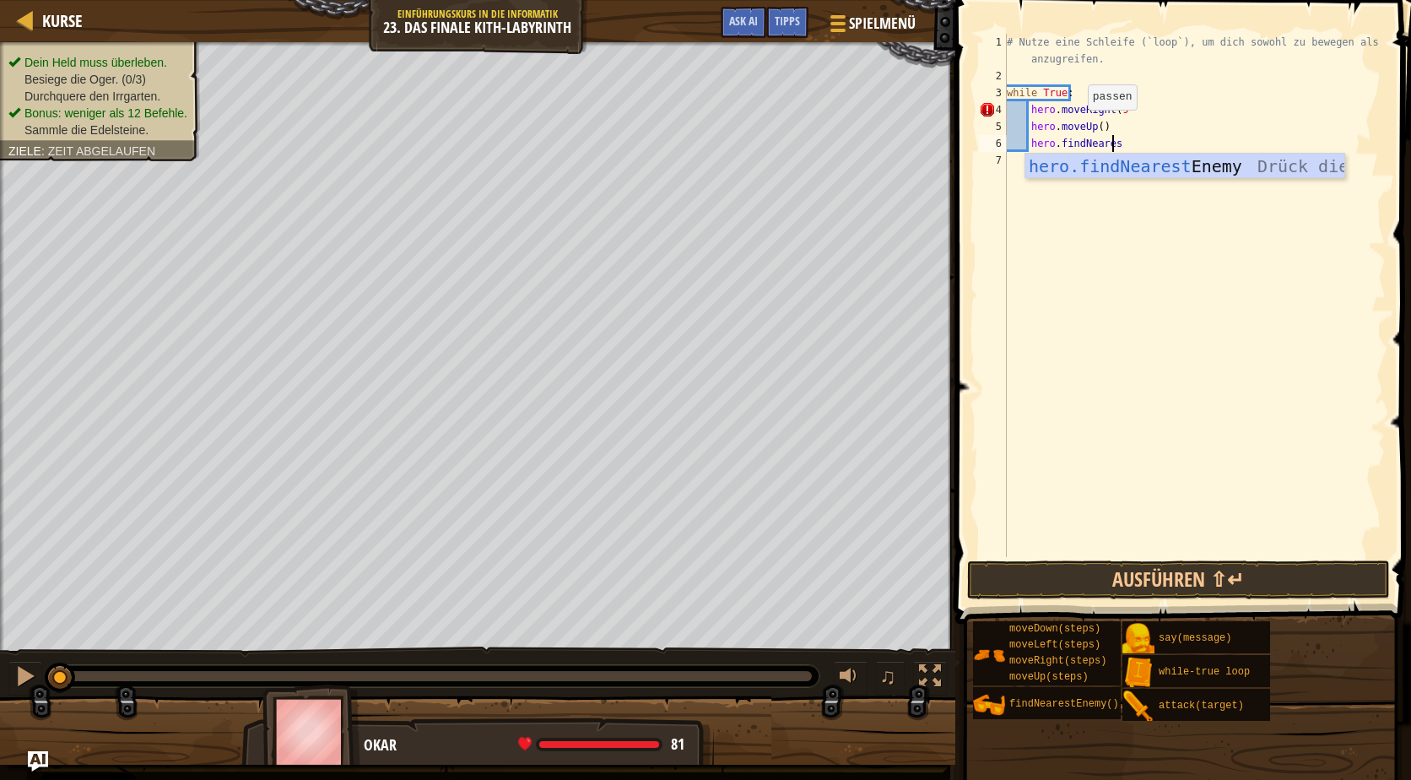
scroll to position [8, 8]
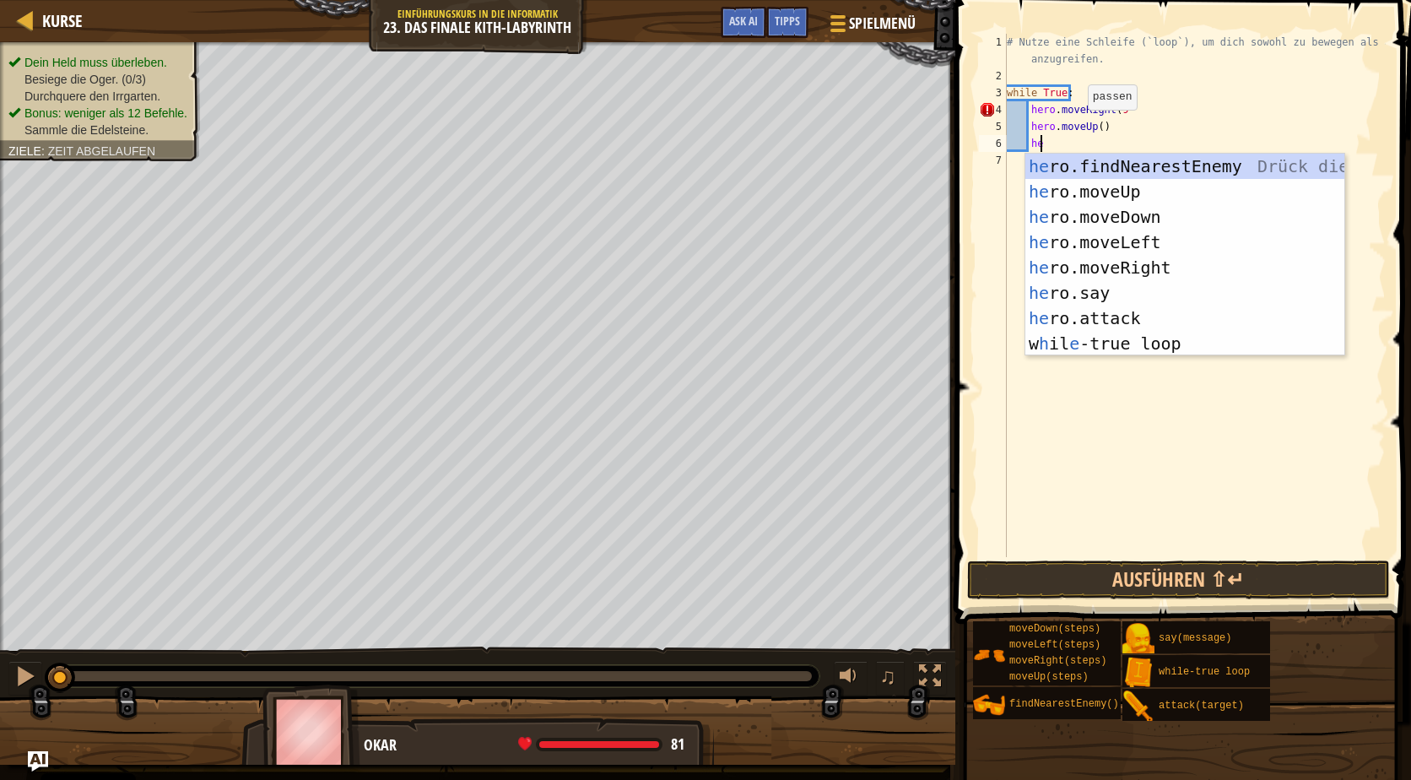
type textarea "h"
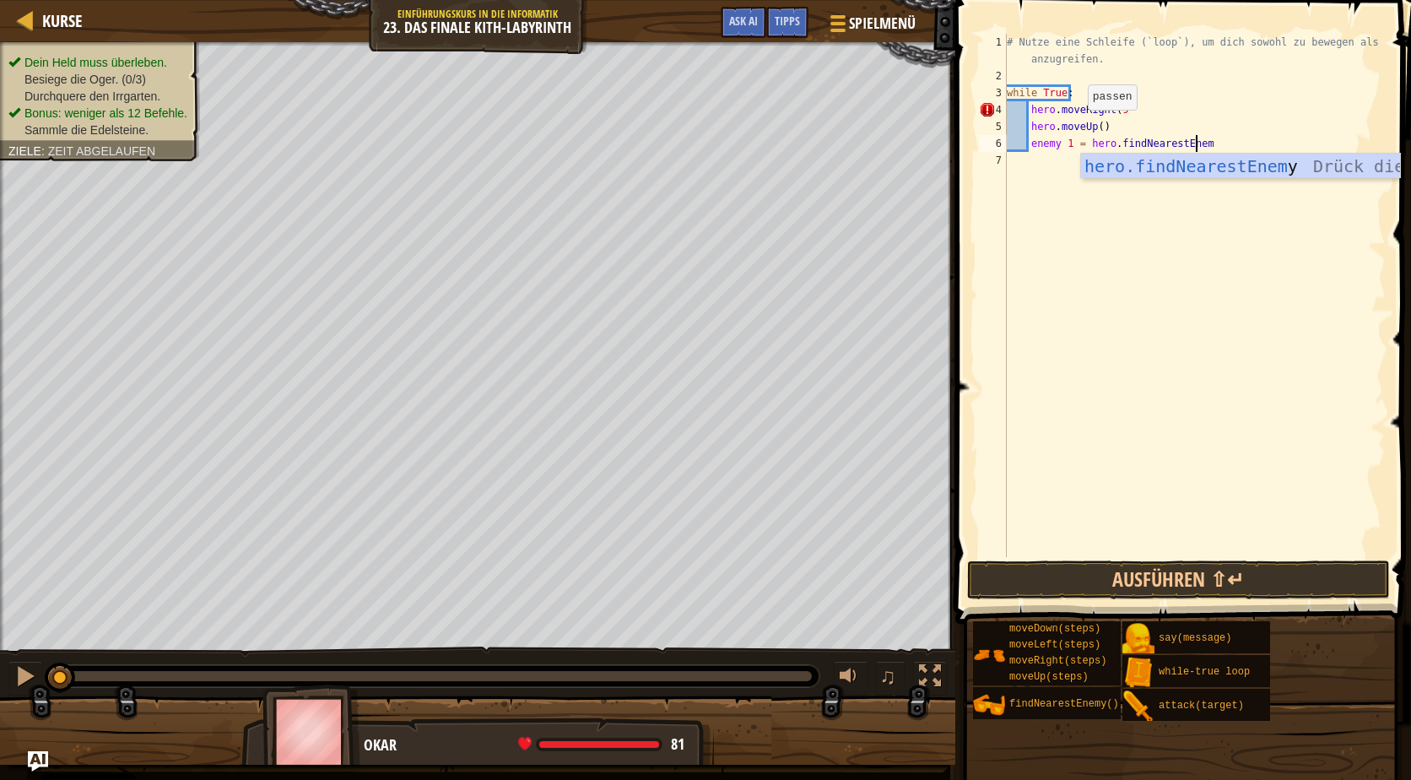
scroll to position [8, 15]
type textarea "enemy 1 = hero.findNearestEnemy()"
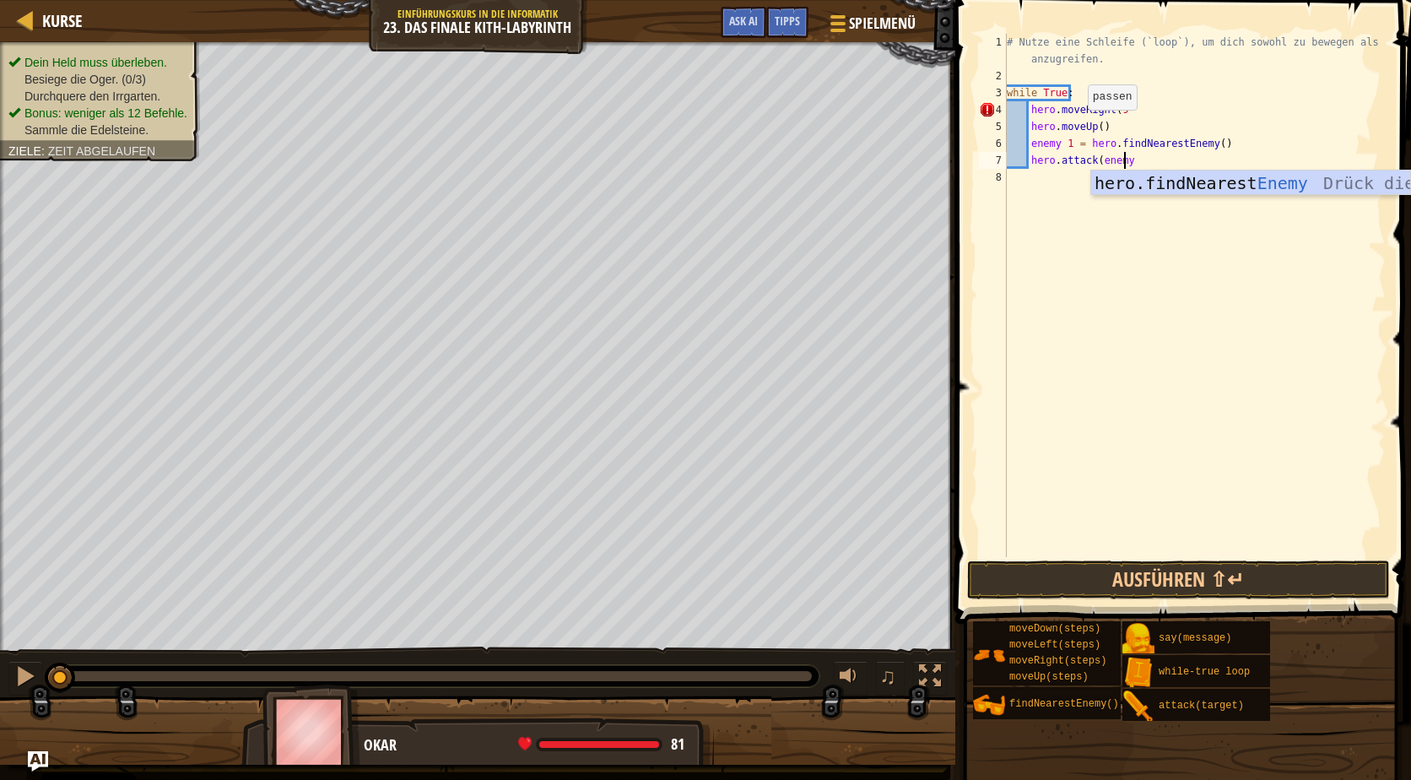
scroll to position [8, 9]
type textarea "hero.attack(enemy1)"
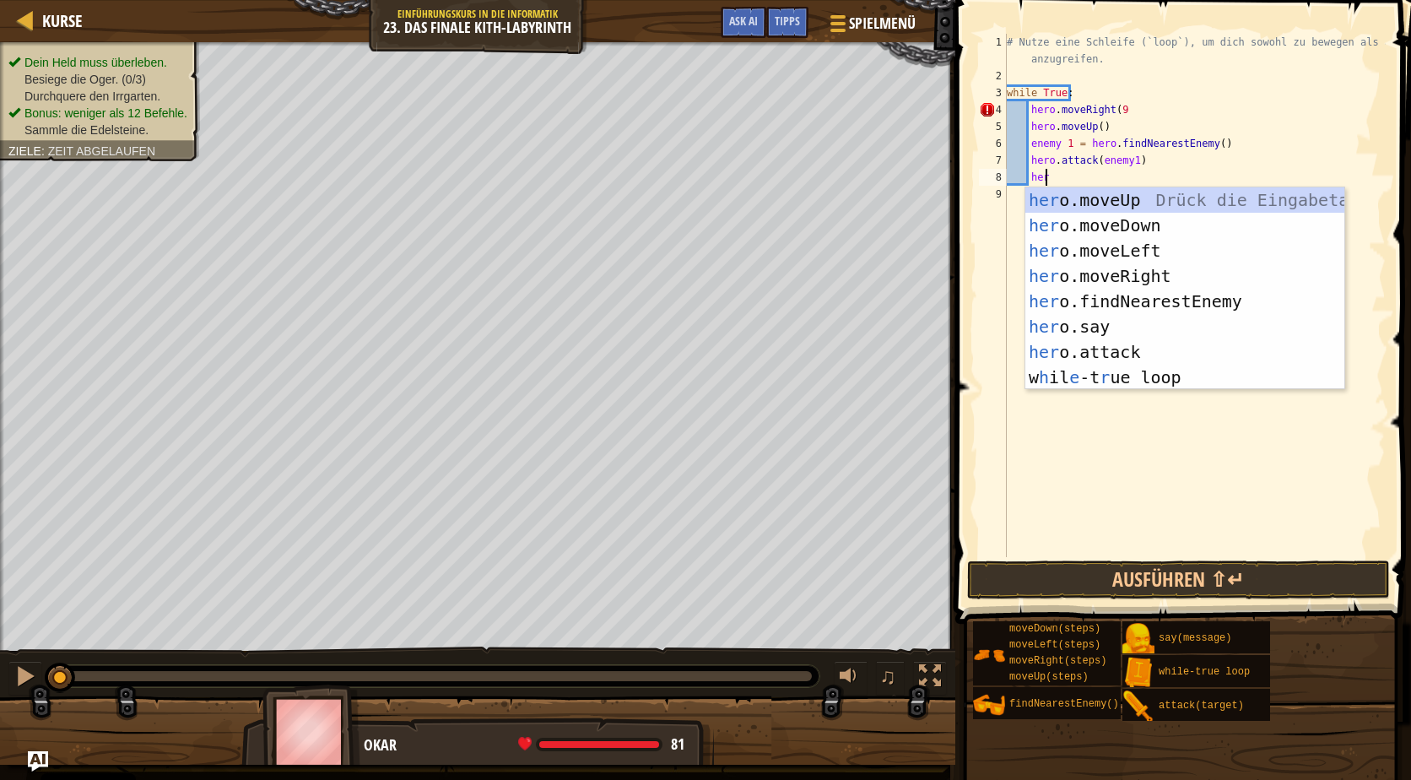
scroll to position [8, 3]
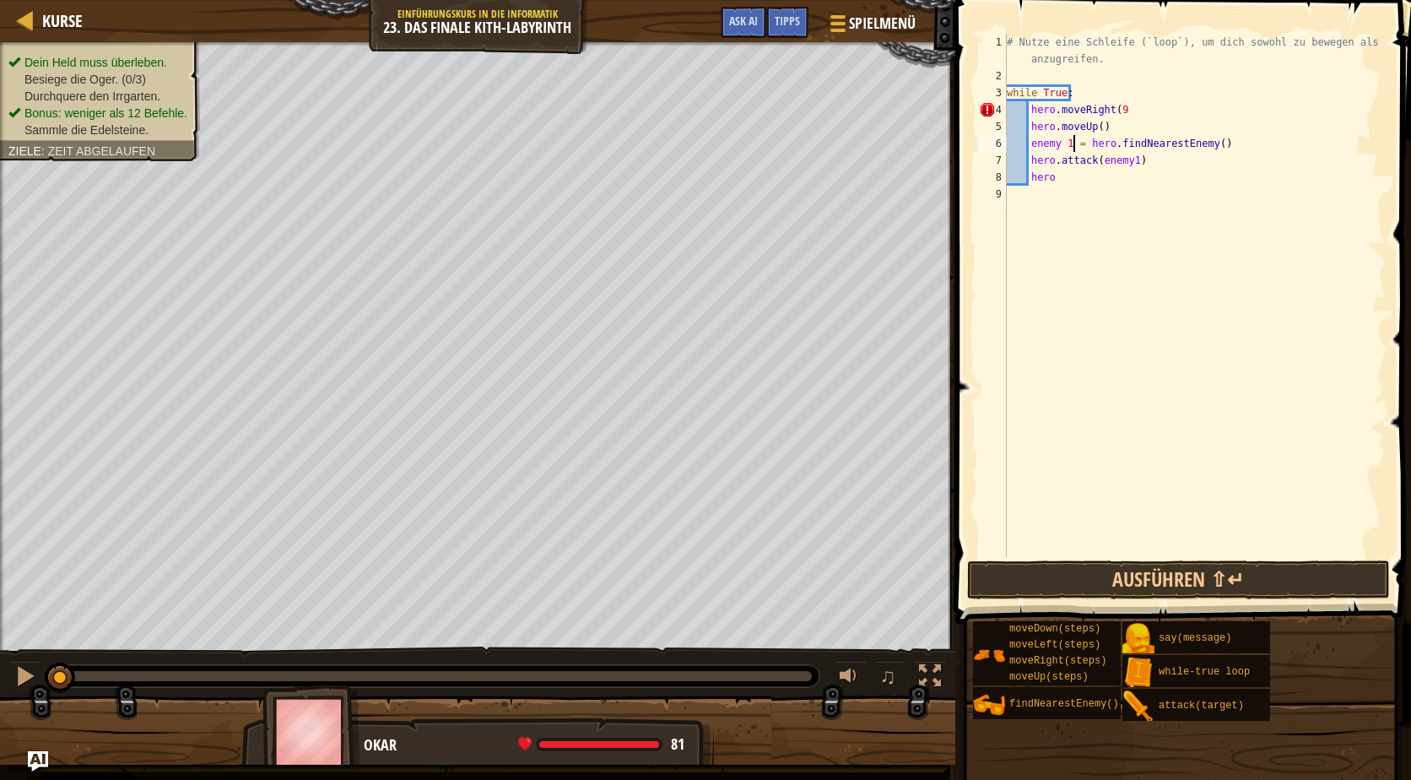
click at [1072, 140] on div "# Nutze eine Schleife (`loop`), um dich sowohl zu bewegen als auch anzugreifen.…" at bounding box center [1194, 321] width 382 height 574
click at [1126, 163] on div "# Nutze eine Schleife (`loop`), um dich sowohl zu bewegen als auch anzugreifen.…" at bounding box center [1194, 321] width 382 height 574
type textarea "hero.attack(enemy1)"
click at [1126, 186] on div "# Nutze eine Schleife (`loop`), um dich sowohl zu bewegen als auch anzugreifen.…" at bounding box center [1194, 321] width 382 height 574
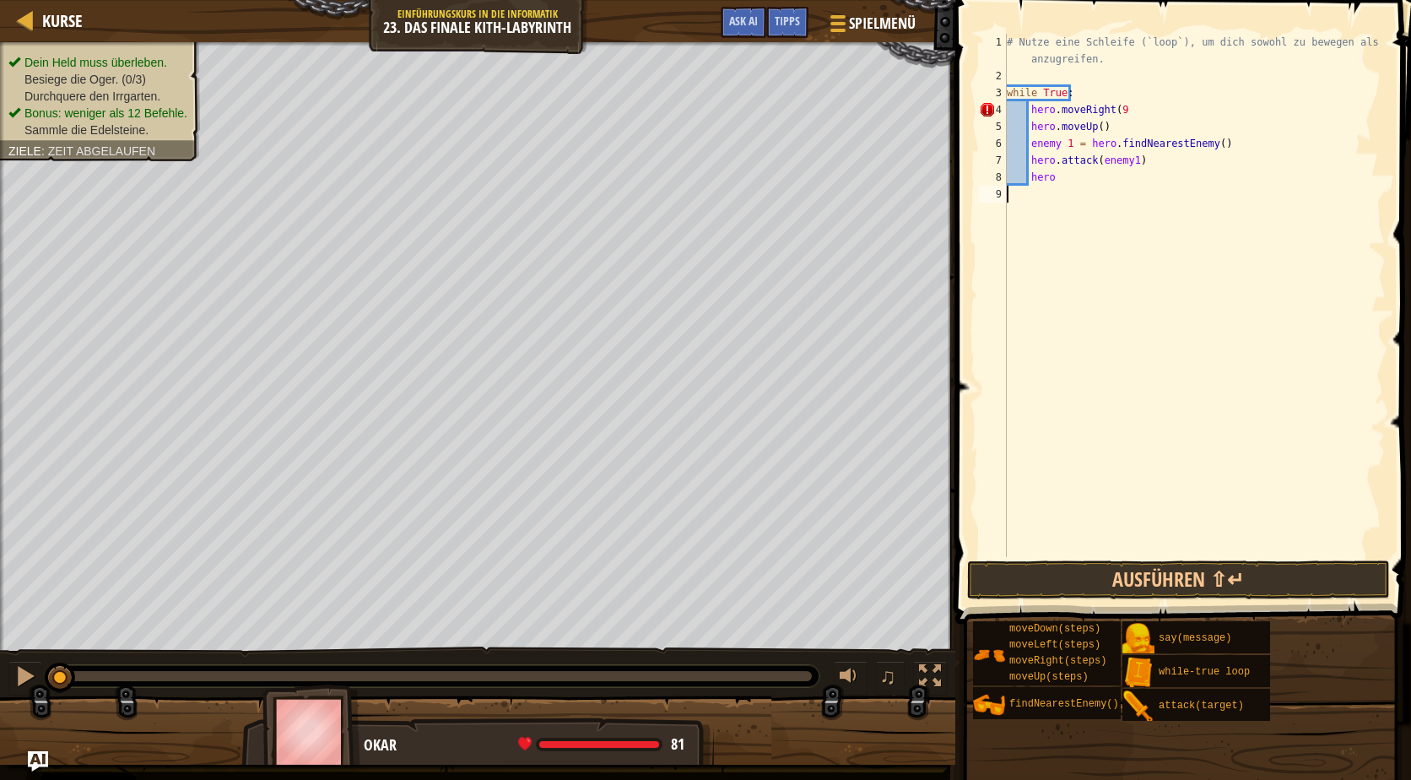
click at [1119, 170] on div "# Nutze eine Schleife (`loop`), um dich sowohl zu bewegen als auch anzugreifen.…" at bounding box center [1194, 321] width 382 height 574
click at [1122, 577] on button "Ausführen ⇧↵" at bounding box center [1178, 579] width 423 height 39
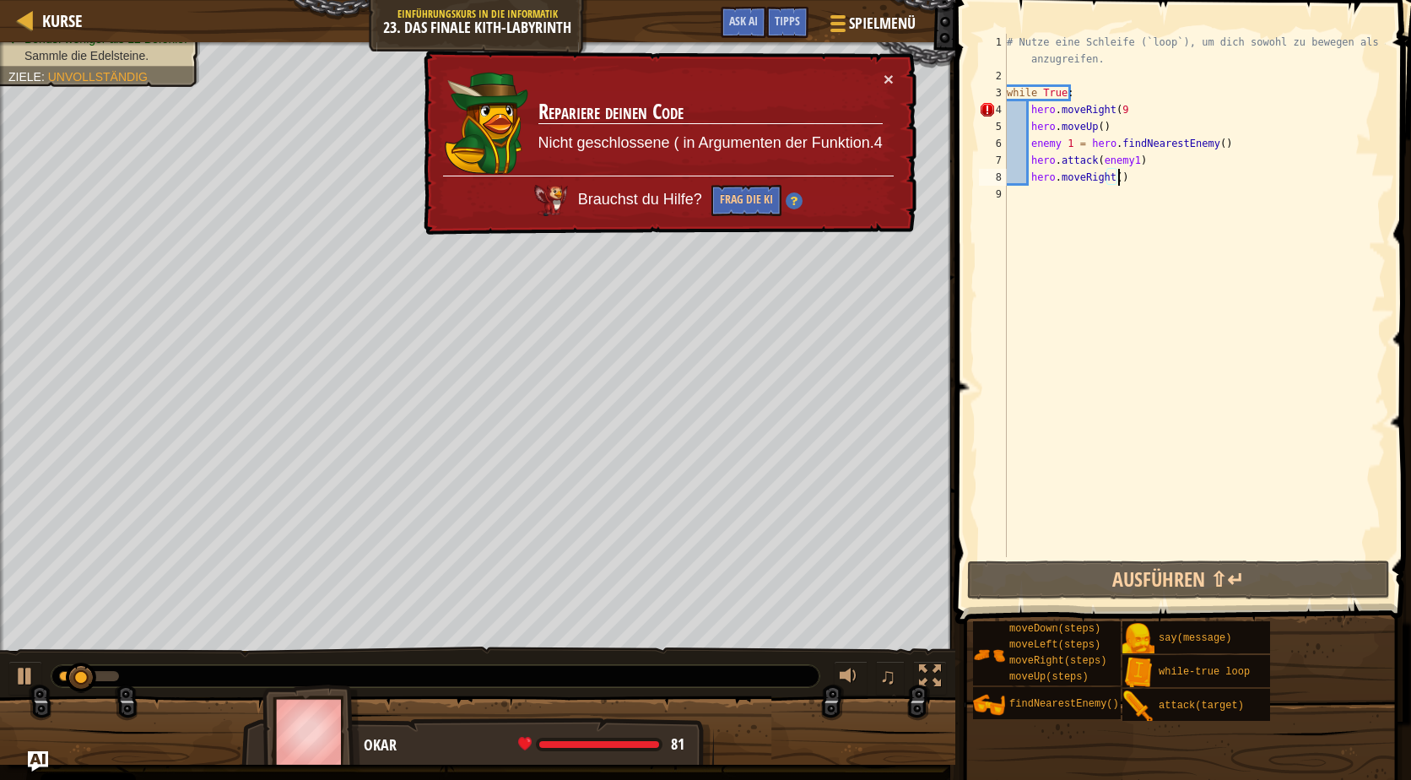
click at [1121, 106] on div "# Nutze eine Schleife (`loop`), um dich sowohl zu bewegen als auch anzugreifen.…" at bounding box center [1194, 321] width 382 height 574
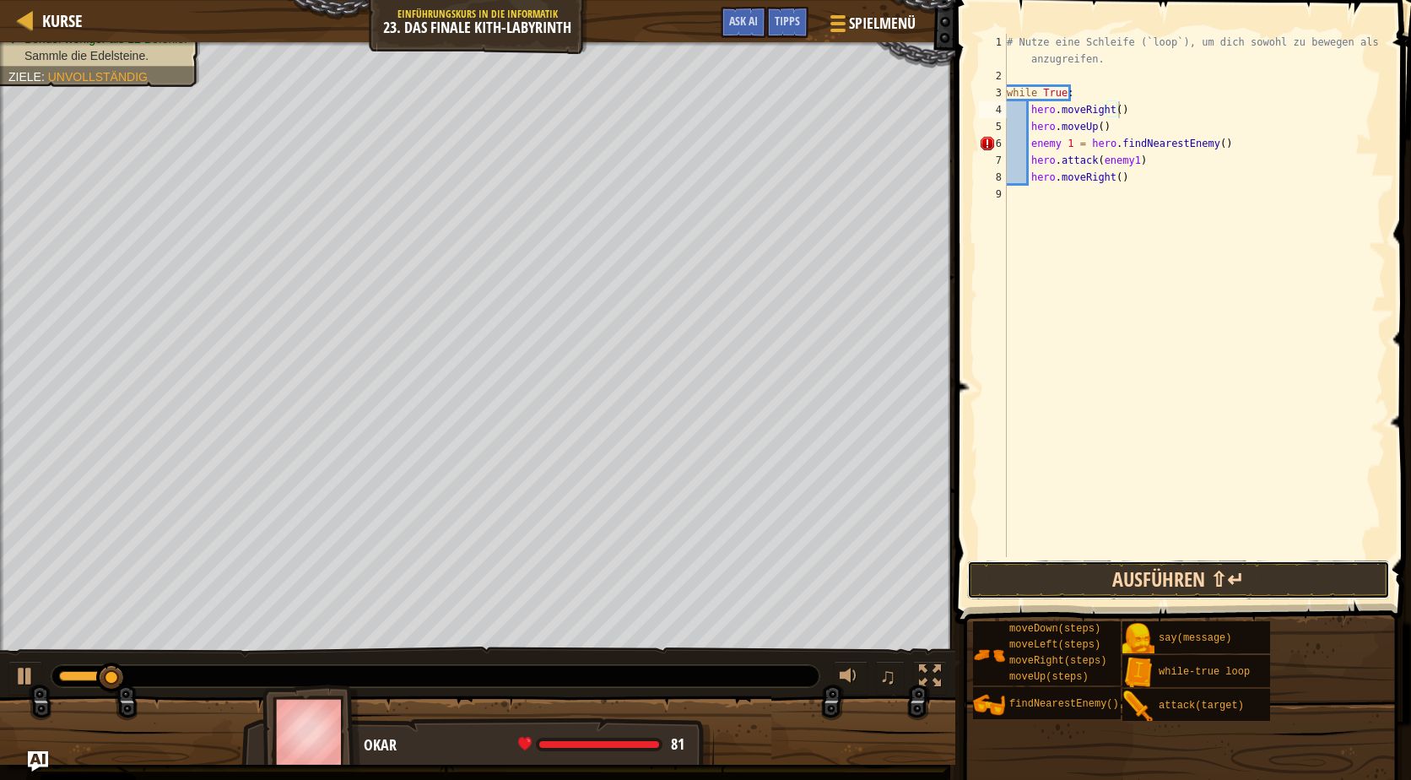
click at [1084, 565] on button "Ausführen ⇧↵" at bounding box center [1178, 579] width 423 height 39
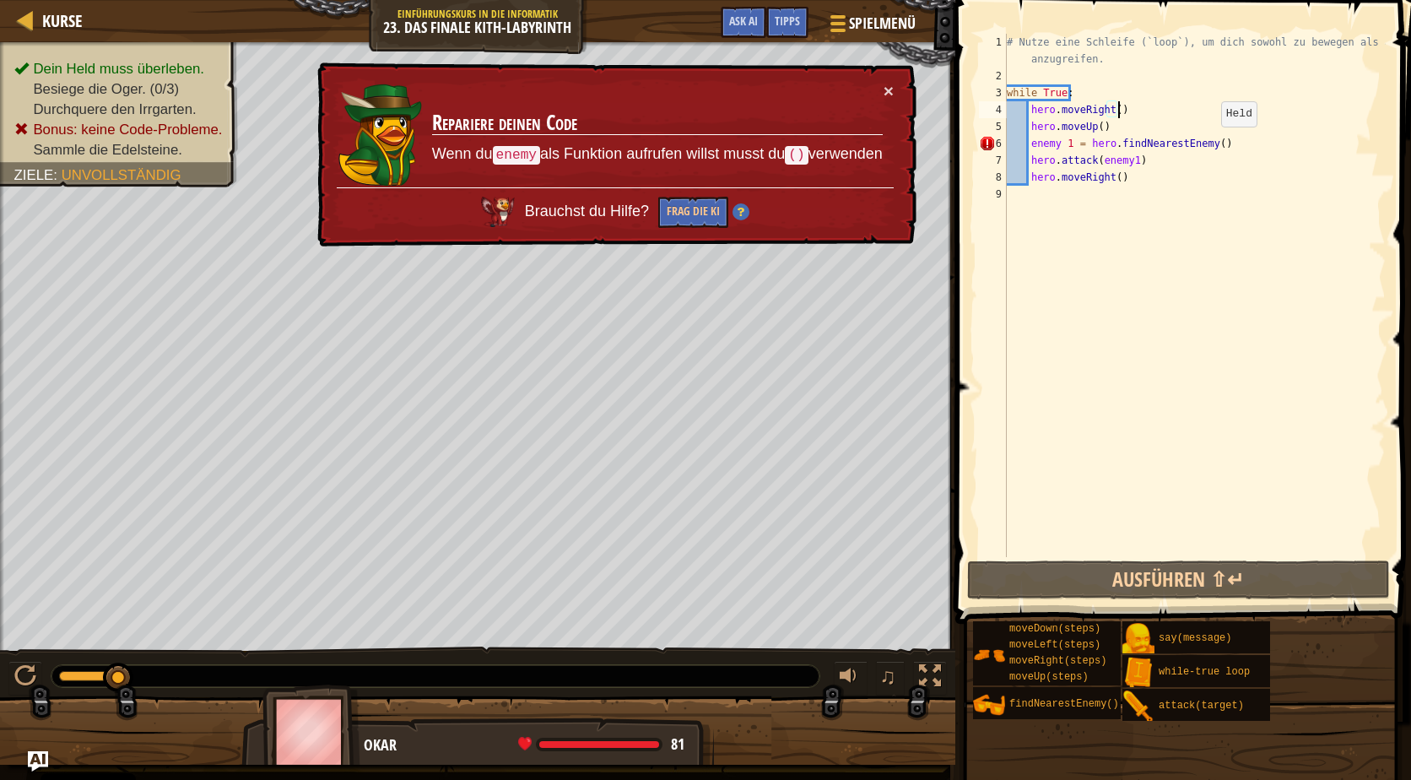
click at [1207, 143] on div "# Nutze eine Schleife (`loop`), um dich sowohl zu bewegen als auch anzugreifen.…" at bounding box center [1194, 321] width 382 height 574
click at [1109, 148] on div "# Nutze eine Schleife (`loop`), um dich sowohl zu bewegen als auch anzugreifen.…" at bounding box center [1194, 321] width 382 height 574
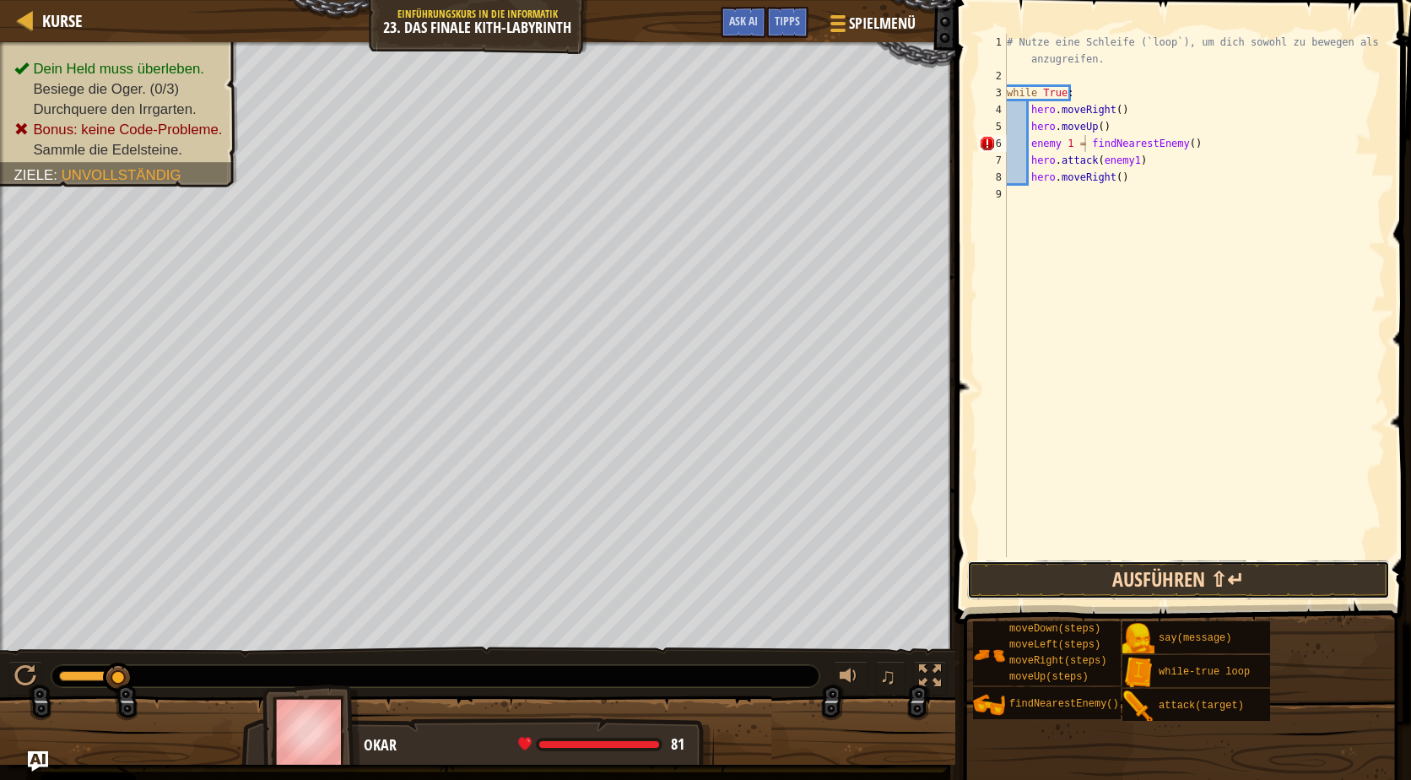
click at [1176, 570] on button "Ausführen ⇧↵" at bounding box center [1178, 579] width 423 height 39
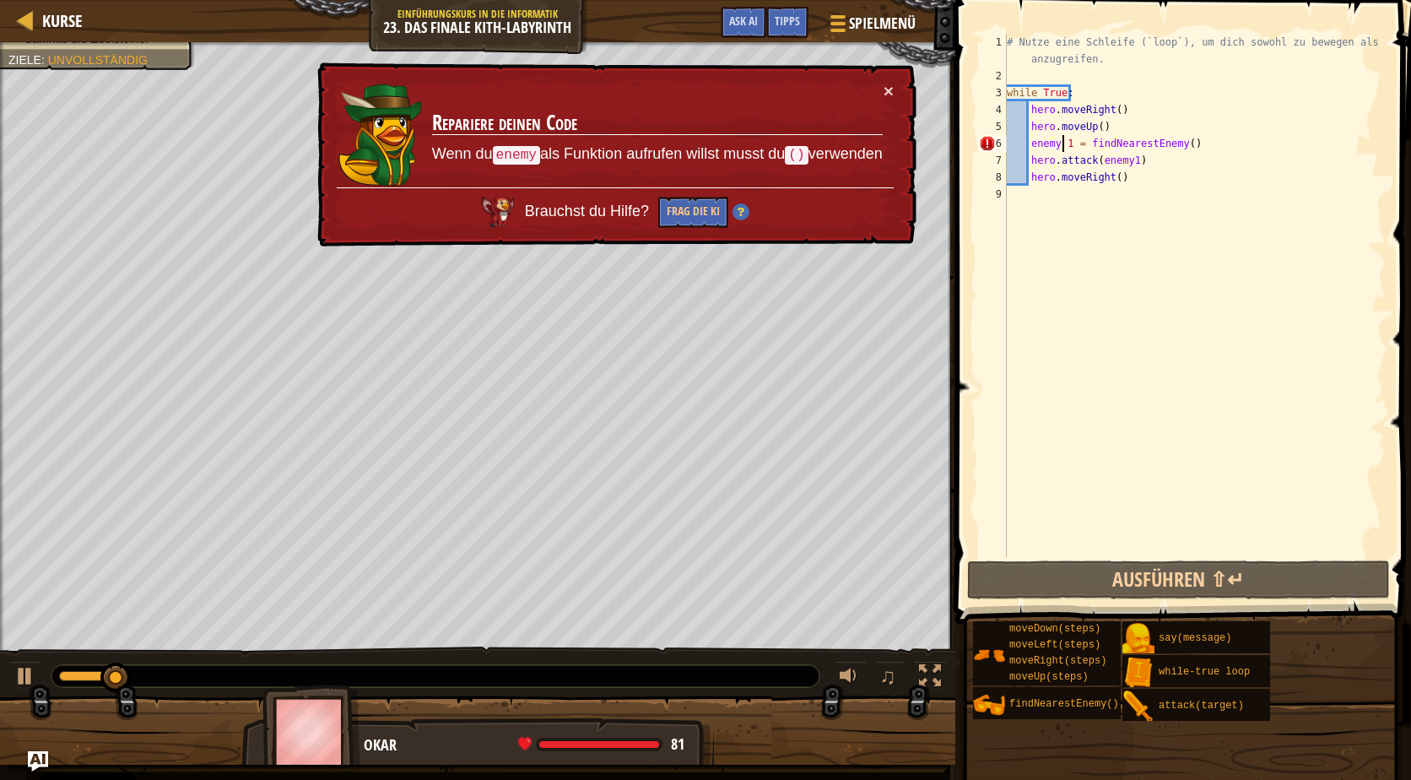
click at [1062, 143] on div "# Nutze eine Schleife (`loop`), um dich sowohl zu bewegen als auch anzugreifen.…" at bounding box center [1194, 321] width 382 height 574
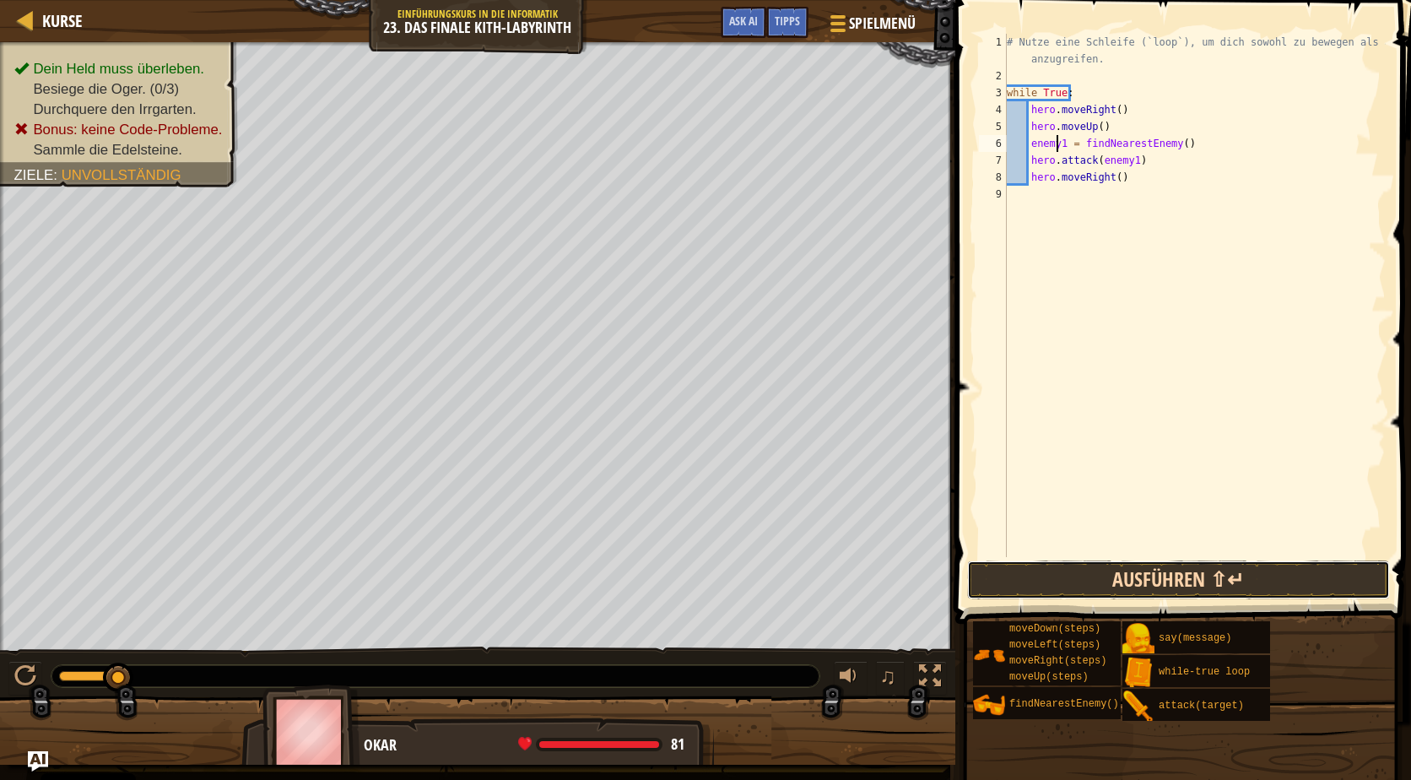
click at [1266, 581] on button "Ausführen ⇧↵" at bounding box center [1178, 579] width 423 height 39
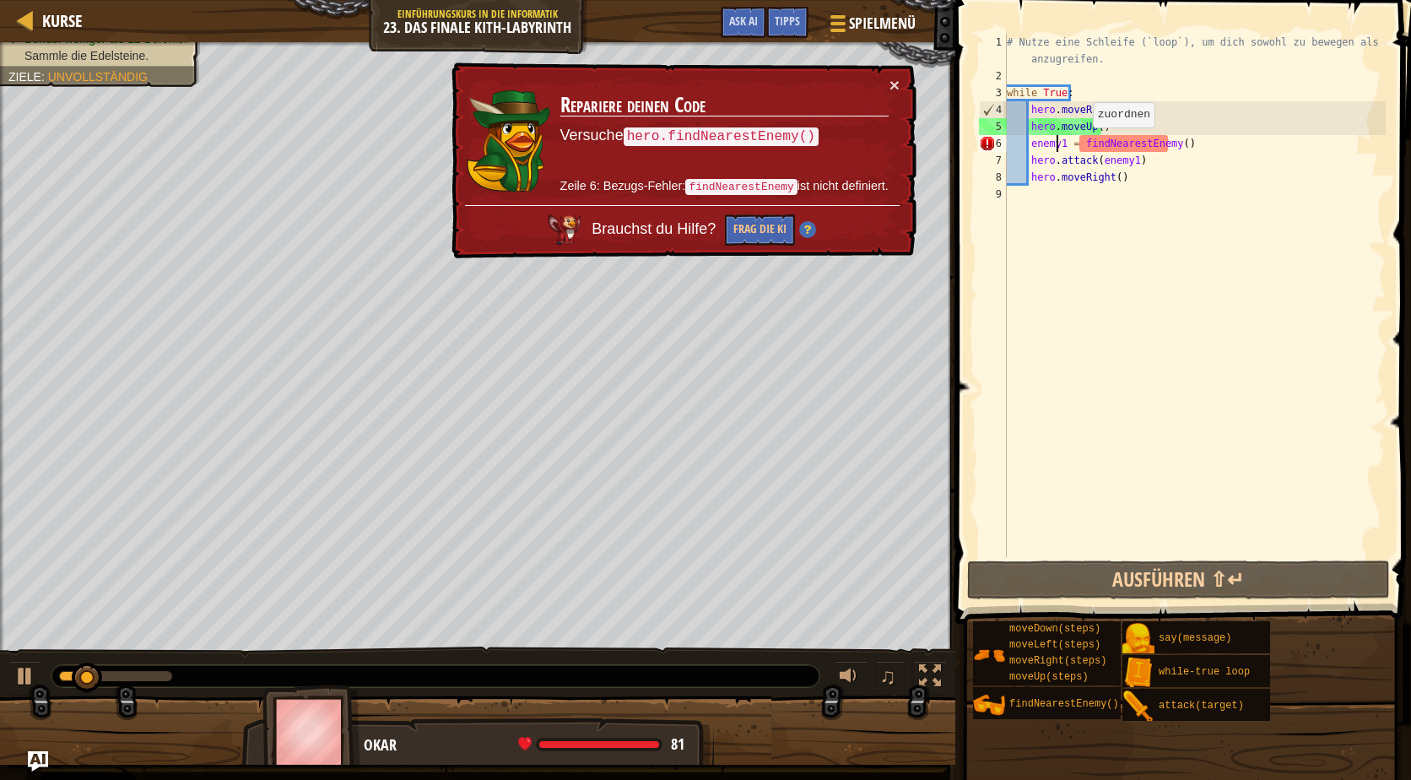
click at [1078, 144] on div "# Nutze eine Schleife (`loop`), um dich sowohl zu bewegen als auch anzugreifen.…" at bounding box center [1194, 321] width 382 height 574
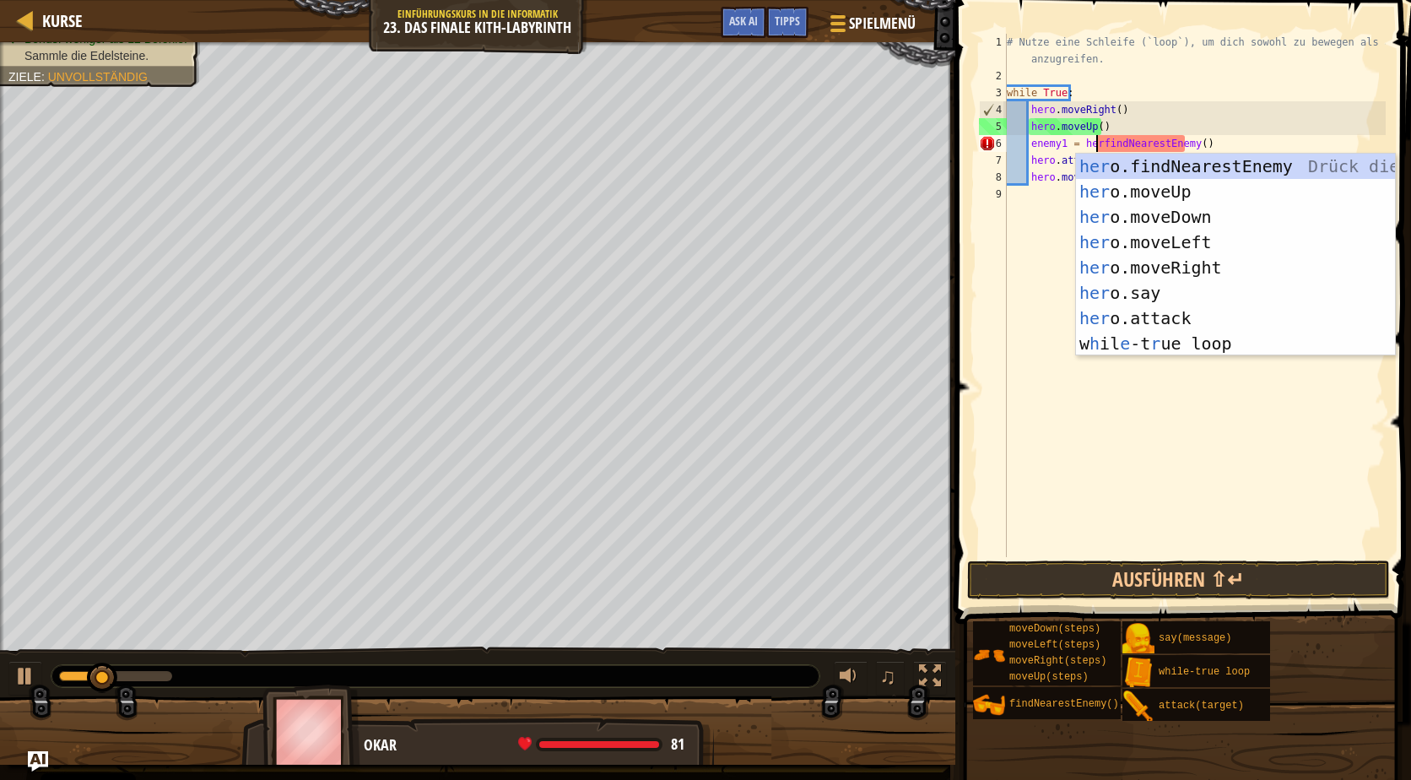
scroll to position [8, 8]
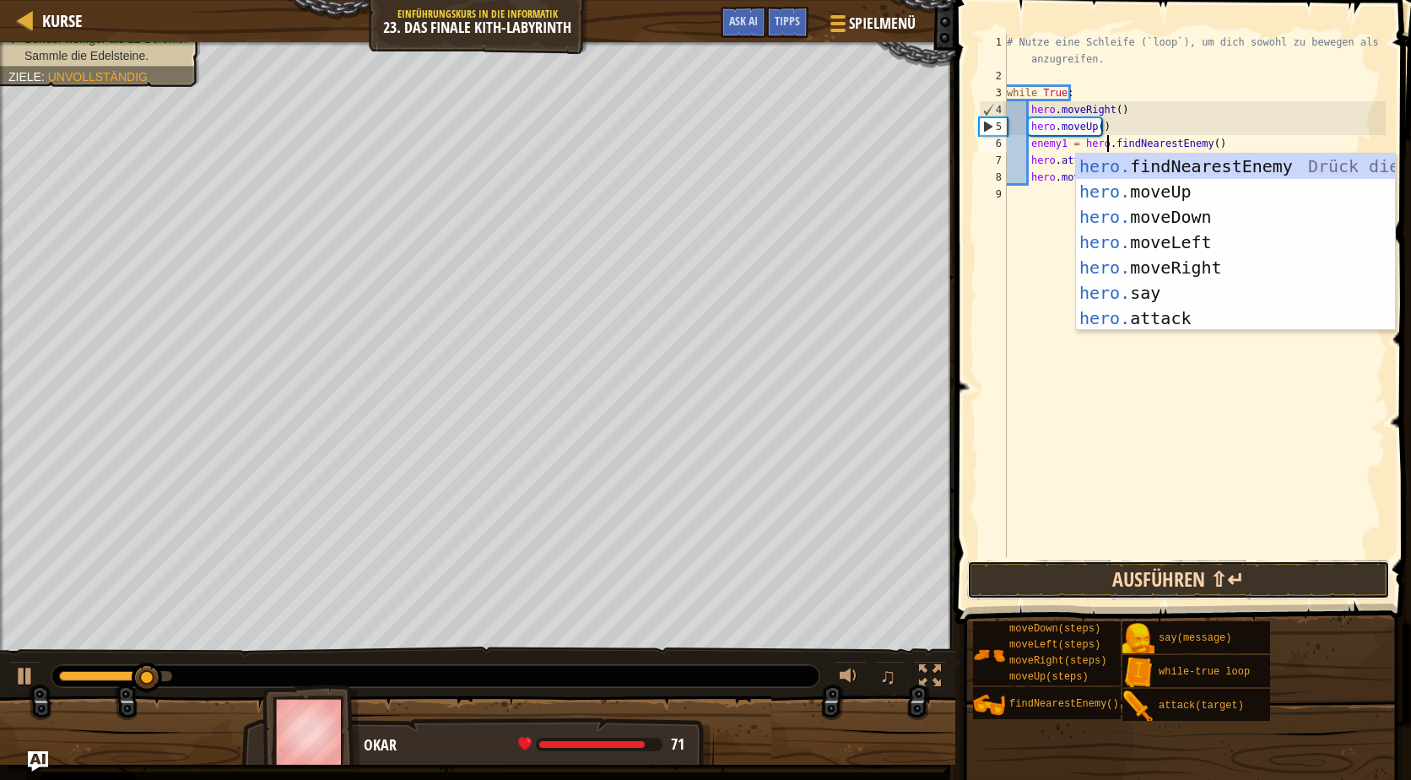
click at [1071, 584] on button "Ausführen ⇧↵" at bounding box center [1178, 579] width 423 height 39
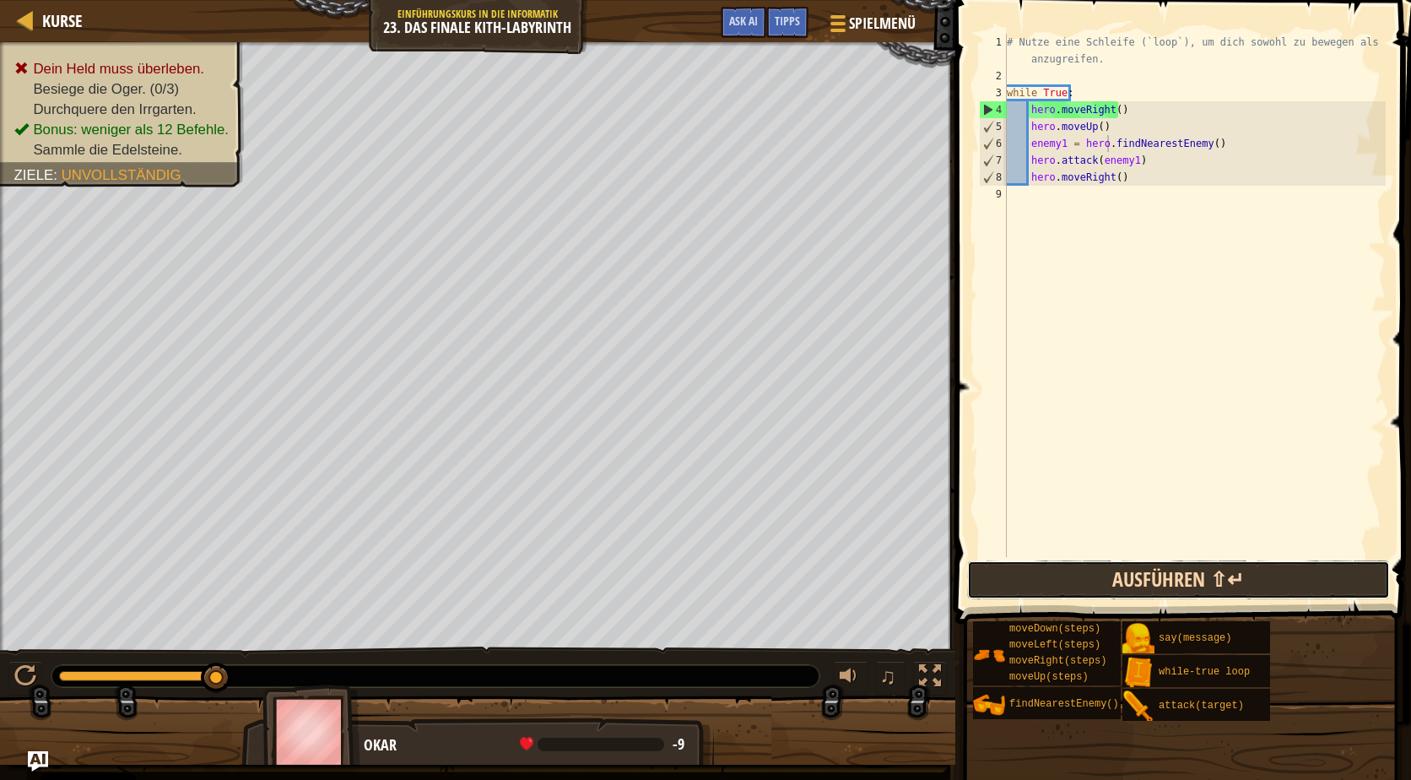
click at [1075, 565] on button "Ausführen ⇧↵" at bounding box center [1178, 579] width 423 height 39
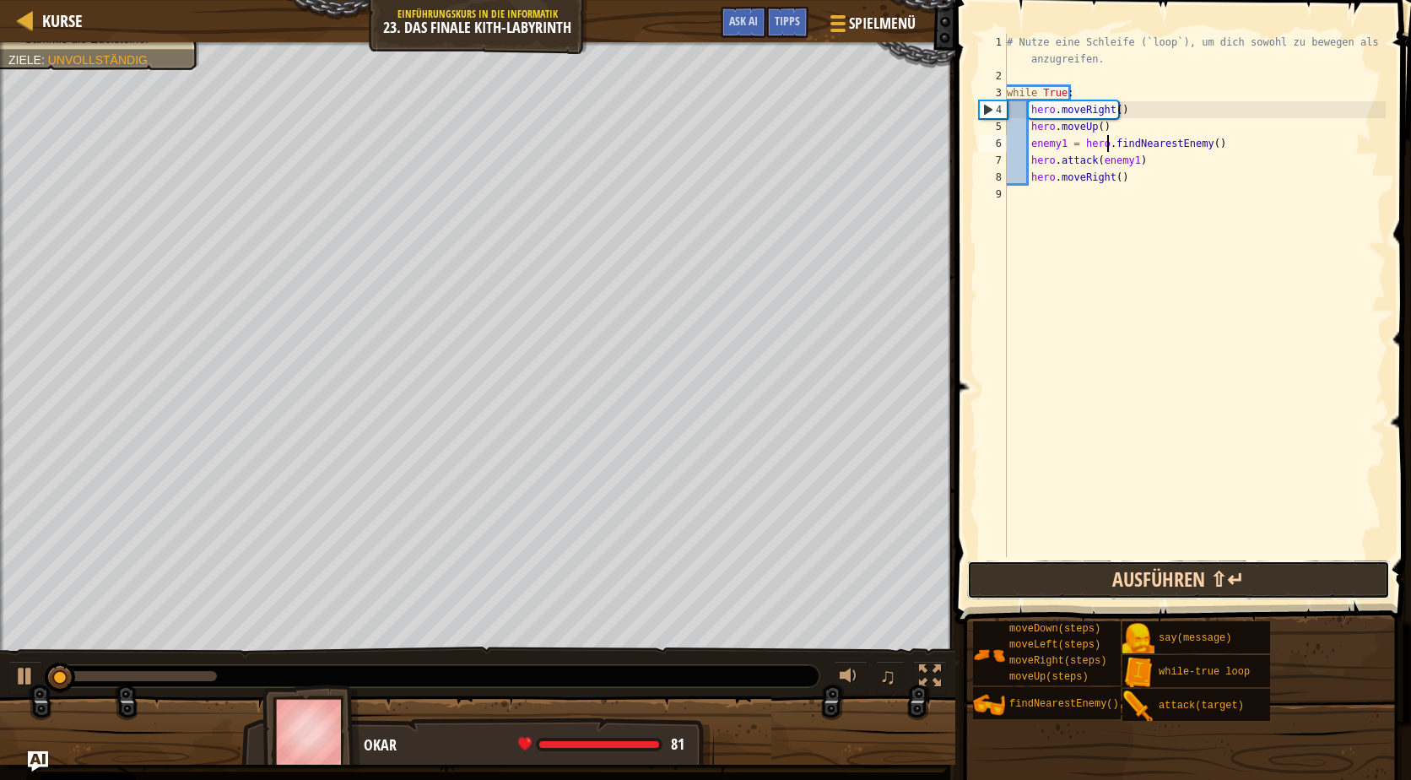
click at [1075, 565] on button "Ausführen ⇧↵" at bounding box center [1178, 579] width 423 height 39
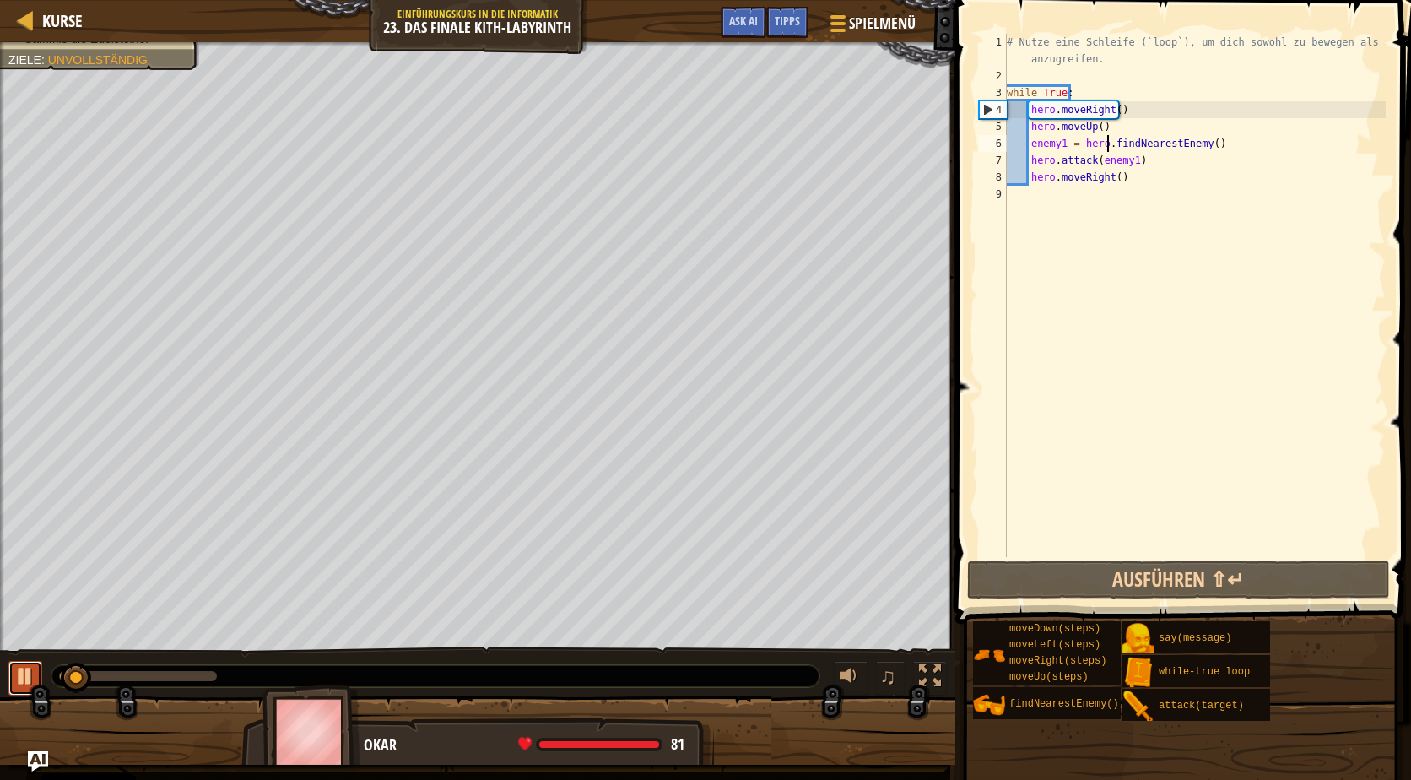
click at [35, 684] on div at bounding box center [25, 676] width 22 height 22
drag, startPoint x: 1127, startPoint y: 110, endPoint x: 1029, endPoint y: 102, distance: 99.0
click at [1029, 102] on div "# Nutze eine Schleife (`loop`), um dich sowohl zu bewegen als auch anzugreifen.…" at bounding box center [1194, 321] width 382 height 574
click at [1167, 127] on div "# Nutze eine Schleife (`loop`), um dich sowohl zu bewegen als auch anzugreifen.…" at bounding box center [1194, 321] width 382 height 574
type textarea "hero.moveUp()"
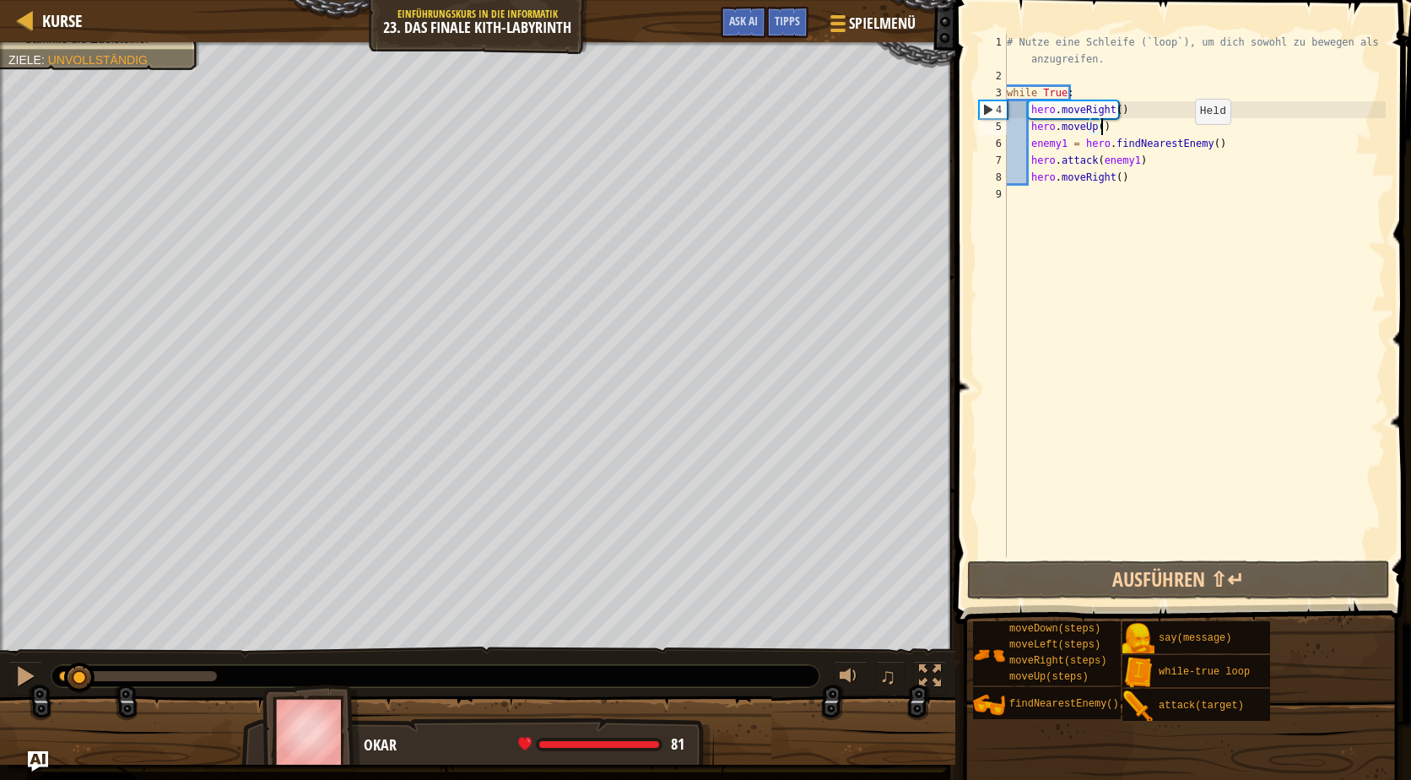
scroll to position [8, 1]
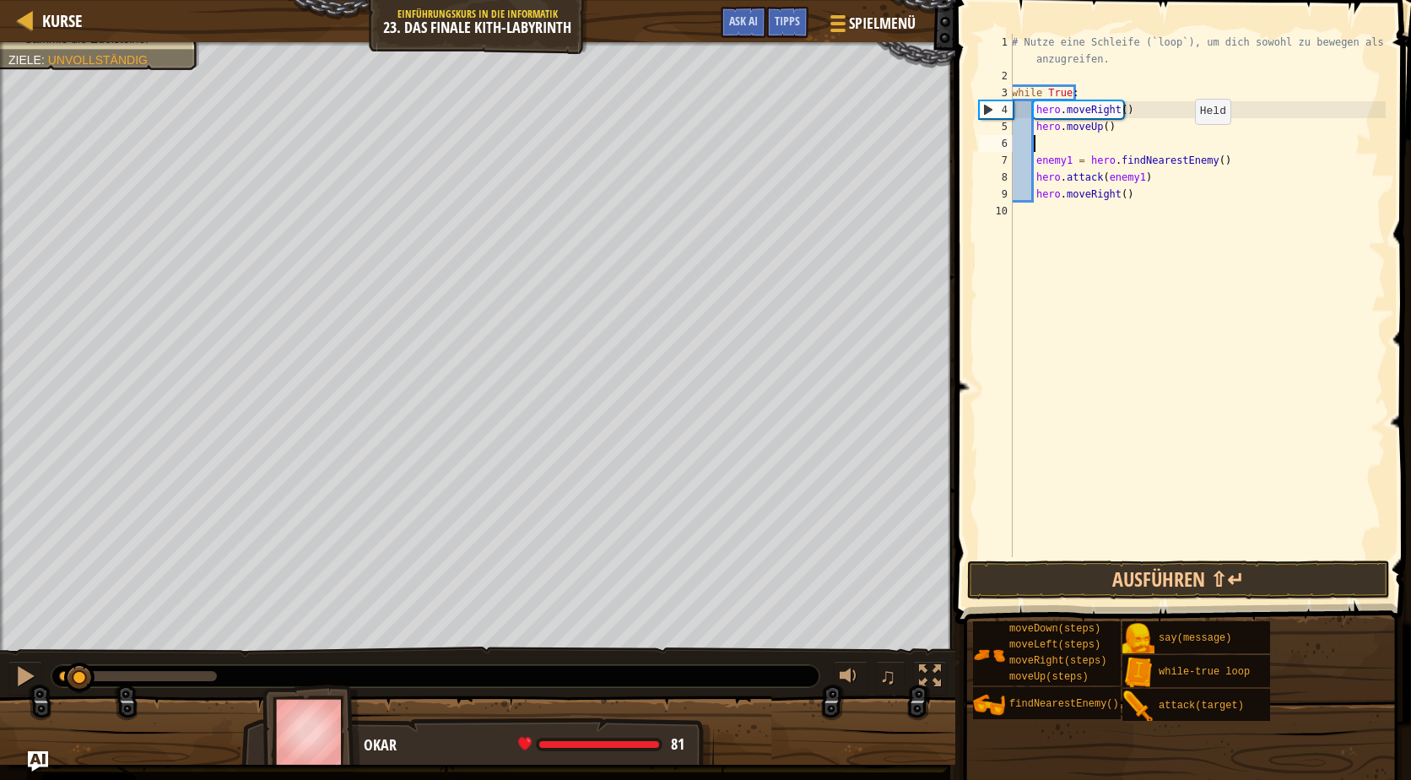
paste textarea "hero.moveRight()"
click at [1229, 161] on div "# Nutze eine Schleife (`loop`), um dich sowohl zu bewegen als auch anzugreifen.…" at bounding box center [1196, 321] width 377 height 574
click at [1196, 171] on div "# Nutze eine Schleife (`loop`), um dich sowohl zu bewegen als auch anzugreifen.…" at bounding box center [1196, 321] width 377 height 574
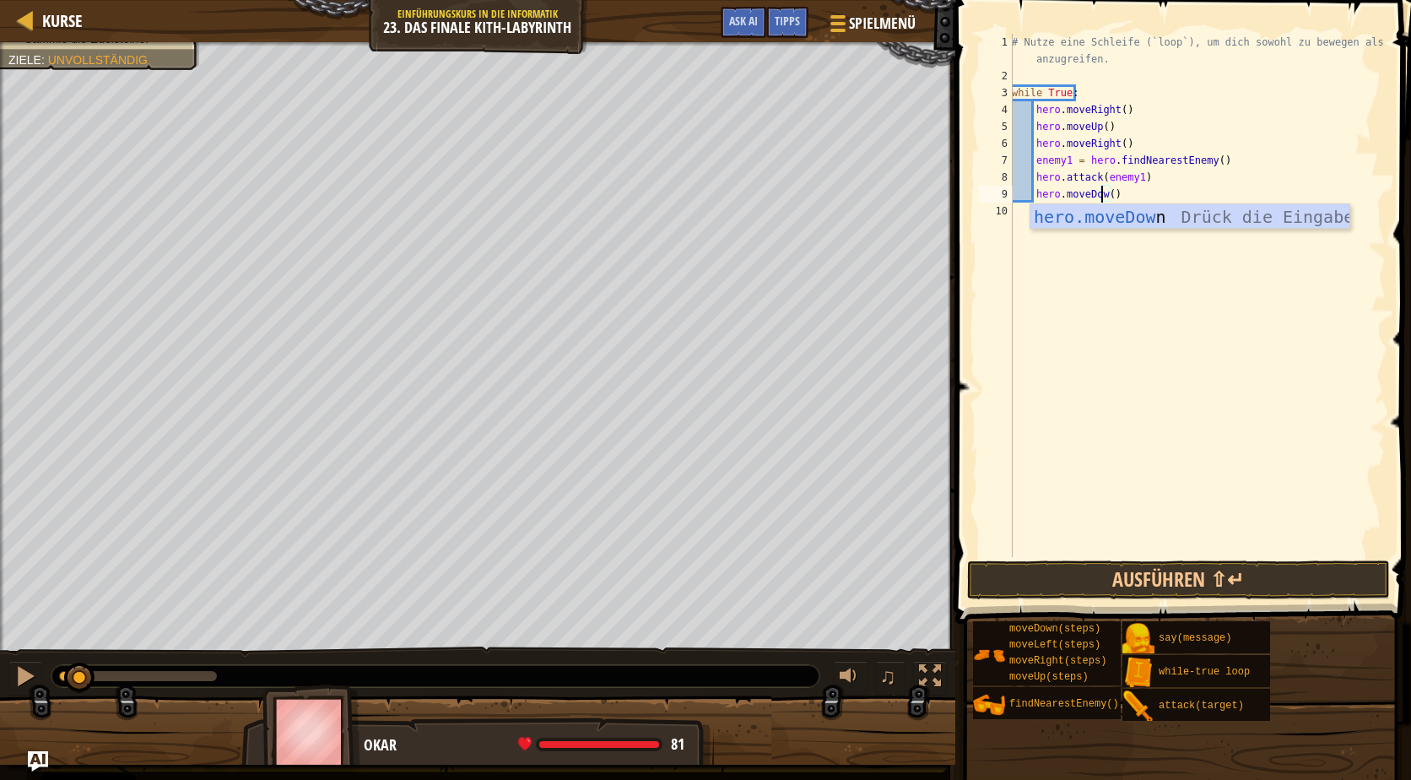
scroll to position [8, 8]
type textarea "hero.moveDowm(2)"
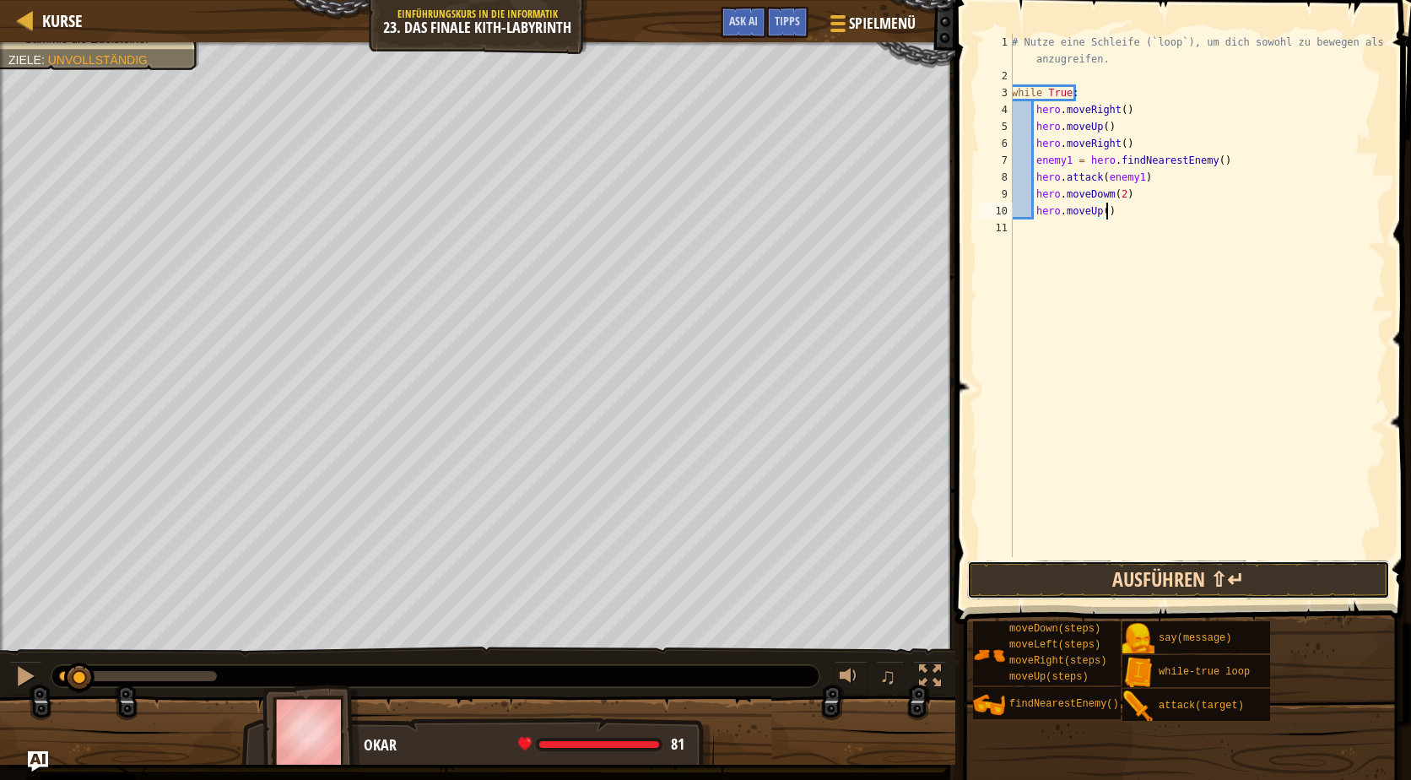
click at [1165, 561] on button "Ausführen ⇧↵" at bounding box center [1178, 579] width 423 height 39
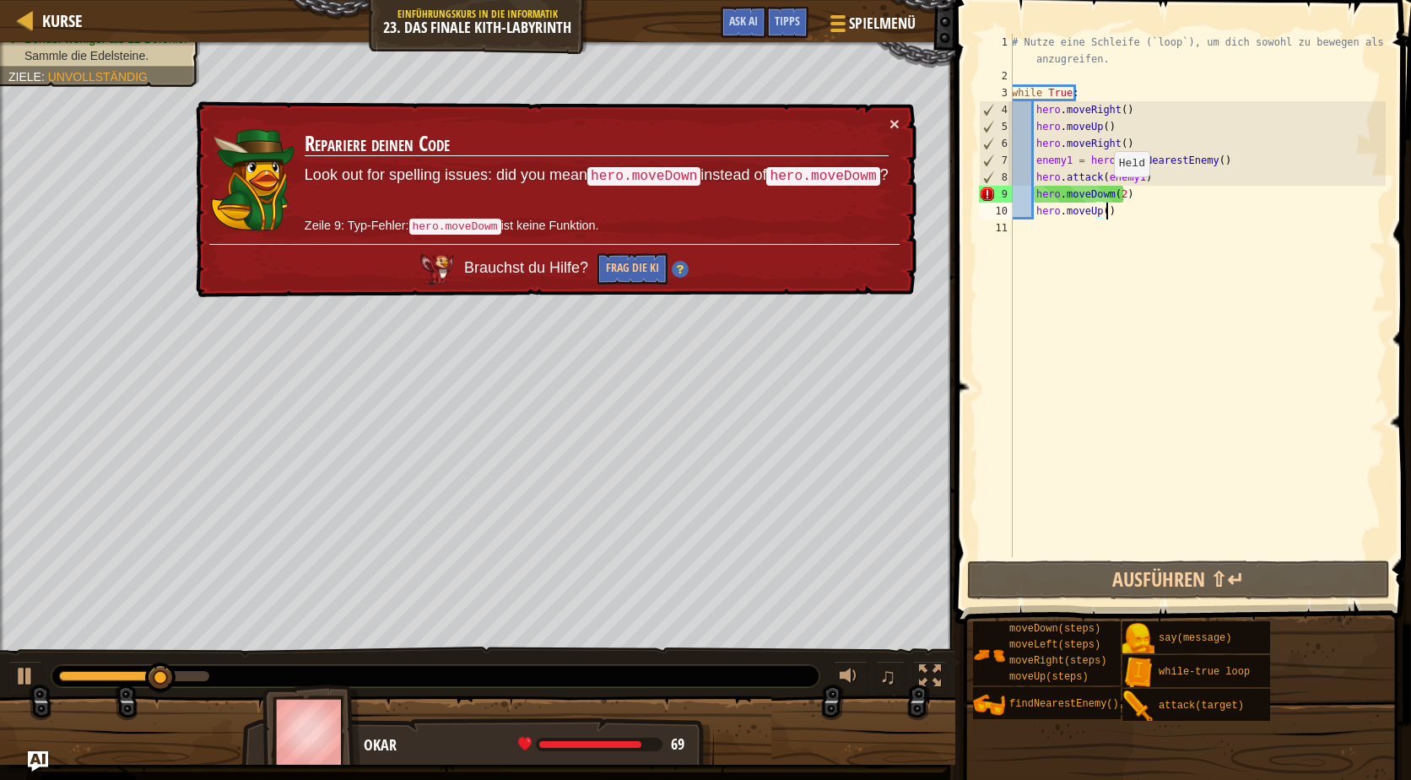
click at [1104, 193] on div "# Nutze eine Schleife (`loop`), um dich sowohl zu bewegen als auch anzugreifen.…" at bounding box center [1196, 321] width 377 height 574
type textarea "hero.moveDown(2)"
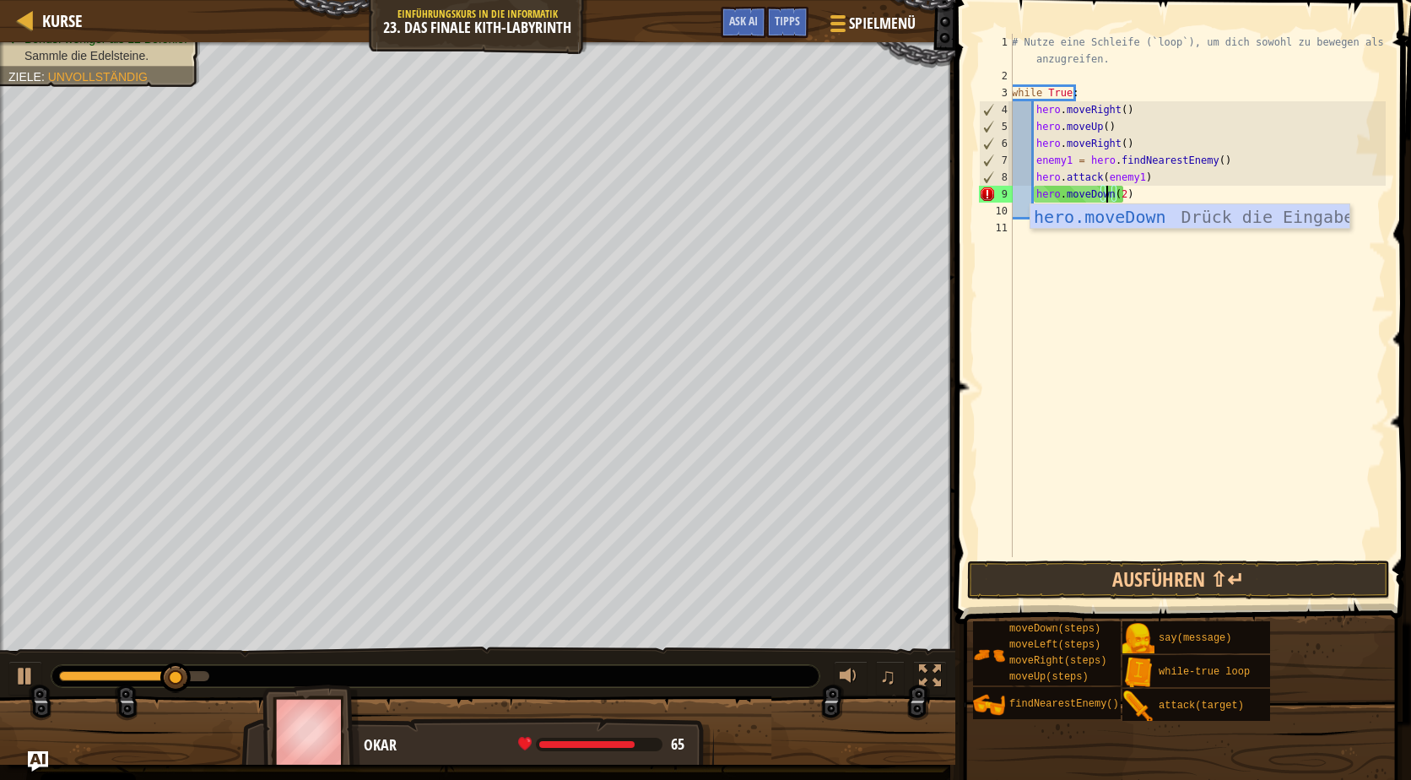
scroll to position [8, 8]
drag, startPoint x: 1140, startPoint y: 554, endPoint x: 1141, endPoint y: 563, distance: 8.5
click at [1140, 558] on div "hero.moveDown(2) 1 2 3 4 5 6 7 8 9 10 11 # Nutze eine Schleife (`loop`), um dic…" at bounding box center [1180, 344] width 461 height 673
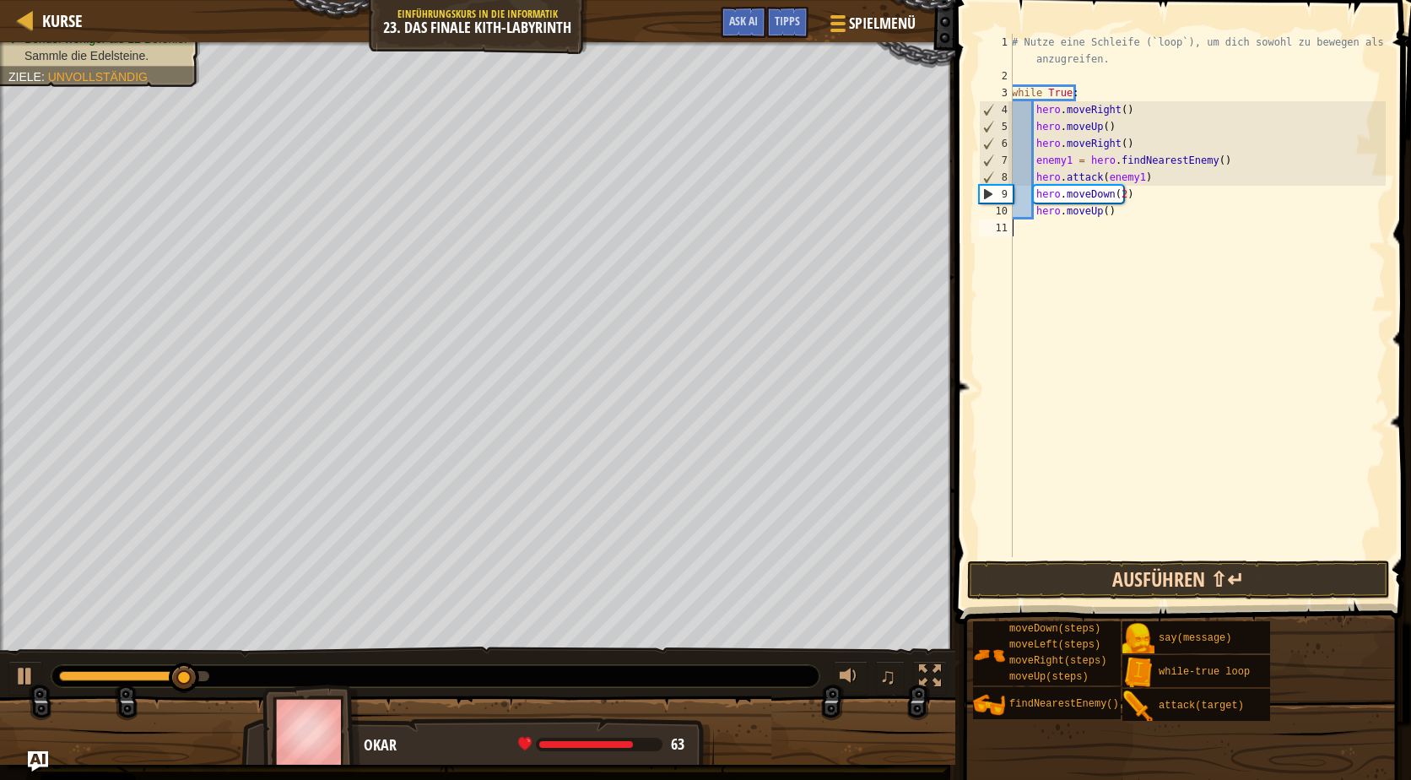
scroll to position [8, 0]
click at [1141, 575] on button "Ausführen ⇧↵" at bounding box center [1178, 579] width 423 height 39
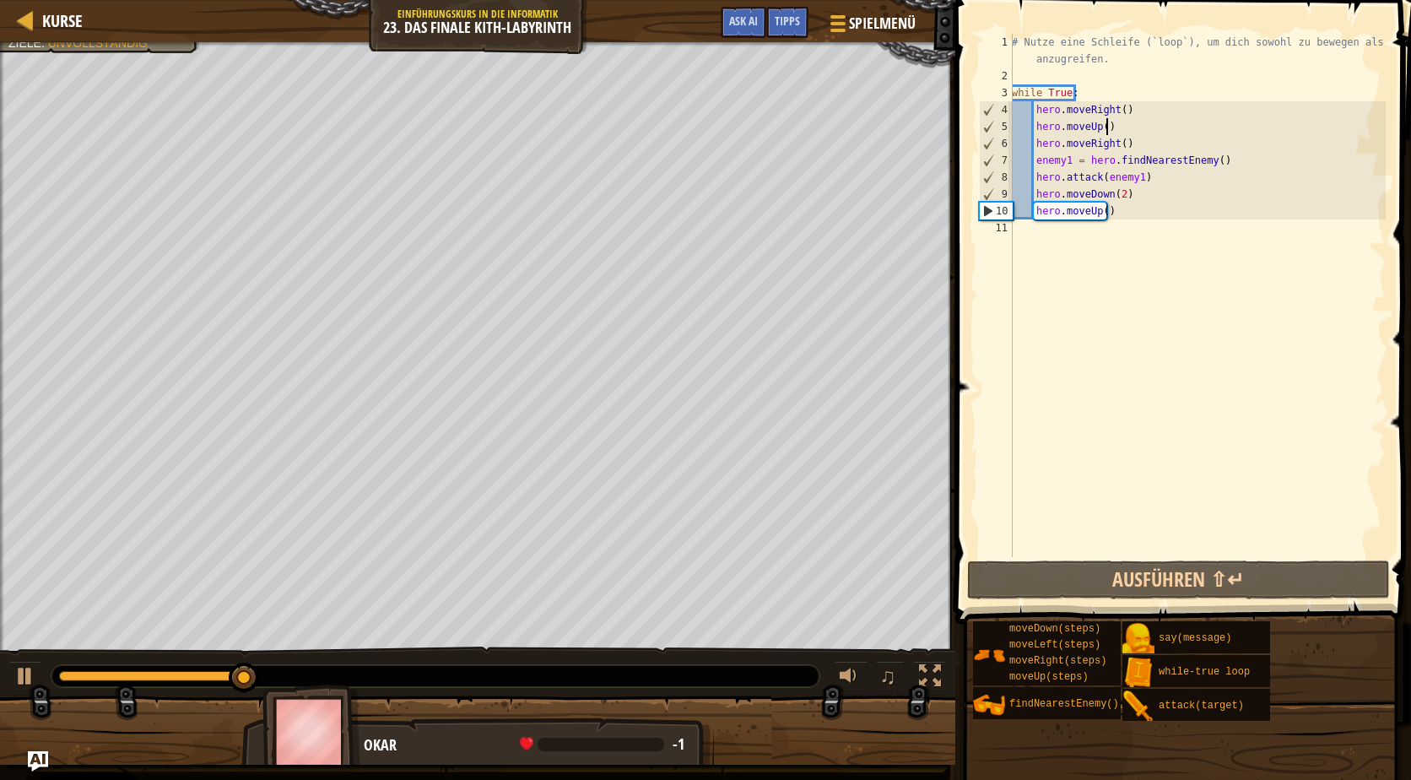
click at [1132, 132] on div "# Nutze eine Schleife (`loop`), um dich sowohl zu bewegen als auch anzugreifen.…" at bounding box center [1196, 321] width 377 height 574
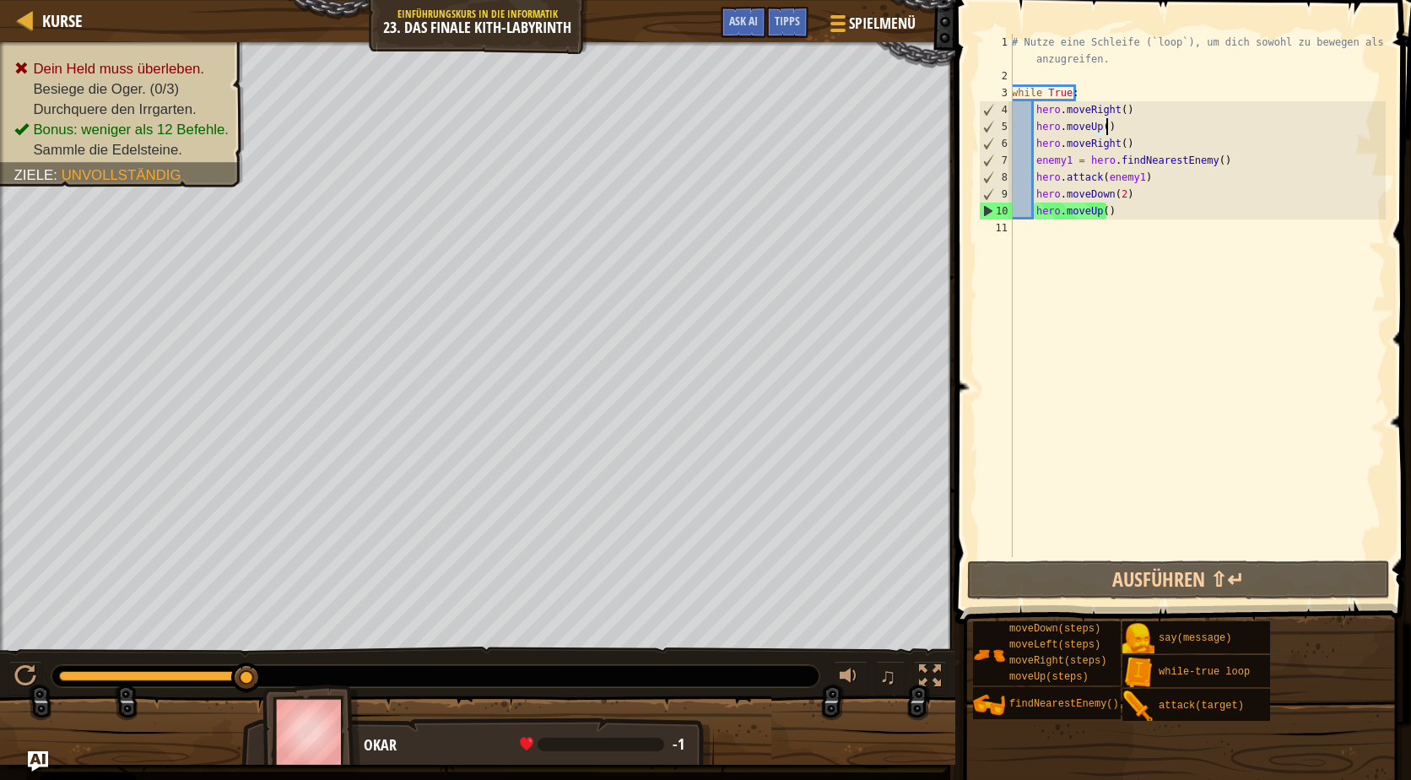
click at [1150, 177] on div "# Nutze eine Schleife (`loop`), um dich sowohl zu bewegen als auch anzugreifen.…" at bounding box center [1196, 321] width 377 height 574
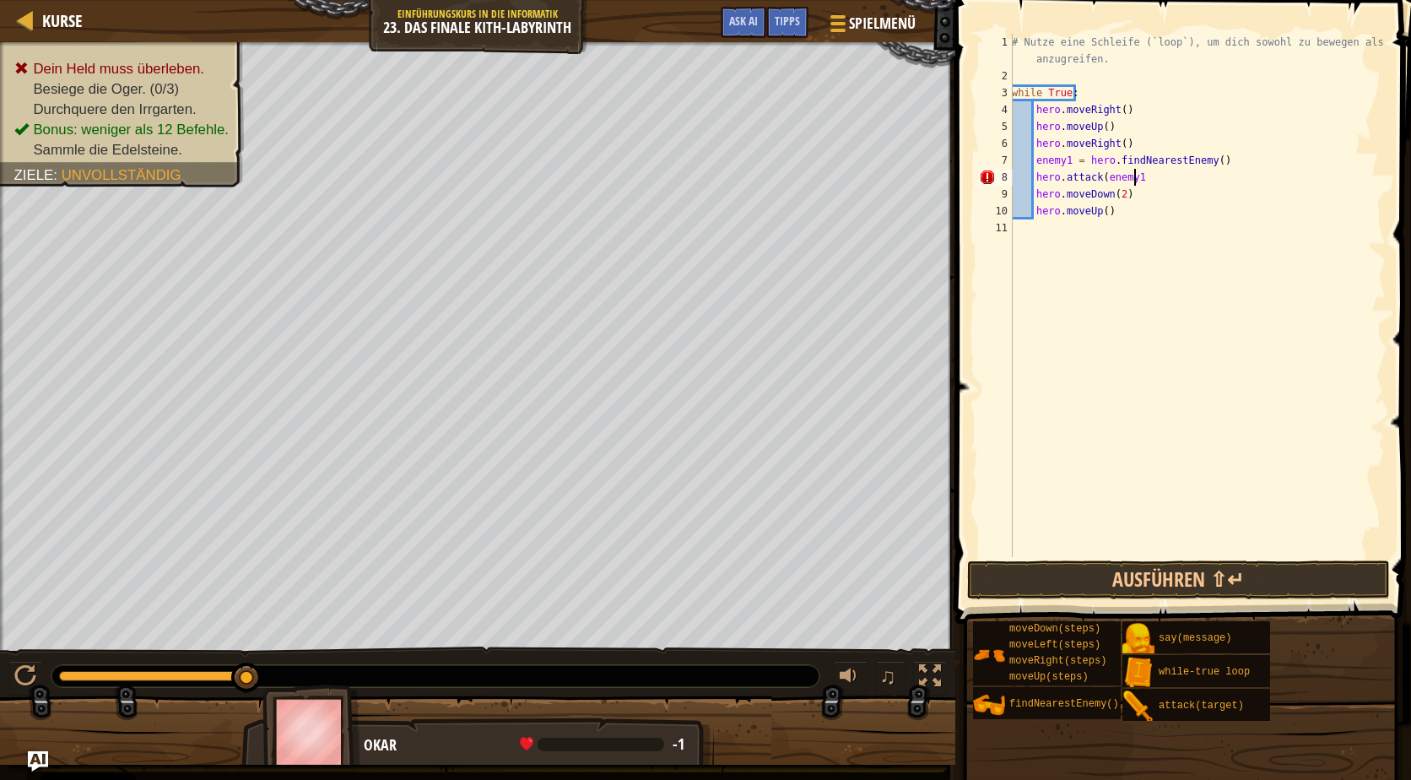
click at [1067, 160] on div "# Nutze eine Schleife (`loop`), um dich sowohl zu bewegen als auch anzugreifen.…" at bounding box center [1196, 321] width 377 height 574
click at [1081, 163] on div "# Nutze eine Schleife (`loop`), um dich sowohl zu bewegen als auch anzugreifen.…" at bounding box center [1196, 321] width 377 height 574
click at [1074, 163] on div "# Nutze eine Schleife (`loop`), um dich sowohl zu bewegen als auch anzugreifen.…" at bounding box center [1196, 321] width 377 height 574
click at [1137, 176] on div "# Nutze eine Schleife (`loop`), um dich sowohl zu bewegen als auch anzugreifen.…" at bounding box center [1196, 321] width 377 height 574
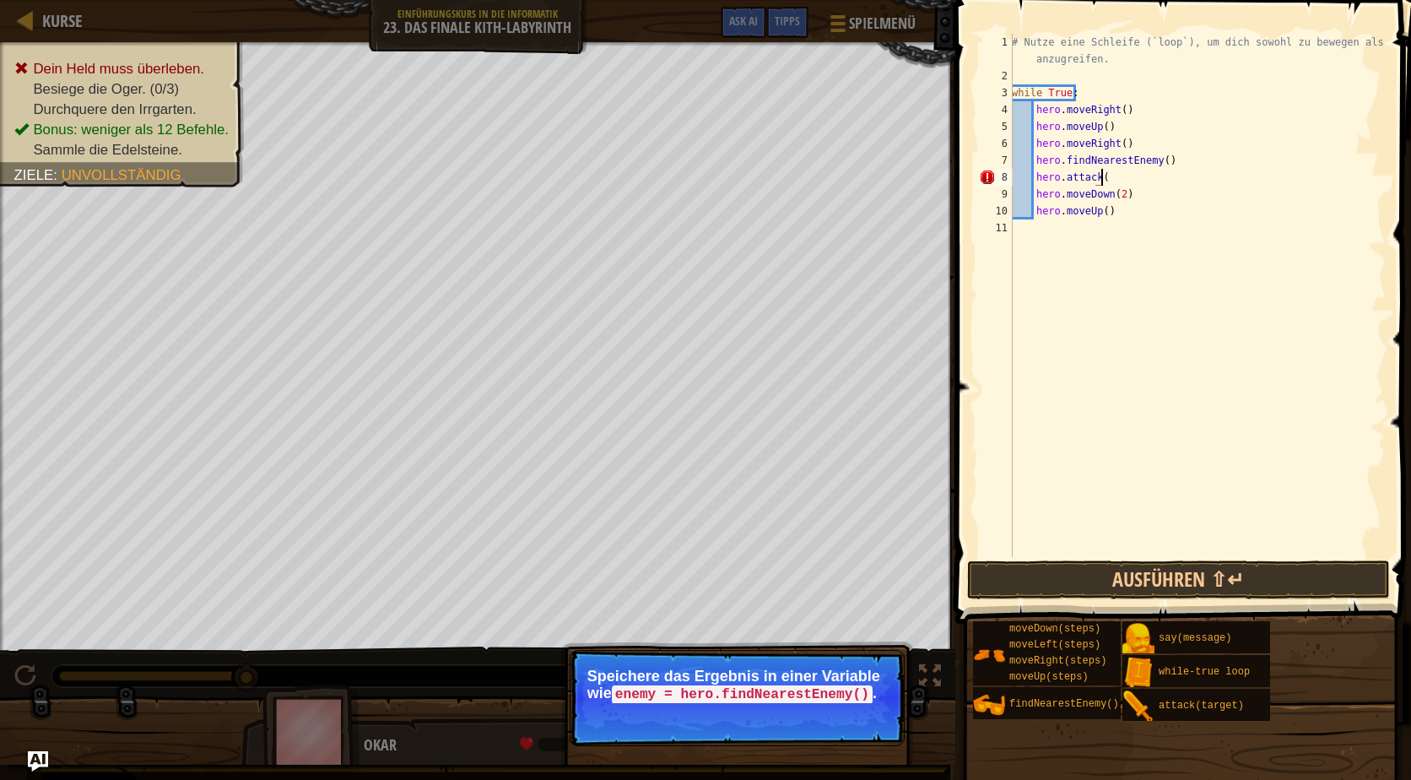
scroll to position [8, 7]
click at [1037, 159] on div "# Nutze eine Schleife (`loop`), um dich sowohl zu bewegen als auch anzugreifen.…" at bounding box center [1196, 321] width 377 height 574
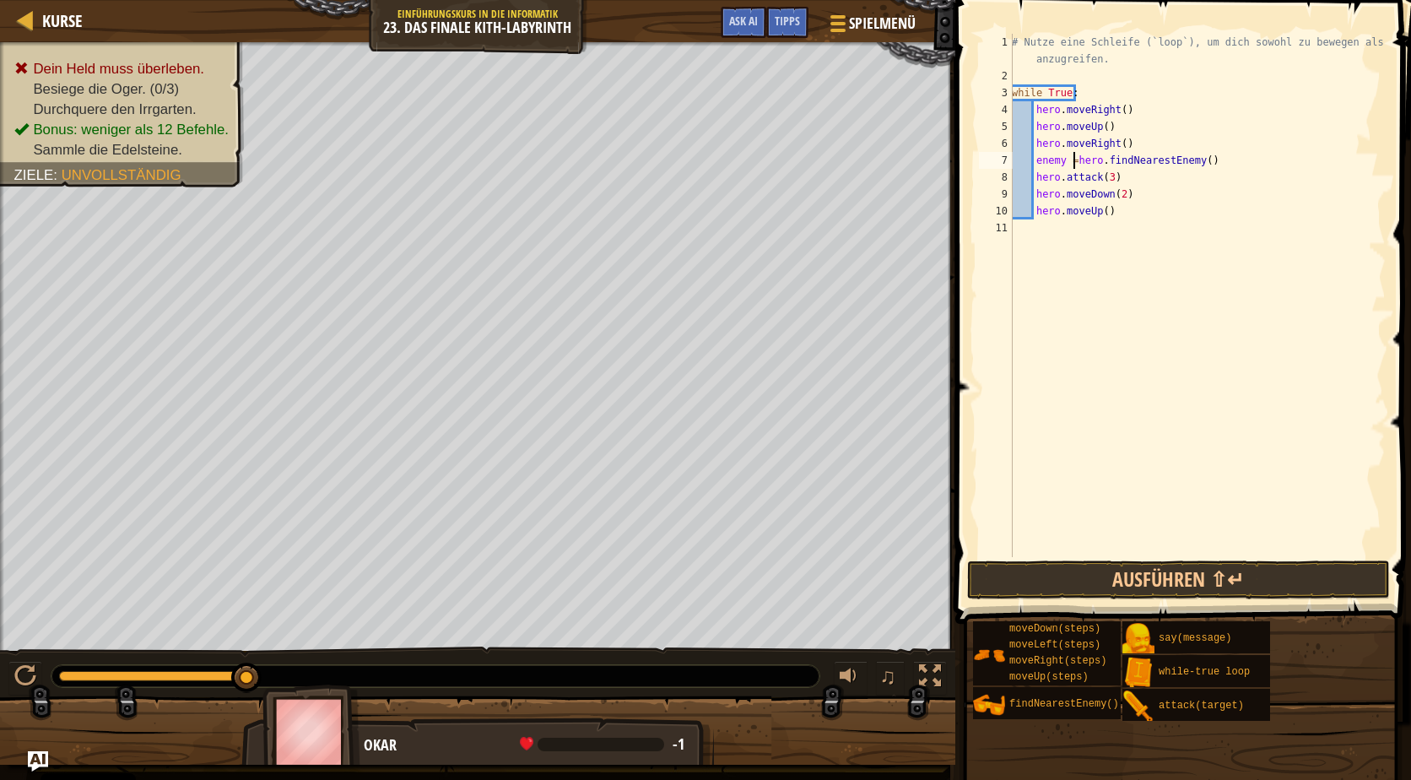
scroll to position [8, 5]
click at [1156, 569] on button "Ausführen ⇧↵" at bounding box center [1178, 579] width 423 height 39
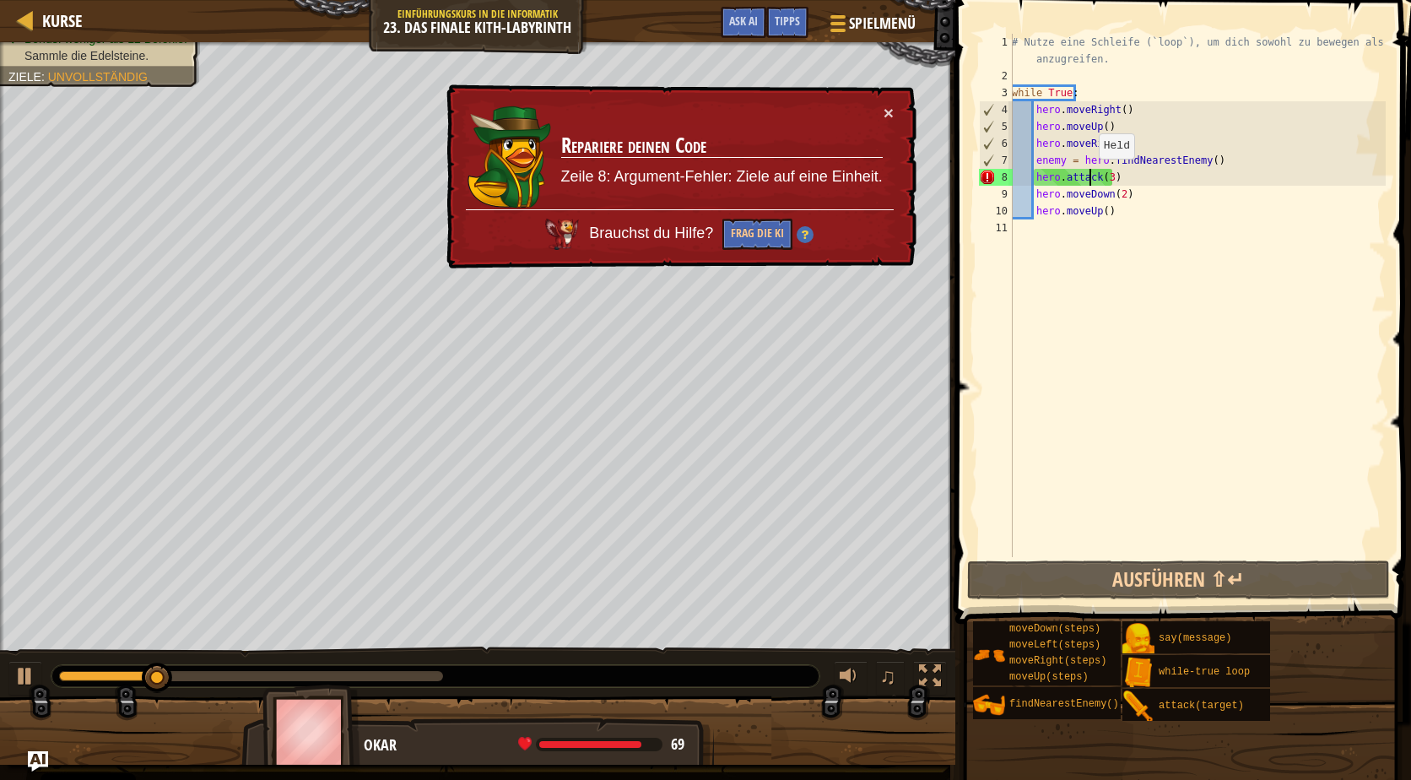
click at [1089, 176] on div "# Nutze eine Schleife (`loop`), um dich sowohl zu bewegen als auch anzugreifen.…" at bounding box center [1196, 321] width 377 height 574
click at [1105, 176] on div "# Nutze eine Schleife (`loop`), um dich sowohl zu bewegen als auch anzugreifen.…" at bounding box center [1196, 321] width 377 height 574
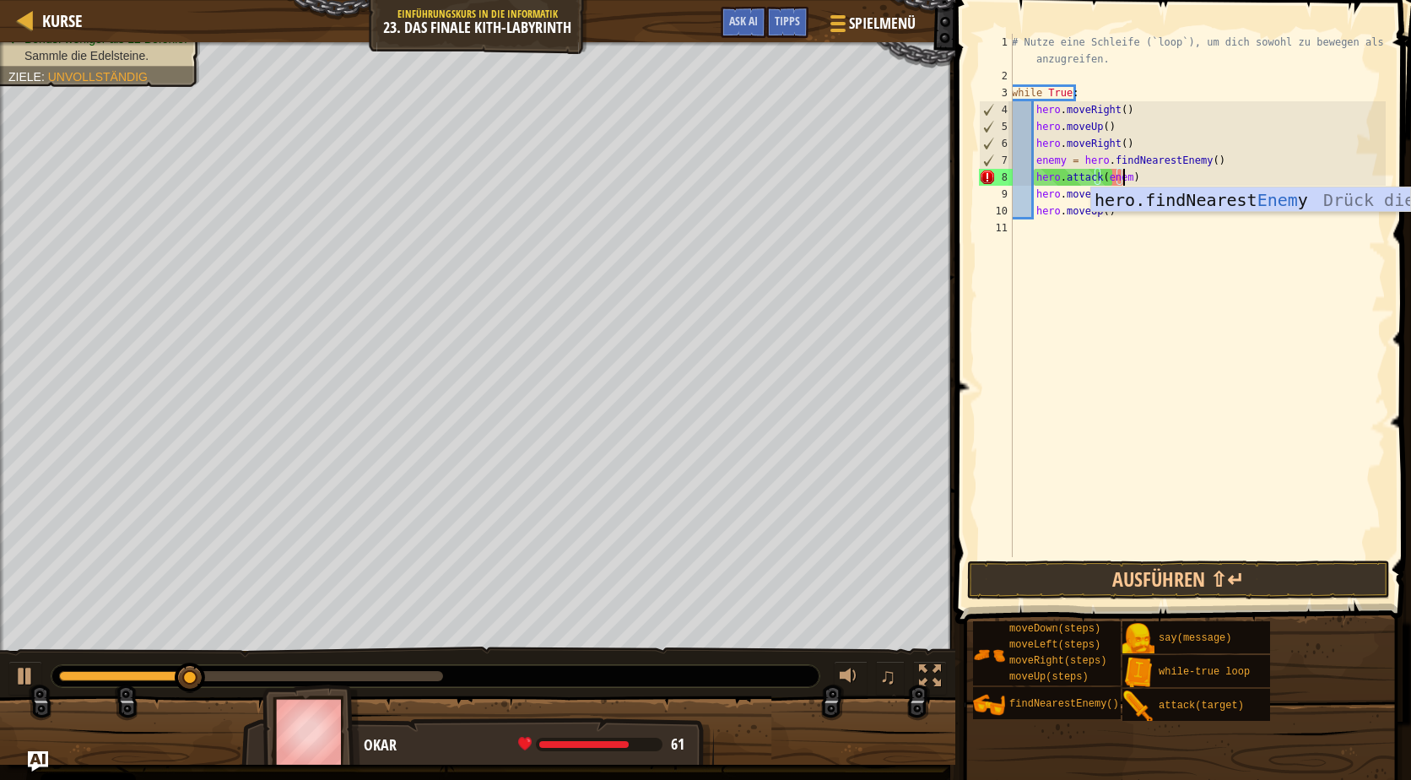
scroll to position [8, 9]
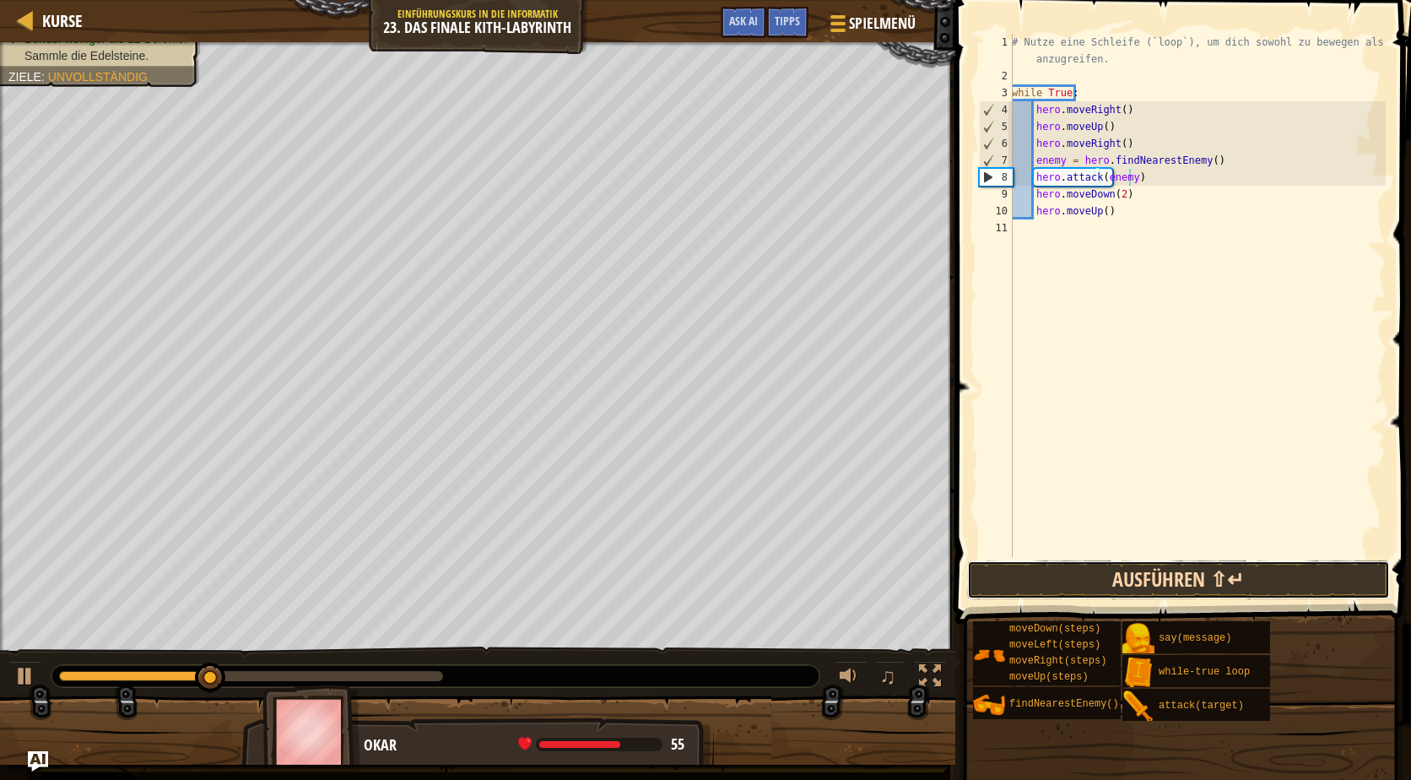
click at [1095, 570] on button "Ausführen ⇧↵" at bounding box center [1178, 579] width 423 height 39
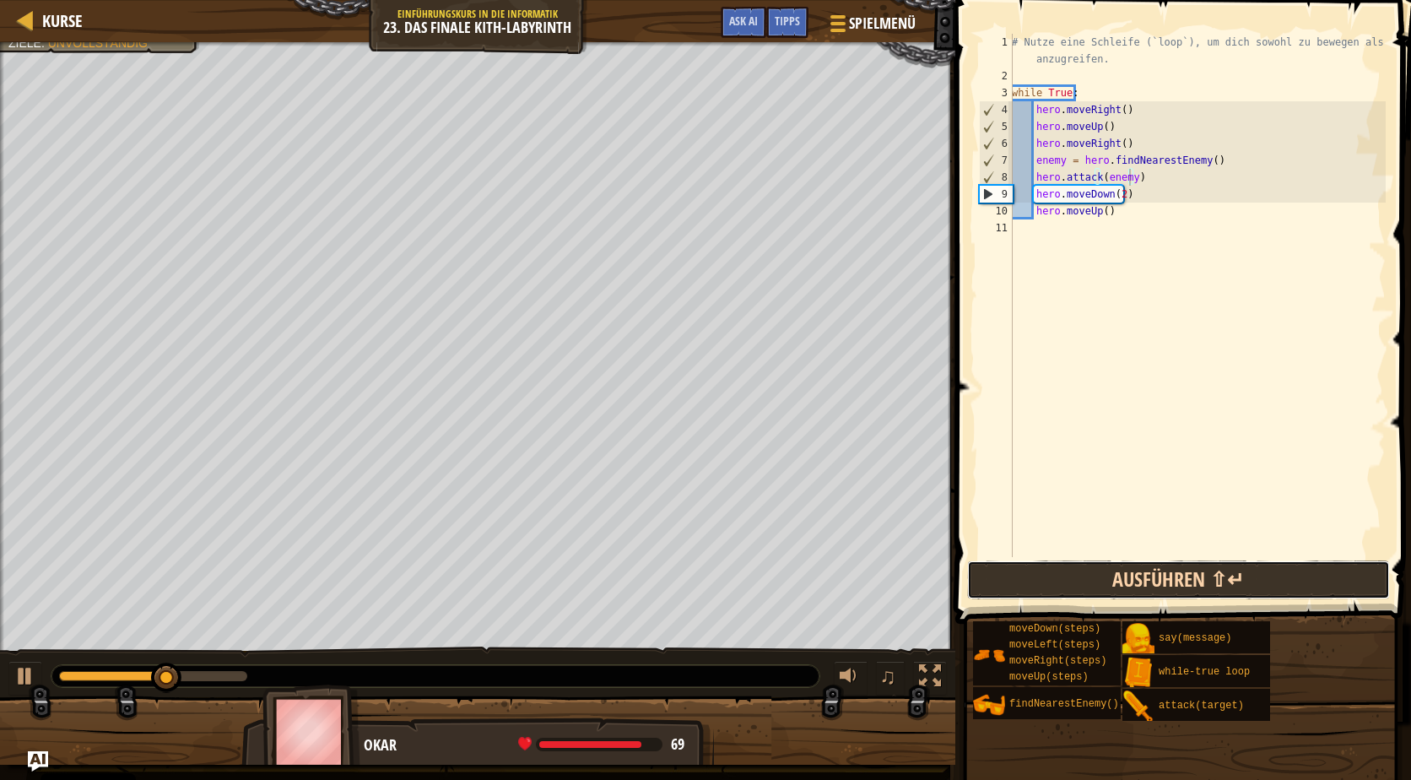
click at [1115, 574] on button "Ausführen ⇧↵" at bounding box center [1178, 579] width 423 height 39
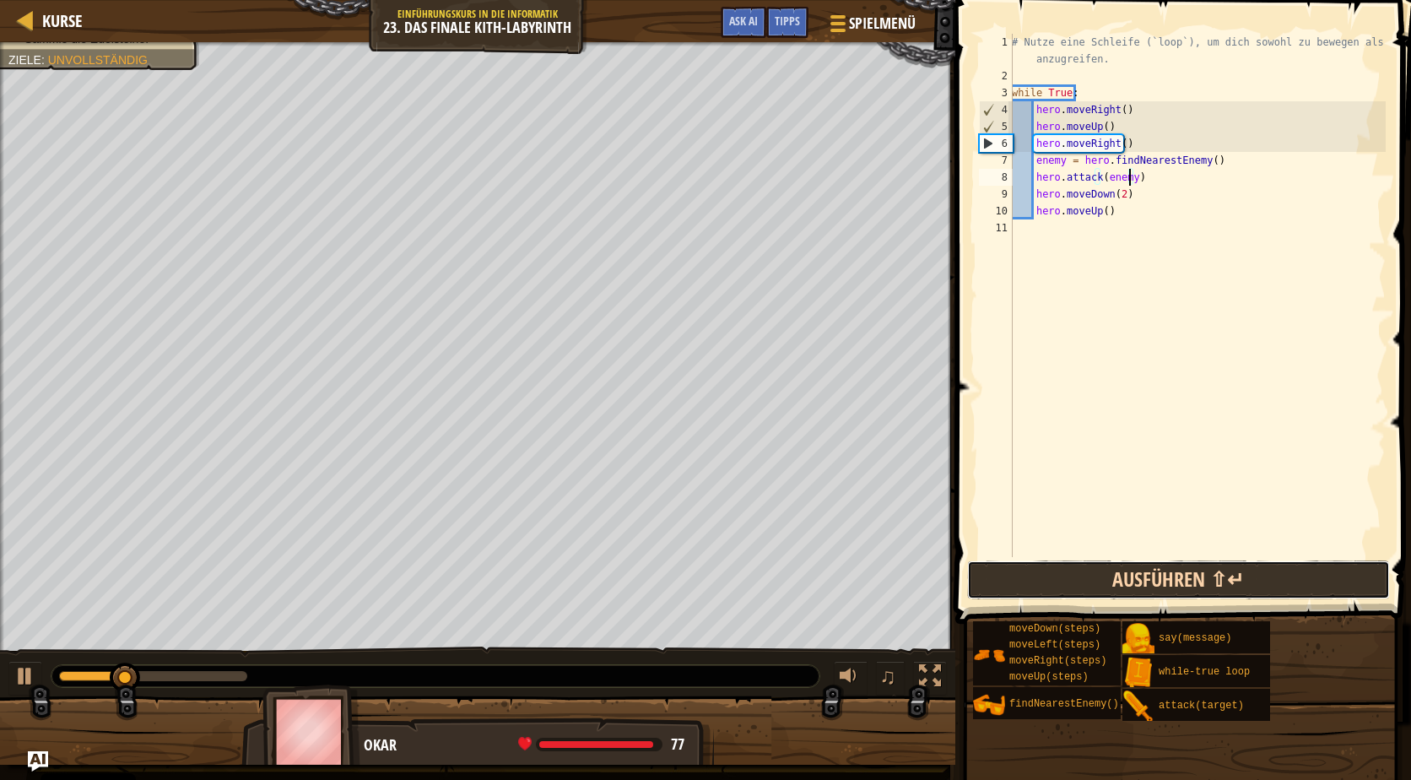
click at [1115, 574] on button "Ausführen ⇧↵" at bounding box center [1178, 579] width 423 height 39
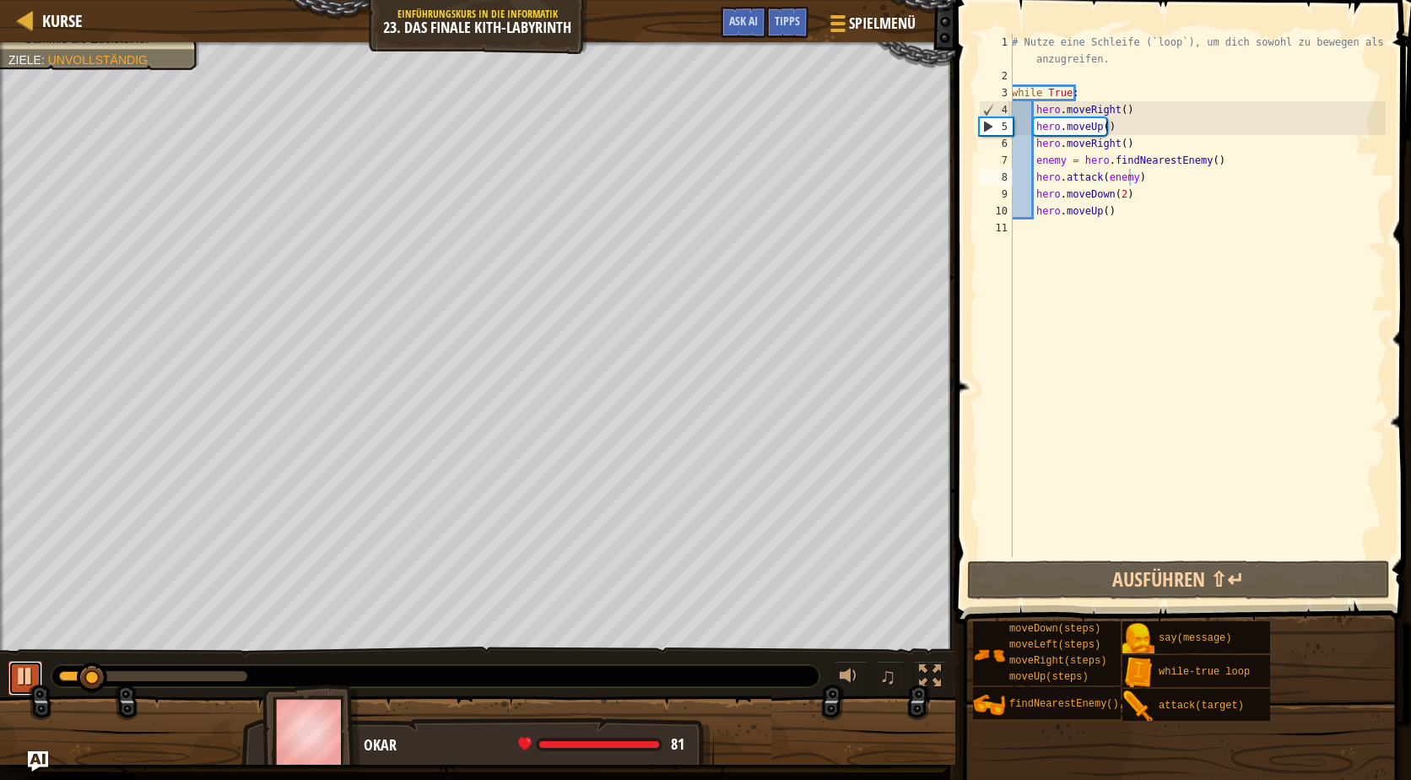
click at [33, 680] on div at bounding box center [25, 676] width 22 height 22
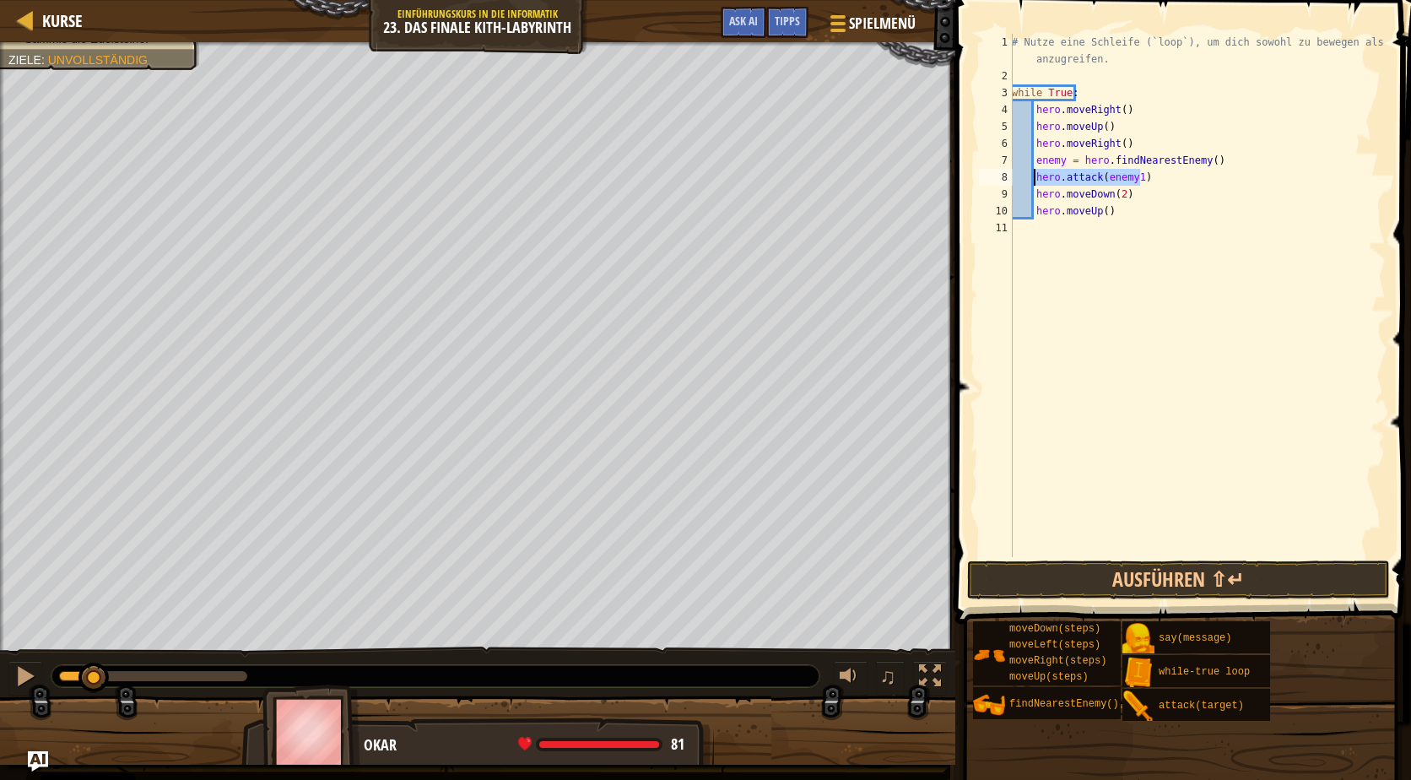
drag, startPoint x: 1162, startPoint y: 178, endPoint x: 1036, endPoint y: 178, distance: 125.7
click at [1036, 178] on div "# Nutze eine Schleife (`loop`), um dich sowohl zu bewegen als auch anzugreifen.…" at bounding box center [1196, 321] width 377 height 574
click at [1183, 186] on div "# Nutze eine Schleife (`loop`), um dich sowohl zu bewegen als auch anzugreifen.…" at bounding box center [1196, 321] width 377 height 574
click at [1185, 181] on div "# Nutze eine Schleife (`loop`), um dich sowohl zu bewegen als auch anzugreifen.…" at bounding box center [1196, 321] width 377 height 574
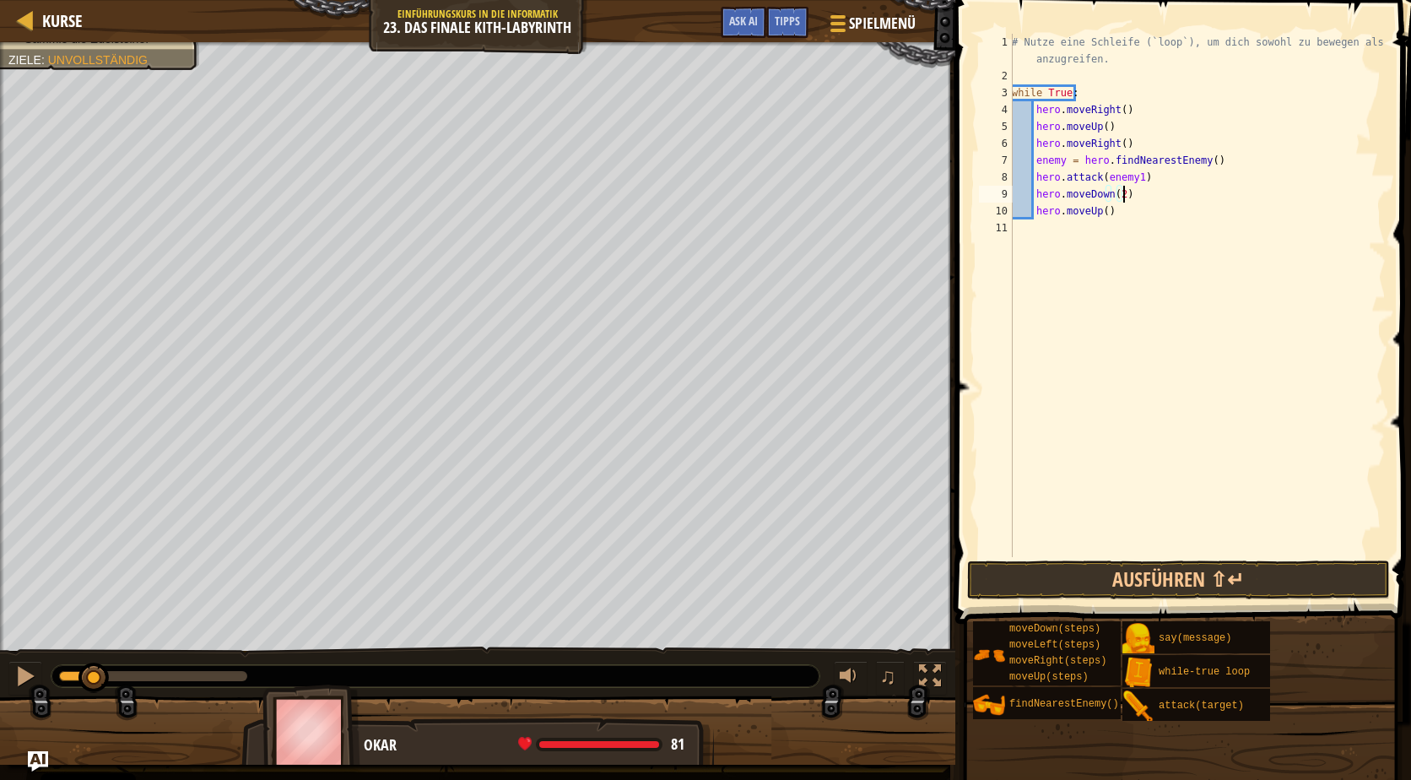
type textarea "hero.attack(enemy1)"
paste textarea "hero.attack(enemy1)"
type textarea "hero.attack(enemy1)"
paste textarea "hero.attack(enemy1)"
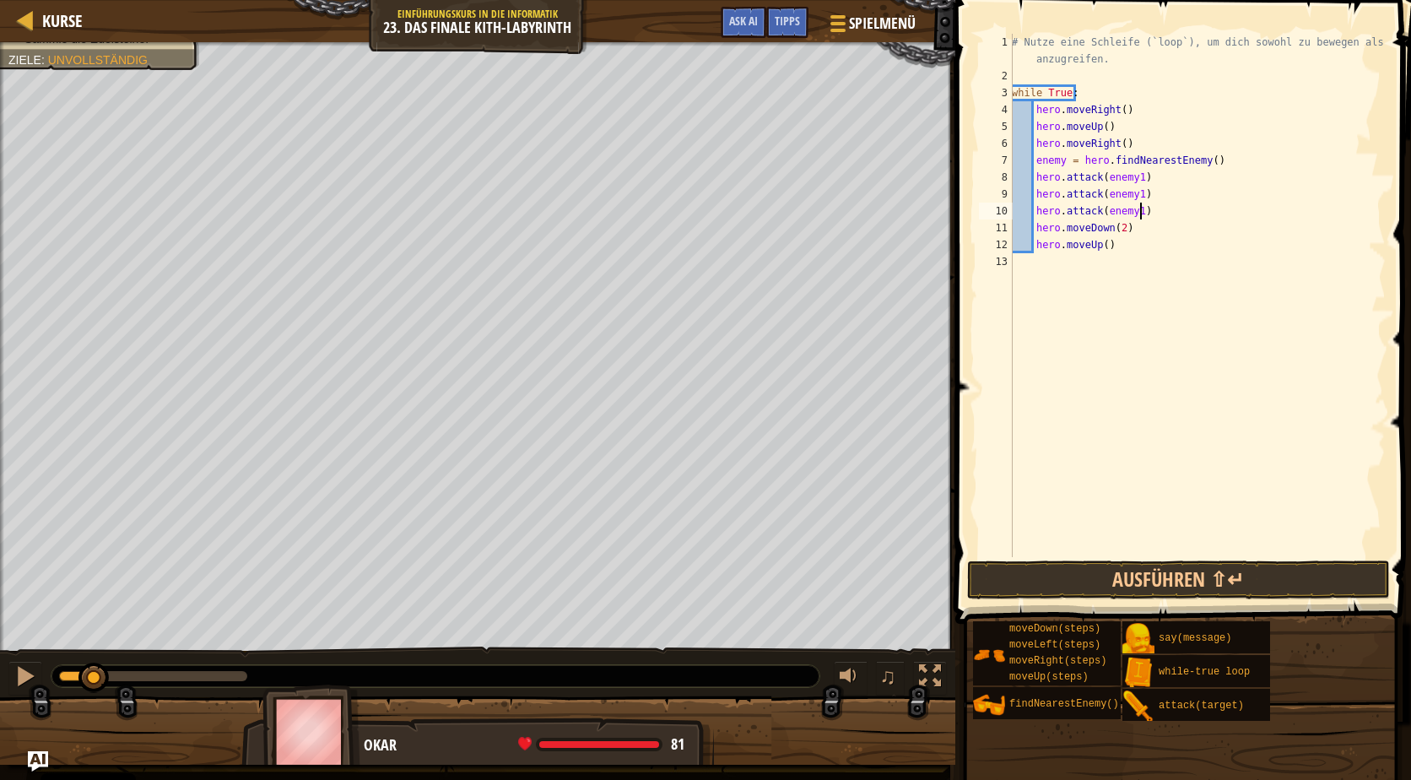
type textarea "hero.attack(enemy1)"
paste textarea "hero.attack(enemy1)"
click at [1110, 559] on span at bounding box center [1184, 287] width 469 height 673
click at [1107, 581] on button "Ausführen ⇧↵" at bounding box center [1178, 579] width 423 height 39
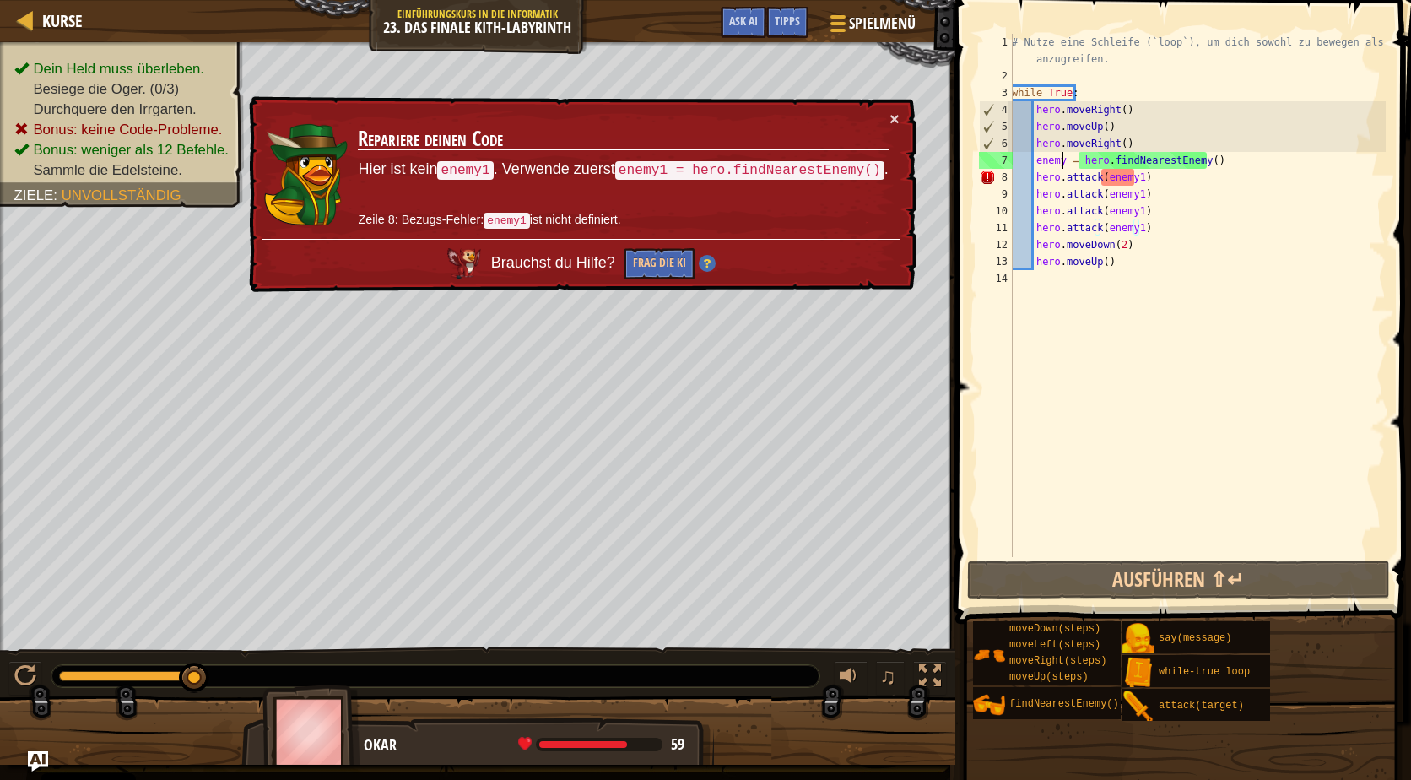
click at [1061, 159] on div "# Nutze eine Schleife (`loop`), um dich sowohl zu bewegen als auch anzugreifen.…" at bounding box center [1196, 321] width 377 height 574
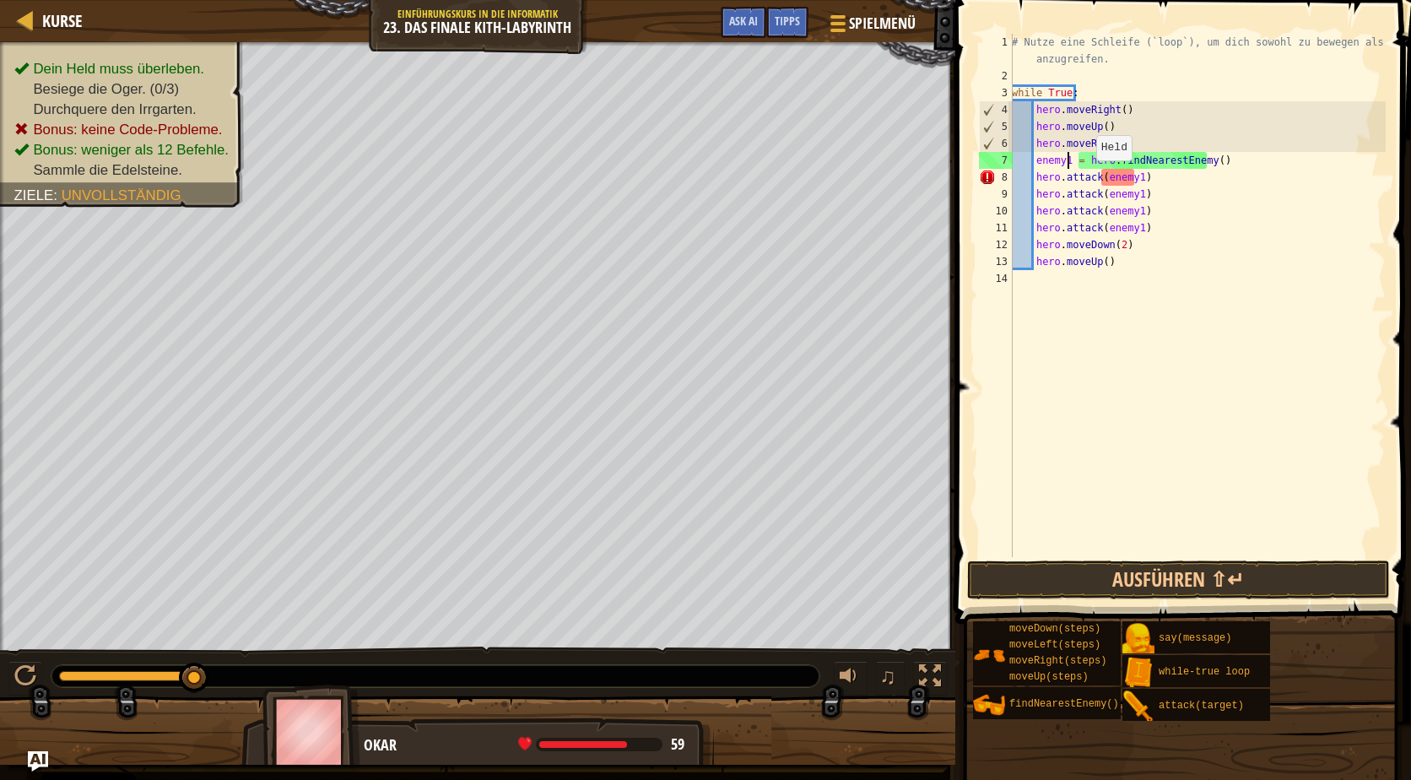
scroll to position [8, 4]
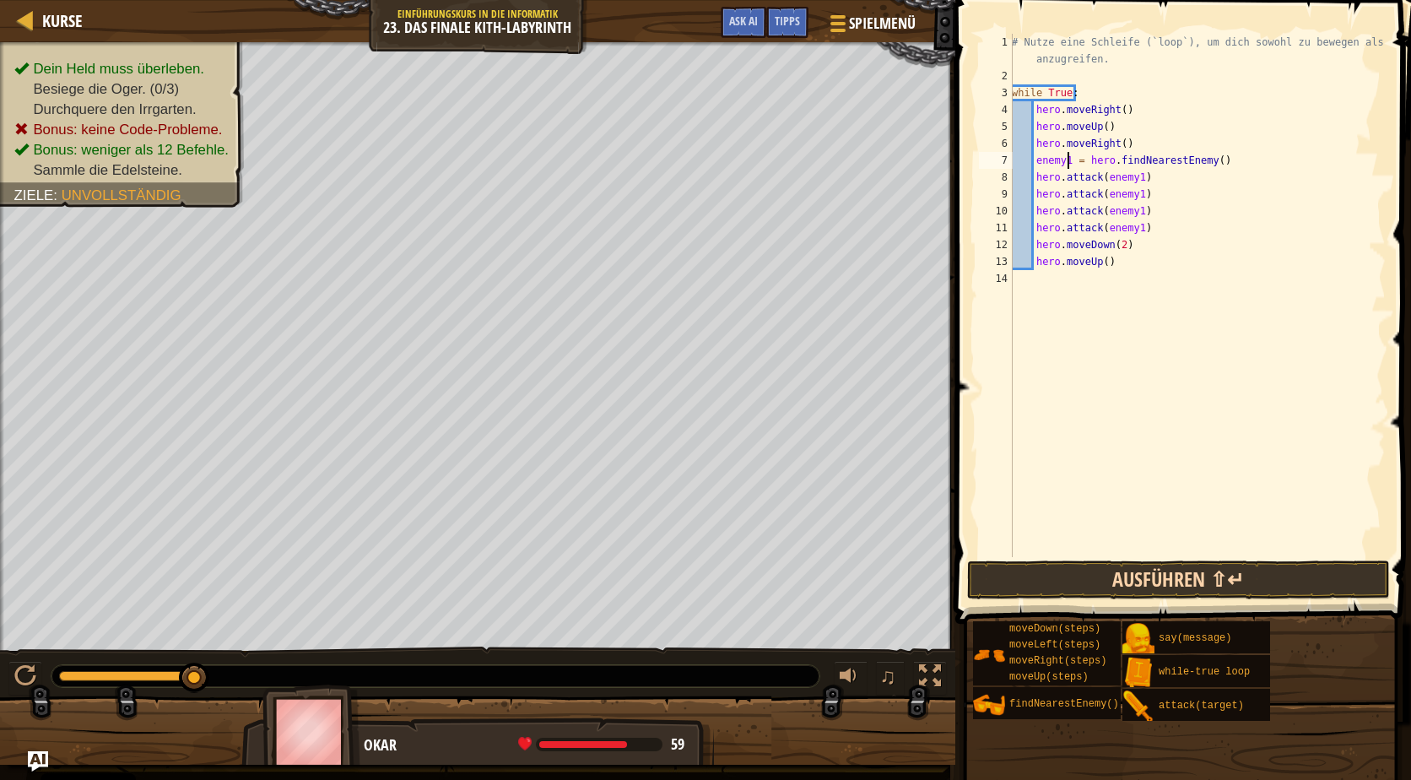
type textarea "enemy1 = hero.findNearestEnemy()"
click at [1162, 570] on button "Ausführen ⇧↵" at bounding box center [1178, 579] width 423 height 39
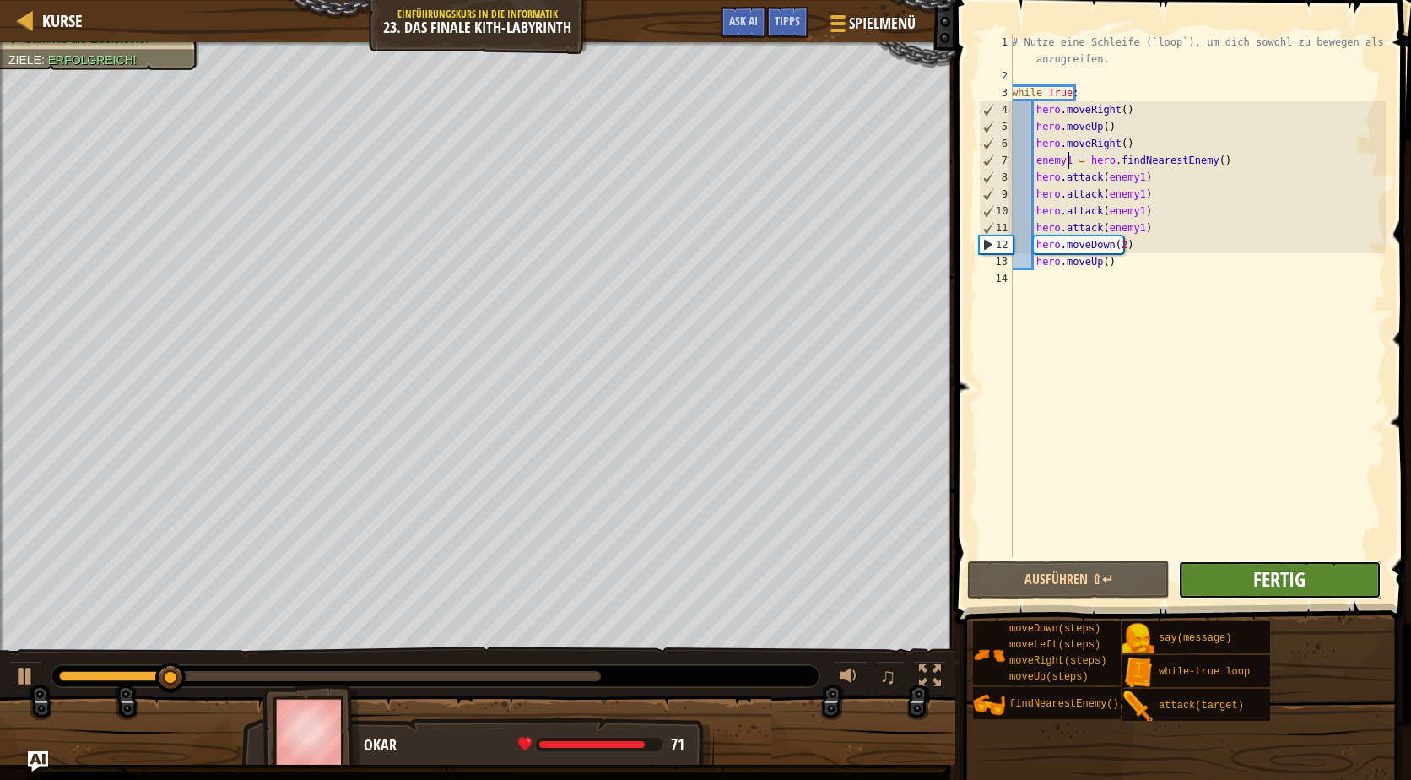
click at [1284, 587] on span "Fertig" at bounding box center [1279, 578] width 52 height 27
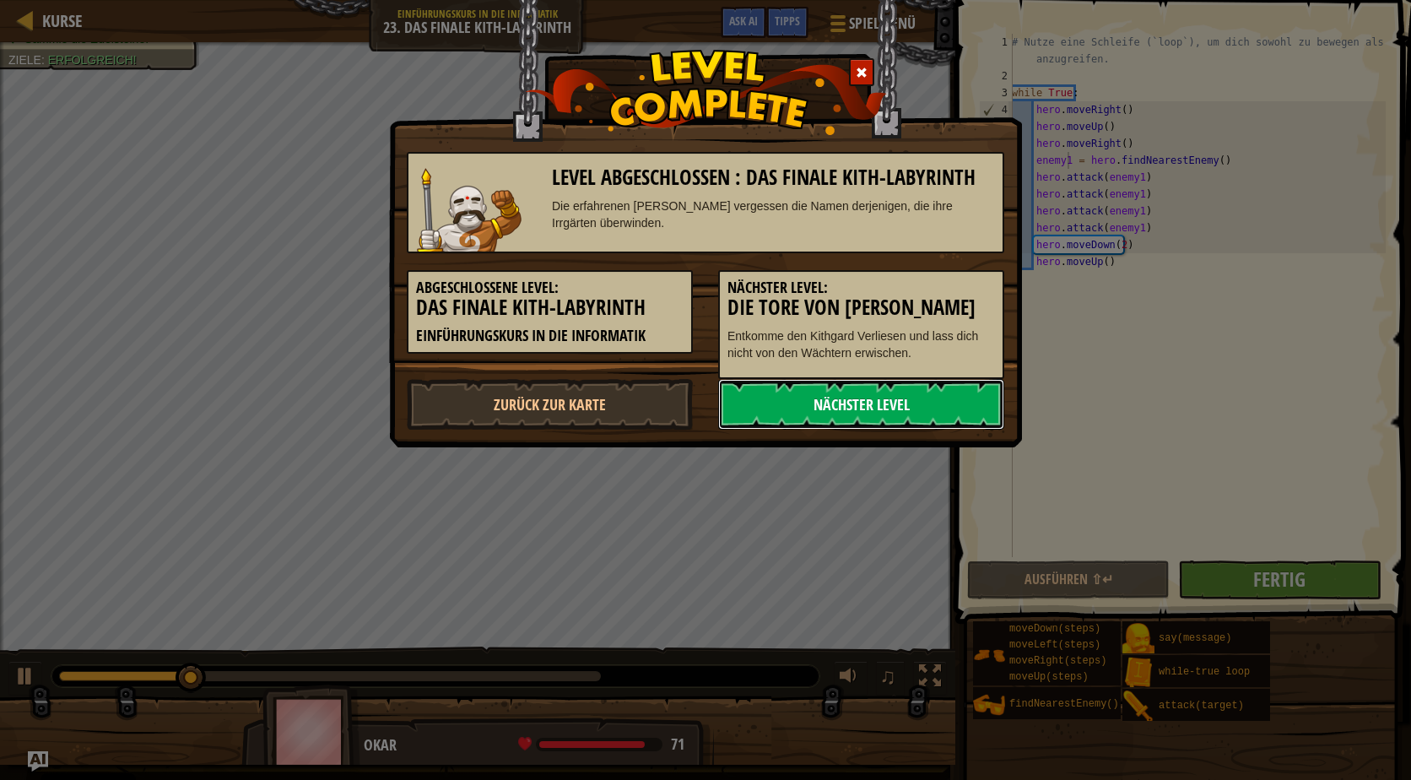
click at [845, 404] on link "Nächster Level" at bounding box center [861, 404] width 286 height 51
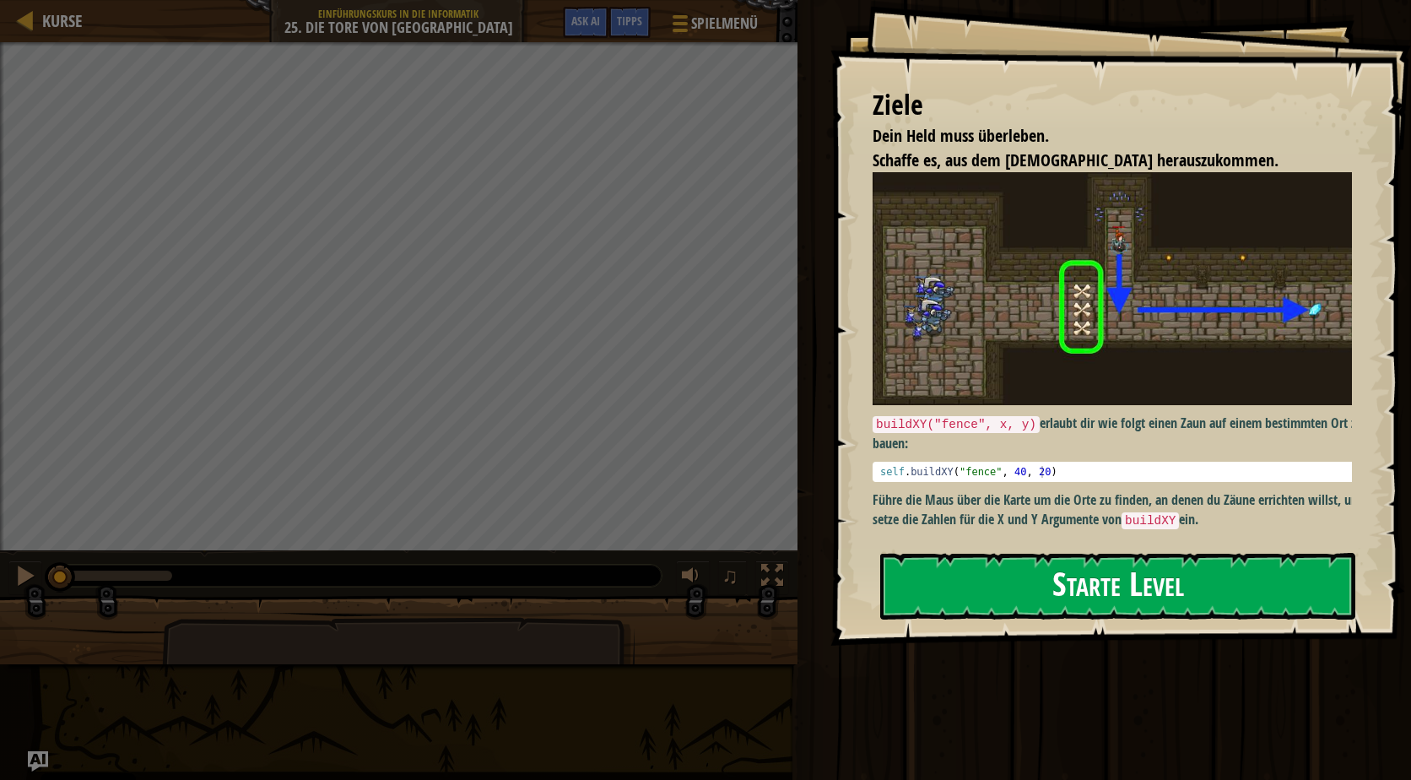
click at [1131, 590] on button "Starte Level" at bounding box center [1117, 586] width 475 height 67
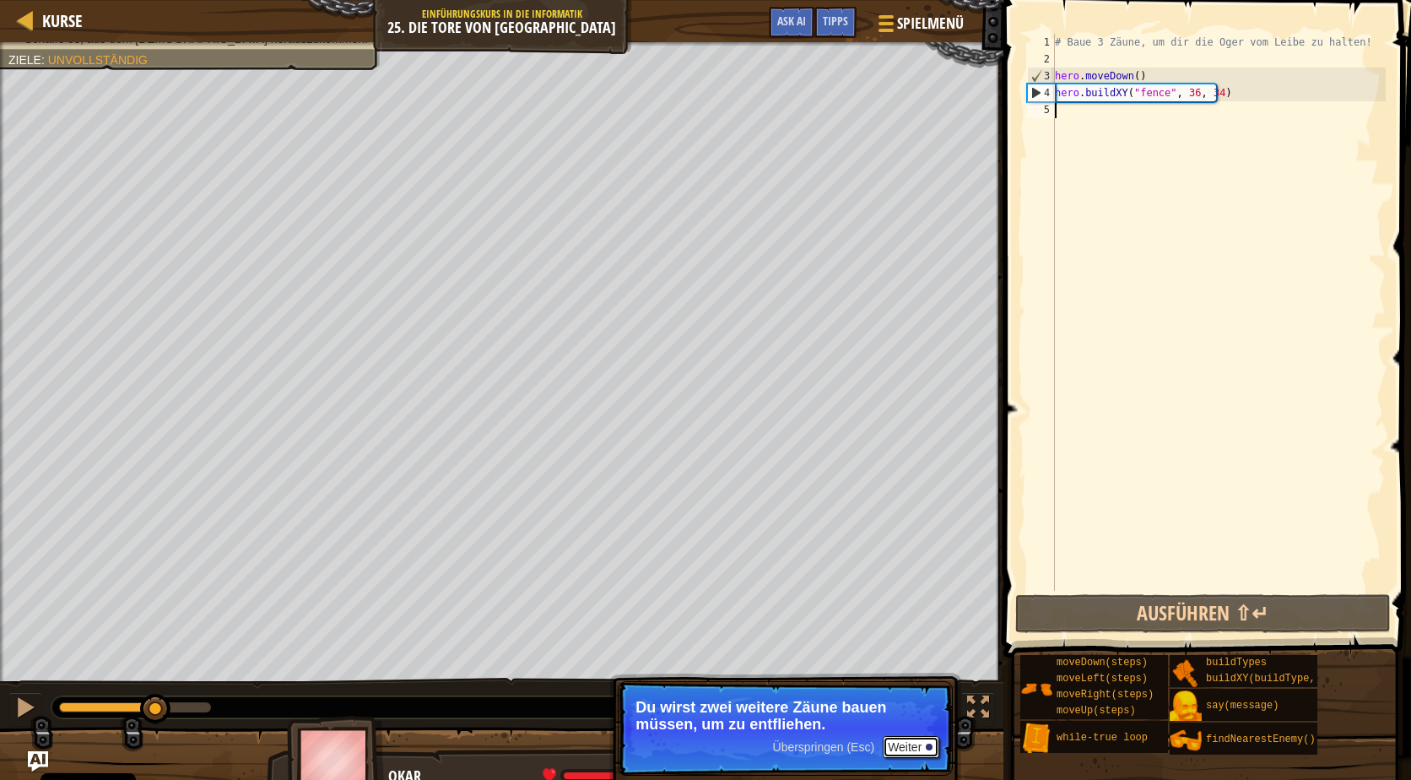
click at [921, 748] on button "Weiter" at bounding box center [911, 747] width 57 height 22
click at [923, 749] on button "Weiter" at bounding box center [911, 748] width 57 height 22
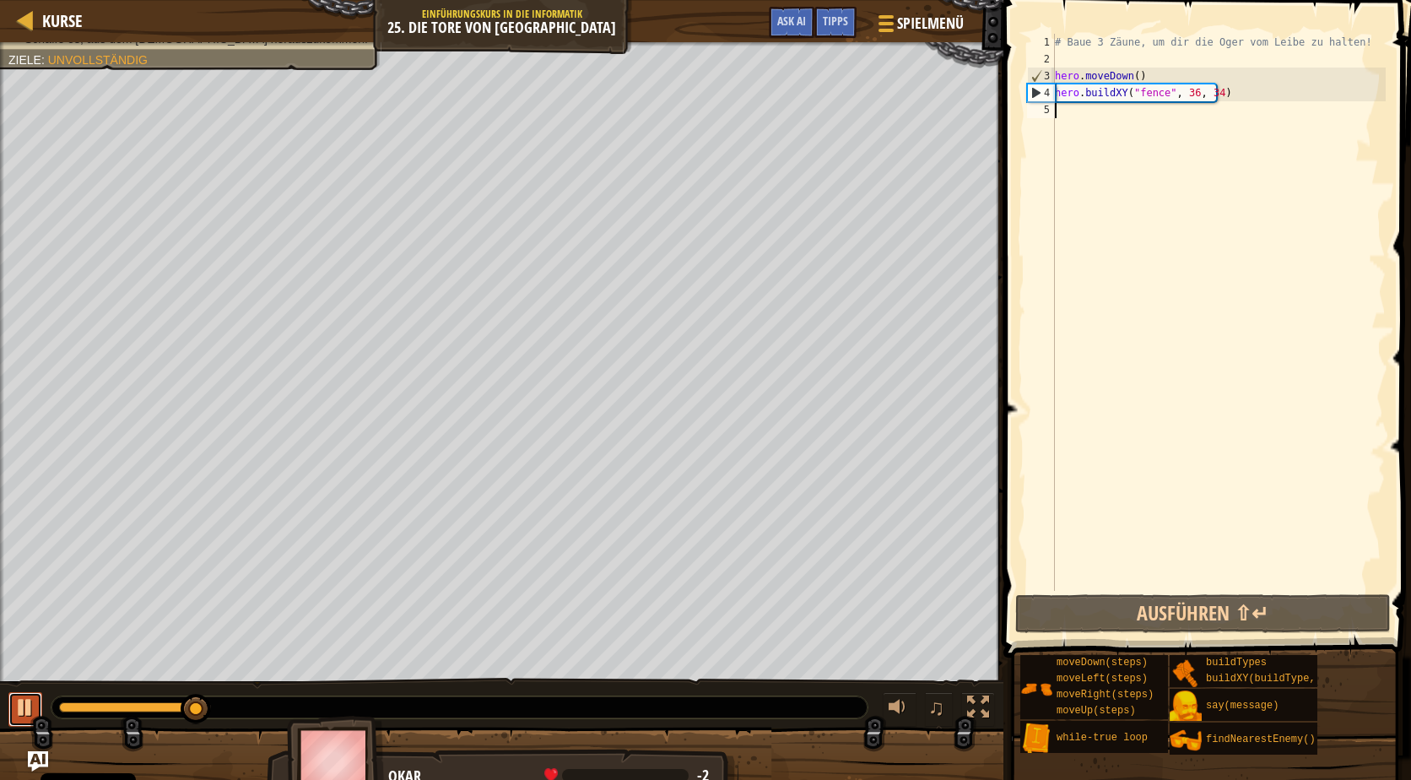
click at [28, 711] on div at bounding box center [25, 707] width 22 height 22
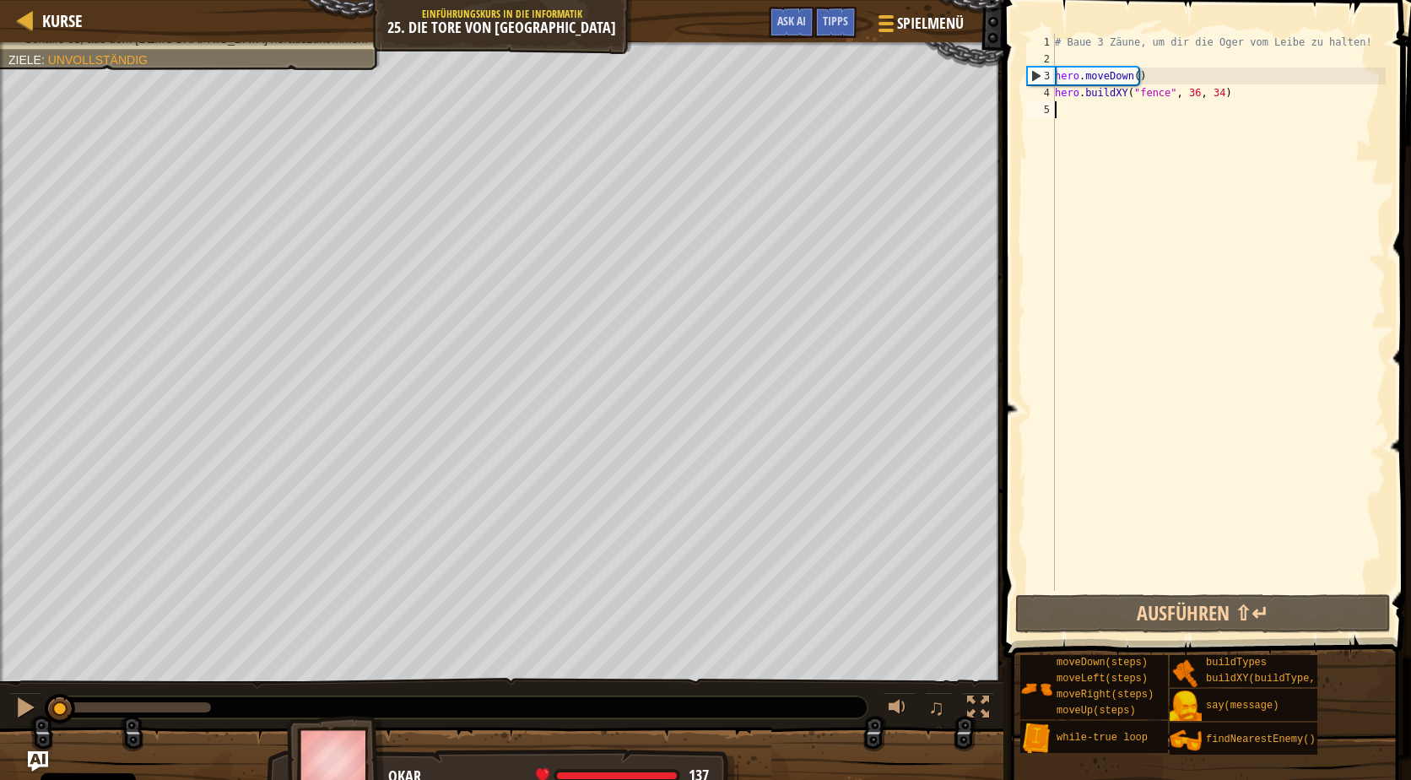
drag, startPoint x: 192, startPoint y: 712, endPoint x: 446, endPoint y: 699, distance: 253.5
click at [0, 0] on html "Cookie Policy CodeCombat nutzt essentielle und einige nicht-essentielle Cookies…" at bounding box center [705, 0] width 1411 height 0
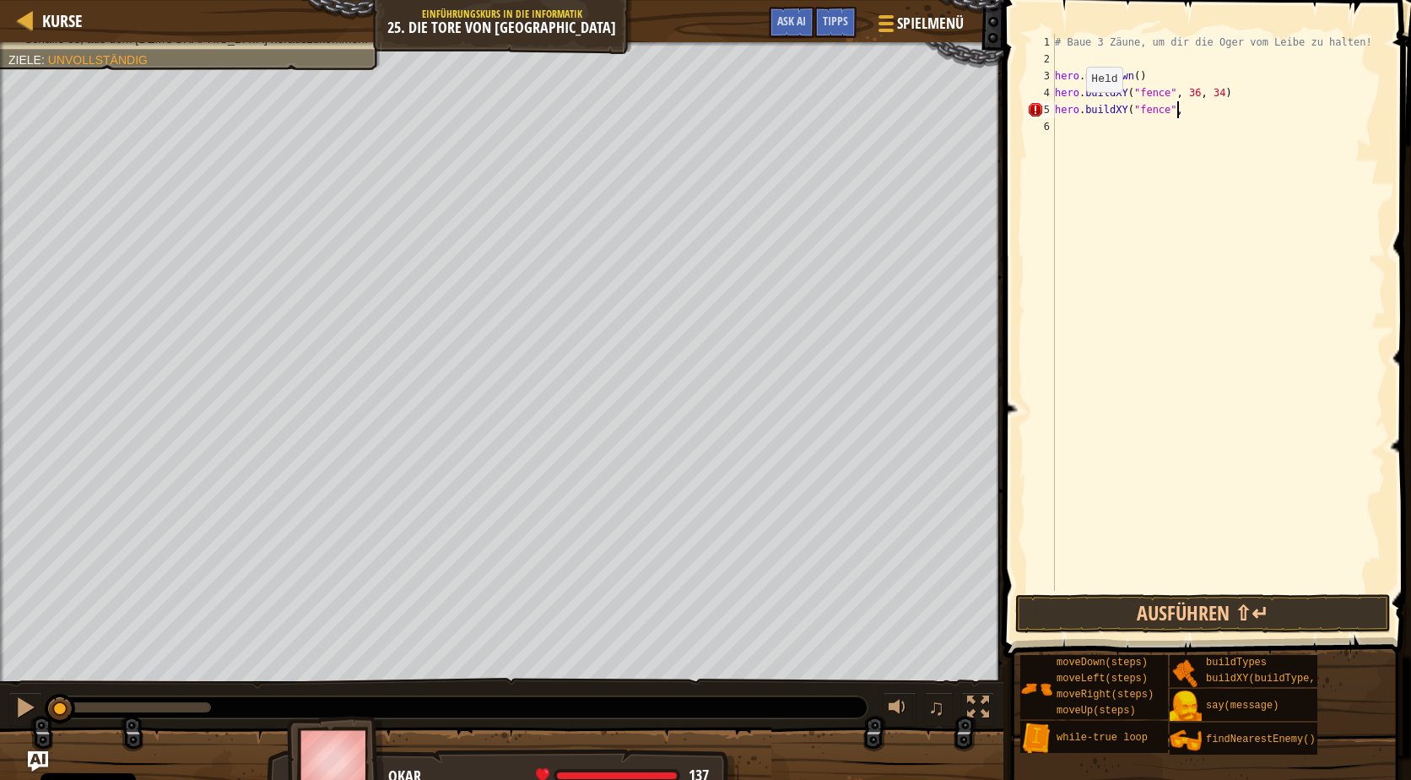
scroll to position [8, 10]
type textarea "hero.buildXY("fence", 36, 31)"
type textarea "hero.buildXY("fence", 36, 27"
click at [1078, 159] on div "# Baue 3 Zäune, um dir die Oger vom Leibe zu halten! hero . moveDown ( ) hero .…" at bounding box center [1218, 329] width 334 height 591
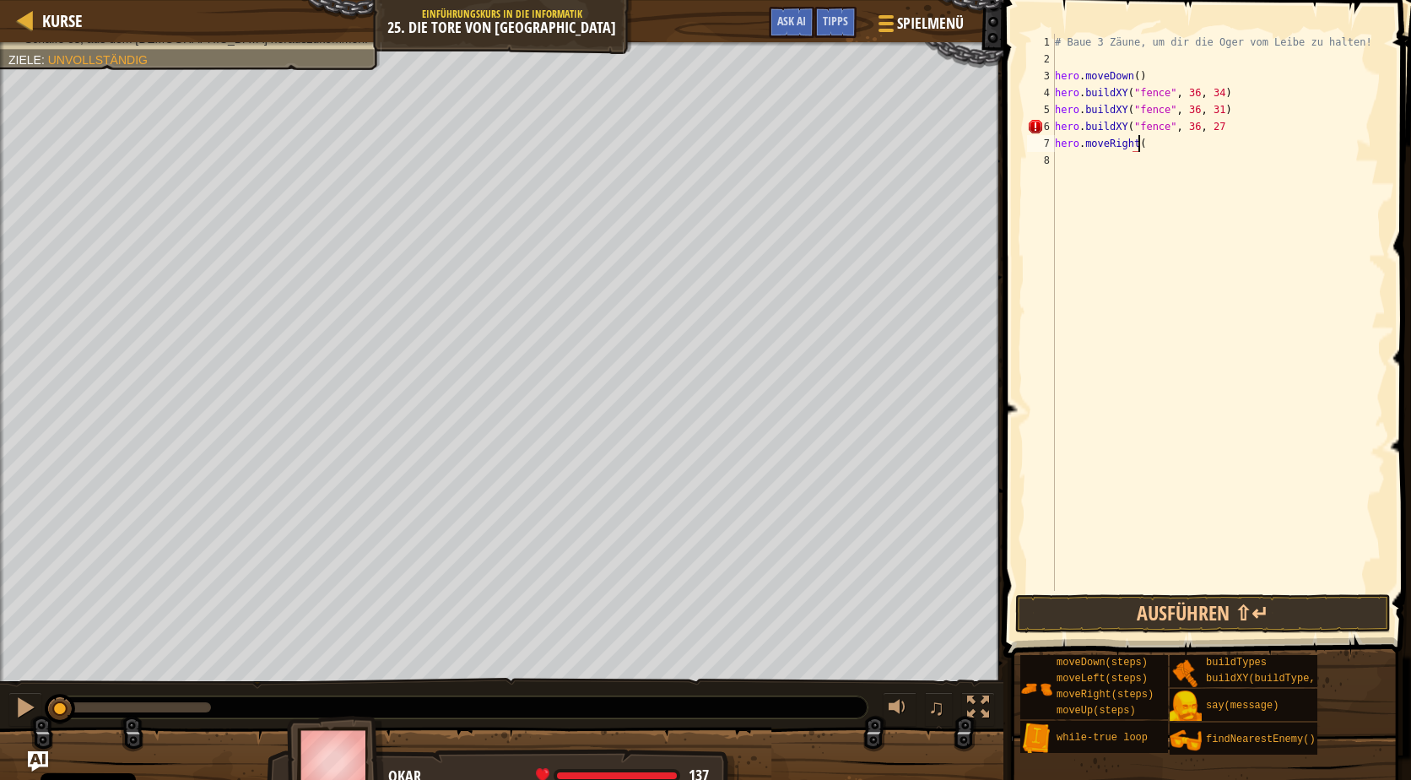
scroll to position [8, 7]
click at [1225, 623] on button "Ausführen ⇧↵" at bounding box center [1202, 613] width 375 height 39
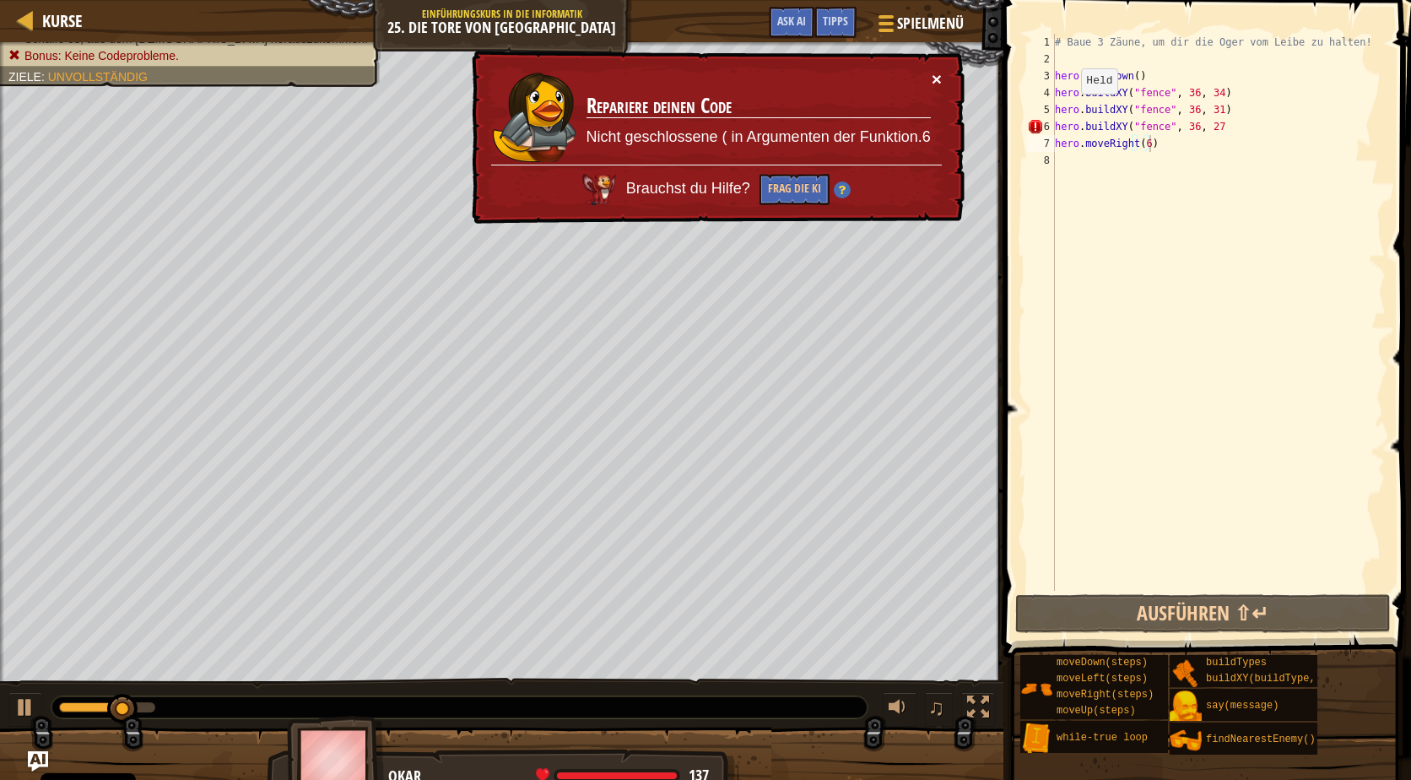
click at [932, 82] on button "×" at bounding box center [937, 79] width 10 height 18
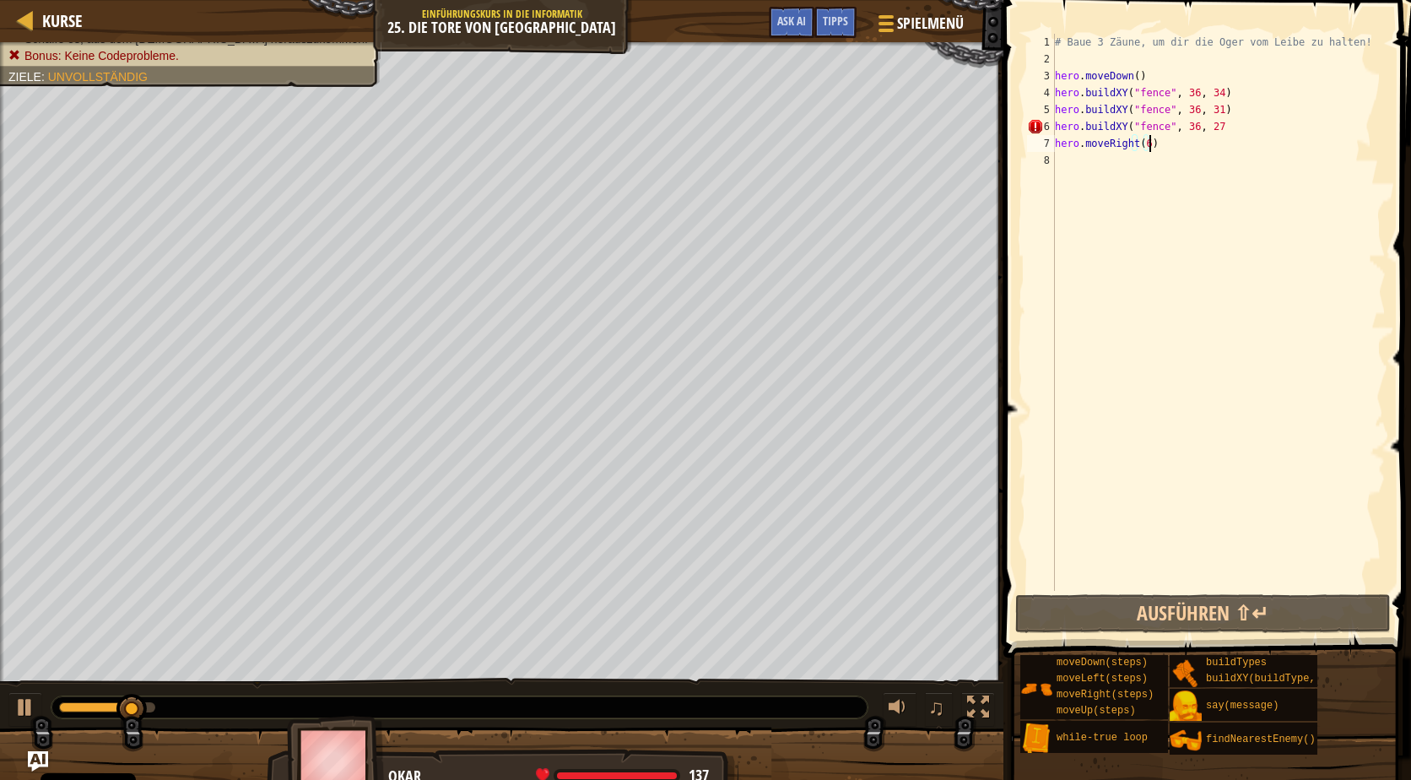
click at [1232, 122] on div "# Baue 3 Zäune, um dir die Oger vom Leibe zu halten! hero . moveDown ( ) hero .…" at bounding box center [1218, 329] width 334 height 591
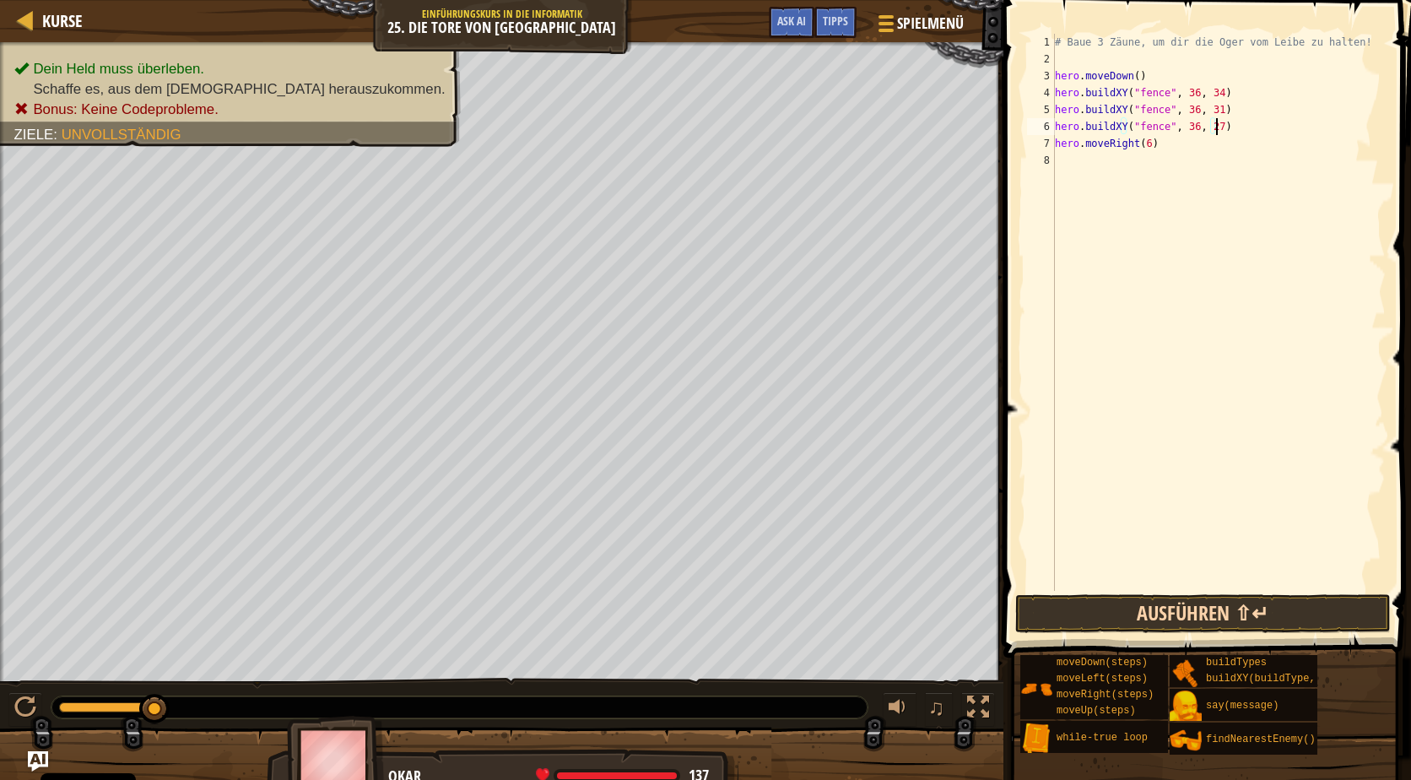
type textarea "hero.buildXY("fence", 36, 27)"
click at [1204, 619] on button "Ausführen ⇧↵" at bounding box center [1202, 613] width 375 height 39
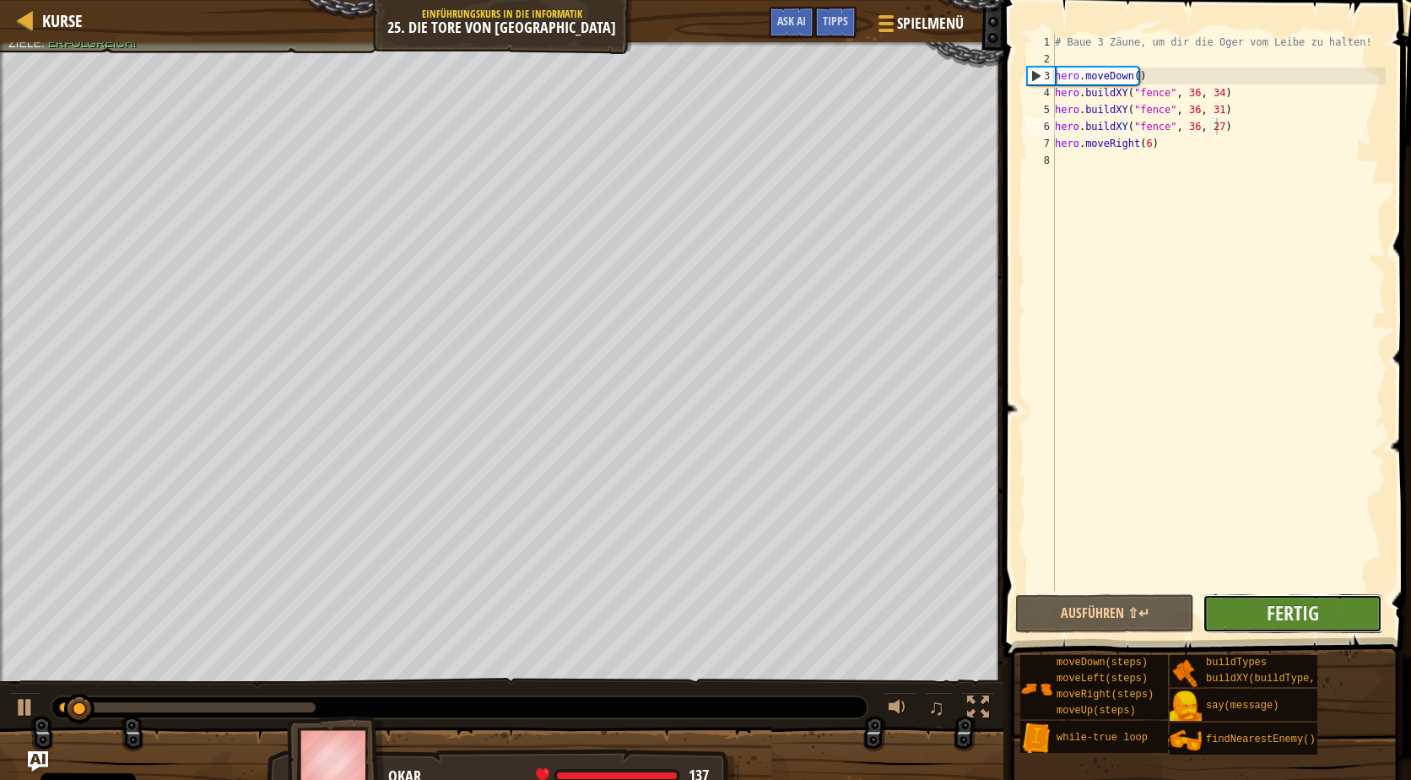
click at [1214, 615] on button "Fertig" at bounding box center [1291, 613] width 179 height 39
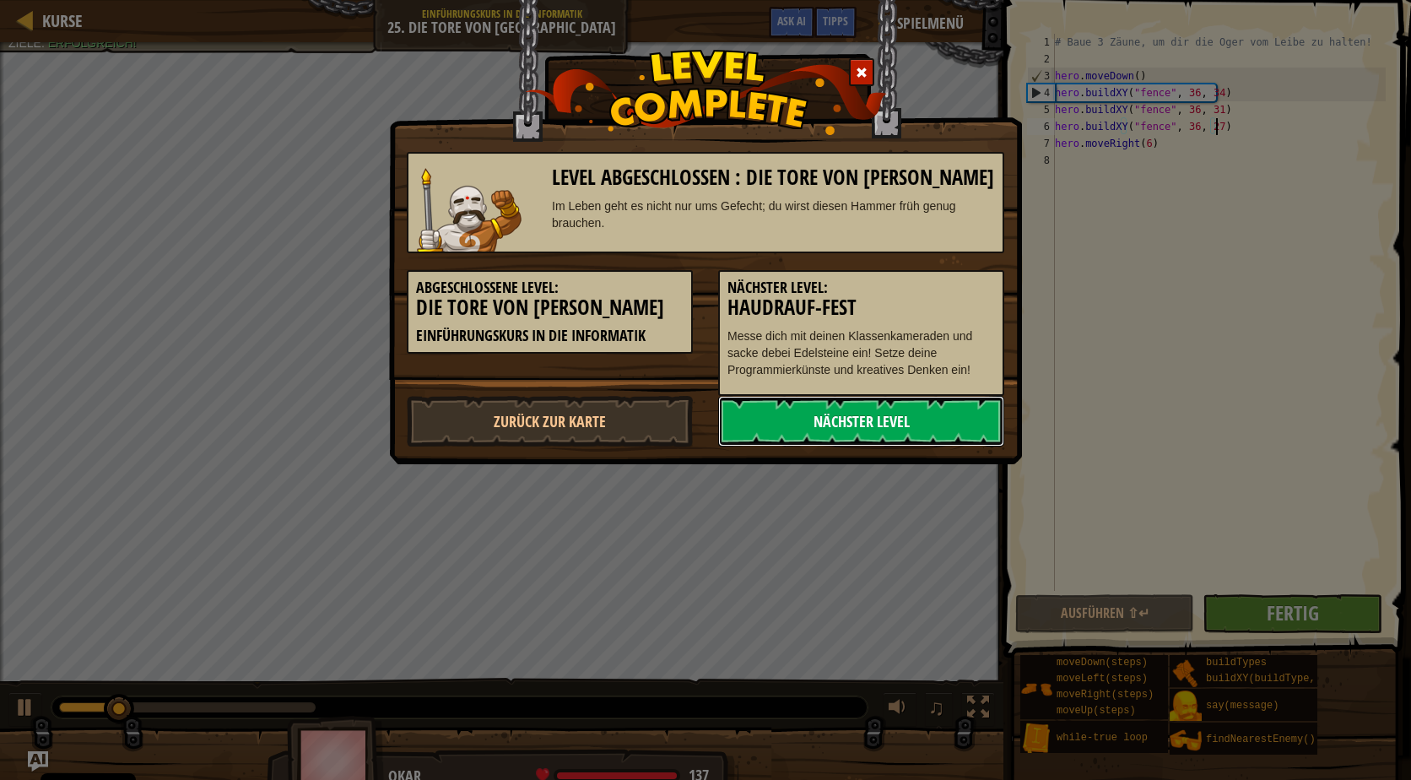
click at [798, 420] on link "Nächster Level" at bounding box center [861, 421] width 286 height 51
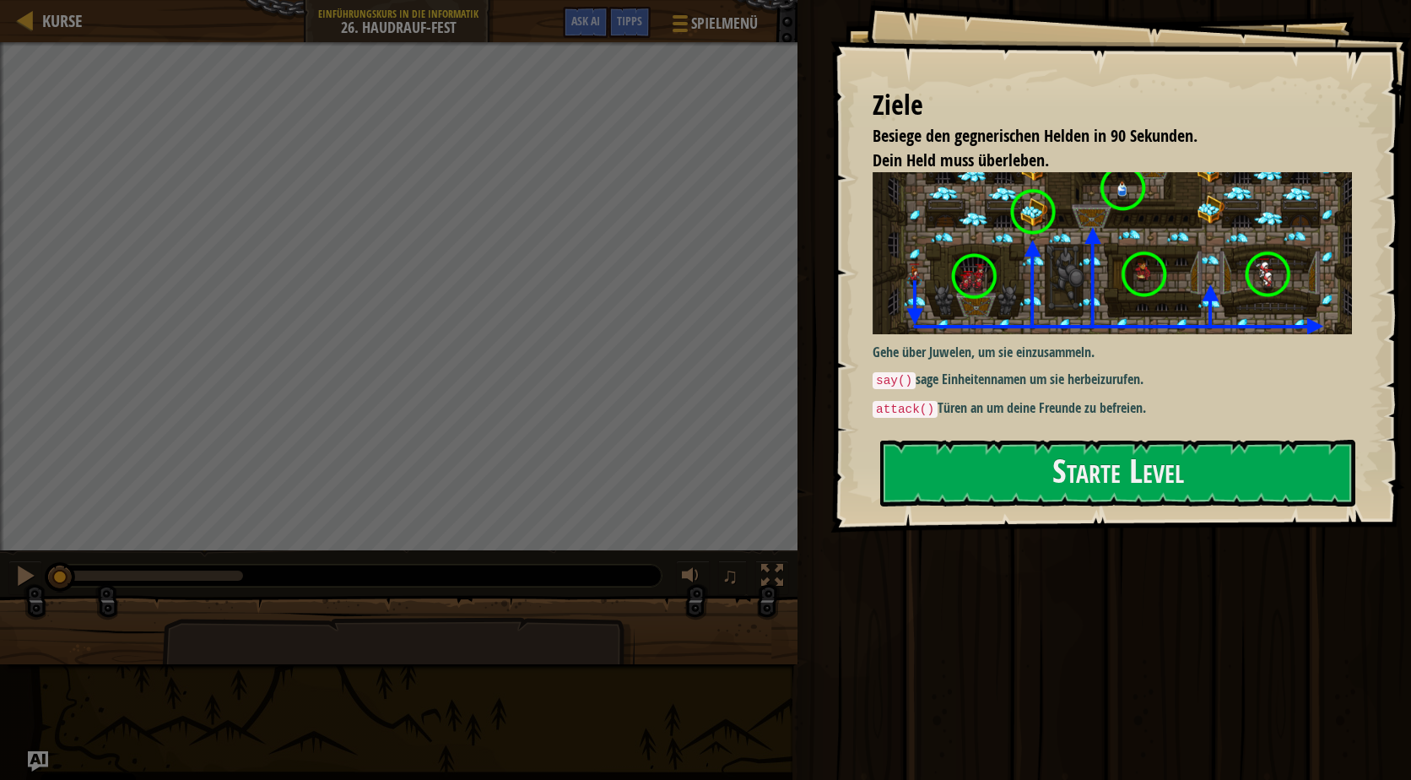
click at [963, 391] on div "Gehe über Juwelen, um sie einzusammeln. say() sage Einheitennamen um sie herbei…" at bounding box center [1118, 295] width 492 height 246
click at [962, 475] on button "Starte Level" at bounding box center [1117, 473] width 475 height 67
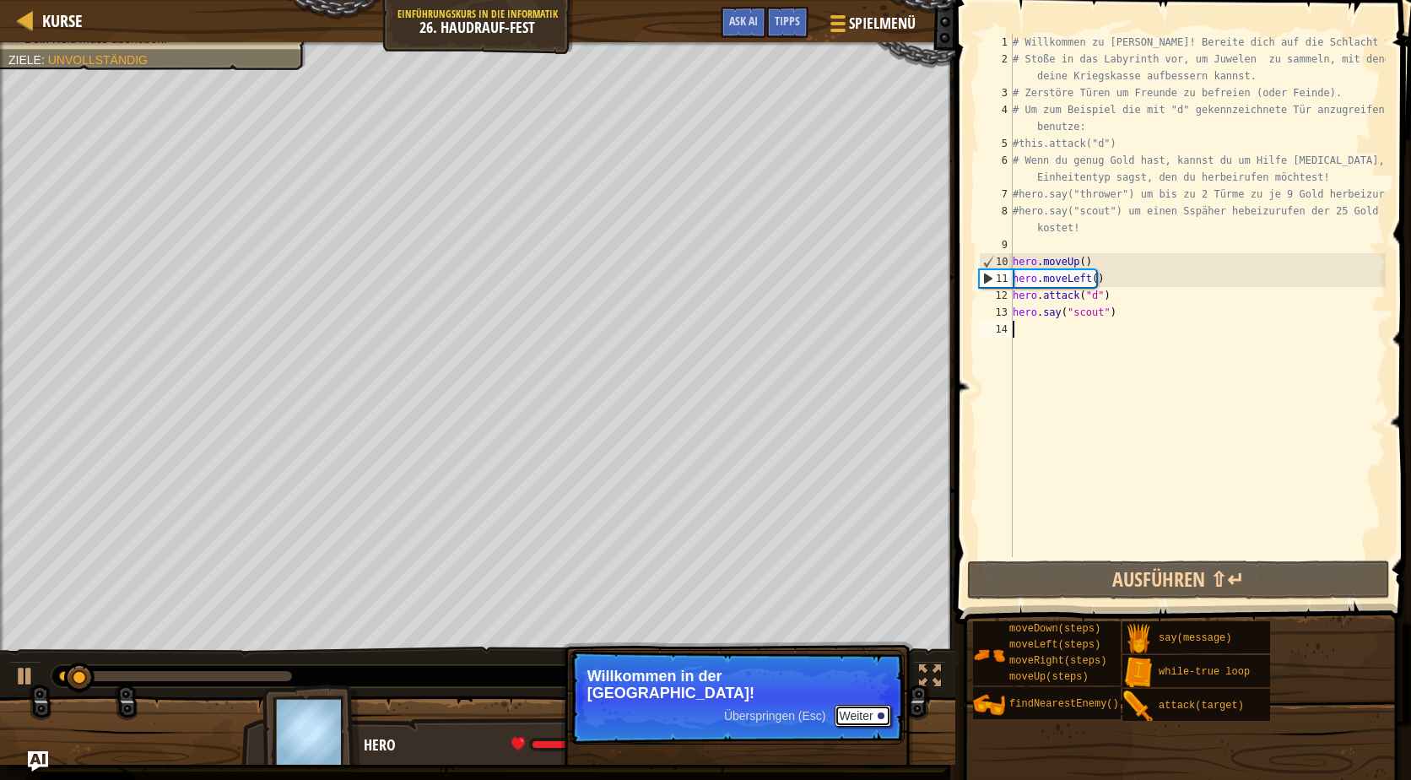
click at [867, 706] on button "Weiter" at bounding box center [862, 716] width 57 height 22
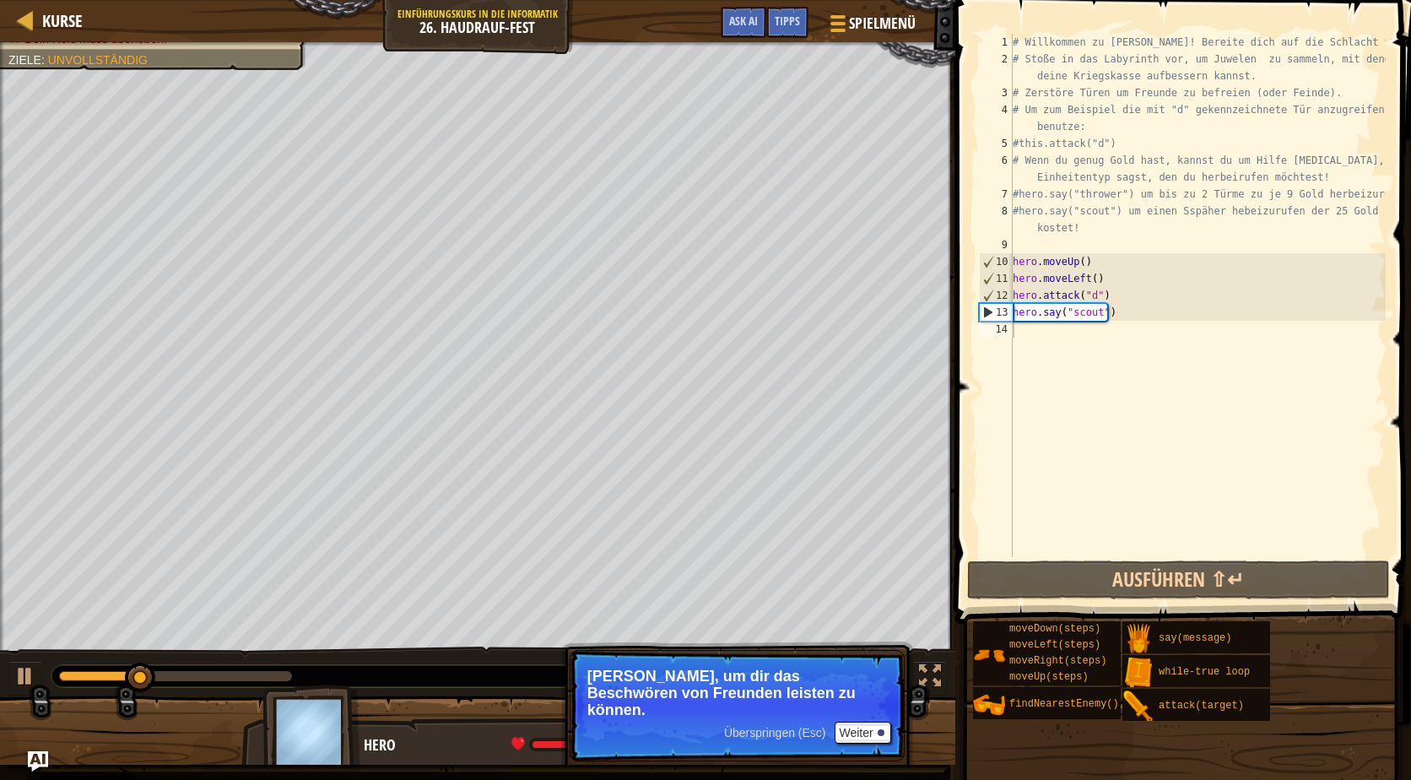
click at [794, 730] on span "Überspringen (Esc)" at bounding box center [775, 733] width 102 height 14
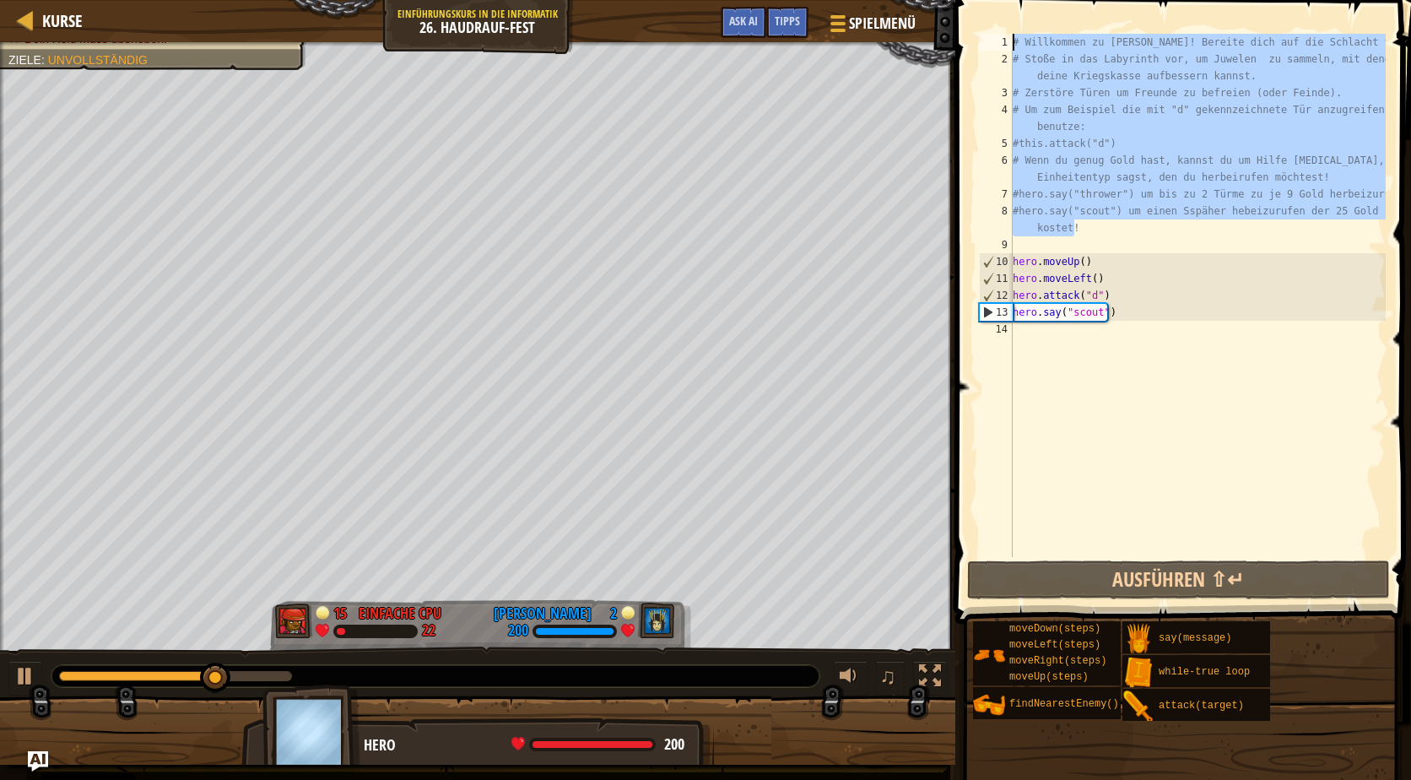
drag, startPoint x: 1110, startPoint y: 234, endPoint x: 1009, endPoint y: 36, distance: 221.9
click at [1009, 36] on div "1 2 3 4 5 6 7 8 9 10 11 12 13 14 # Willkommen zu Wakka Maul! Bereite dich auf d…" at bounding box center [1180, 295] width 410 height 523
type textarea "# Willkommen zu [PERSON_NAME]! Bereite dich auf die Schlacht vor! # Stoße in da…"
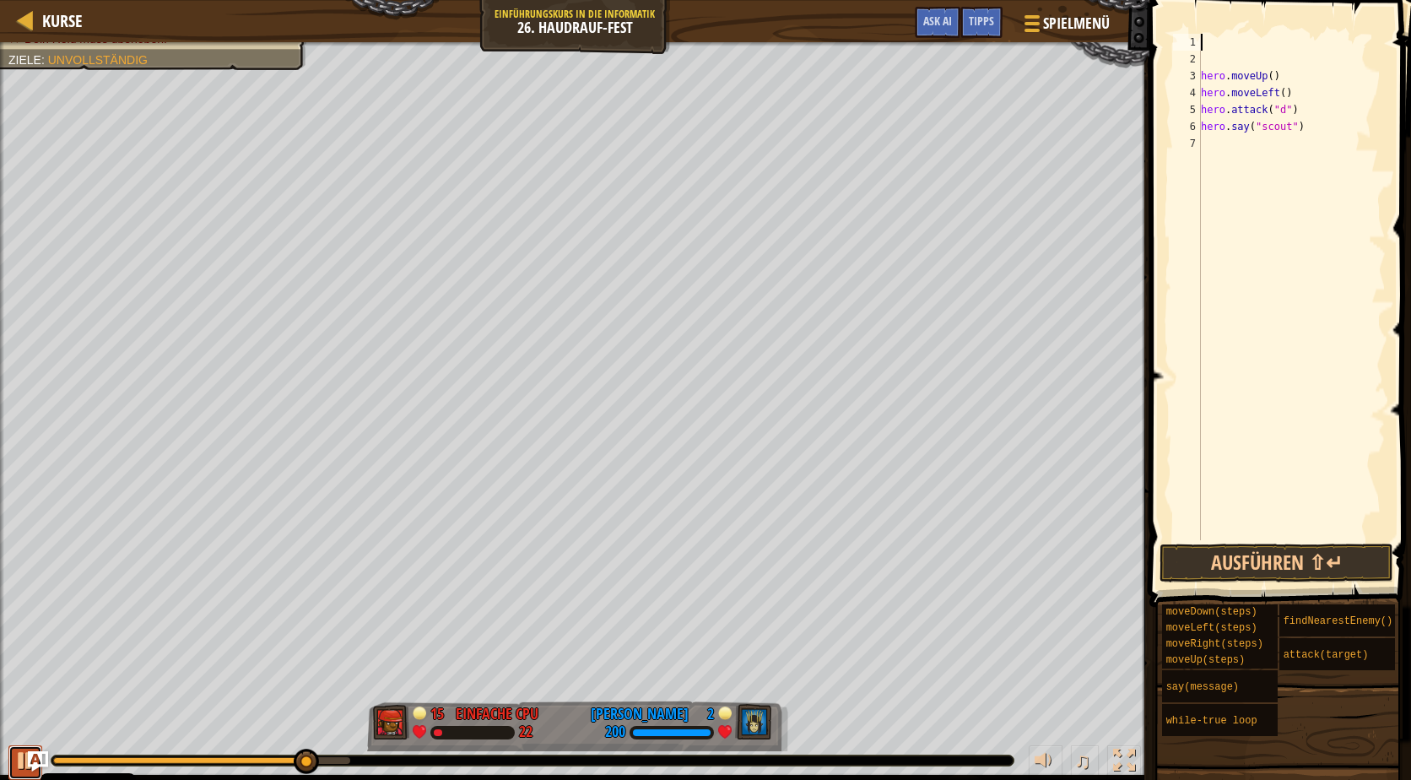
click at [17, 755] on div at bounding box center [25, 760] width 22 height 22
drag, startPoint x: 309, startPoint y: 755, endPoint x: 0, endPoint y: 706, distance: 312.7
click at [0, 706] on div "Besiege den gegnerischen Helden in 90 Sekunden. Dein Held muss überleben. Ziele…" at bounding box center [705, 410] width 1411 height 737
click at [1202, 37] on div "hero . moveUp ( ) hero . moveLeft ( ) hero . attack ( "d" ) hero . say ( "scout…" at bounding box center [1291, 304] width 188 height 540
click at [1206, 54] on div "hero . moveUp ( ) hero . moveLeft ( ) hero . attack ( "d" ) hero . say ( "scout…" at bounding box center [1291, 304] width 188 height 540
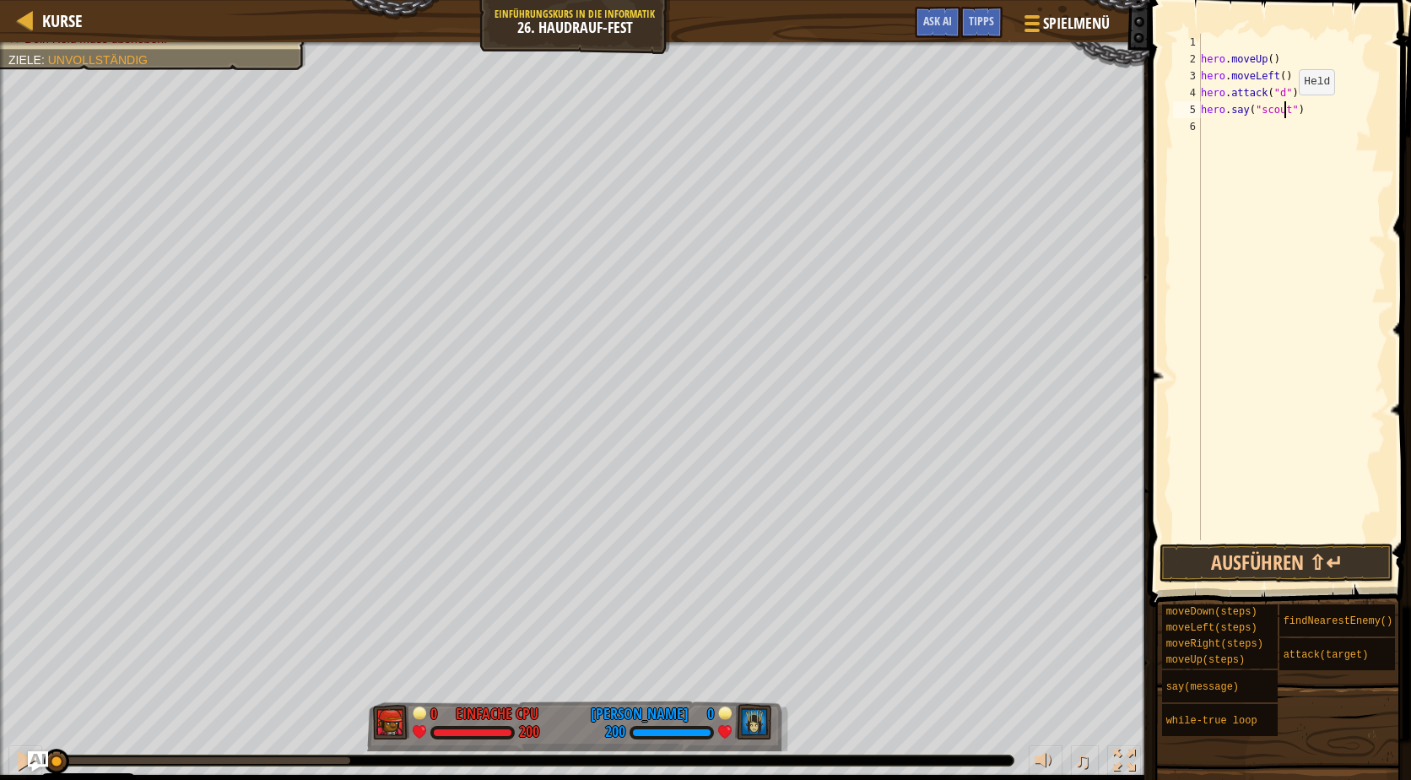
click at [1284, 111] on div "hero . moveUp ( ) hero . moveLeft ( ) hero . attack ( "d" ) hero . say ( "scout…" at bounding box center [1291, 304] width 188 height 540
type textarea "hero.say("")"
type textarea "h"
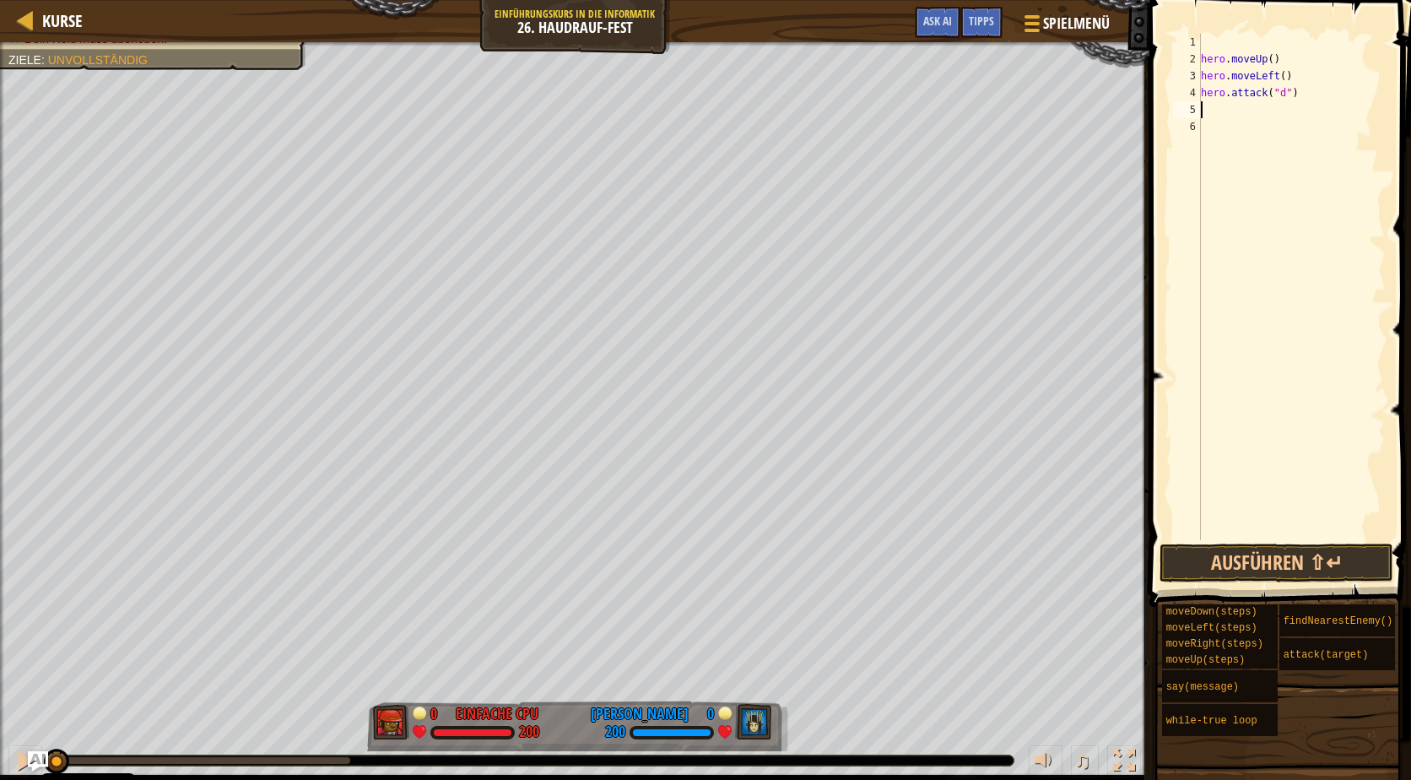
click at [1222, 44] on div "hero . moveUp ( ) hero . moveLeft ( ) hero . attack ( "d" )" at bounding box center [1291, 304] width 188 height 540
type textarea "hero.moveUp()"
click at [1267, 99] on div "hero . moveUp ( ) hero . moveLeft ( ) hero . attack ( "d" )" at bounding box center [1291, 304] width 188 height 540
click at [1275, 80] on div "hero . moveUp ( ) hero . moveLeft ( ) hero . attack ( "d" ) herp - , pve" at bounding box center [1291, 304] width 188 height 540
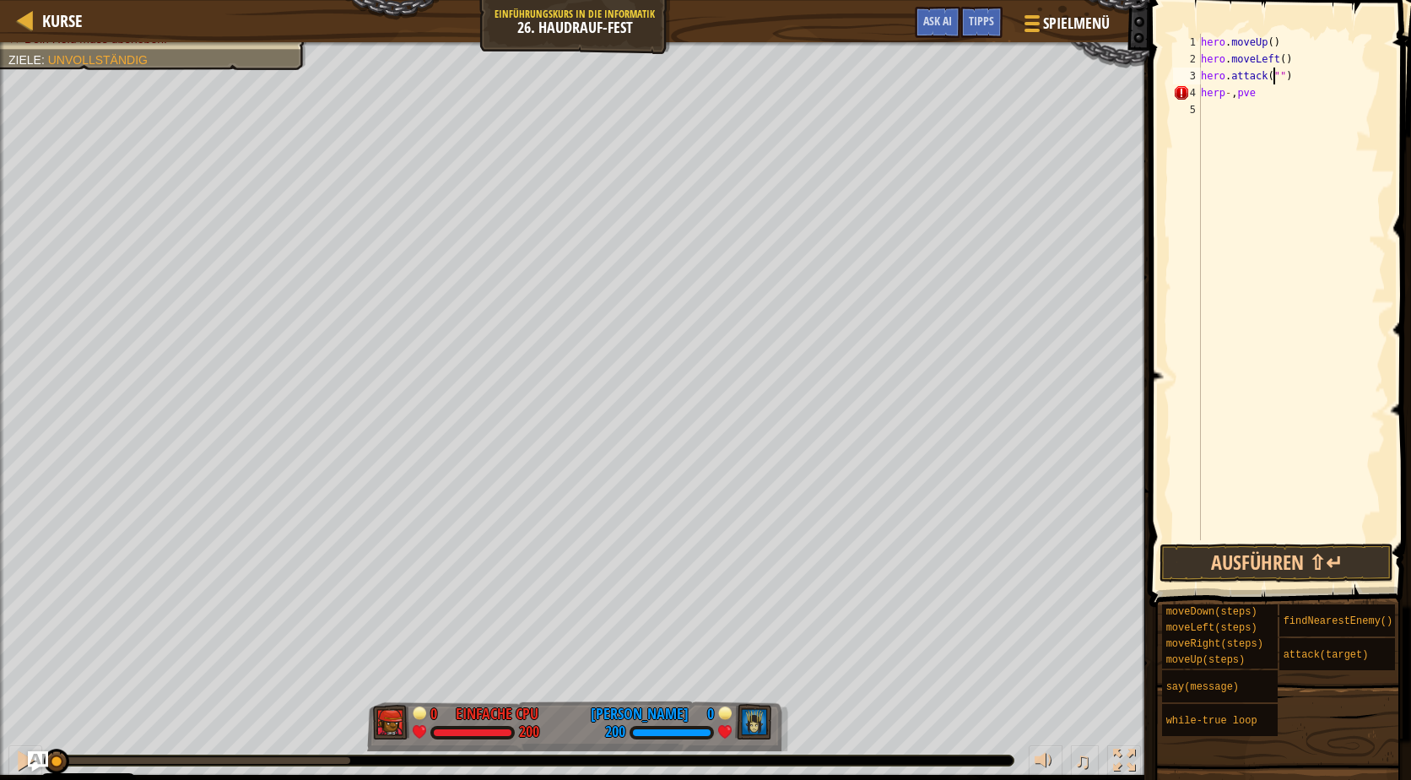
scroll to position [8, 7]
click at [1292, 45] on div "hero . moveUp ( ) hero . moveLeft ( ) hero . attack ( "j" ) herp - , pve" at bounding box center [1291, 304] width 188 height 540
click at [1263, 45] on div "hero . moveUp ( ) hero . moveLeft ( ) hero . attack ( "j" ) herp - , pve" at bounding box center [1291, 304] width 188 height 540
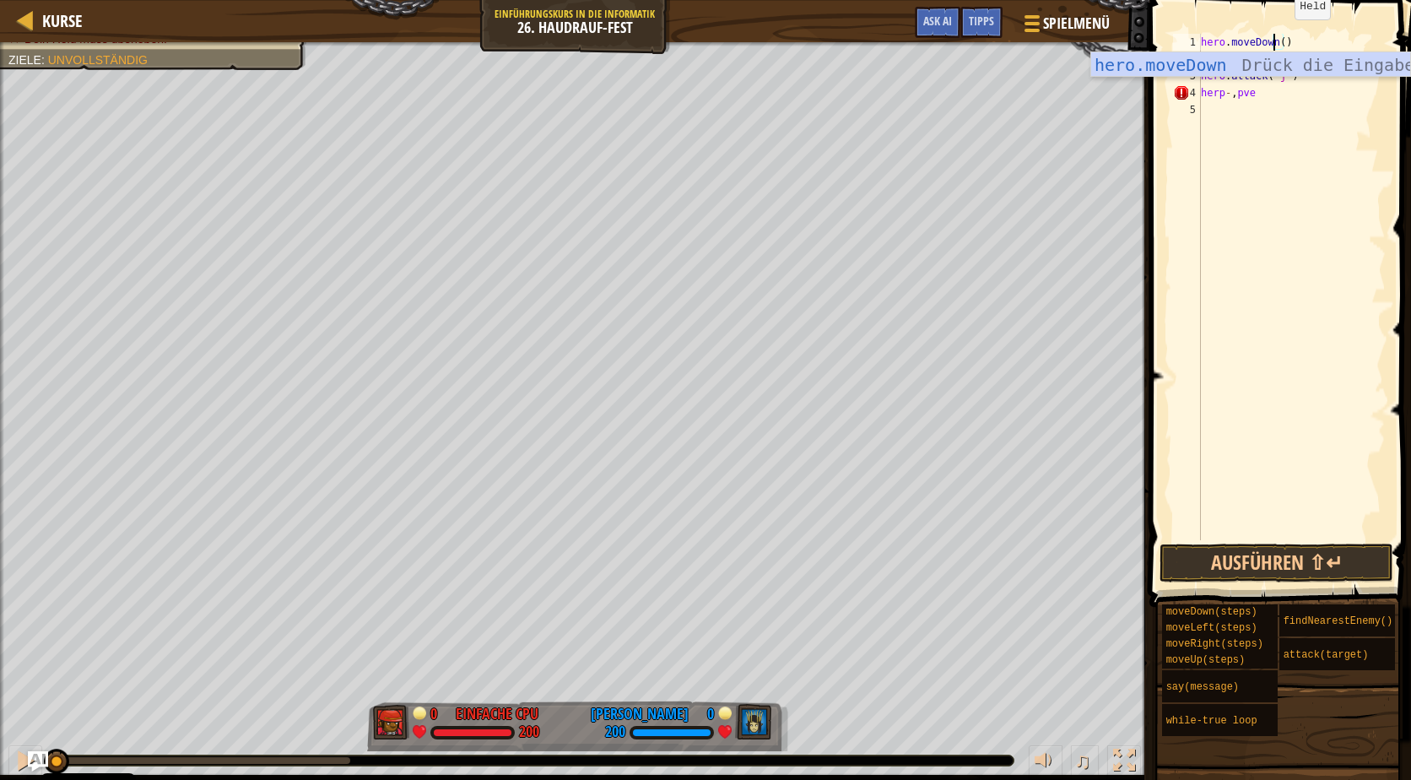
click at [1280, 36] on div "hero . moveDown ( ) hero . moveLeft ( ) hero . attack ( "j" ) herp - , pve" at bounding box center [1291, 304] width 188 height 540
click at [1272, 58] on div "hero . moveDown ( 4 ) hero . moveLeft ( ) hero . attack ( "j" ) herp - , pve" at bounding box center [1291, 304] width 188 height 540
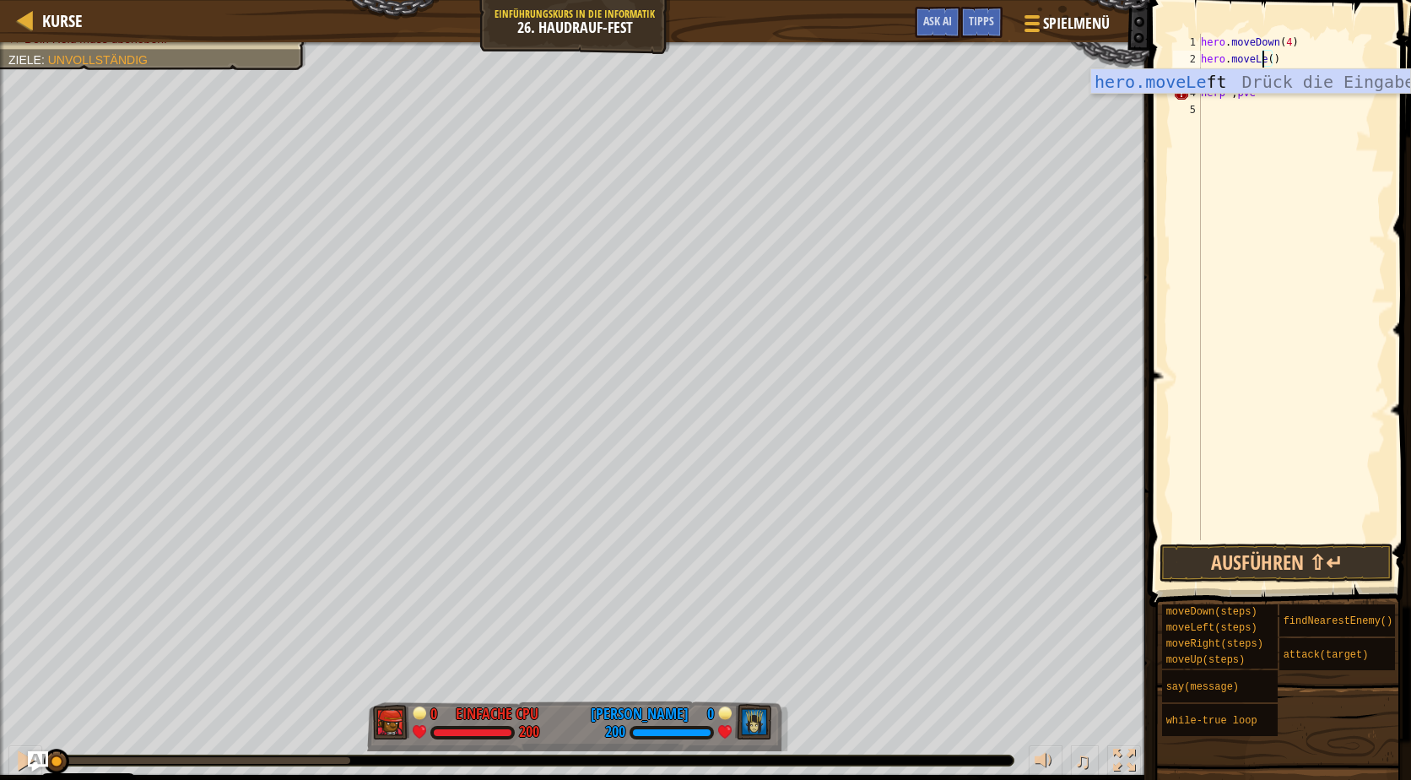
scroll to position [8, 5]
type textarea "hero.moveL()"
click at [1255, 138] on div "hero . moveDown ( 4 ) hero . moveL ( ) hero . attack ( "j" ) herp - , pve" at bounding box center [1291, 304] width 188 height 540
drag, startPoint x: 1270, startPoint y: 94, endPoint x: 1201, endPoint y: 95, distance: 69.2
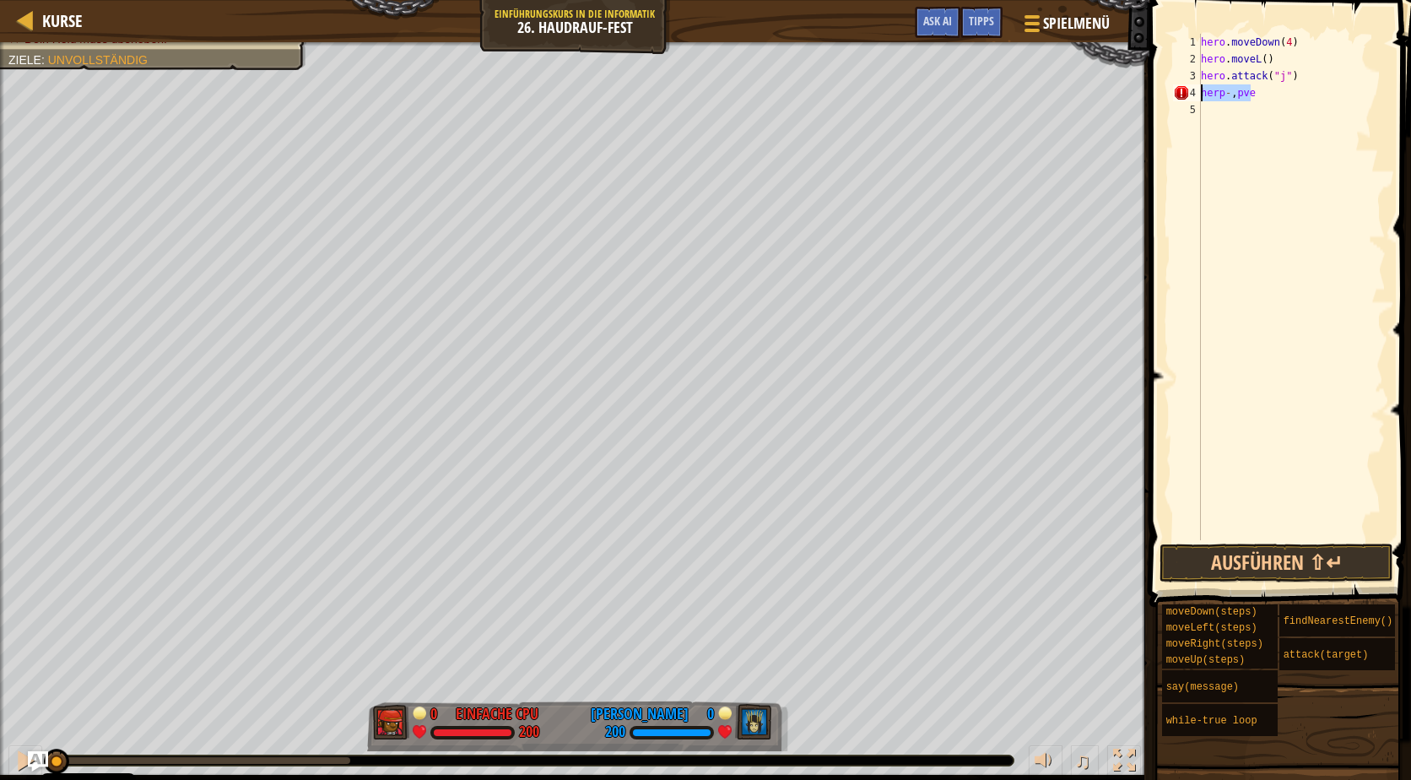
click at [1201, 95] on div "hero . moveDown ( 4 ) hero . moveL ( ) hero . attack ( "j" ) herp - , pve" at bounding box center [1291, 304] width 188 height 540
type textarea "herp-,pve"
click at [1271, 570] on button "Ausführen ⇧↵" at bounding box center [1276, 562] width 234 height 39
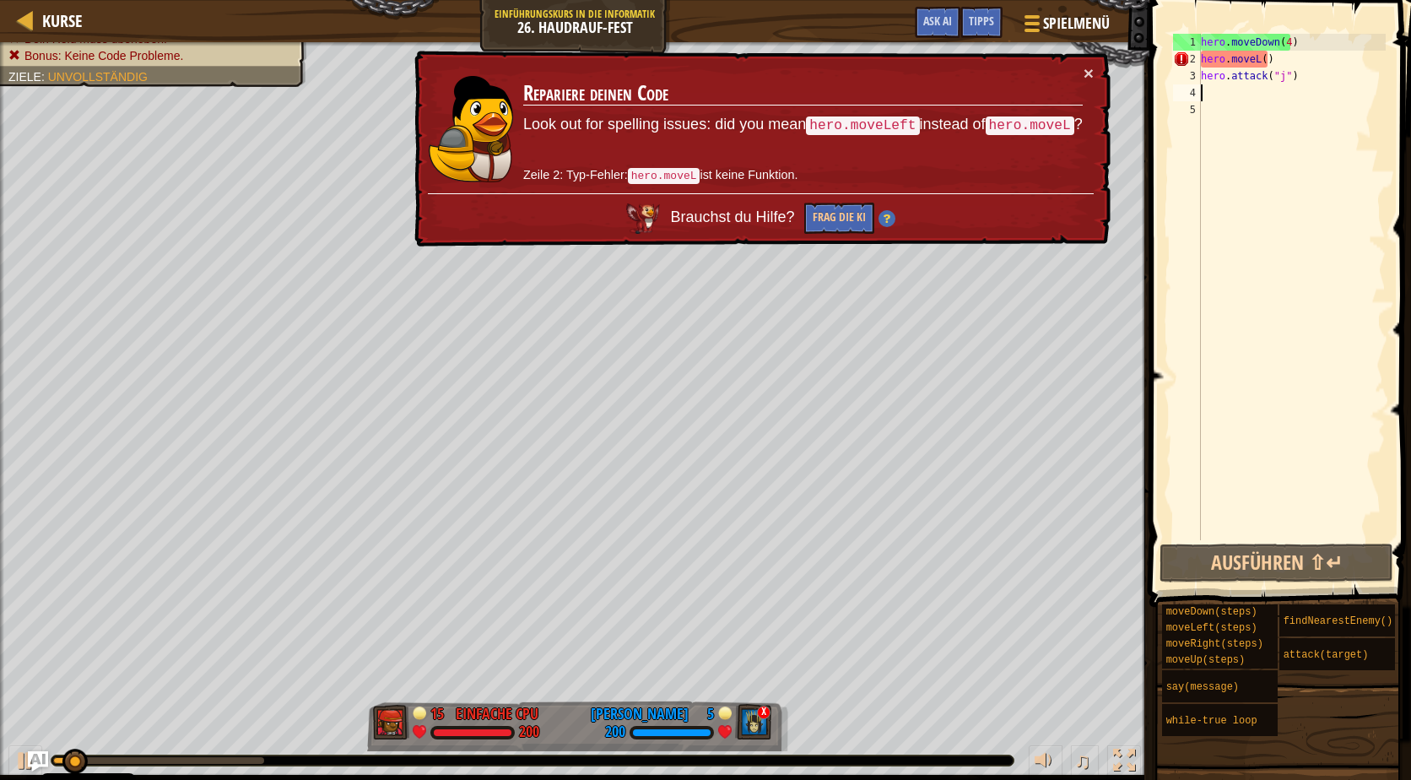
click at [1082, 78] on td "Repariere deinen Code Look out for spelling issues: did you mean hero.moveLeft …" at bounding box center [802, 128] width 561 height 129
click at [1083, 68] on button "×" at bounding box center [1088, 73] width 10 height 18
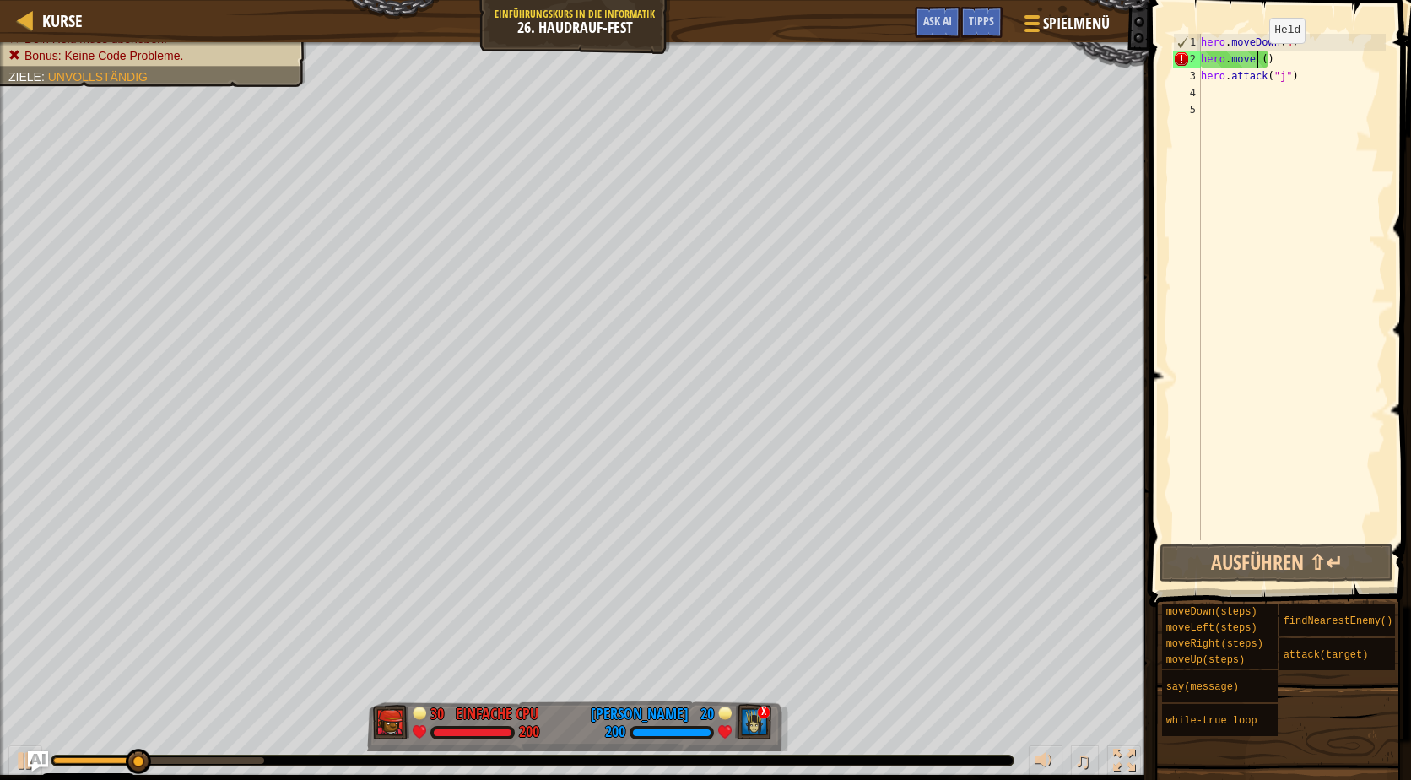
click at [1255, 60] on div "hero . moveDown ( 4 ) hero . moveL ( ) hero . attack ( "j" )" at bounding box center [1291, 304] width 188 height 540
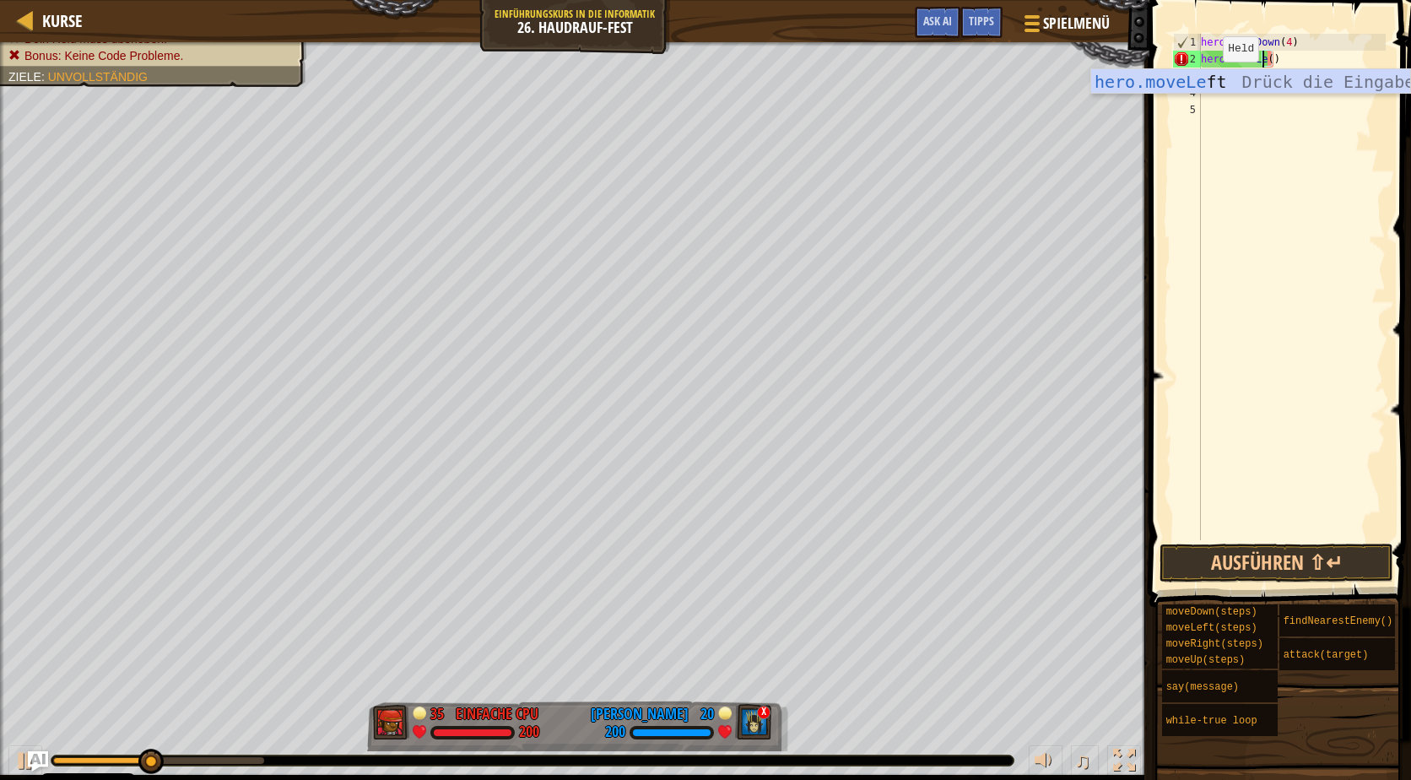
scroll to position [8, 6]
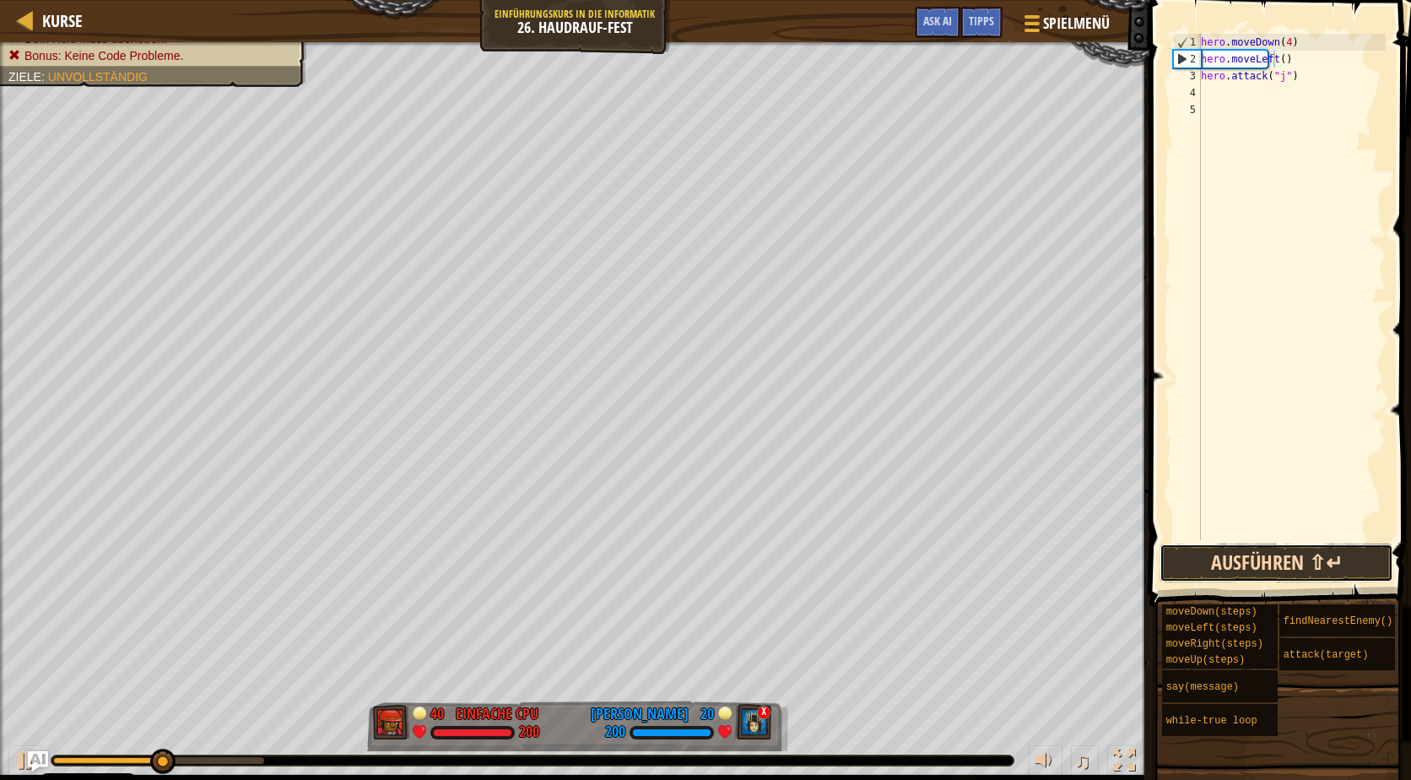
click at [1310, 564] on button "Ausführen ⇧↵" at bounding box center [1276, 562] width 234 height 39
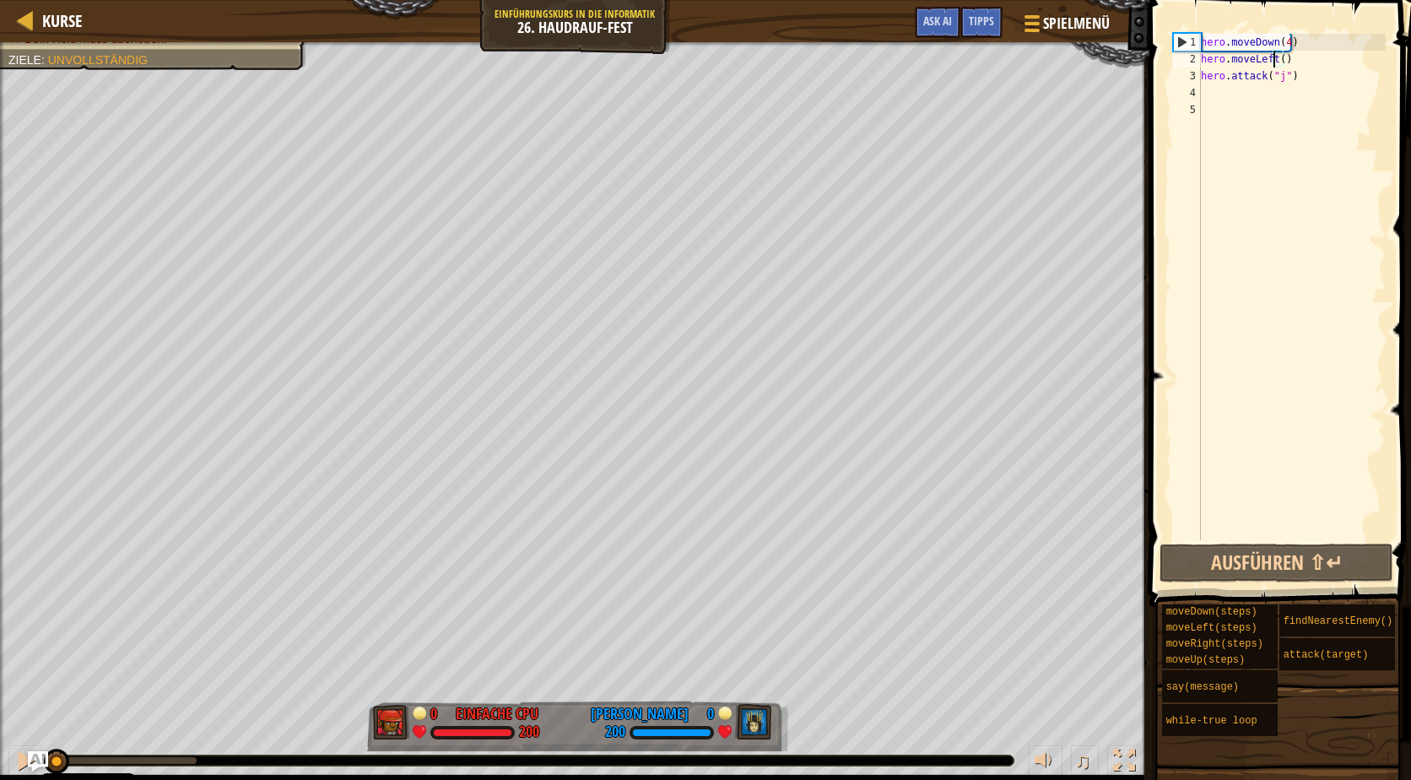
click at [6, 717] on div "Besiege den gegnerischen Helden in 90 Sekunden. Dein Held muss überleben. Ziele…" at bounding box center [705, 410] width 1411 height 737
click at [1184, 36] on div "1" at bounding box center [1187, 42] width 27 height 17
click at [1179, 39] on div "1" at bounding box center [1187, 42] width 27 height 17
drag, startPoint x: 106, startPoint y: 761, endPoint x: 5, endPoint y: 759, distance: 101.3
click at [5, 759] on div "♫" at bounding box center [574, 756] width 1149 height 51
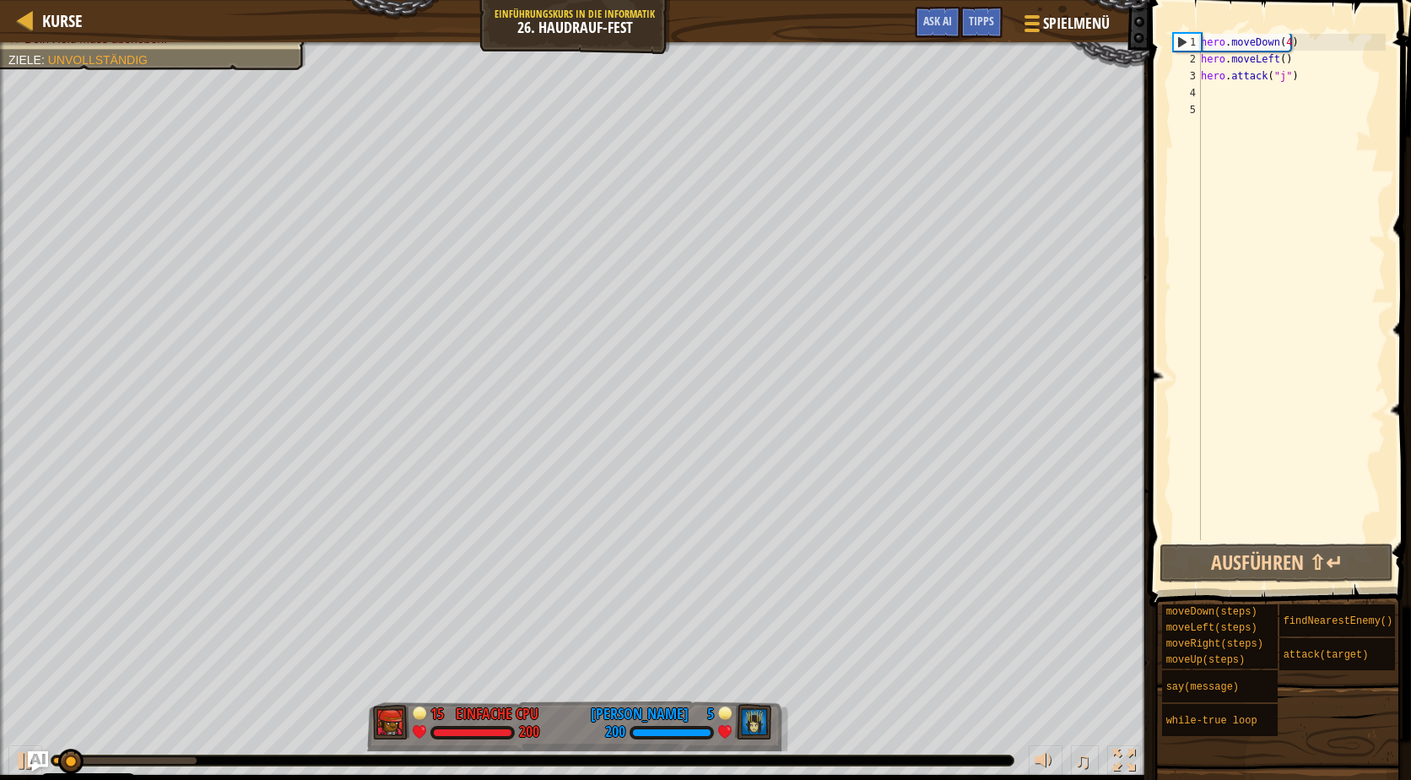
drag, startPoint x: 148, startPoint y: 753, endPoint x: 274, endPoint y: 766, distance: 127.2
click at [276, 766] on div "♫" at bounding box center [574, 756] width 1149 height 51
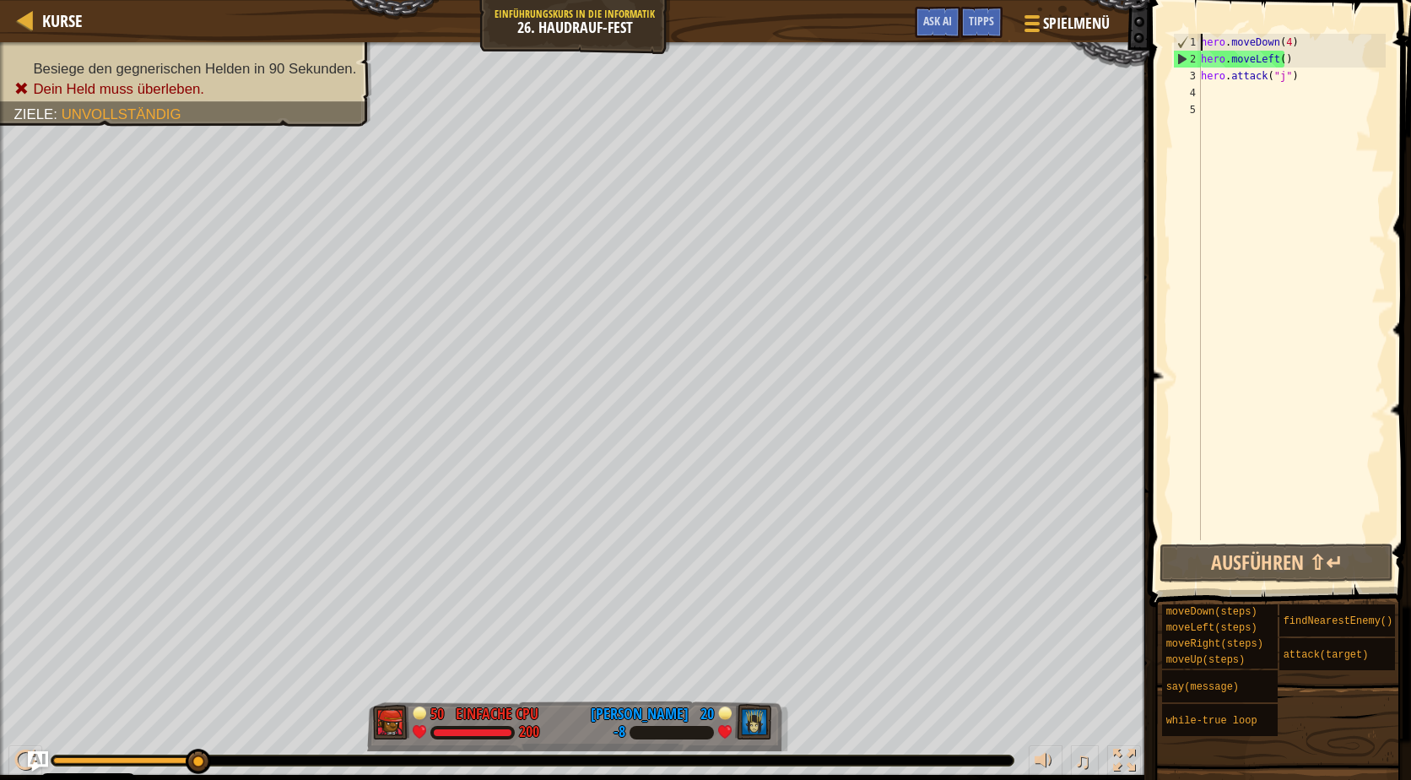
drag, startPoint x: 100, startPoint y: 758, endPoint x: 400, endPoint y: 739, distance: 300.1
click at [388, 758] on div at bounding box center [532, 760] width 962 height 10
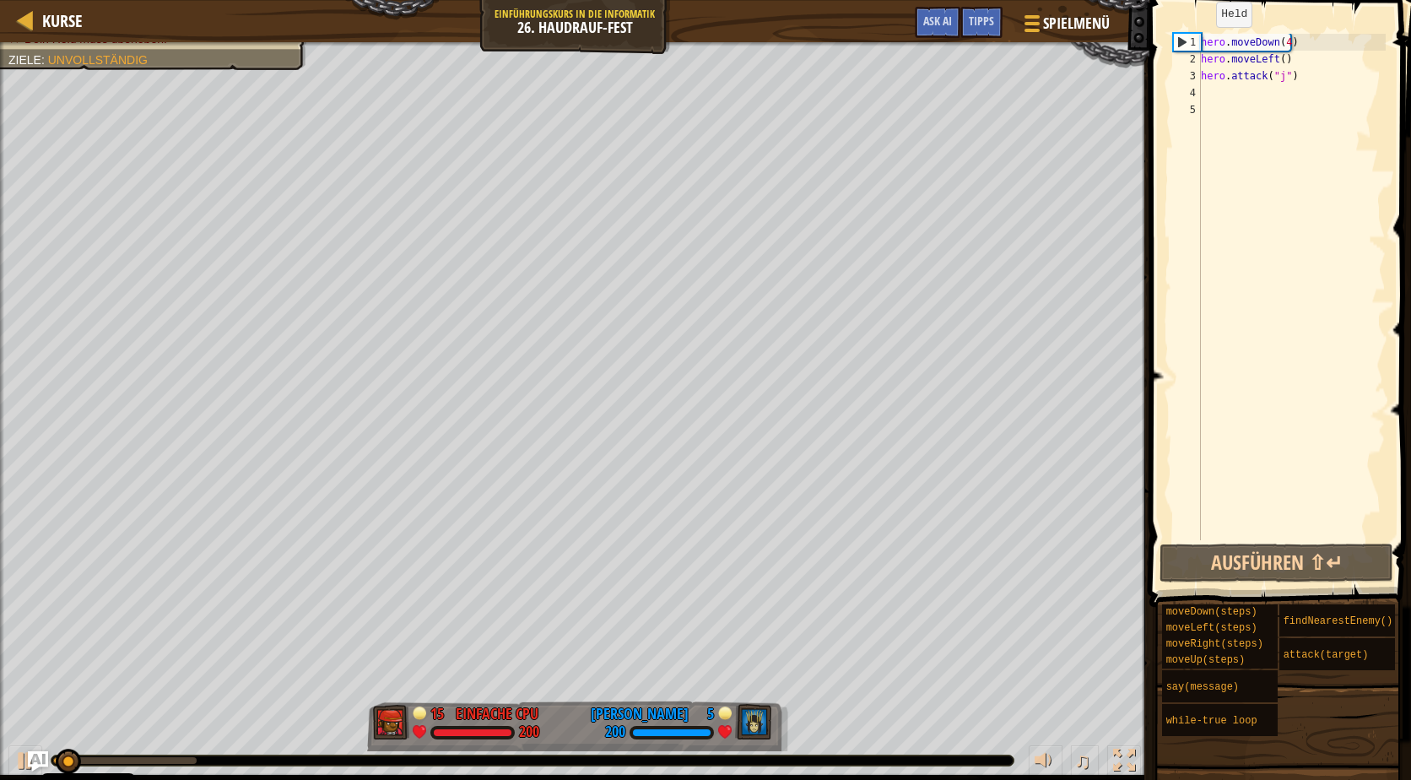
click at [1185, 49] on div "1" at bounding box center [1187, 42] width 27 height 17
type textarea "hero.moveDown(4)"
click at [1248, 104] on div "hero . moveDown ( 4 ) hero . moveLeft ( ) hero . attack ( "j" )" at bounding box center [1291, 304] width 188 height 540
click at [1287, 81] on div "hero . moveDown ( 4 ) hero . moveLeft ( ) hero . attack ( "j" )" at bounding box center [1291, 304] width 188 height 540
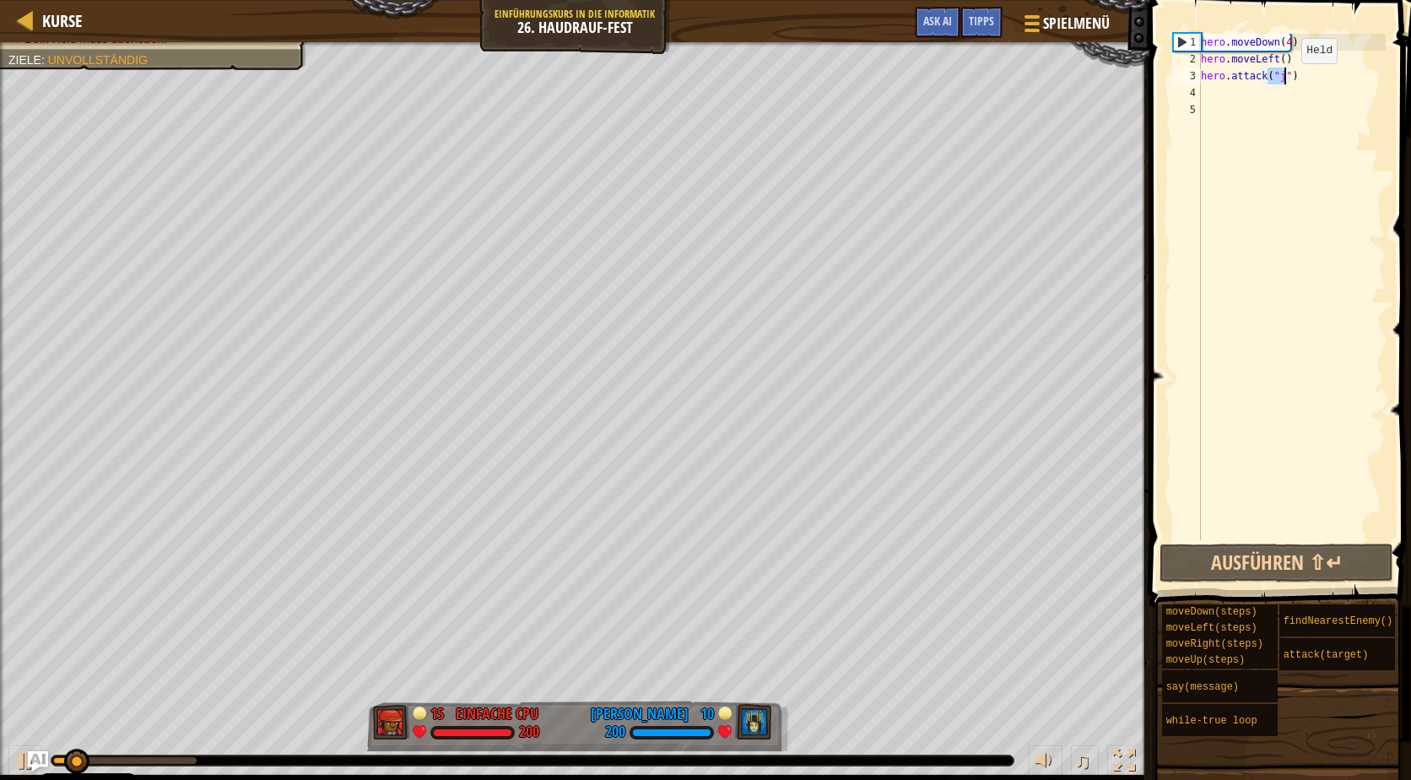
click at [1287, 80] on div "hero . moveDown ( 4 ) hero . moveLeft ( ) hero . attack ( "j" )" at bounding box center [1291, 304] width 188 height 540
click at [1288, 45] on div "hero . moveDown ( 4 ) hero . moveLeft ( ) hero . attack ( "j" )" at bounding box center [1291, 304] width 188 height 540
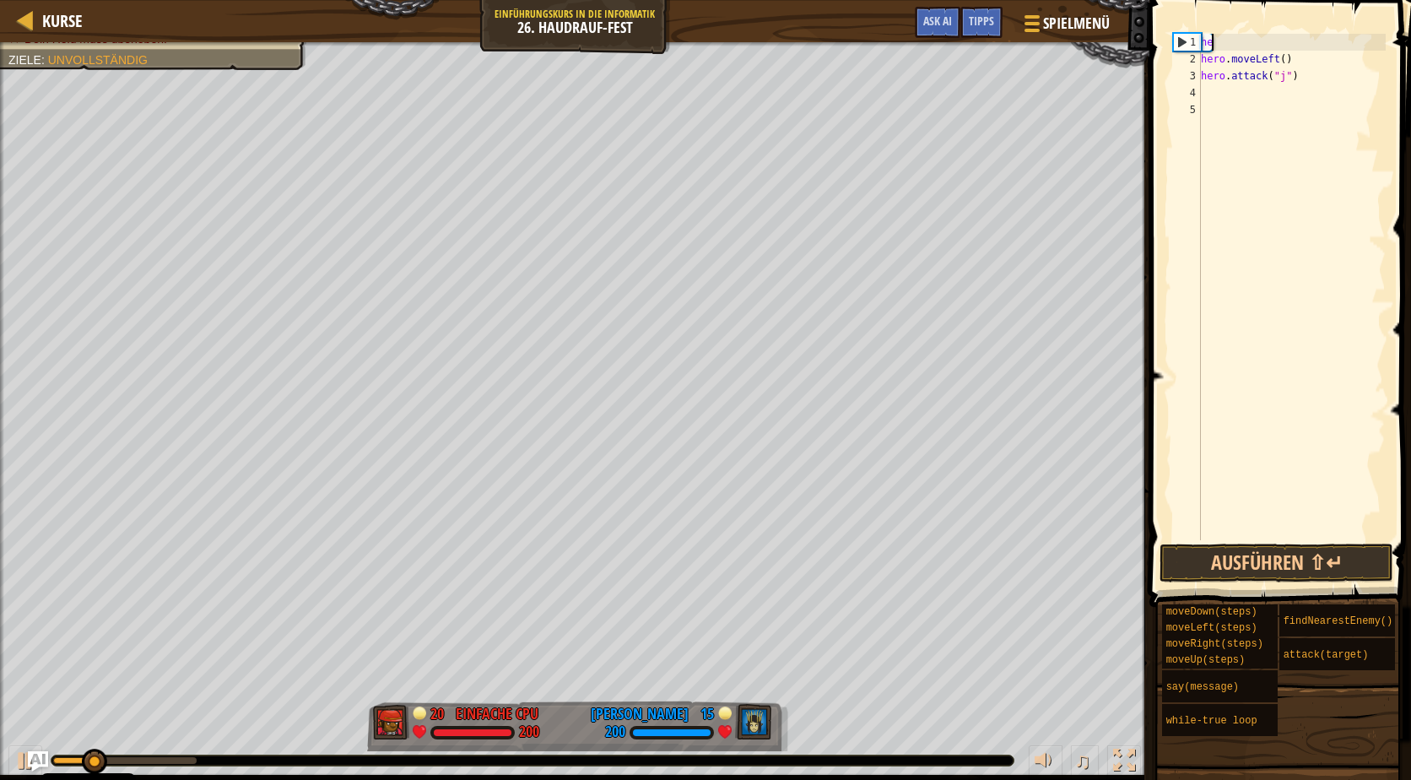
type textarea "h"
click at [1304, 582] on span at bounding box center [1281, 279] width 275 height 656
click at [1301, 566] on button "Ausführen ⇧↵" at bounding box center [1276, 562] width 234 height 39
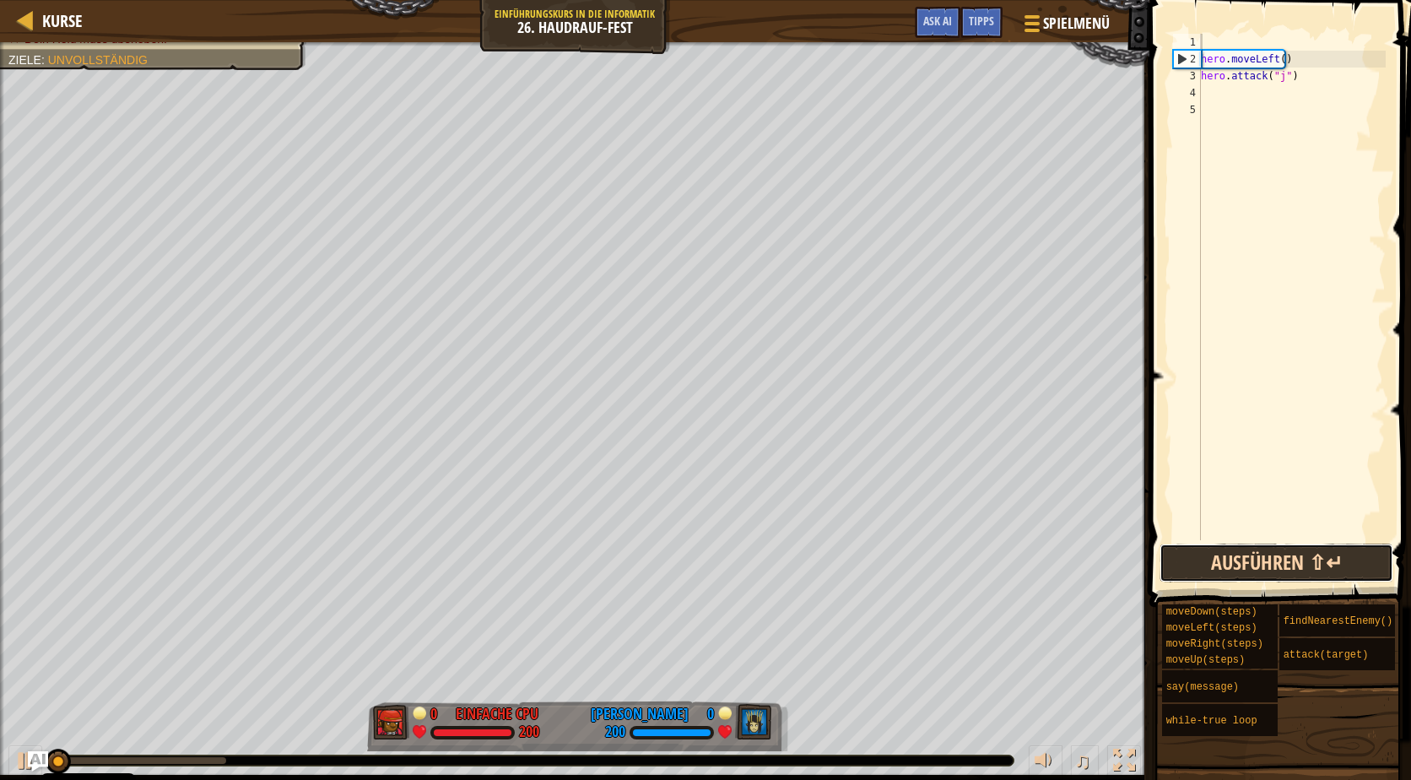
click at [1301, 566] on button "Ausführen ⇧↵" at bounding box center [1276, 562] width 234 height 39
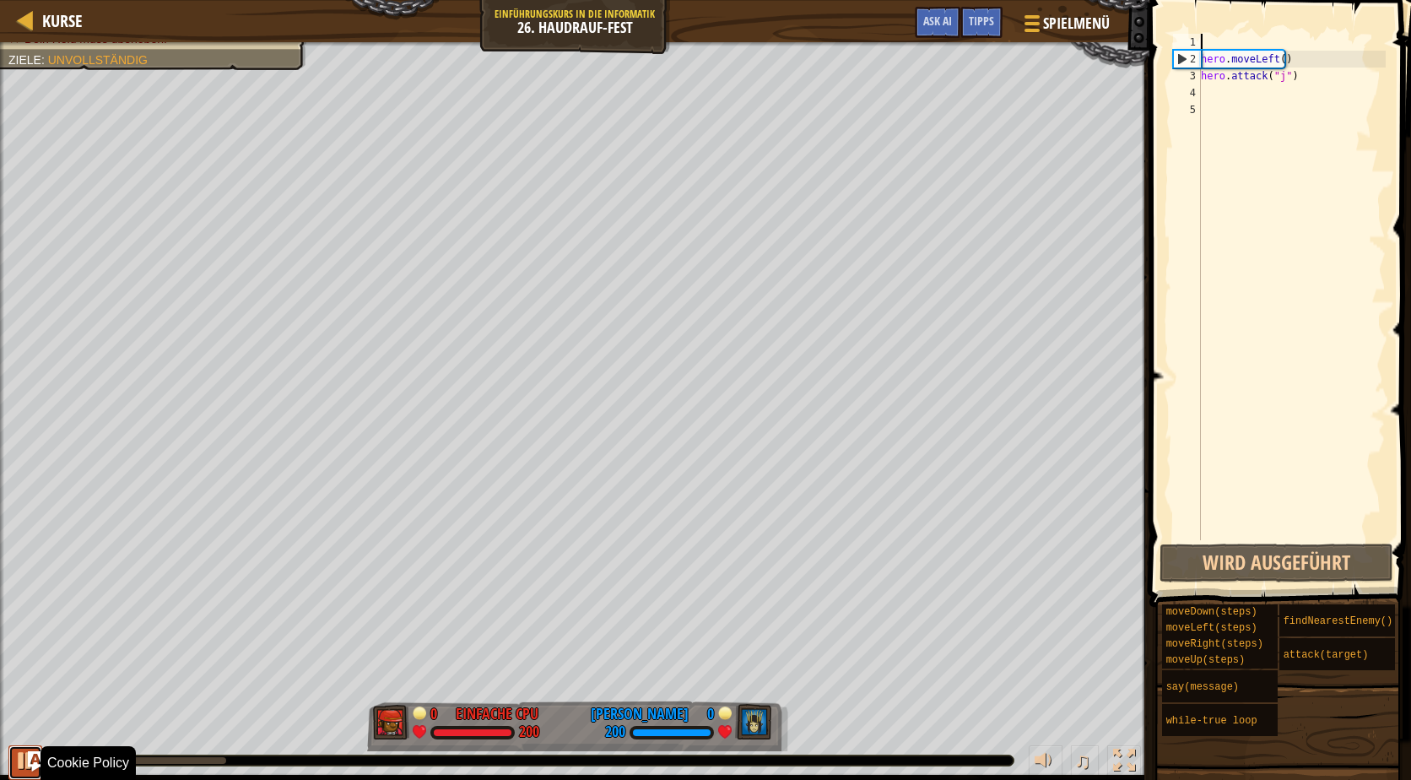
click at [17, 757] on div at bounding box center [25, 760] width 22 height 22
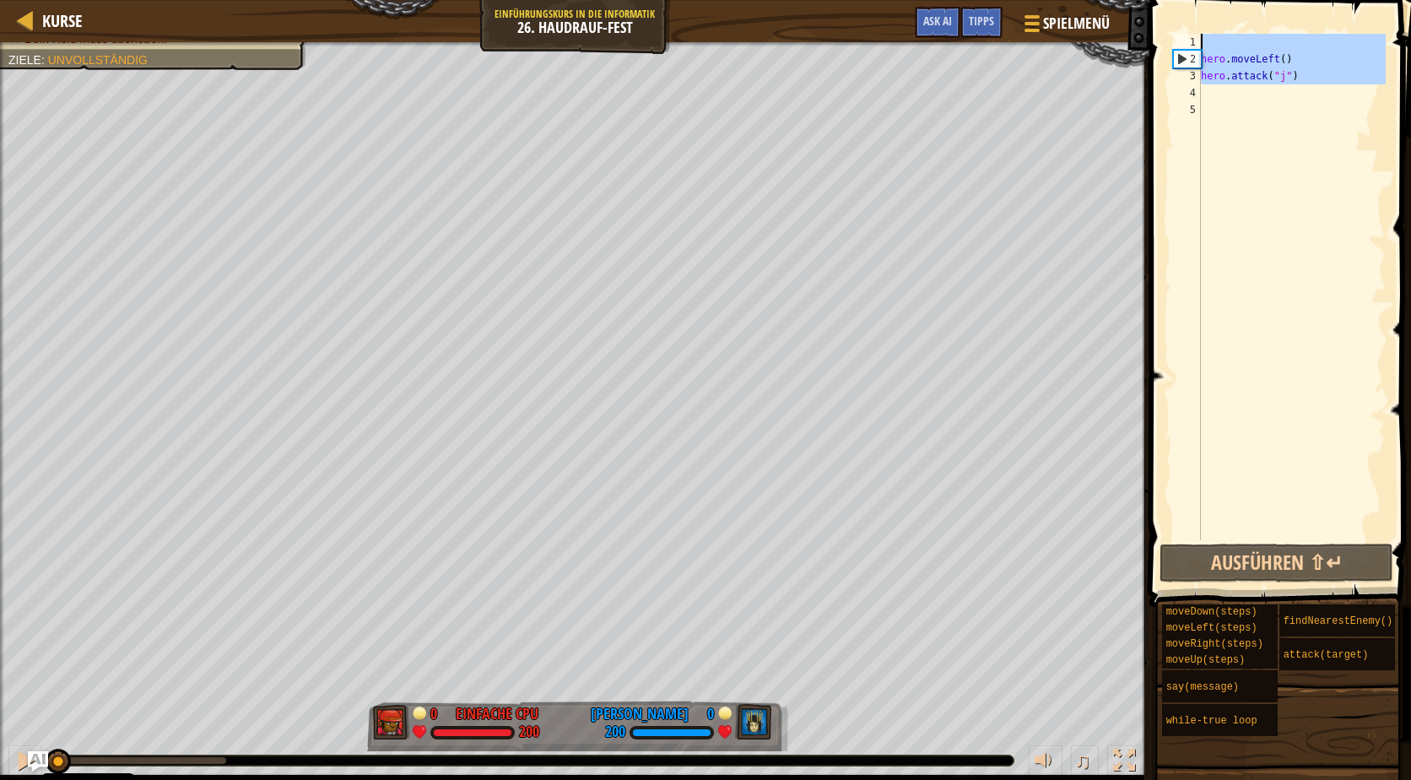
drag, startPoint x: 1293, startPoint y: 86, endPoint x: 1191, endPoint y: 58, distance: 106.6
click at [1138, 3] on div "Kurse Einführungskurs in die Informatik 26. Haudrauf-Fest Spielmenü Fertig Tipp…" at bounding box center [705, 390] width 1411 height 780
type textarea "hero.moveLeft()"
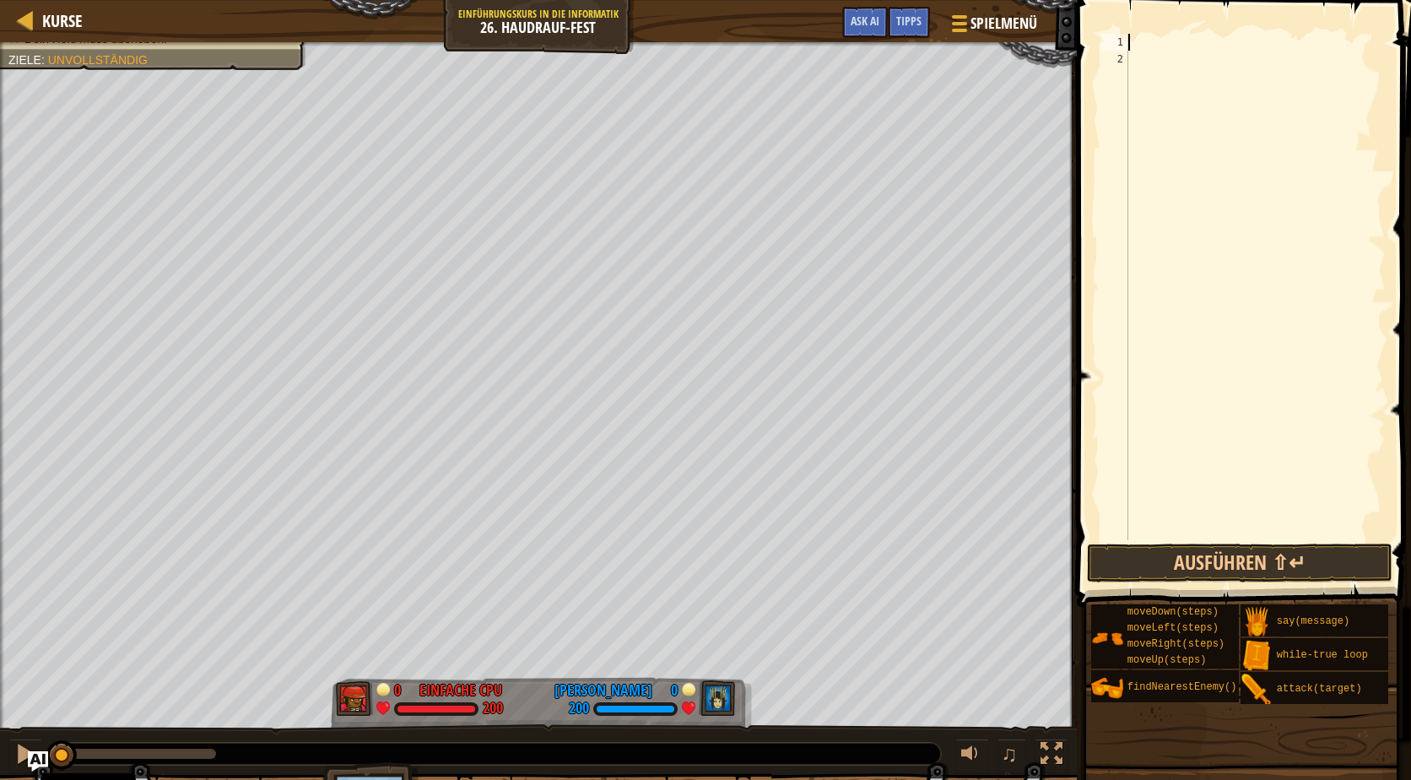
click at [1195, 61] on div at bounding box center [1255, 304] width 261 height 540
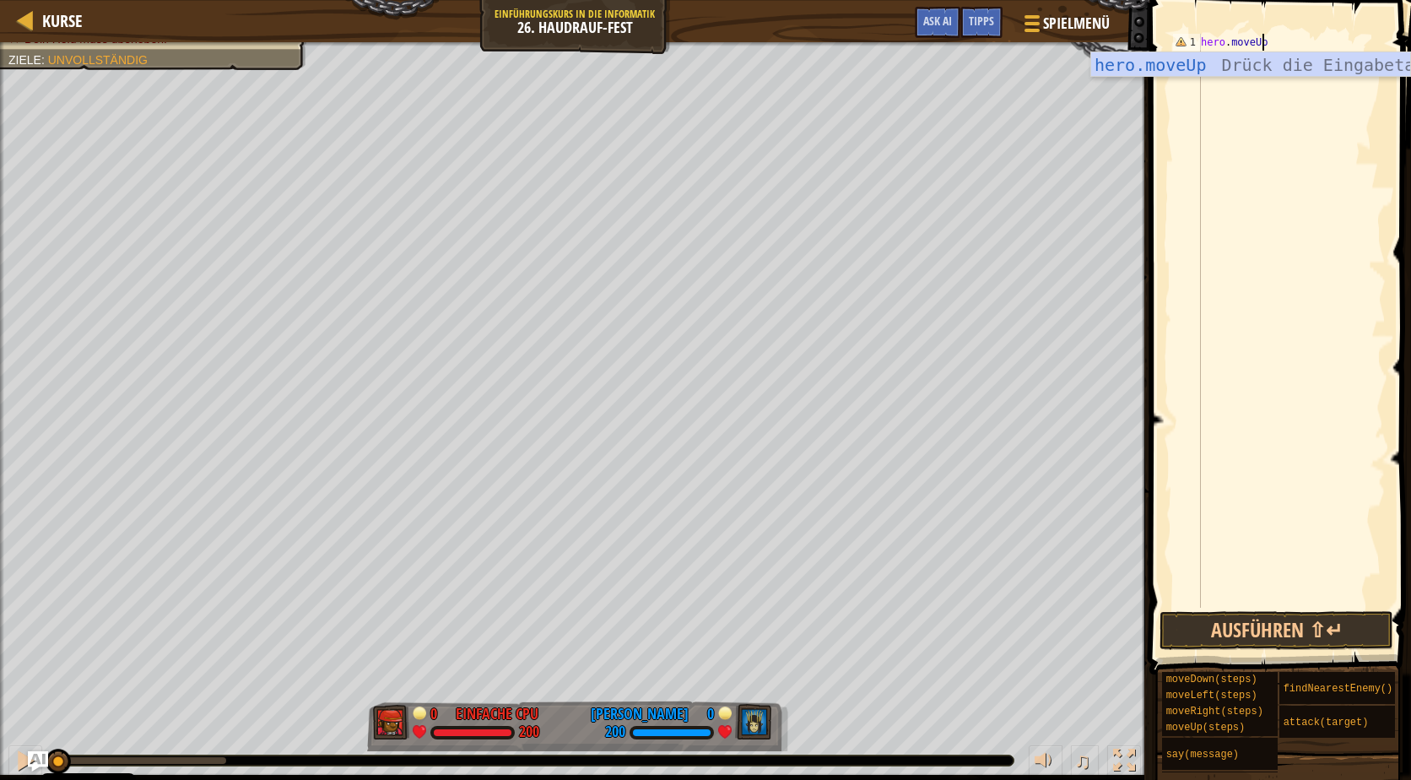
scroll to position [8, 5]
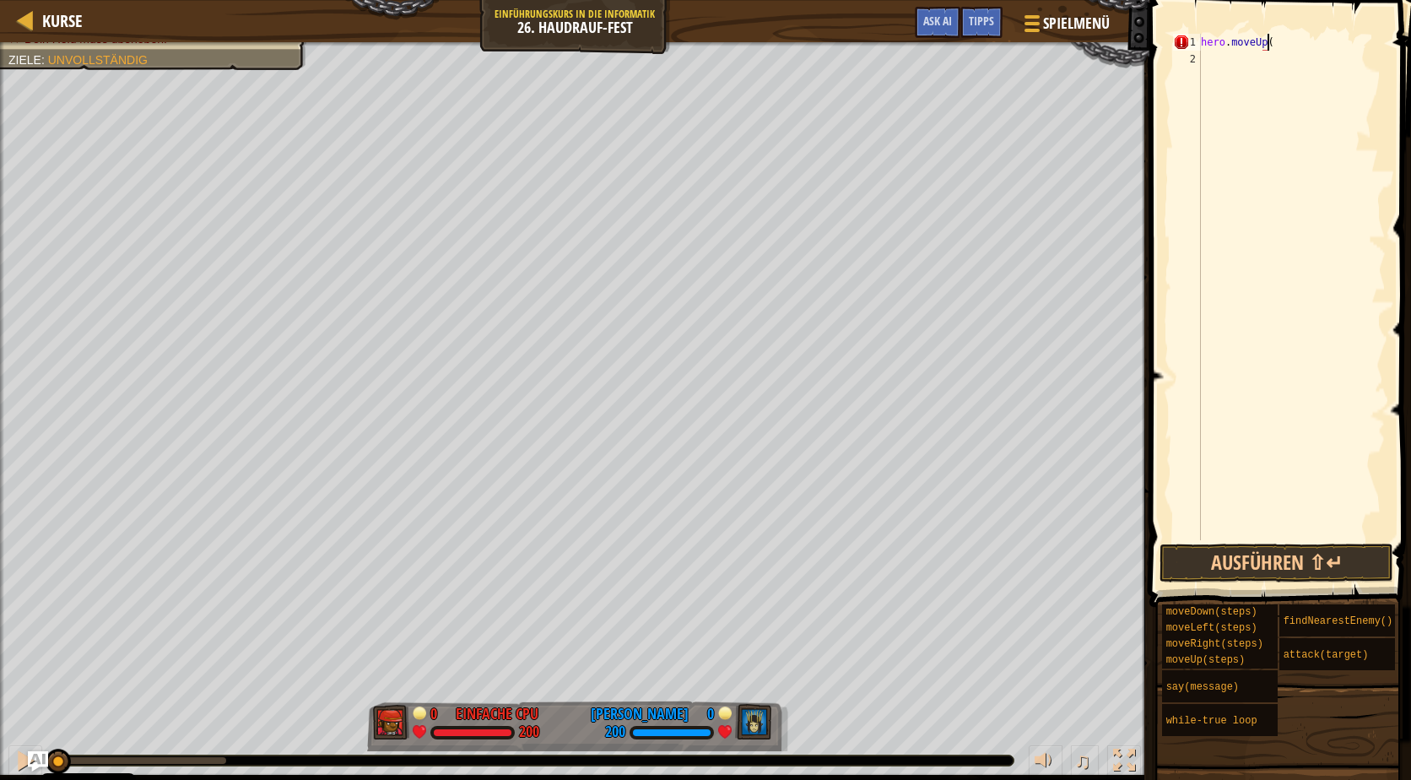
type textarea "hero.moveUp()"
type textarea "hero.moveLeft()"
type textarea "hero.attack("d")"
type textarea "hero.moveLeft(4)"
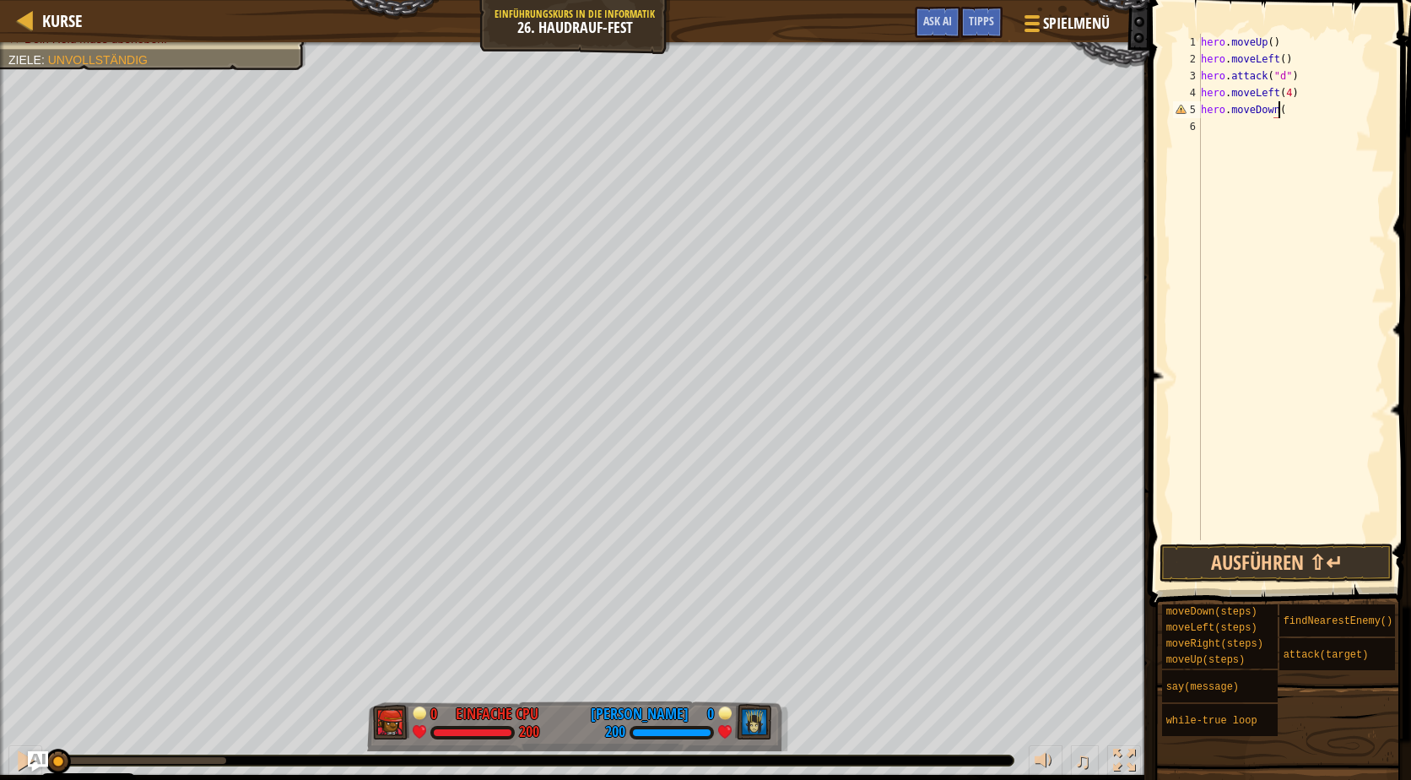
type textarea "hero.moveDown()"
type textarea "hero.attack("b")"
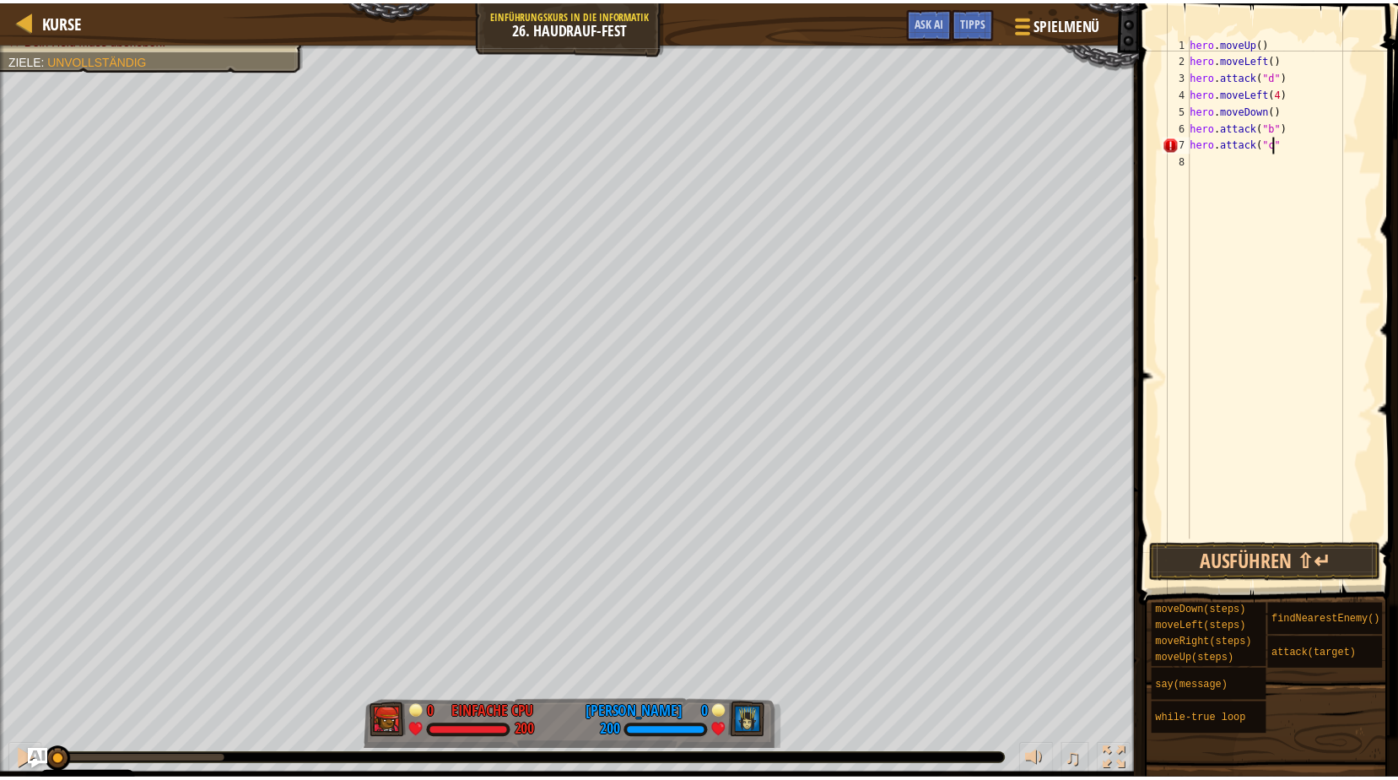
scroll to position [8, 7]
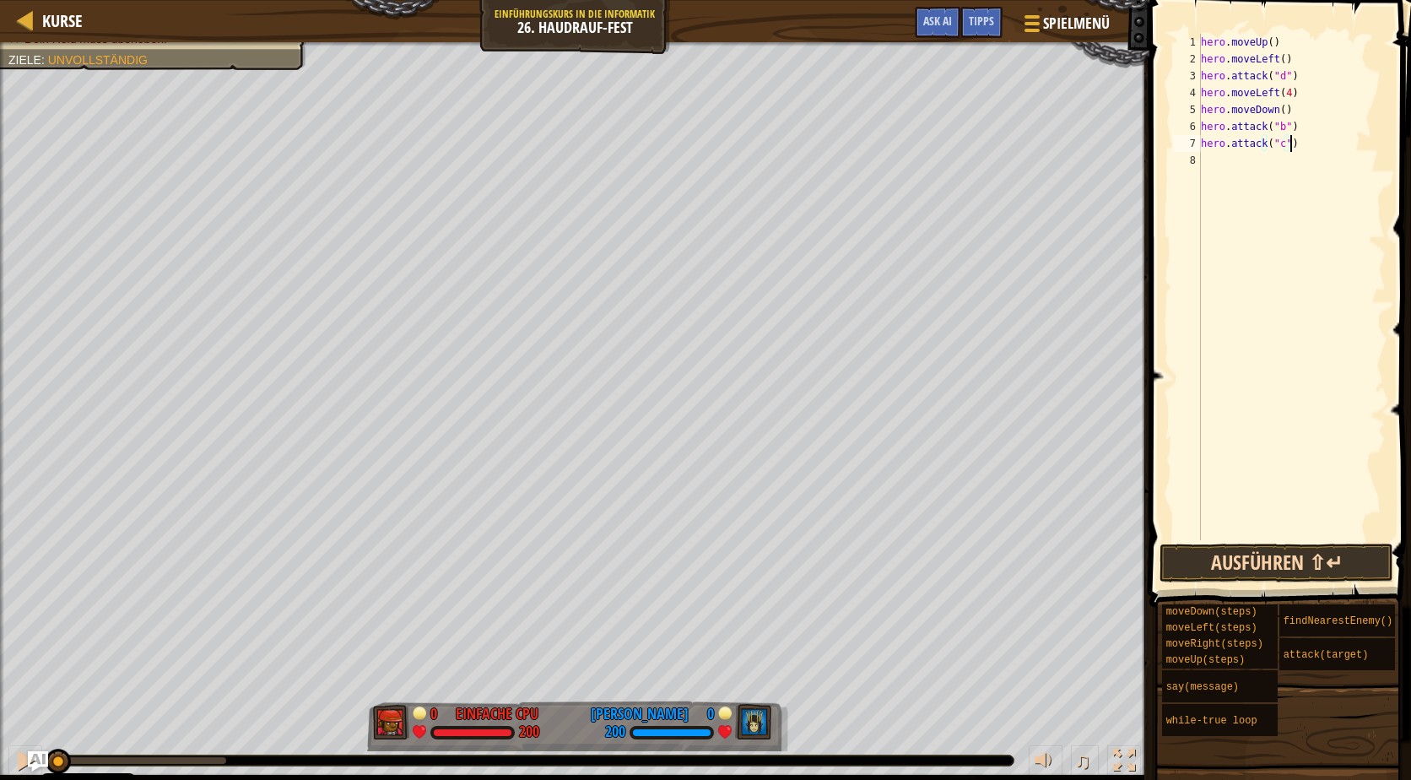
type textarea "hero.attack("c")"
click at [1202, 560] on button "Ausführen ⇧↵" at bounding box center [1276, 562] width 234 height 39
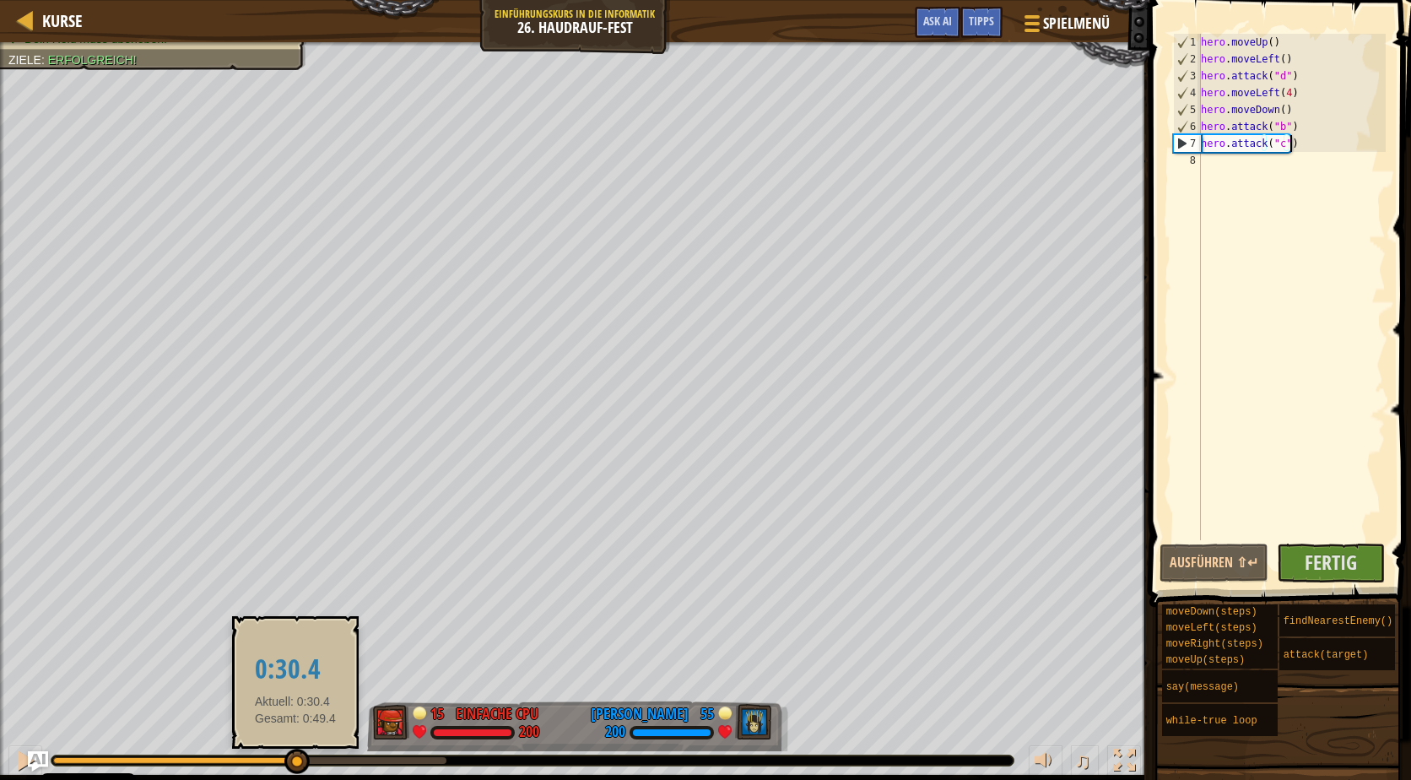
drag, startPoint x: 116, startPoint y: 761, endPoint x: 295, endPoint y: 759, distance: 178.9
click at [295, 759] on div at bounding box center [296, 760] width 25 height 25
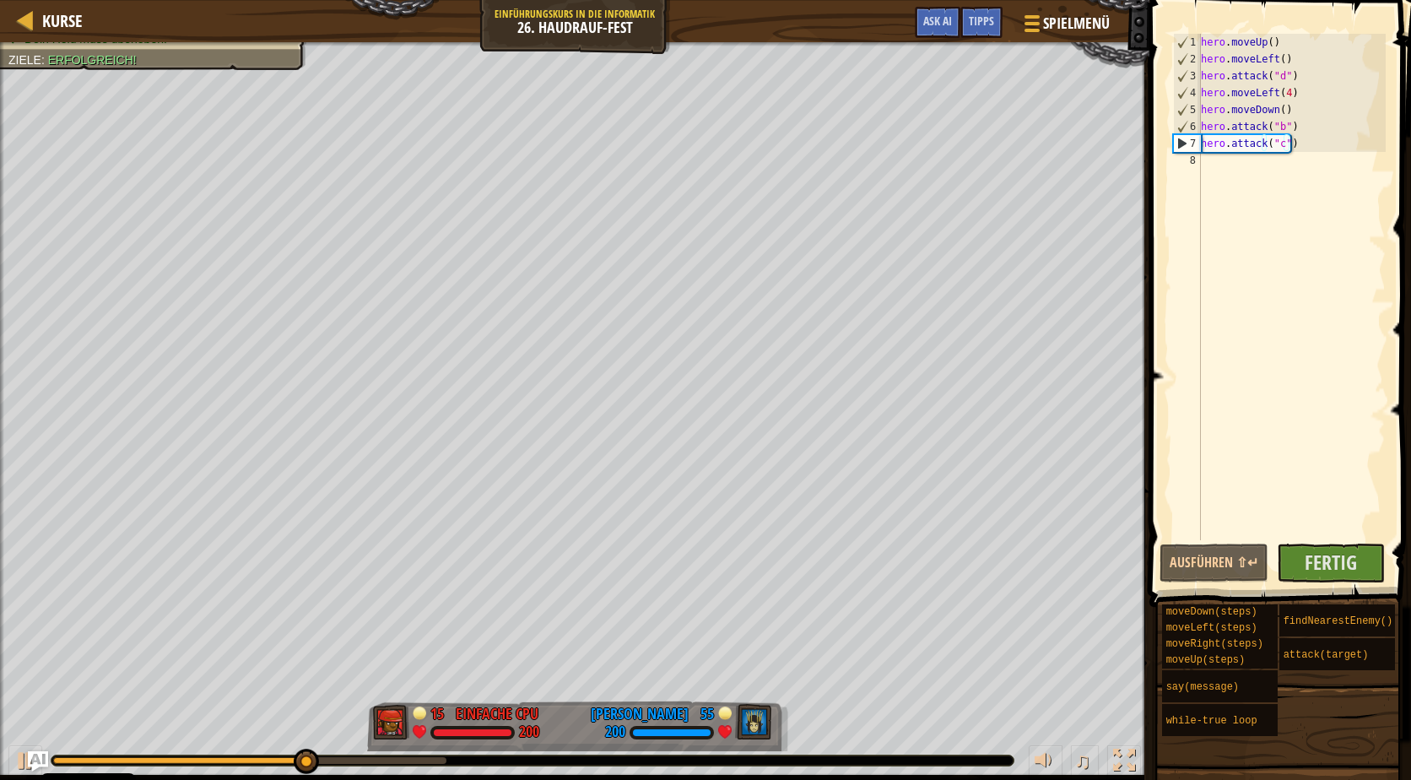
click at [340, 753] on div "♫" at bounding box center [574, 756] width 1149 height 51
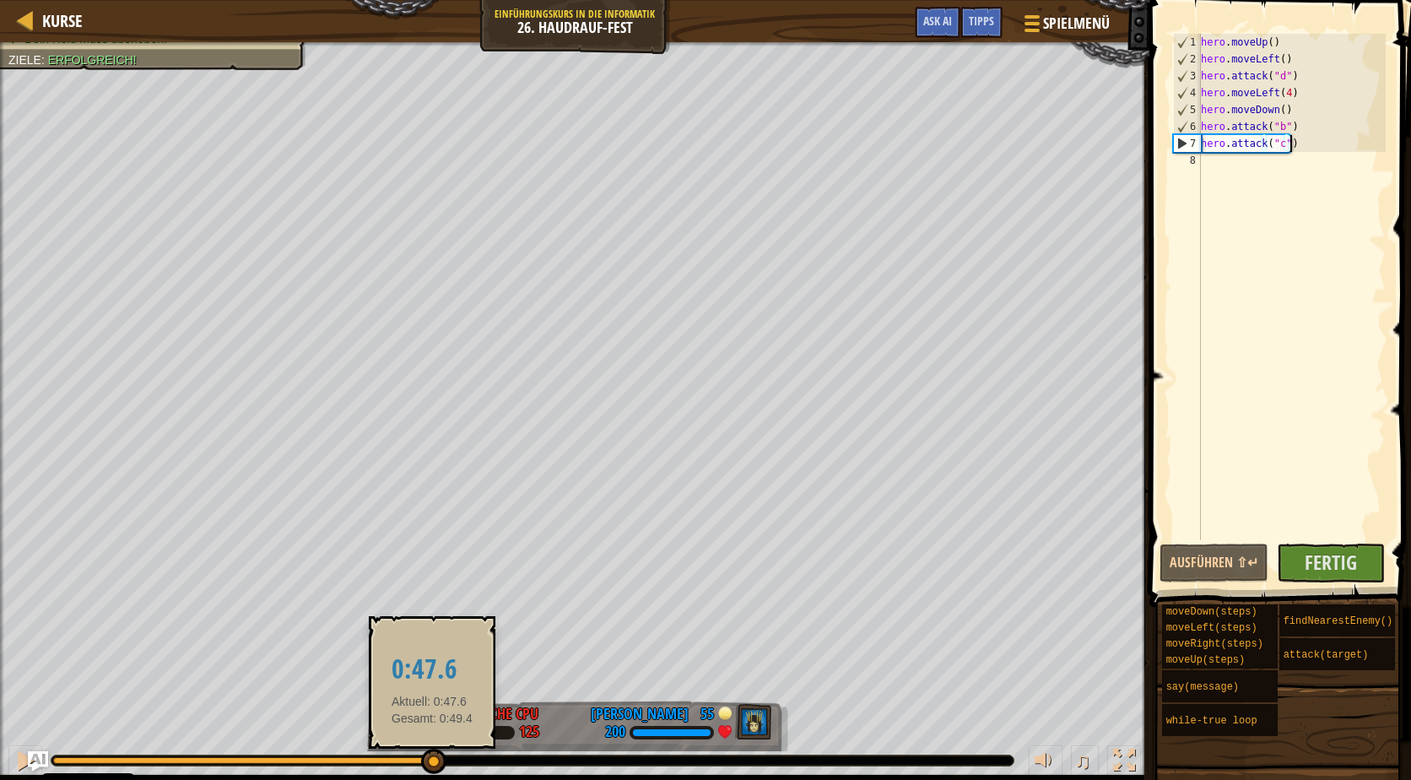
drag, startPoint x: 303, startPoint y: 760, endPoint x: 432, endPoint y: 761, distance: 129.1
click at [432, 761] on div at bounding box center [433, 760] width 25 height 25
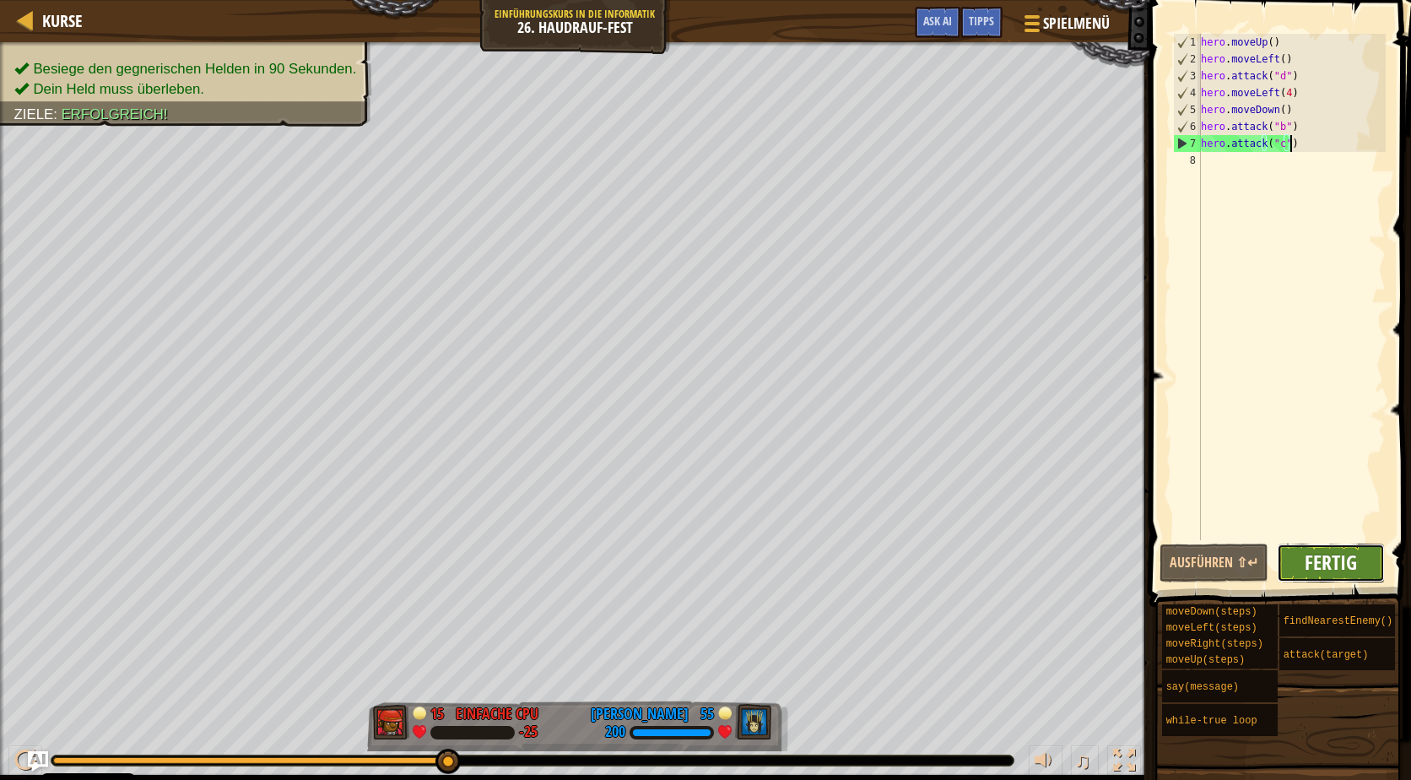
click at [1311, 560] on span "Fertig" at bounding box center [1330, 561] width 52 height 27
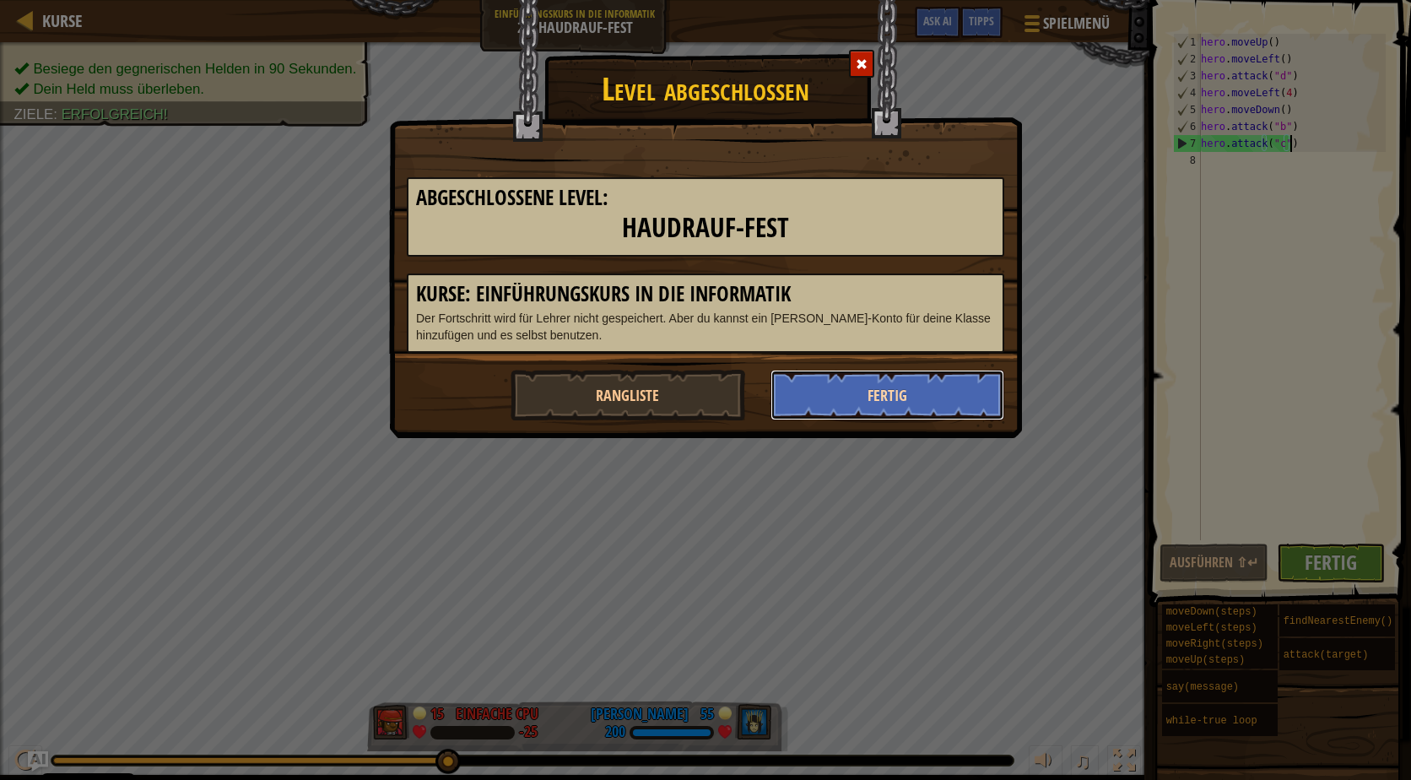
click at [825, 393] on button "Fertig" at bounding box center [887, 395] width 235 height 51
